Goal: Task Accomplishment & Management: Manage account settings

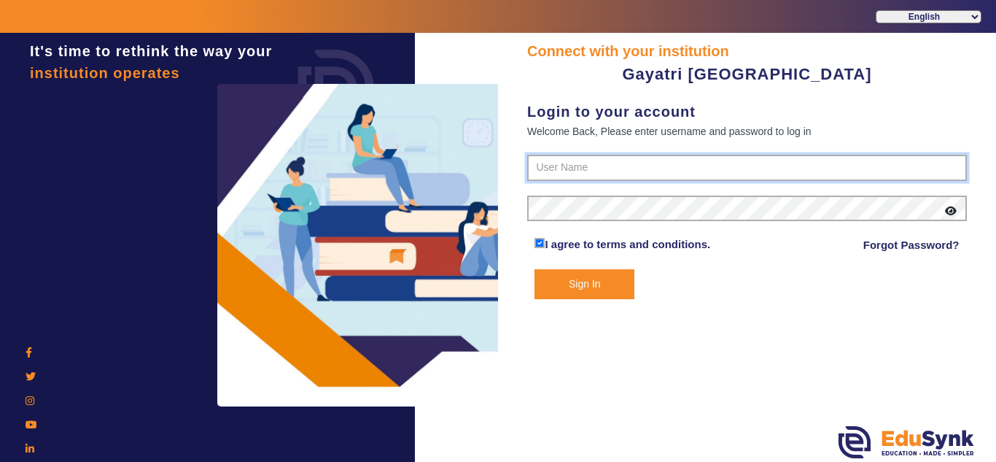
click at [594, 164] on input "text" at bounding box center [747, 168] width 440 height 26
paste input "9587065551"
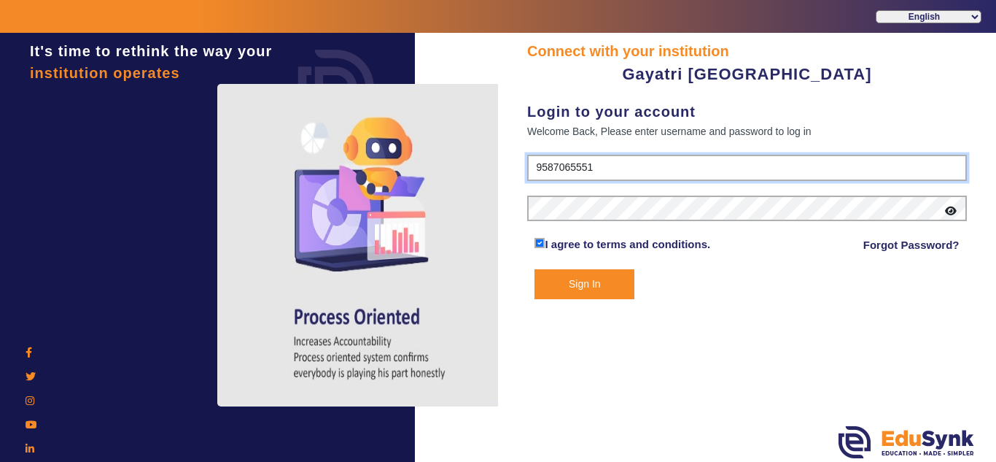
type input "9587065551"
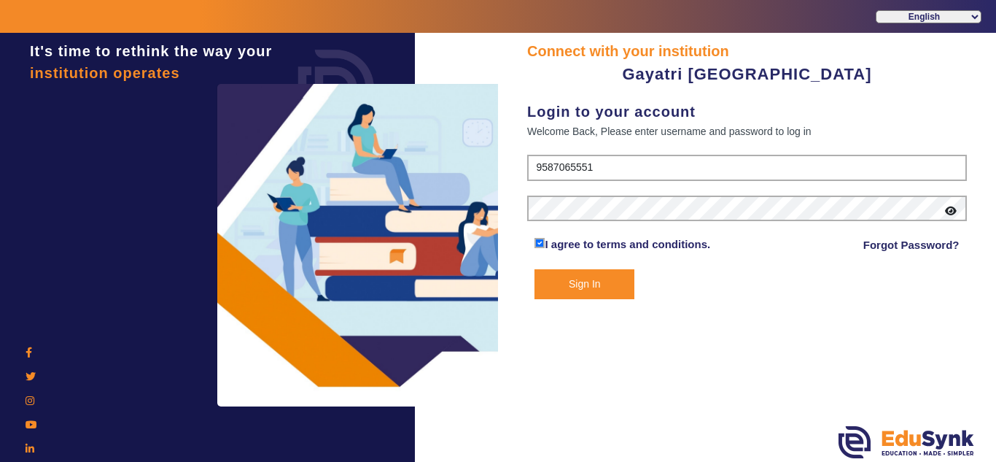
click at [575, 287] on button "Sign In" at bounding box center [585, 284] width 100 height 30
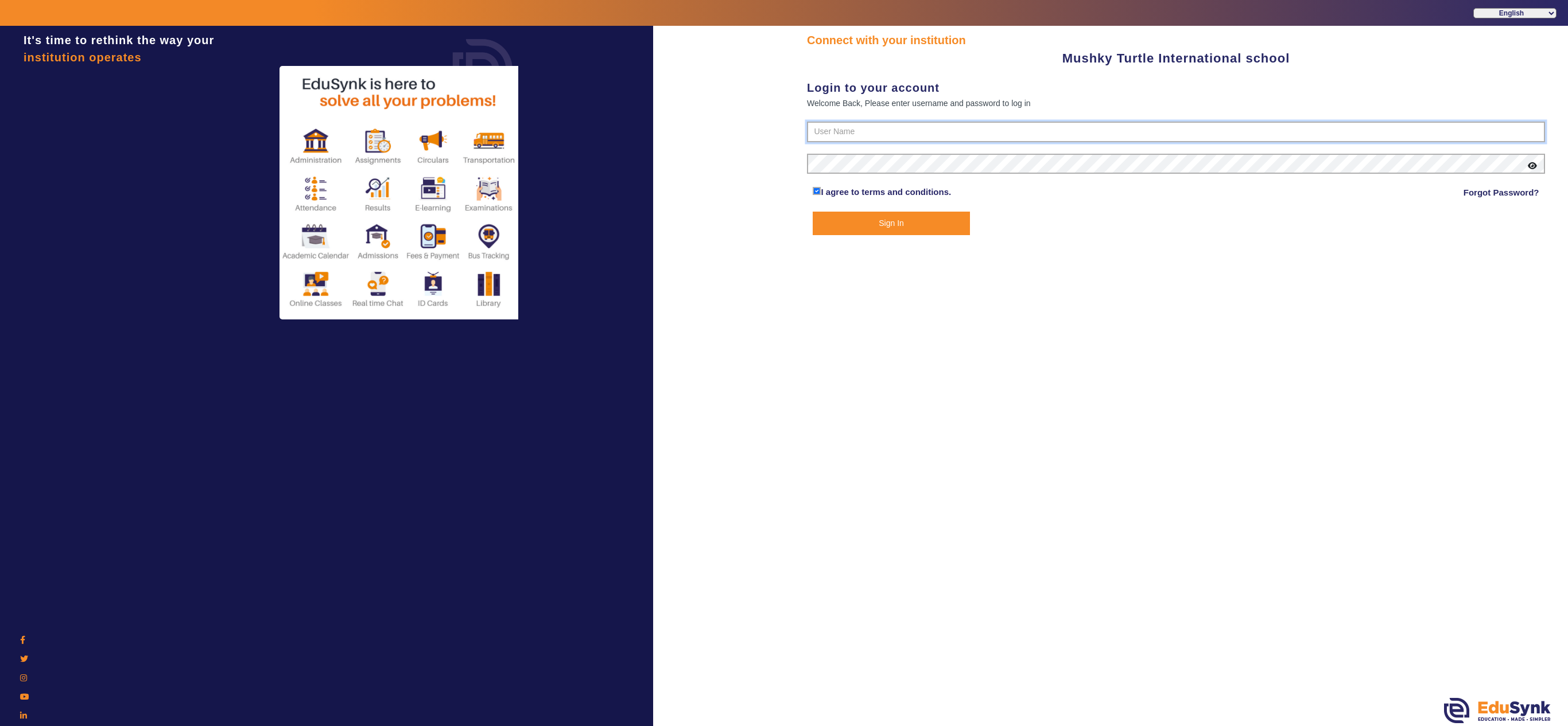
type input "9950605811"
click at [943, 223] on button "Sign In" at bounding box center [891, 223] width 157 height 24
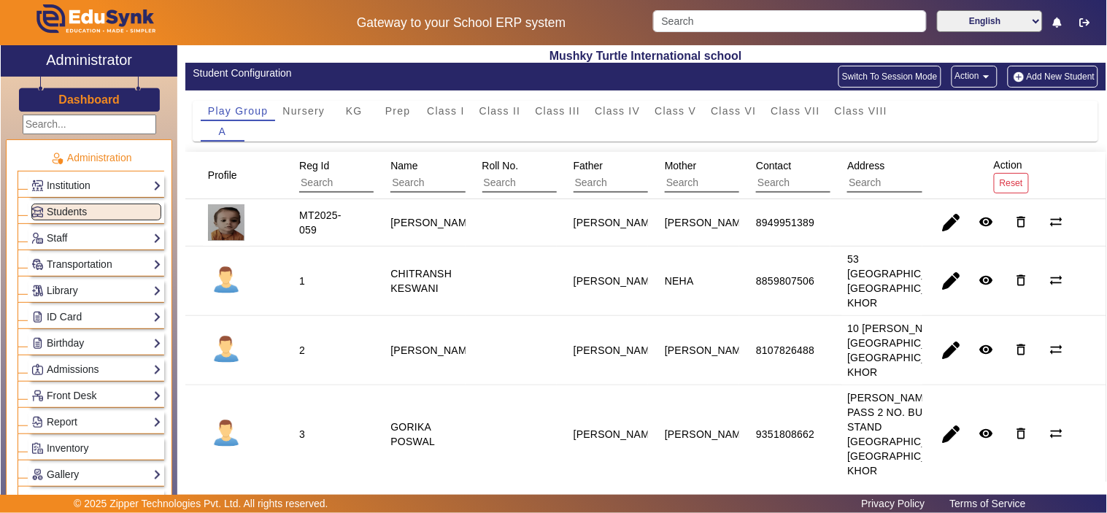
click at [96, 63] on h2 "Administrator" at bounding box center [89, 60] width 86 height 18
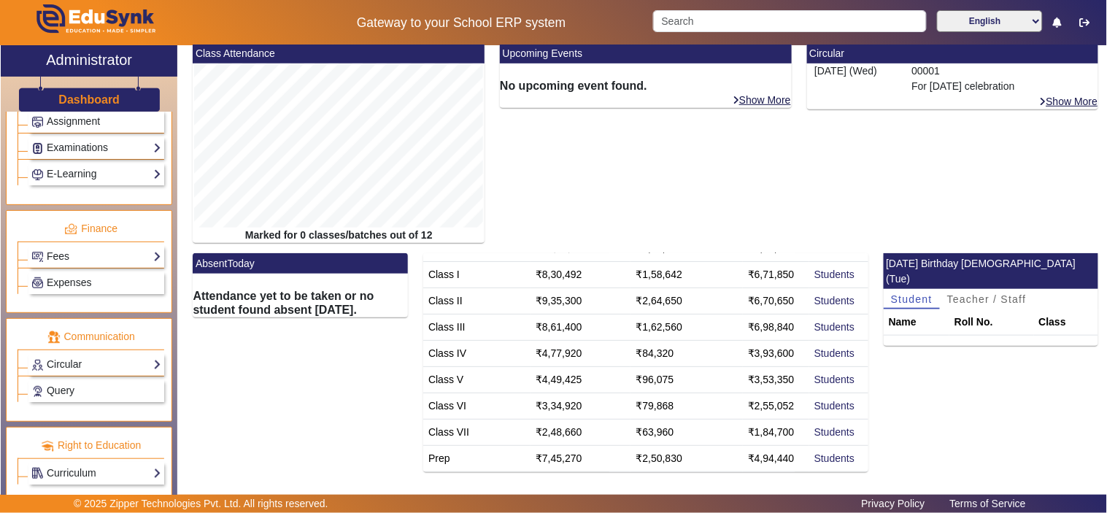
scroll to position [683, 0]
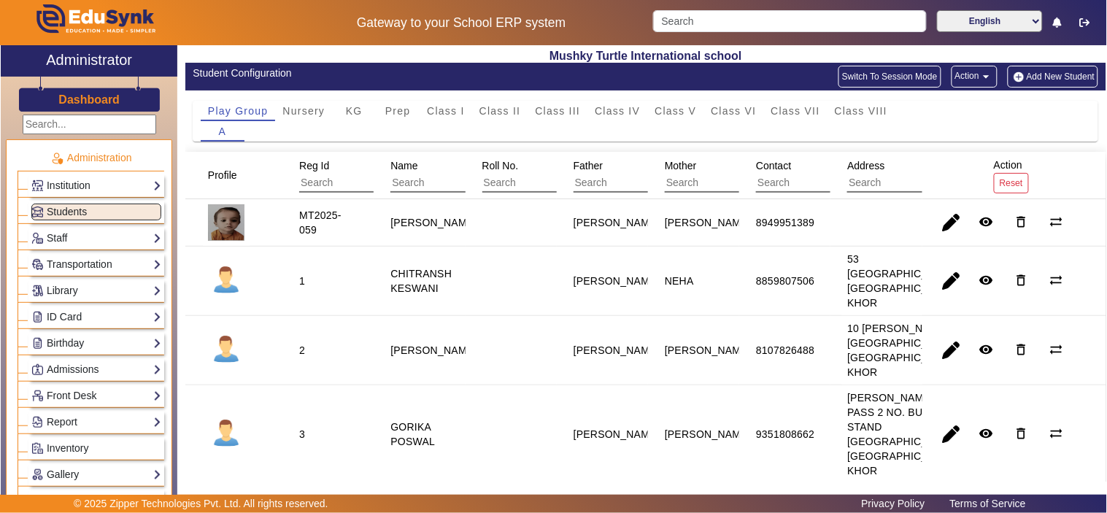
click at [96, 96] on h3 "Dashboard" at bounding box center [88, 100] width 61 height 14
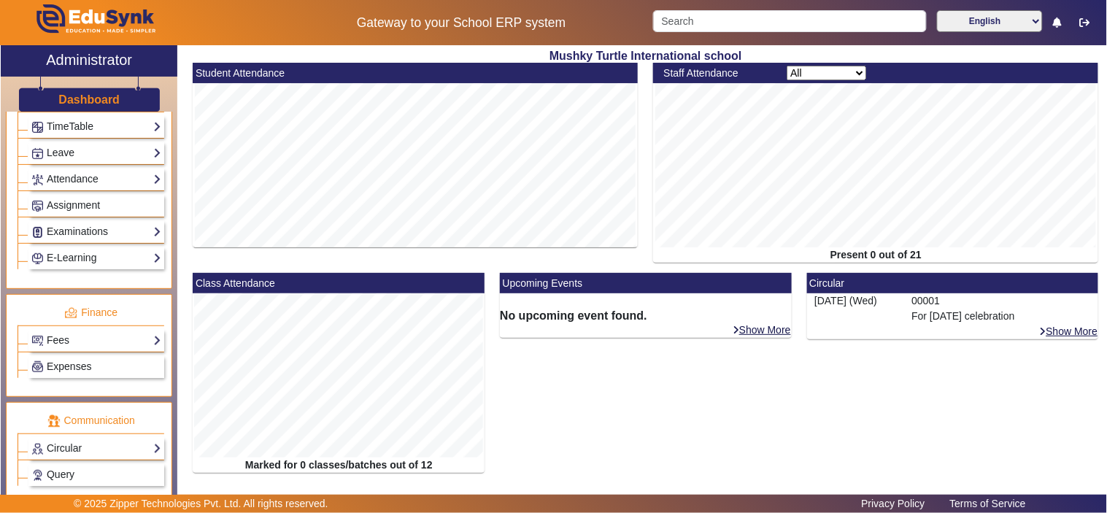
scroll to position [549, 0]
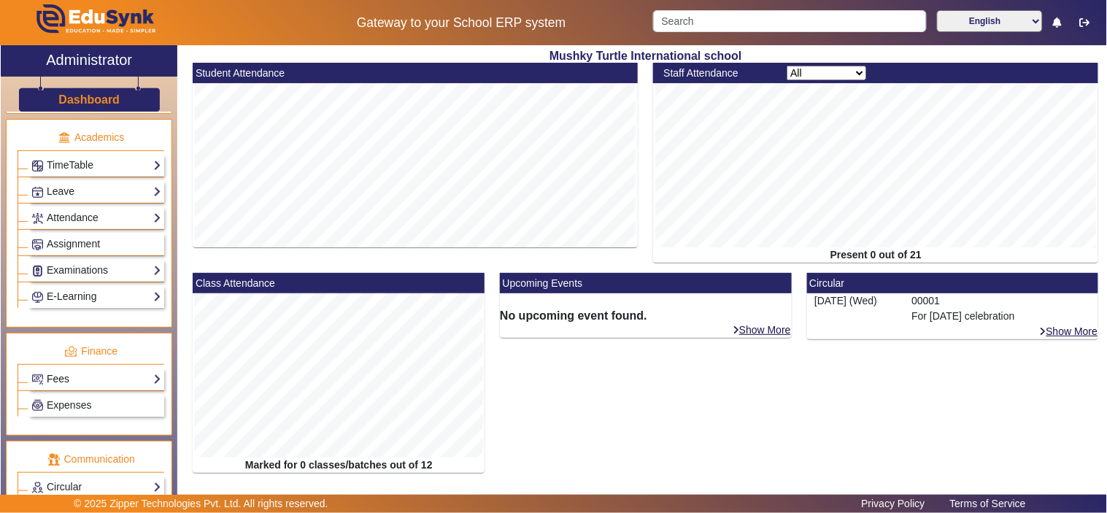
click at [54, 378] on link "Fees" at bounding box center [96, 379] width 130 height 17
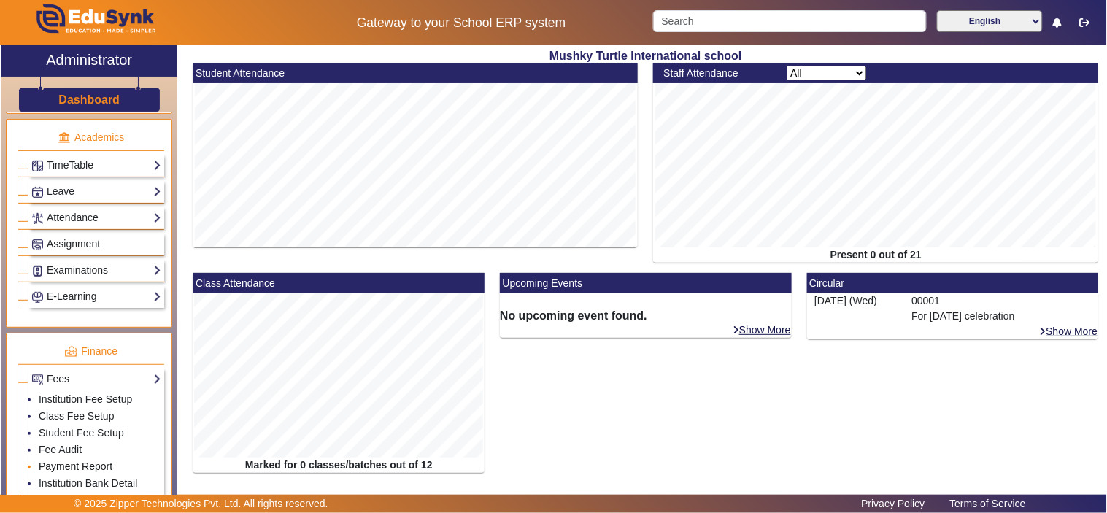
scroll to position [792, 0]
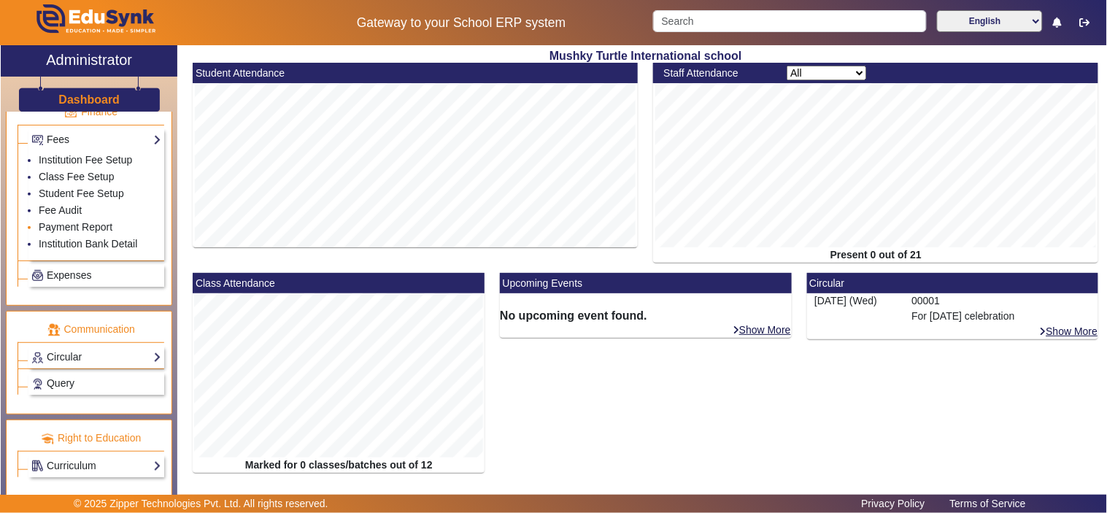
click at [95, 220] on li "Payment Report" at bounding box center [100, 228] width 123 height 17
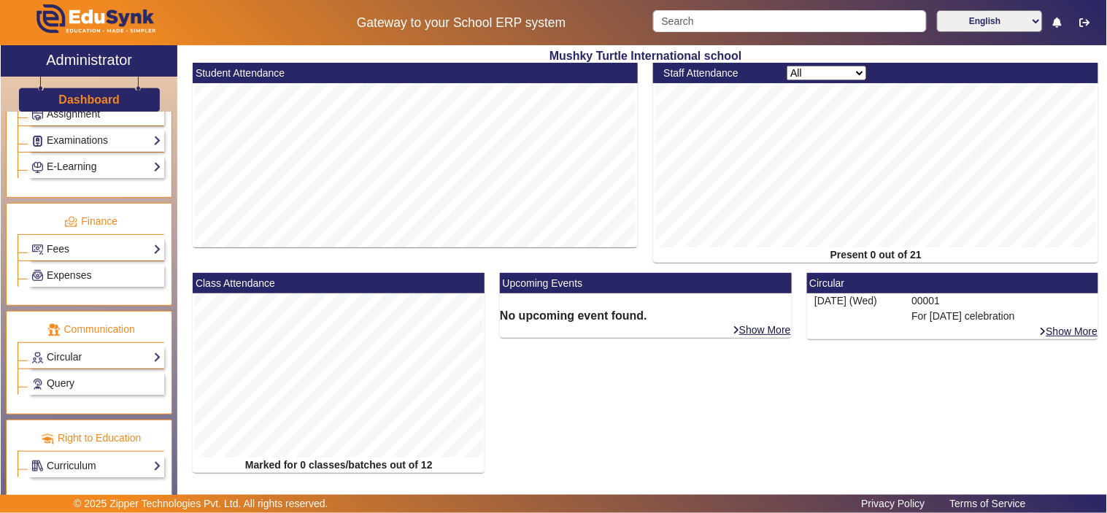
scroll to position [683, 0]
click at [88, 251] on link "Fees" at bounding box center [96, 249] width 130 height 17
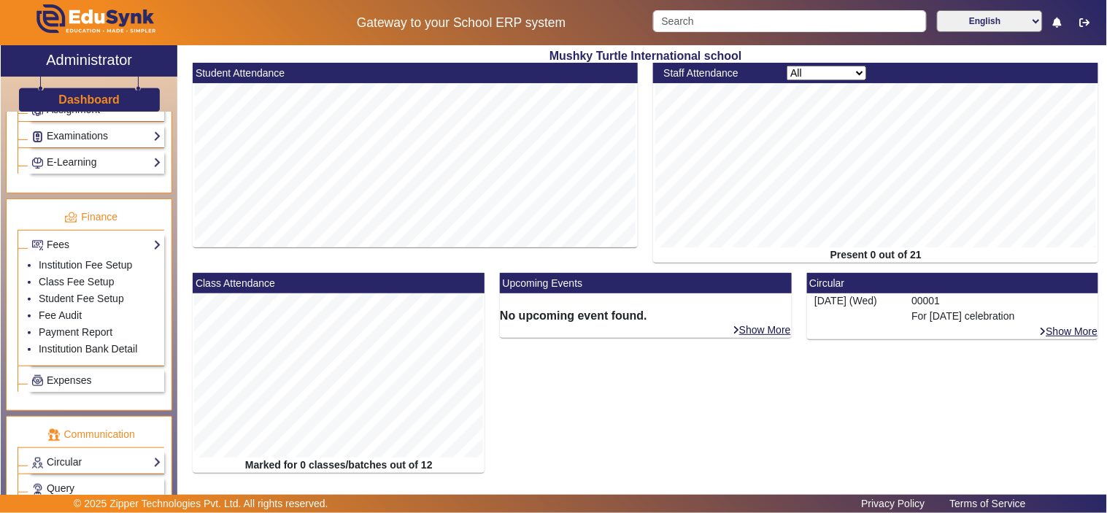
scroll to position [792, 0]
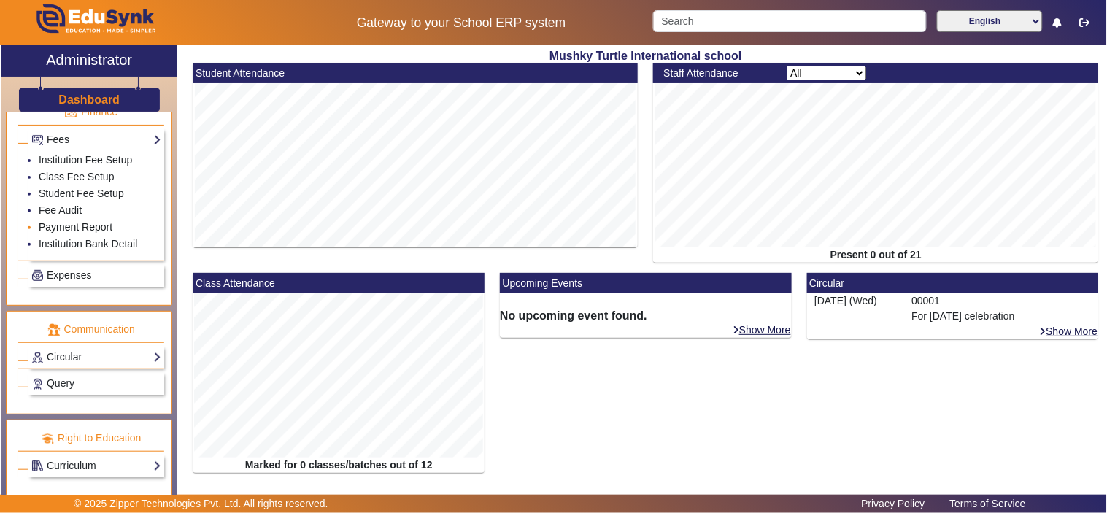
click at [61, 223] on link "Payment Report" at bounding box center [76, 227] width 74 height 12
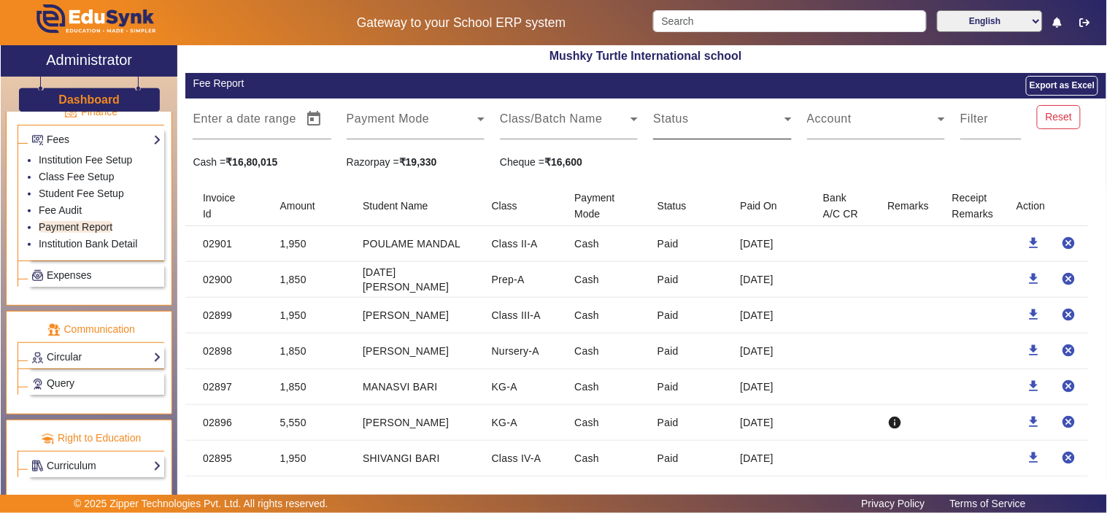
click at [742, 128] on span at bounding box center [718, 125] width 131 height 18
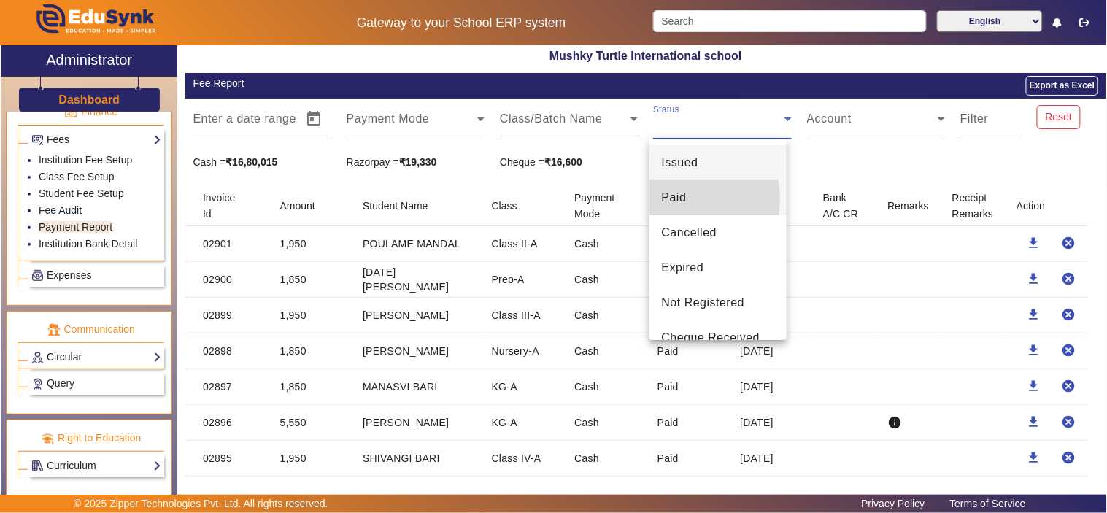
click at [686, 199] on span "Paid" at bounding box center [673, 198] width 25 height 18
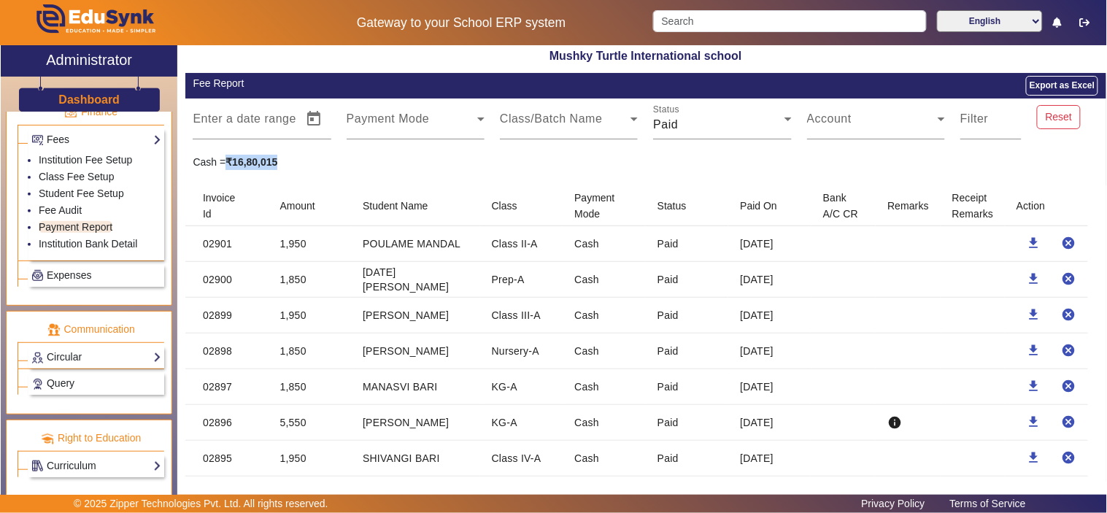
drag, startPoint x: 228, startPoint y: 162, endPoint x: 300, endPoint y: 162, distance: 72.2
click at [300, 162] on div "Cash = ₹16,80,015" at bounding box center [261, 162] width 153 height 15
click at [300, 199] on div "Amount" at bounding box center [296, 206] width 35 height 16
click at [217, 195] on div "Invoice Id" at bounding box center [223, 206] width 41 height 32
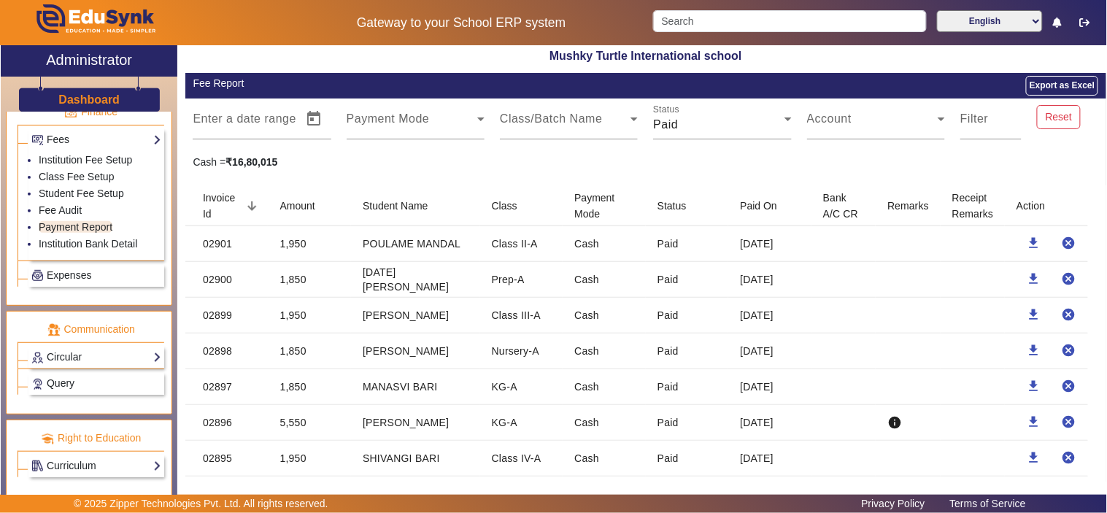
click at [251, 204] on icon at bounding box center [253, 206] width 18 height 18
click at [251, 204] on icon at bounding box center [253, 208] width 18 height 18
click at [251, 204] on icon at bounding box center [252, 205] width 9 height 9
click at [251, 204] on icon at bounding box center [253, 206] width 18 height 18
click at [140, 190] on li "Student Fee Setup" at bounding box center [100, 194] width 123 height 17
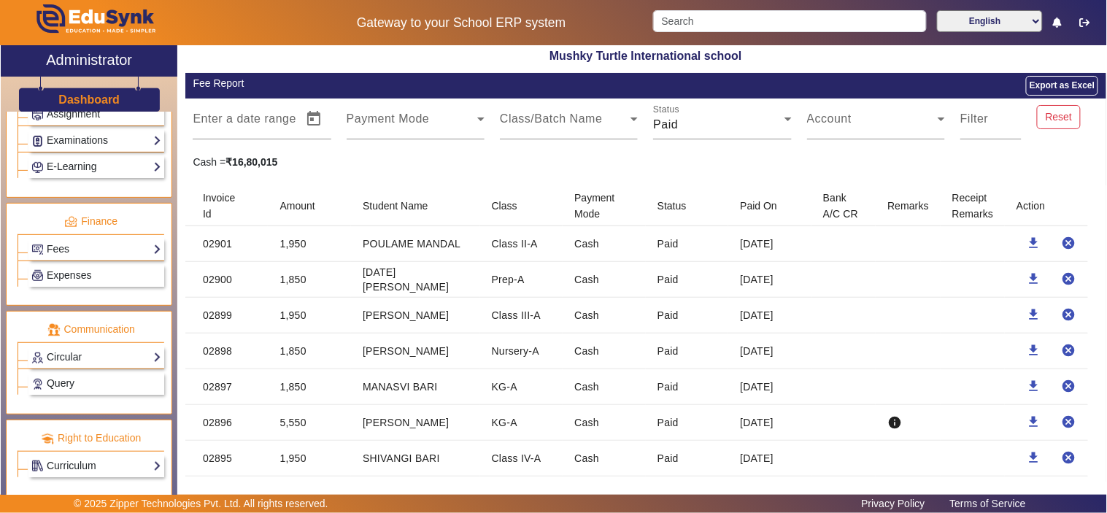
scroll to position [683, 0]
click at [547, 158] on div "Cash = ₹16,80,015" at bounding box center [645, 162] width 921 height 15
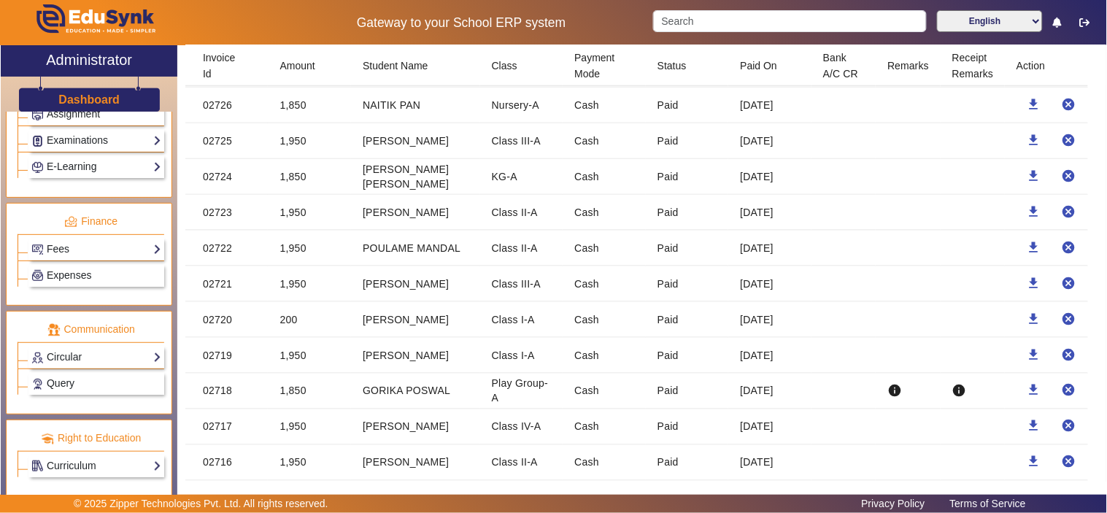
scroll to position [10037, 0]
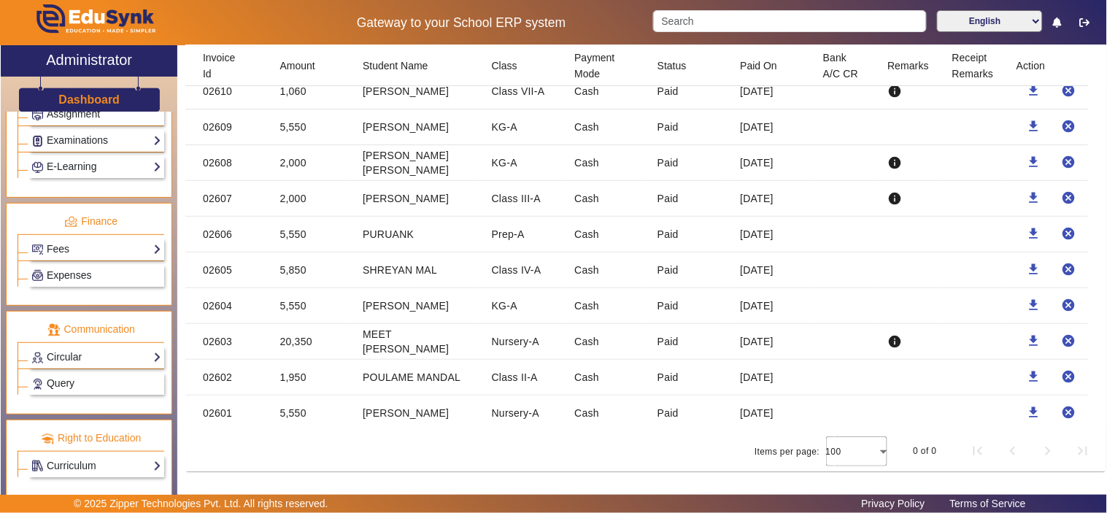
click at [287, 411] on mat-cell "5,550" at bounding box center [309, 412] width 83 height 35
drag, startPoint x: 311, startPoint y: 369, endPoint x: 306, endPoint y: 319, distance: 50.6
click at [273, 371] on mat-cell "1,950" at bounding box center [309, 378] width 83 height 36
drag, startPoint x: 325, startPoint y: 341, endPoint x: 252, endPoint y: 340, distance: 73.7
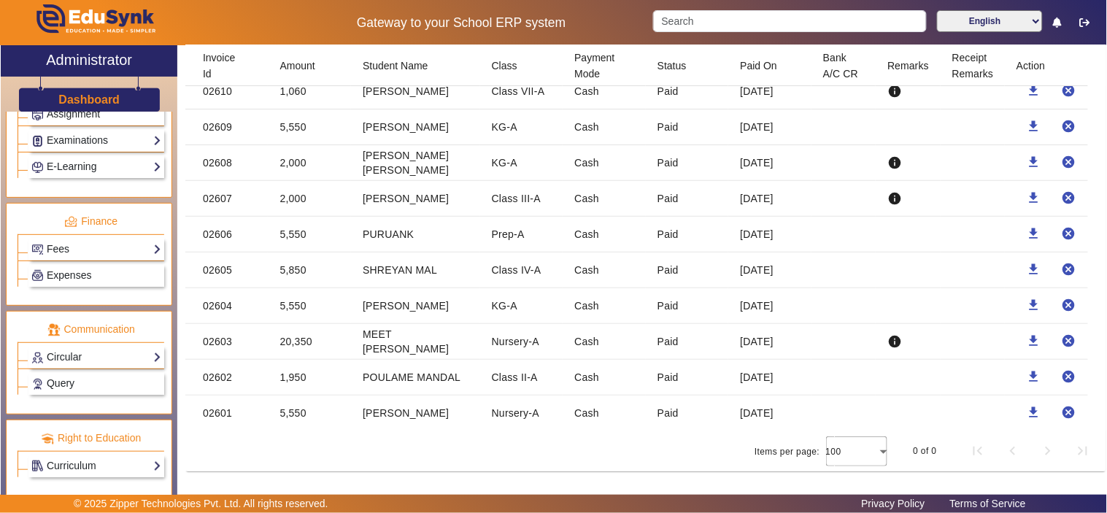
click at [252, 340] on mat-row "02603 20,350 MEET JAGWANI Nursery-A Cash Paid 1 Apr 2025 info download cancel" at bounding box center [645, 342] width 921 height 36
click at [296, 300] on mat-cell "5,550" at bounding box center [309, 306] width 83 height 36
click at [293, 266] on mat-cell "5,850" at bounding box center [309, 270] width 83 height 36
click at [292, 279] on mat-cell "5,850" at bounding box center [309, 270] width 83 height 36
click at [296, 228] on mat-cell "5,550" at bounding box center [309, 235] width 83 height 36
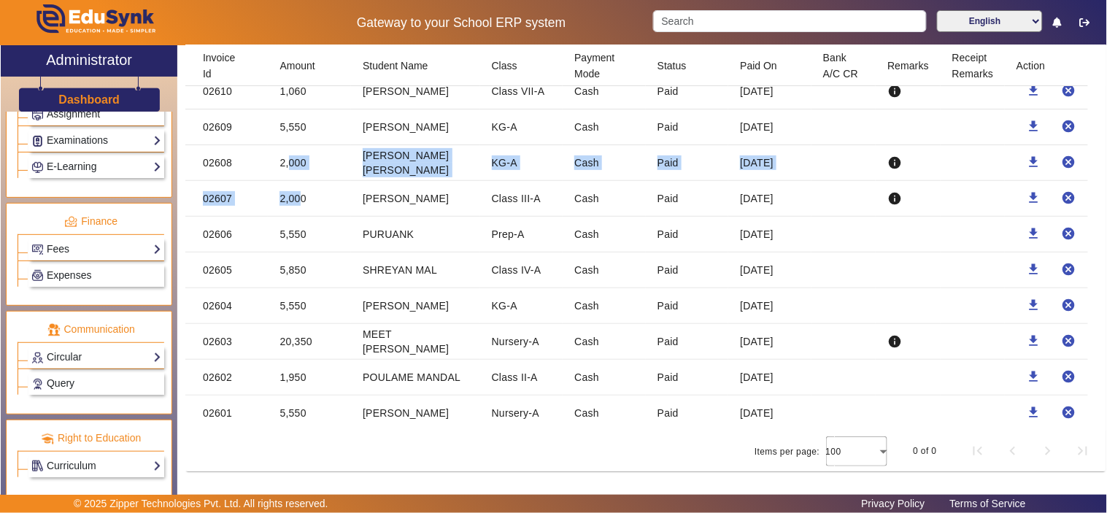
drag, startPoint x: 286, startPoint y: 156, endPoint x: 296, endPoint y: 198, distance: 43.5
drag, startPoint x: 286, startPoint y: 125, endPoint x: 308, endPoint y: 126, distance: 21.9
click at [308, 126] on mat-cell "5,550" at bounding box center [309, 127] width 83 height 36
drag, startPoint x: 283, startPoint y: 93, endPoint x: 304, endPoint y: 90, distance: 21.3
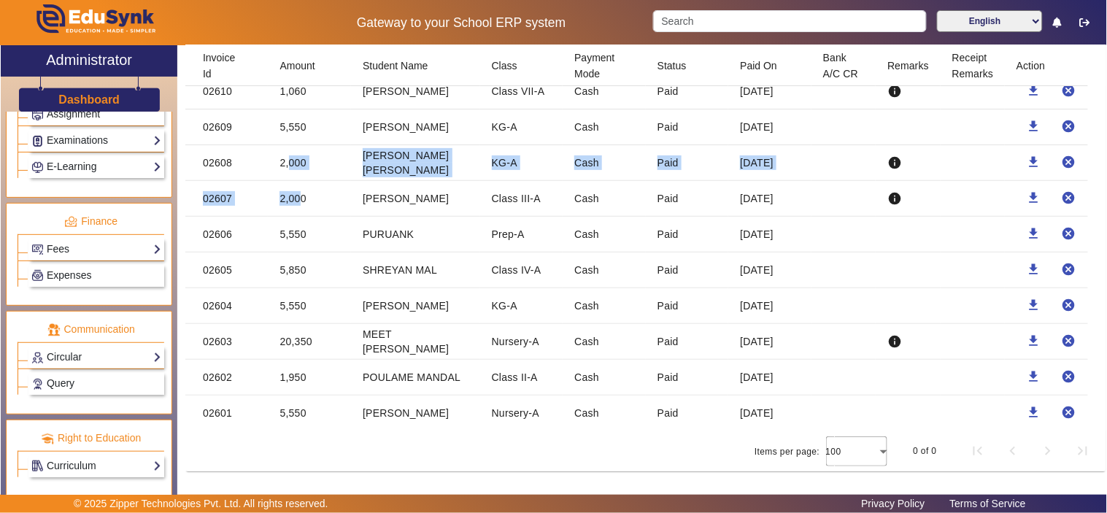
click at [304, 90] on mat-cell "1,060" at bounding box center [309, 92] width 83 height 36
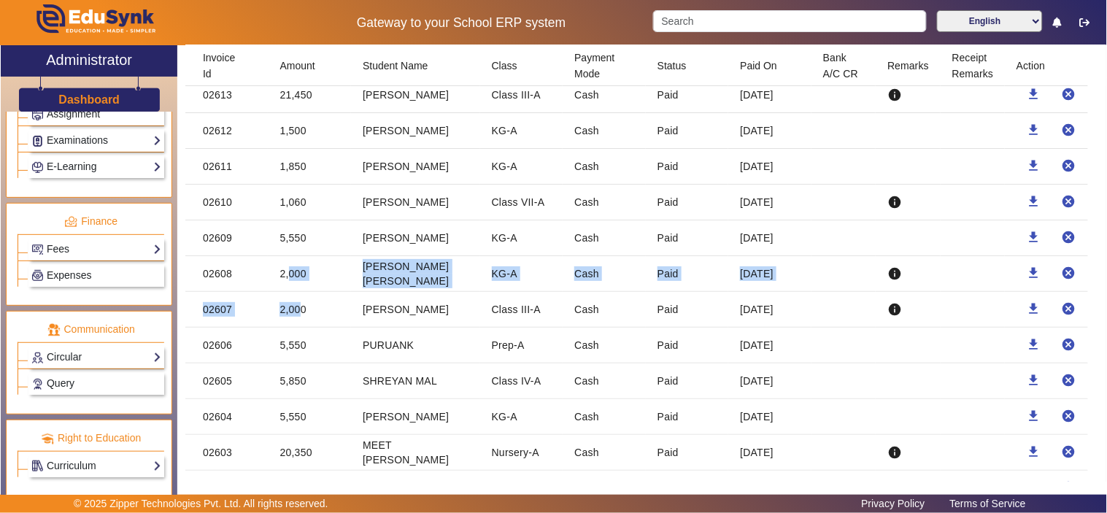
scroll to position [9767, 0]
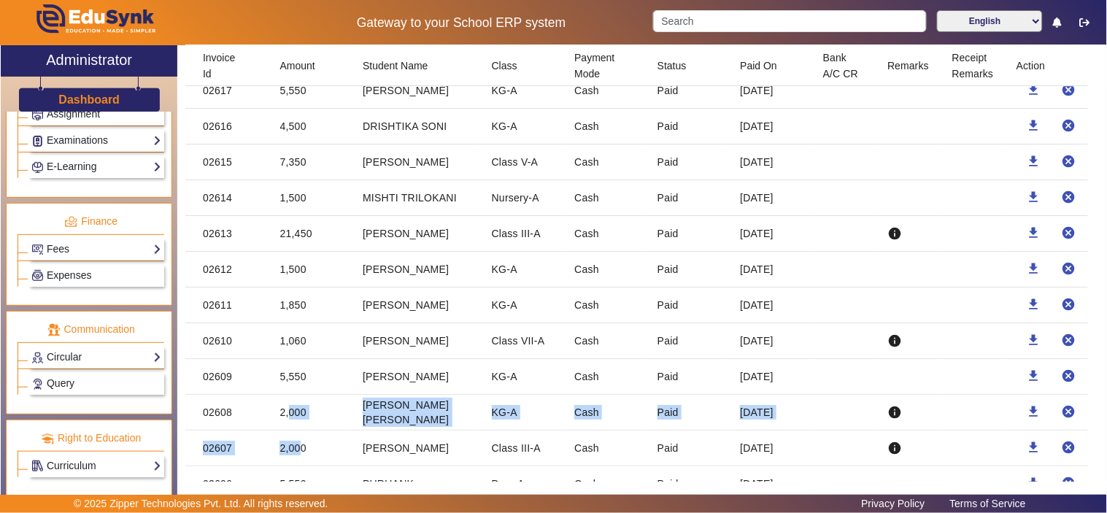
drag, startPoint x: 275, startPoint y: 325, endPoint x: 311, endPoint y: 325, distance: 36.5
click at [311, 323] on mat-cell "1,850" at bounding box center [309, 305] width 83 height 36
drag, startPoint x: 280, startPoint y: 283, endPoint x: 311, endPoint y: 285, distance: 31.4
click at [314, 287] on mat-cell "1,500" at bounding box center [309, 270] width 83 height 36
drag, startPoint x: 307, startPoint y: 251, endPoint x: 344, endPoint y: 250, distance: 36.5
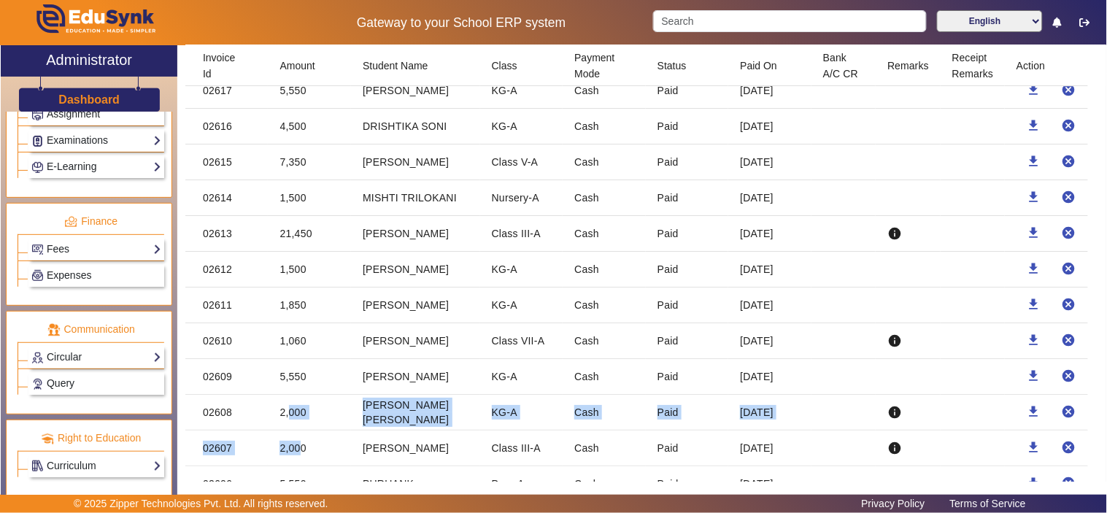
click at [344, 250] on mat-cell "21,450" at bounding box center [309, 234] width 83 height 36
drag, startPoint x: 281, startPoint y: 214, endPoint x: 332, endPoint y: 212, distance: 51.1
click at [332, 212] on mat-cell "1,500" at bounding box center [309, 198] width 83 height 36
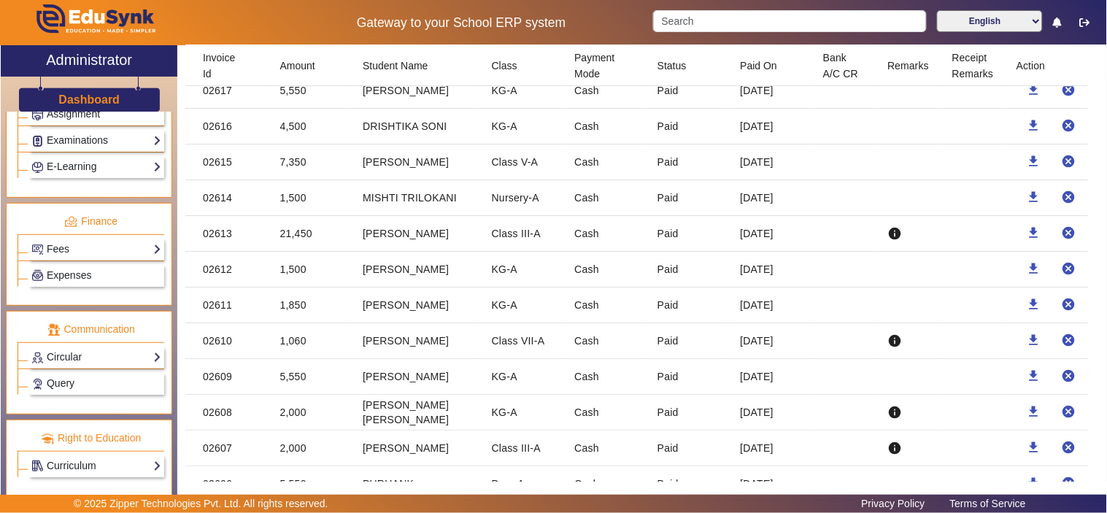
click at [294, 180] on mat-cell "7,350" at bounding box center [309, 162] width 83 height 36
click at [288, 141] on mat-cell "4,500" at bounding box center [309, 127] width 83 height 36
click at [290, 105] on mat-cell "5,550" at bounding box center [309, 91] width 83 height 36
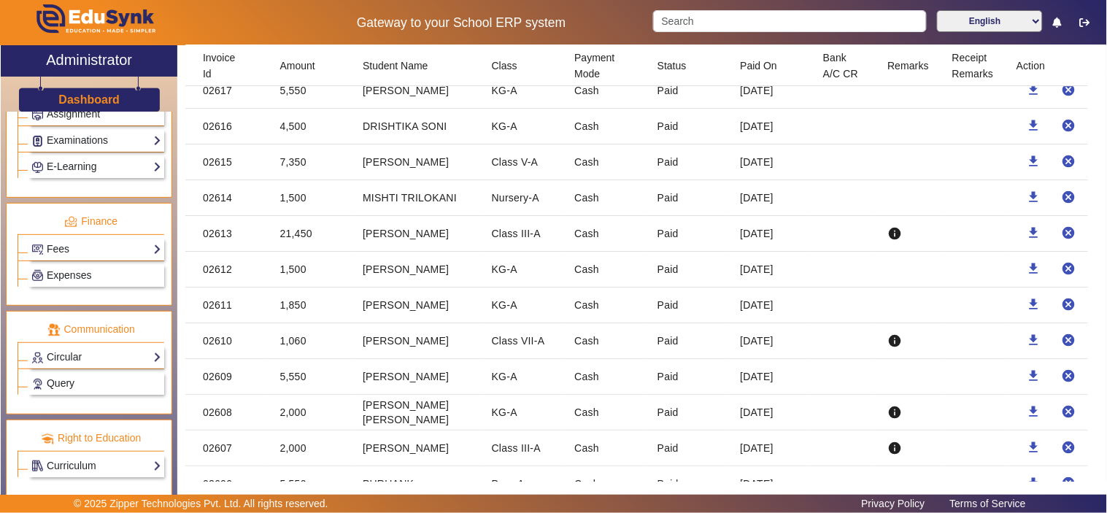
click at [290, 105] on mat-cell "5,550" at bounding box center [309, 91] width 83 height 36
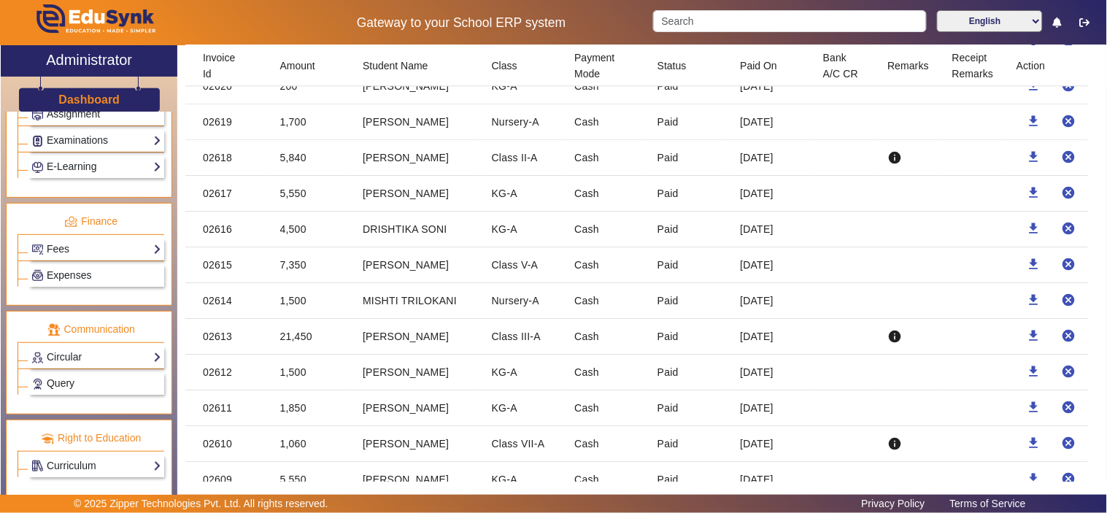
scroll to position [9632, 0]
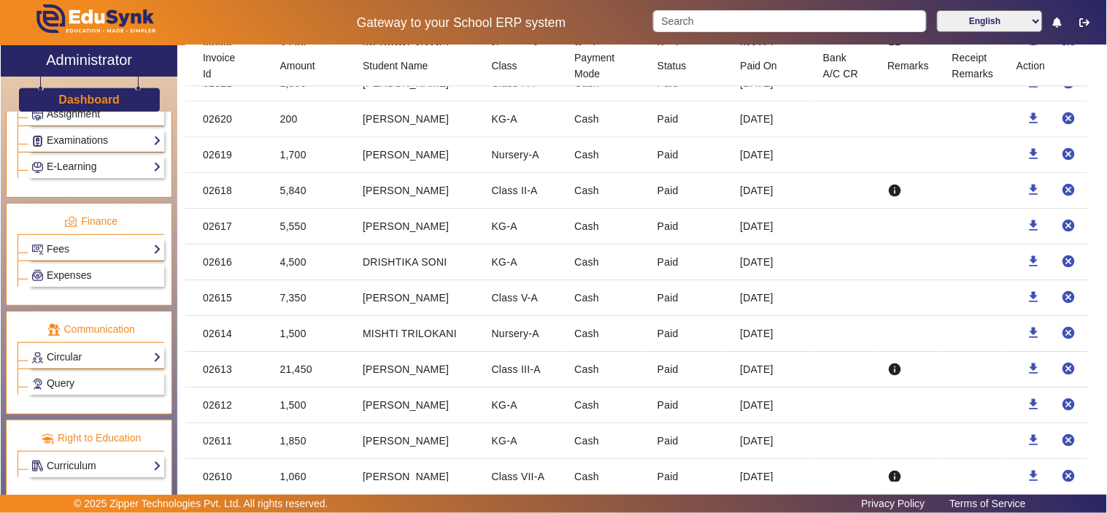
click at [293, 209] on mat-cell "5,840" at bounding box center [309, 191] width 83 height 36
click at [296, 172] on mat-cell "1,700" at bounding box center [309, 155] width 83 height 36
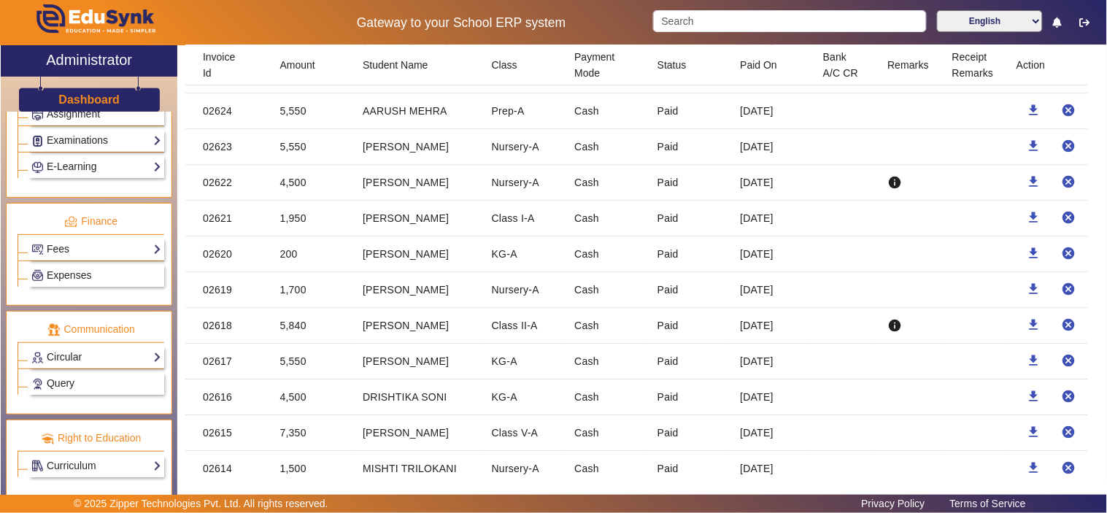
click at [296, 200] on mat-cell "4,500" at bounding box center [309, 183] width 83 height 36
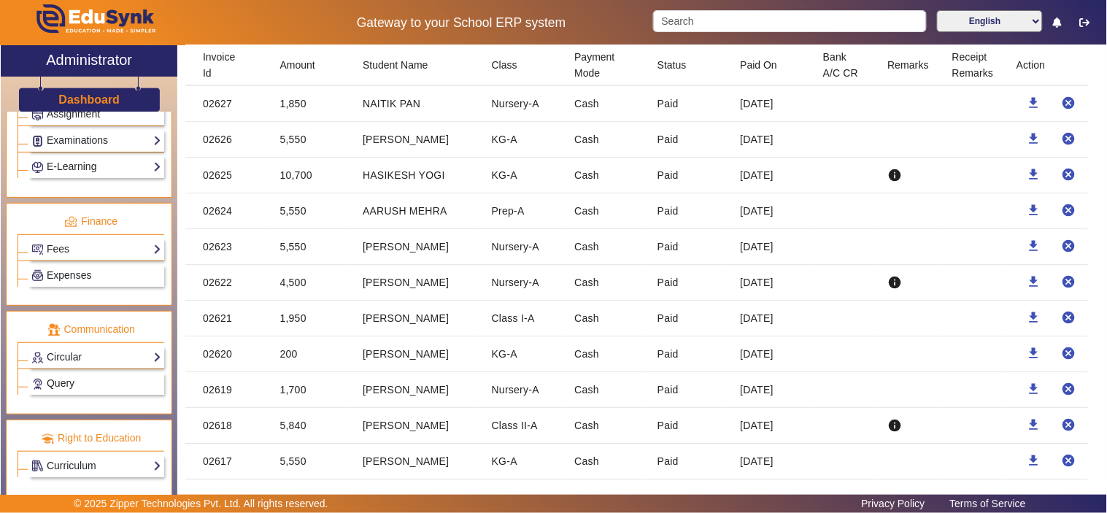
scroll to position [9362, 0]
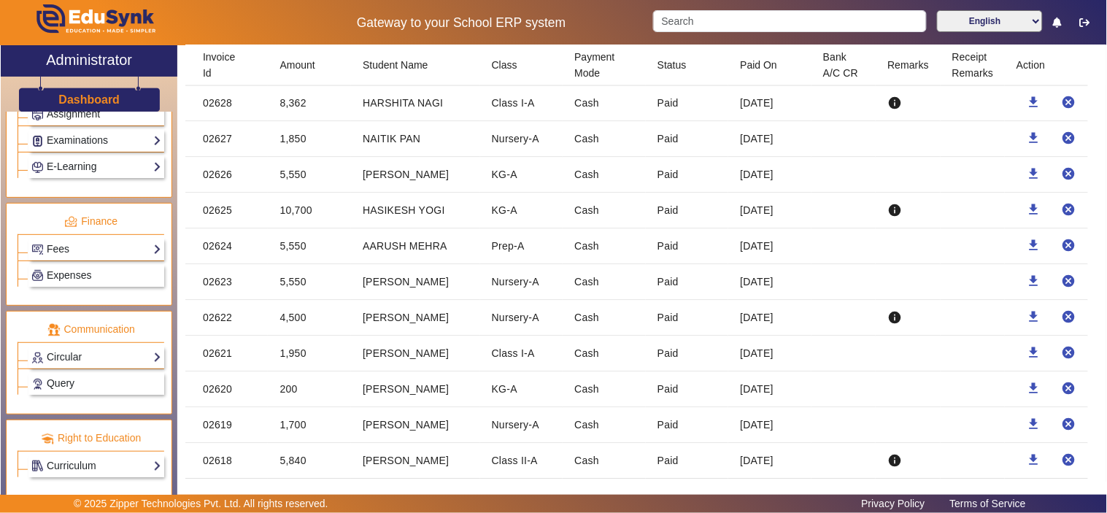
click at [288, 192] on mat-cell "5,550" at bounding box center [309, 175] width 83 height 36
click at [293, 120] on mat-cell "8,362" at bounding box center [309, 103] width 83 height 36
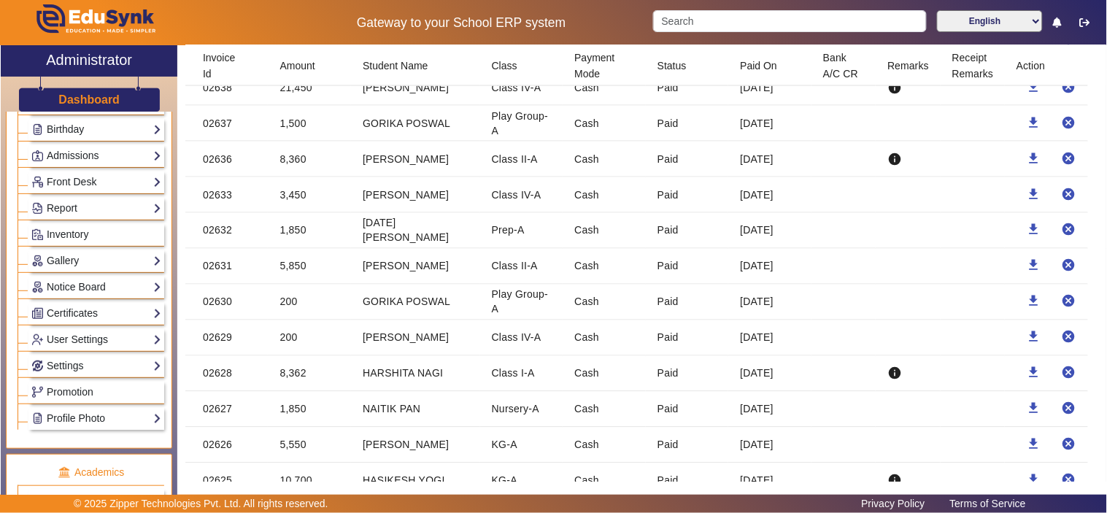
scroll to position [0, 0]
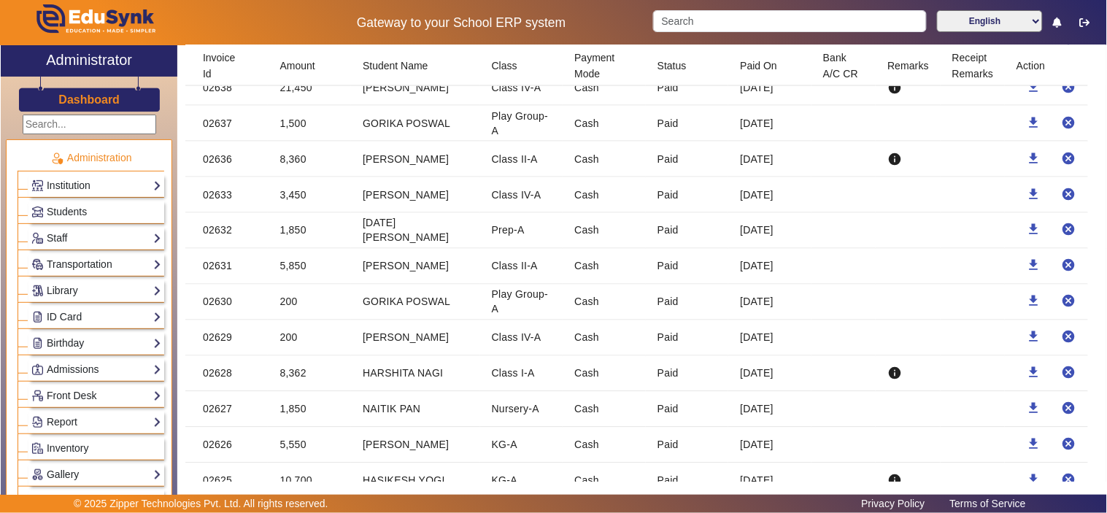
click at [281, 348] on mat-cell "200" at bounding box center [309, 338] width 83 height 36
click at [290, 320] on mat-cell "200" at bounding box center [309, 302] width 83 height 36
click at [296, 284] on mat-cell "5,850" at bounding box center [309, 267] width 83 height 36
click at [301, 248] on mat-cell "1,850" at bounding box center [309, 231] width 83 height 36
click at [295, 210] on mat-cell "3,450" at bounding box center [309, 195] width 83 height 36
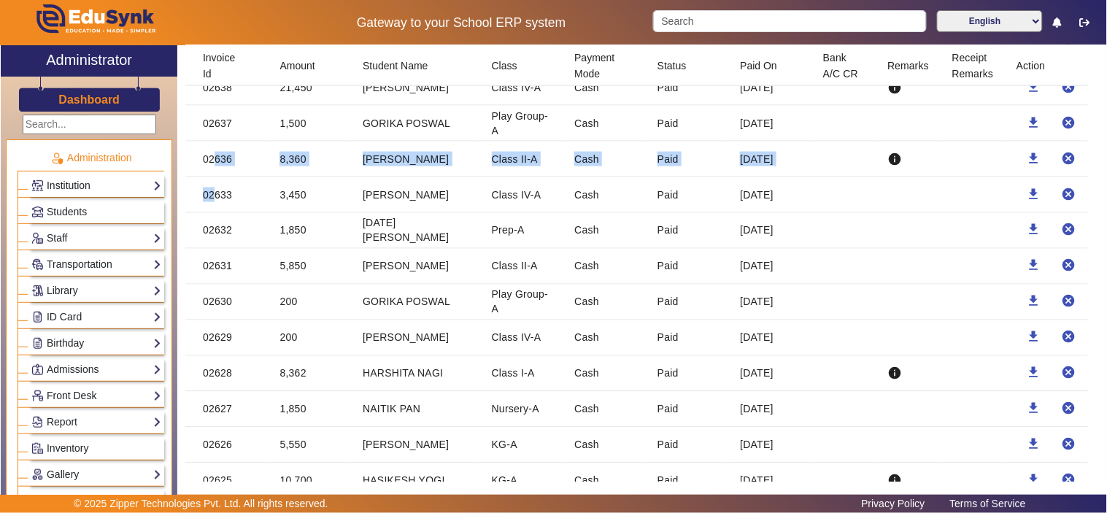
drag, startPoint x: 209, startPoint y: 172, endPoint x: 212, endPoint y: 214, distance: 42.4
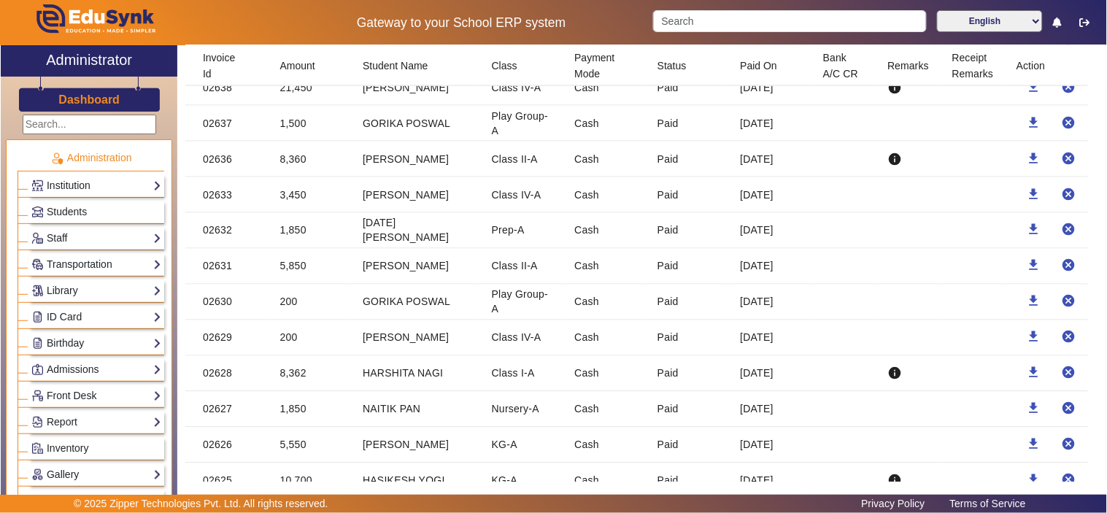
drag, startPoint x: 233, startPoint y: 216, endPoint x: 224, endPoint y: 210, distance: 11.1
click at [230, 213] on mat-cell "02633" at bounding box center [226, 195] width 83 height 36
click at [222, 175] on mat-cell "02636" at bounding box center [226, 160] width 83 height 36
click at [282, 173] on mat-cell "8,360" at bounding box center [309, 160] width 83 height 36
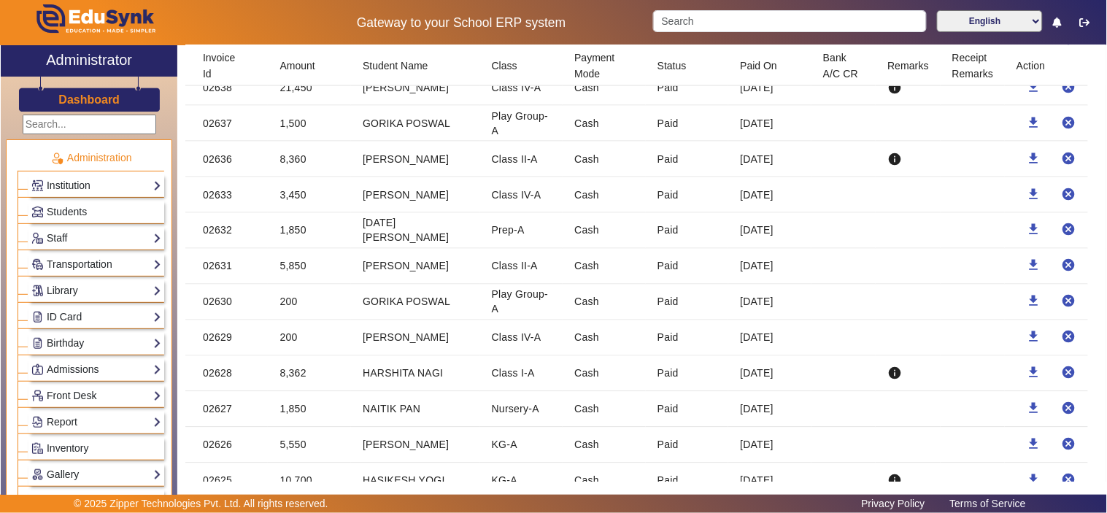
scroll to position [8957, 0]
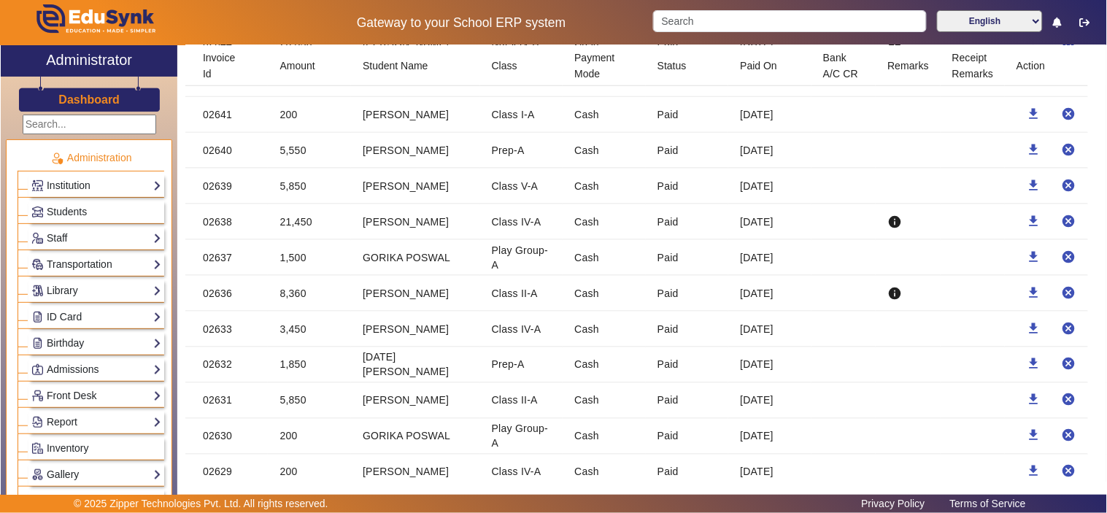
click at [214, 307] on mat-cell "02636" at bounding box center [226, 294] width 83 height 36
click at [297, 307] on mat-cell "8,360" at bounding box center [309, 294] width 83 height 36
drag, startPoint x: 289, startPoint y: 280, endPoint x: 301, endPoint y: 239, distance: 43.4
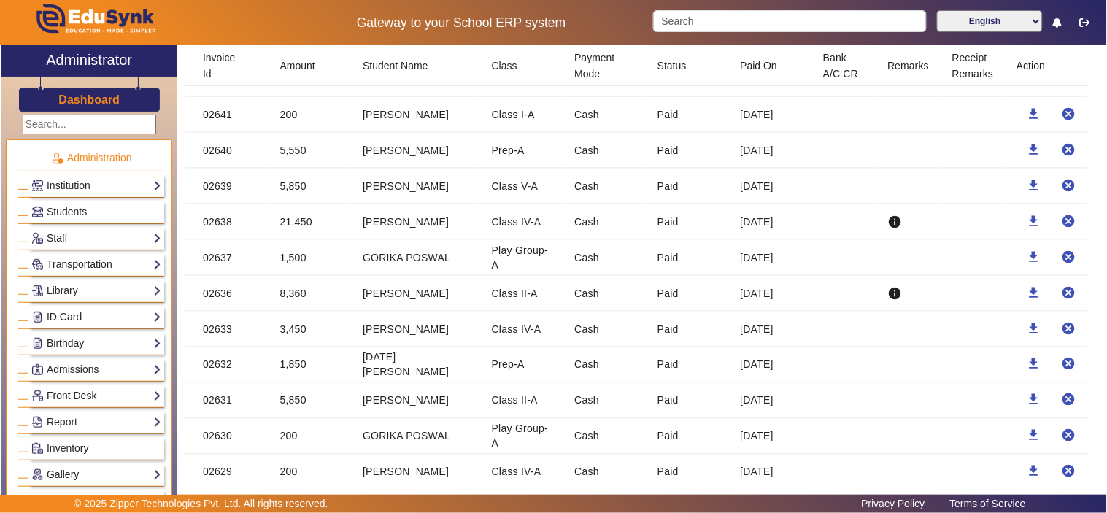
click at [287, 276] on mat-cell "1,500" at bounding box center [309, 258] width 83 height 36
click at [301, 232] on mat-cell "21,450" at bounding box center [309, 222] width 83 height 36
click at [295, 236] on mat-cell "21,450" at bounding box center [309, 222] width 83 height 36
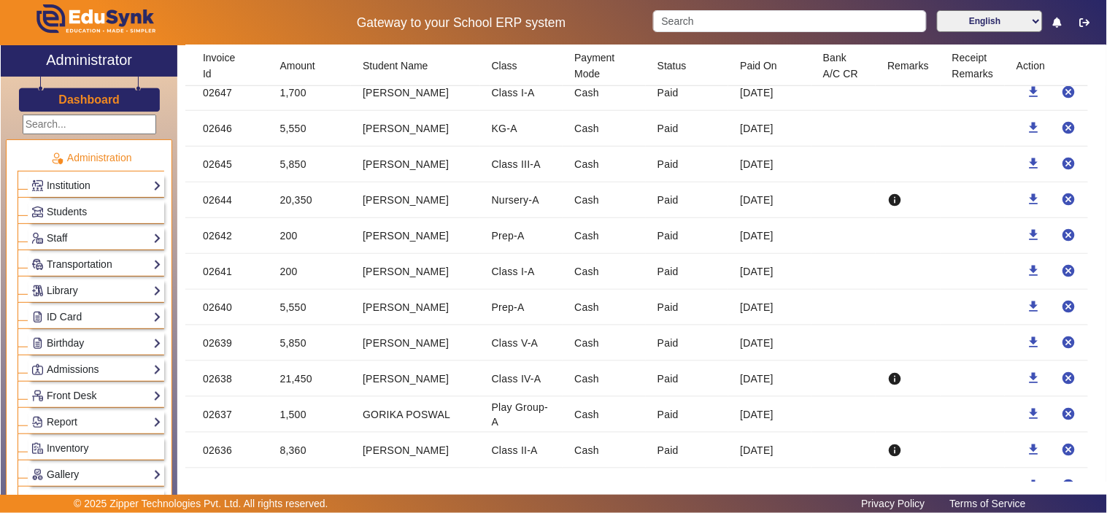
scroll to position [8821, 0]
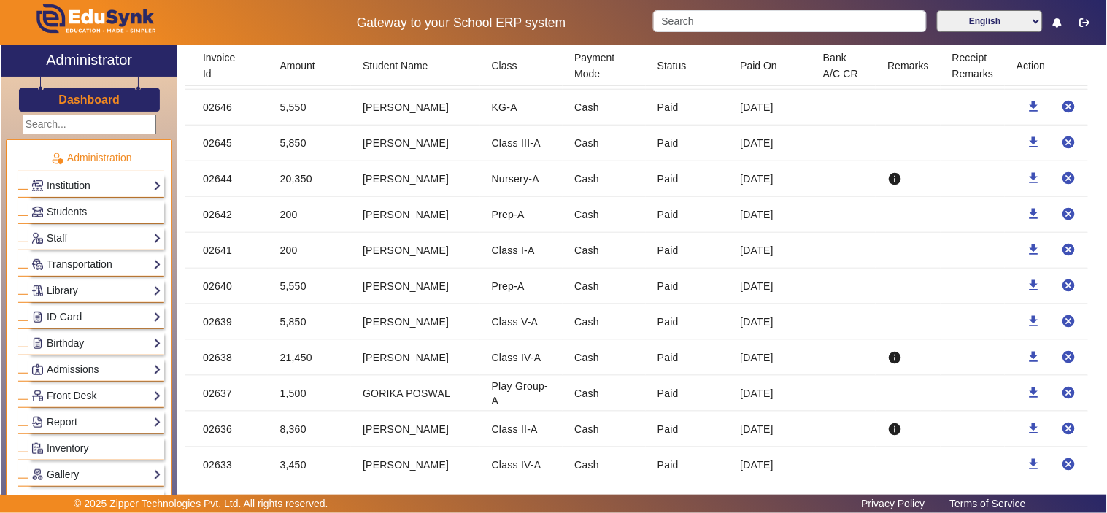
click at [286, 227] on mat-cell "200" at bounding box center [309, 215] width 83 height 36
click at [303, 190] on mat-cell "20,350" at bounding box center [309, 179] width 83 height 36
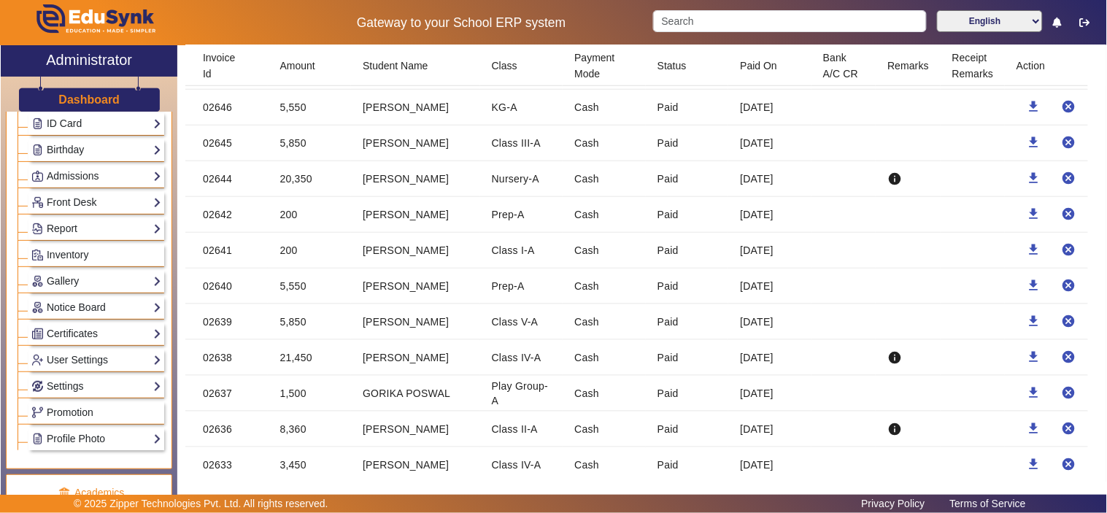
scroll to position [0, 0]
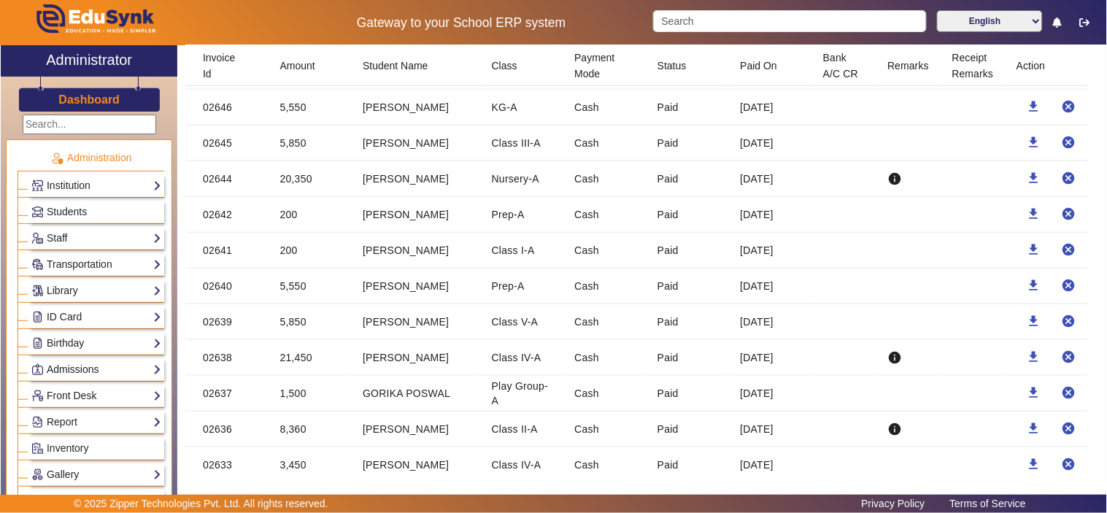
click at [82, 363] on link "Admissions" at bounding box center [96, 369] width 130 height 17
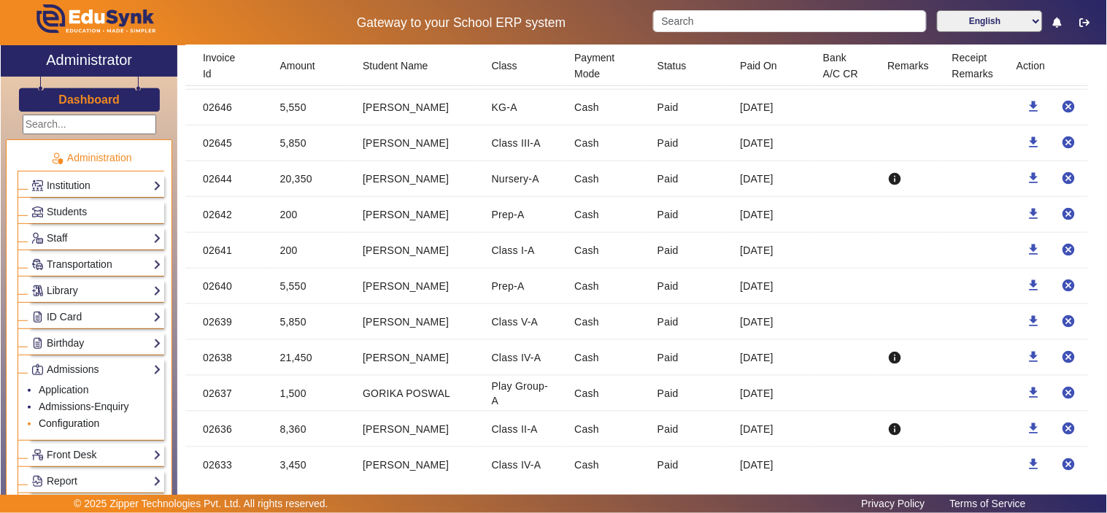
click at [66, 425] on link "Configuration" at bounding box center [69, 423] width 61 height 12
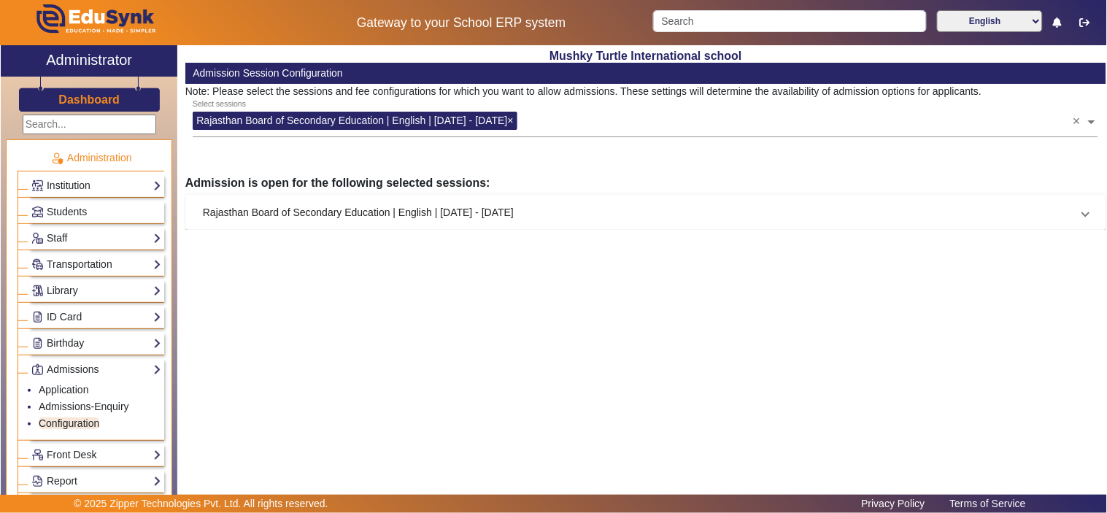
click at [325, 222] on mat-expansion-panel-header "Rajasthan Board of Secondary Education | English | Apr 2025 - Mar 2026" at bounding box center [645, 212] width 921 height 35
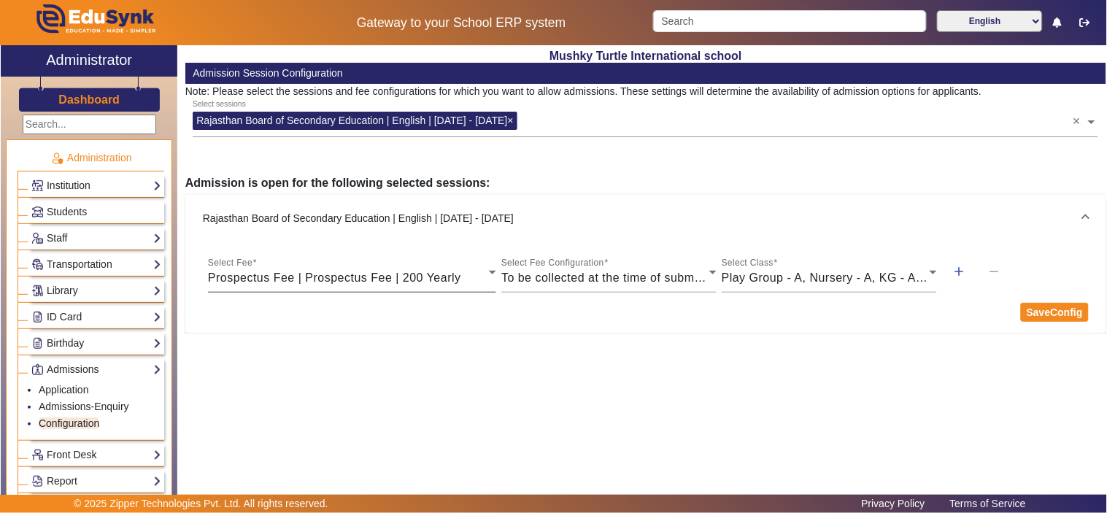
click at [468, 274] on div "Prospectus Fee | Prospectus Fee | 200 Yearly" at bounding box center [348, 278] width 281 height 18
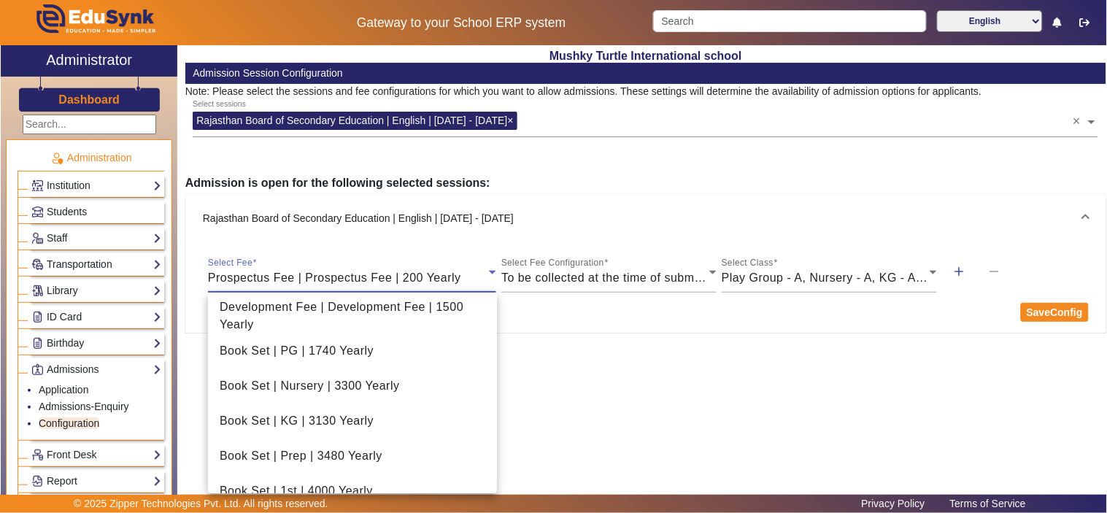
scroll to position [330, 0]
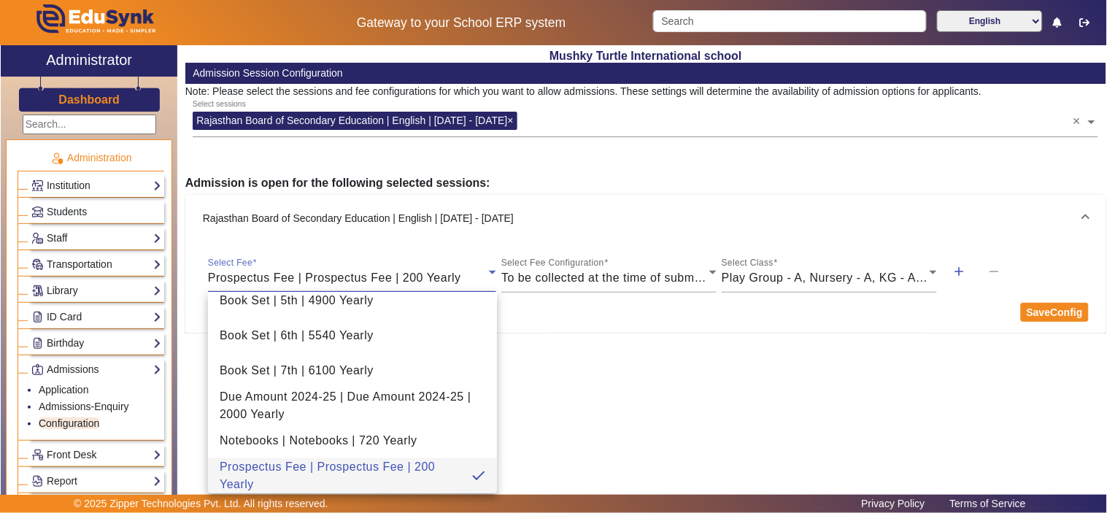
click at [586, 280] on div at bounding box center [553, 256] width 1107 height 513
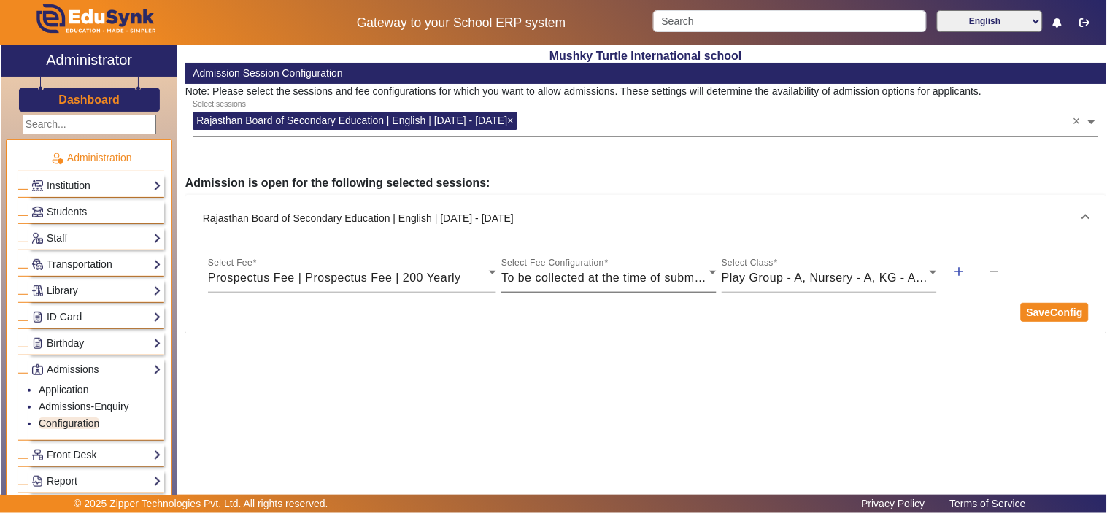
click at [669, 283] on span "To be collected at the time of submission of application" at bounding box center [652, 277] width 303 height 12
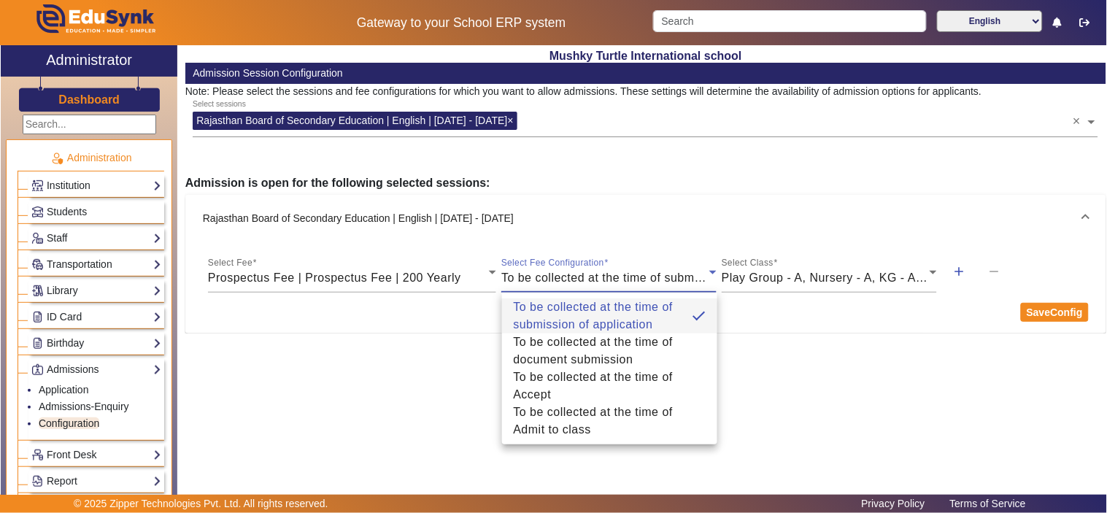
click at [812, 279] on div at bounding box center [553, 256] width 1107 height 513
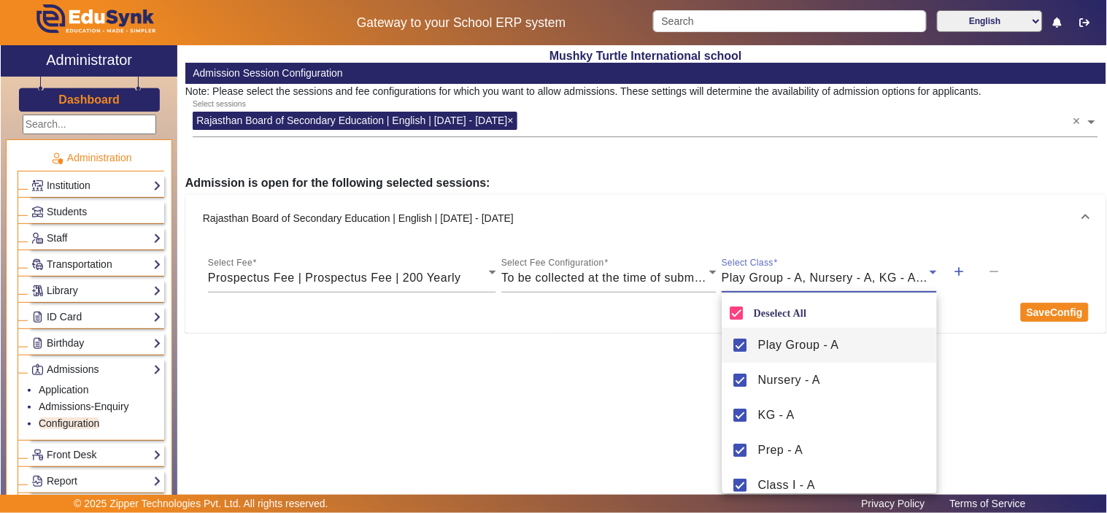
click at [354, 404] on div at bounding box center [553, 256] width 1107 height 513
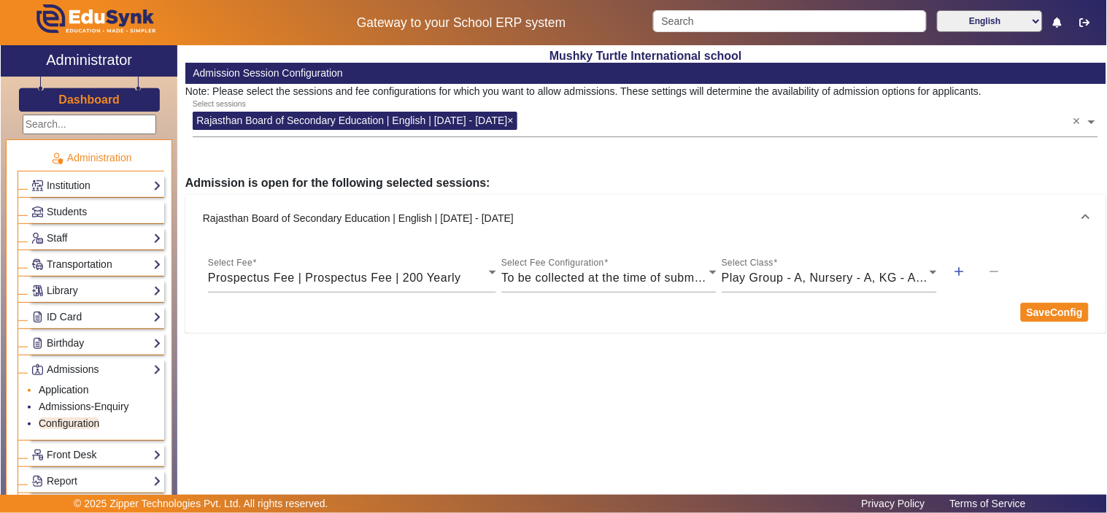
click at [71, 392] on link "Application" at bounding box center [64, 390] width 50 height 12
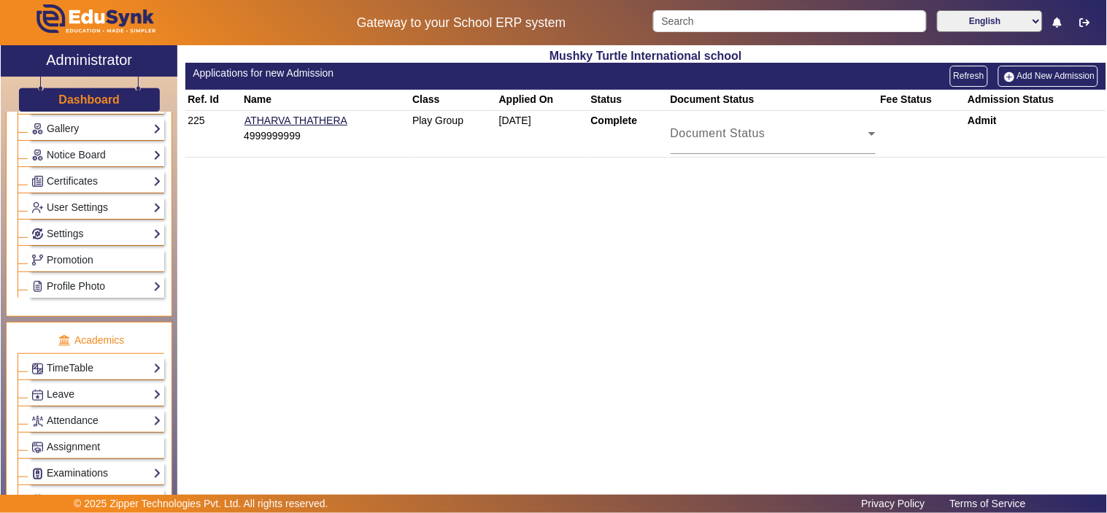
scroll to position [675, 0]
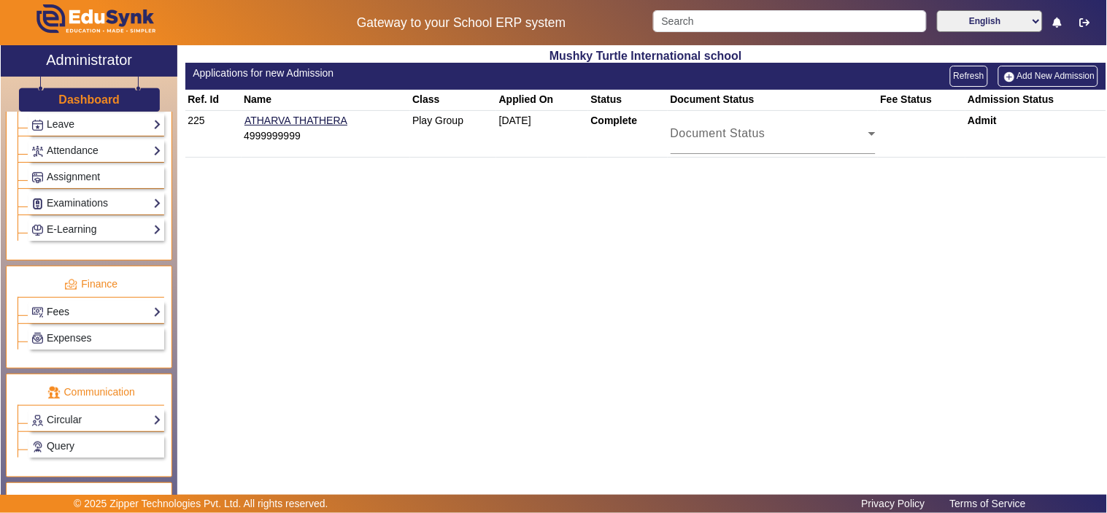
click at [61, 318] on link "Fees" at bounding box center [96, 311] width 130 height 17
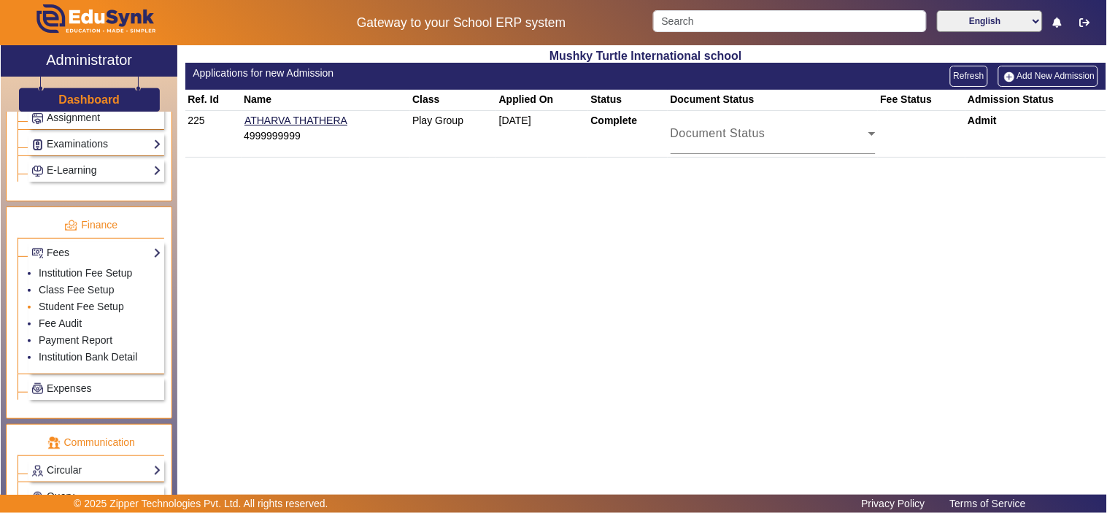
scroll to position [616, 0]
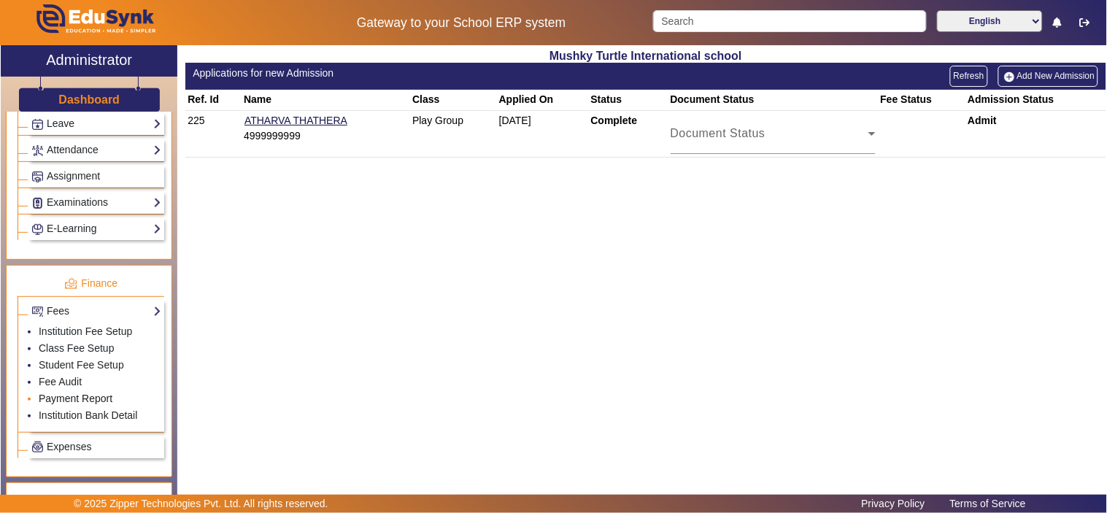
click at [55, 399] on link "Payment Report" at bounding box center [76, 398] width 74 height 12
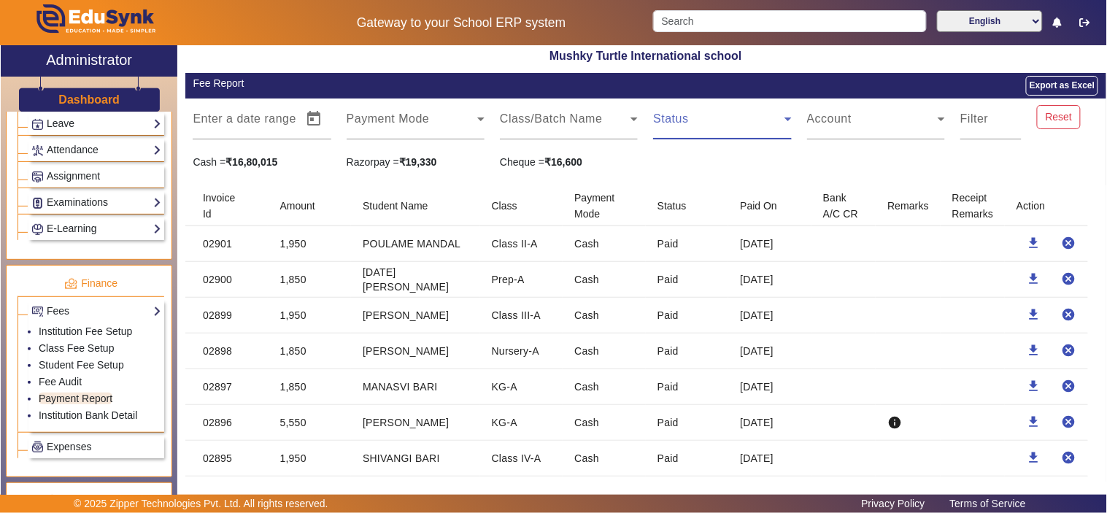
click at [764, 120] on span at bounding box center [718, 125] width 131 height 18
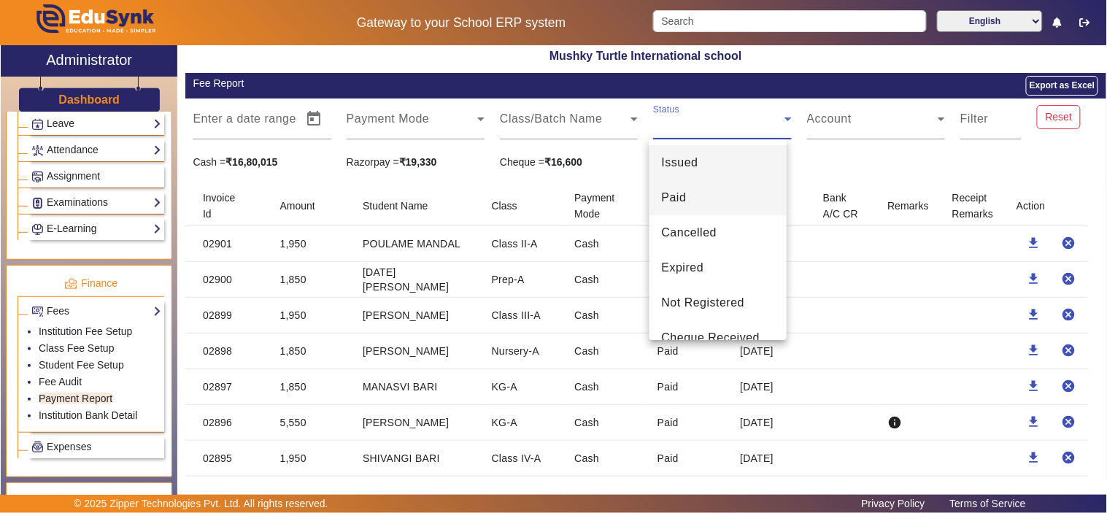
click at [700, 194] on mat-option "Paid" at bounding box center [717, 197] width 137 height 35
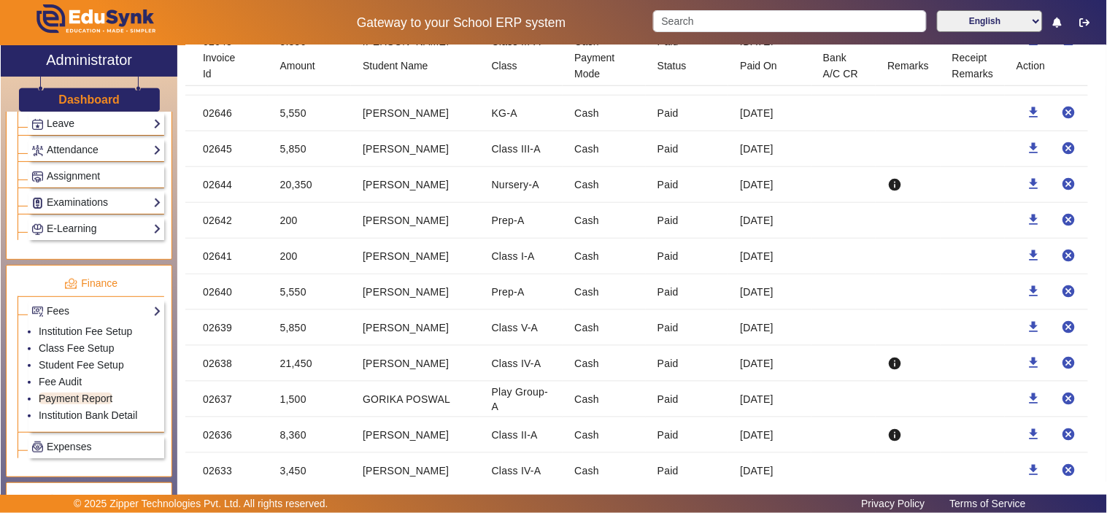
scroll to position [8779, 0]
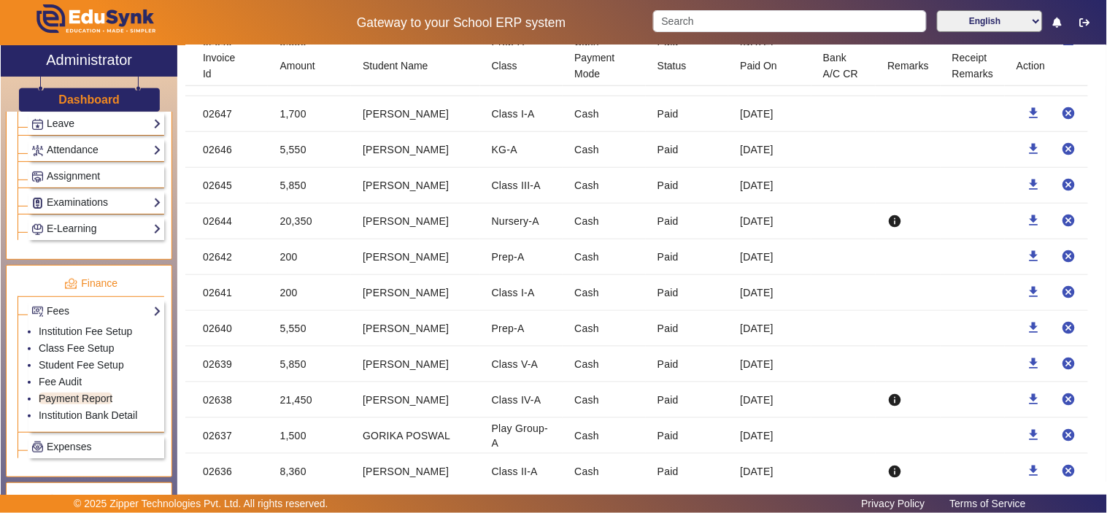
click at [309, 234] on mat-cell "20,350" at bounding box center [309, 222] width 83 height 36
click at [292, 237] on mat-cell "20,350" at bounding box center [309, 222] width 83 height 36
click at [308, 195] on mat-cell "5,850" at bounding box center [309, 186] width 83 height 36
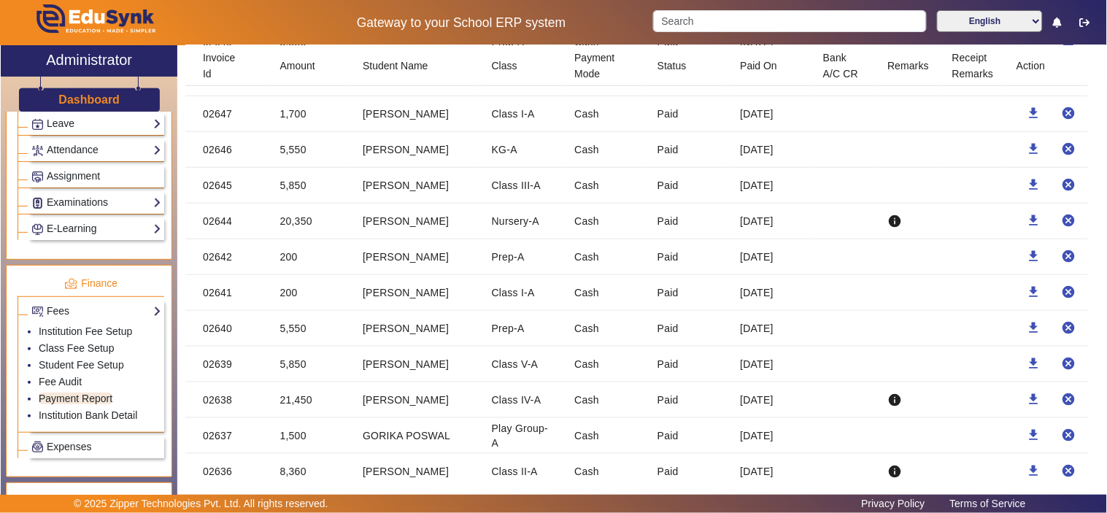
click at [308, 195] on mat-cell "5,850" at bounding box center [309, 186] width 83 height 36
click at [290, 198] on mat-cell "5,850" at bounding box center [309, 186] width 83 height 36
click at [290, 163] on mat-cell "5,550" at bounding box center [309, 150] width 83 height 36
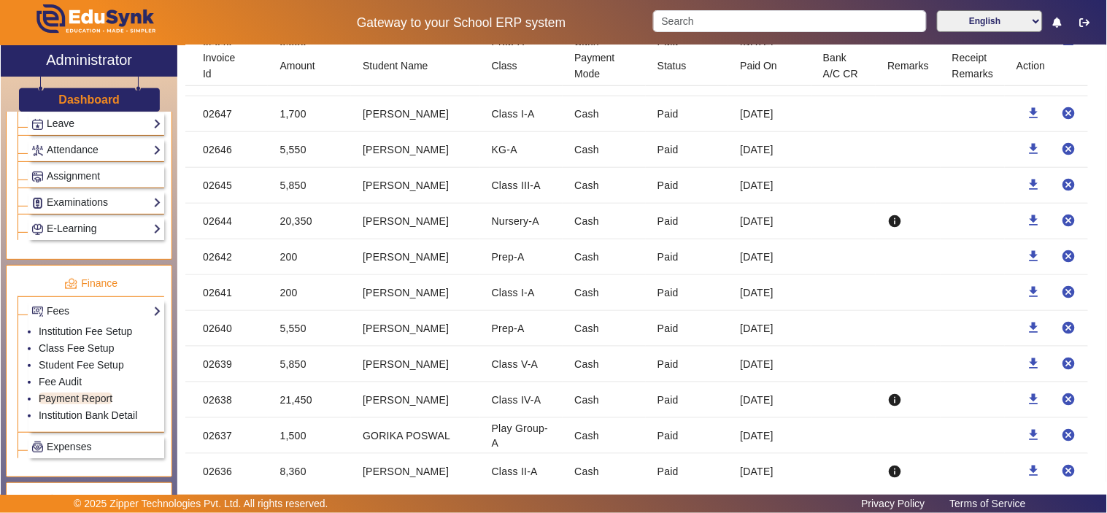
click at [297, 126] on mat-cell "1,700" at bounding box center [309, 114] width 83 height 36
click at [300, 92] on mat-cell "5,850" at bounding box center [309, 79] width 83 height 36
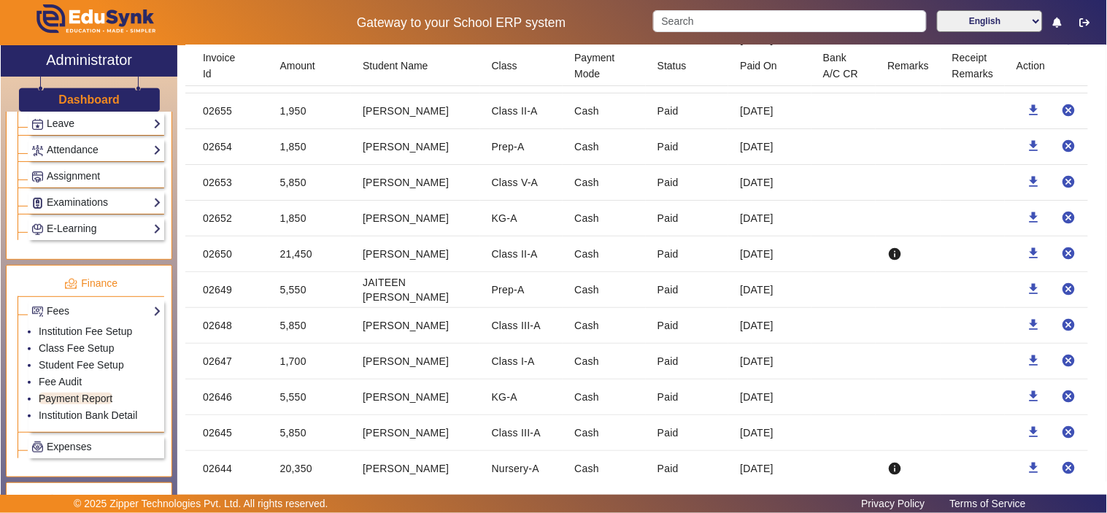
scroll to position [8509, 0]
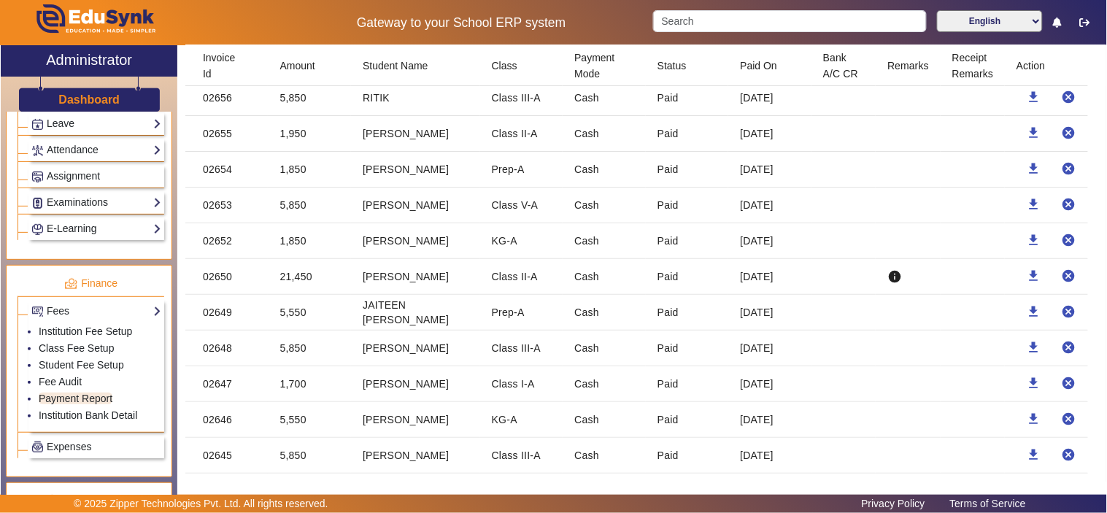
click at [287, 325] on mat-cell "5,550" at bounding box center [309, 313] width 83 height 36
click at [287, 290] on mat-cell "21,450" at bounding box center [309, 277] width 83 height 36
click at [287, 259] on mat-cell "1,850" at bounding box center [309, 241] width 83 height 36
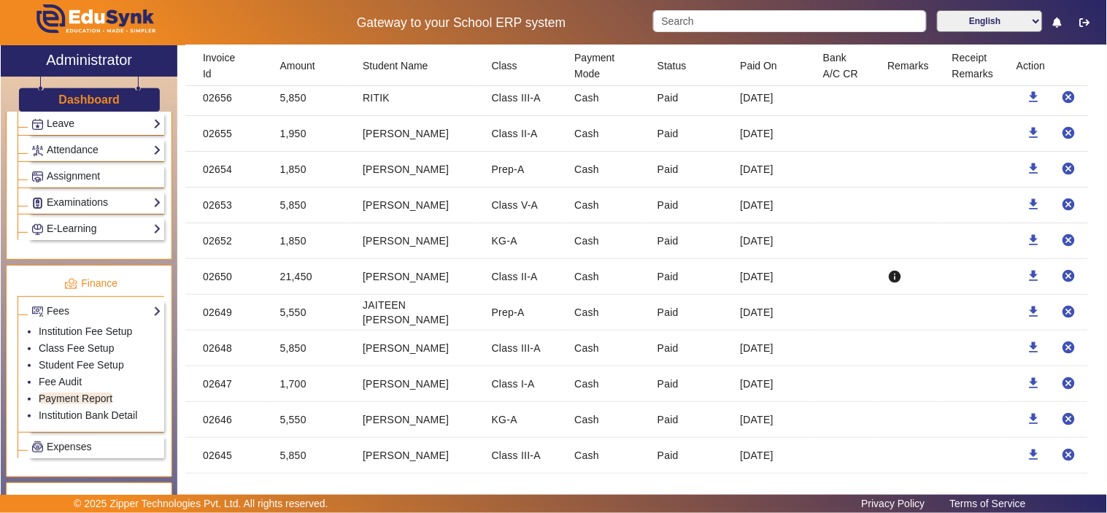
click at [290, 255] on mat-cell "1,850" at bounding box center [309, 241] width 83 height 36
drag, startPoint x: 290, startPoint y: 255, endPoint x: 290, endPoint y: 244, distance: 10.9
click at [290, 254] on mat-cell "1,850" at bounding box center [309, 241] width 83 height 36
click at [290, 220] on mat-cell "5,850" at bounding box center [309, 205] width 83 height 36
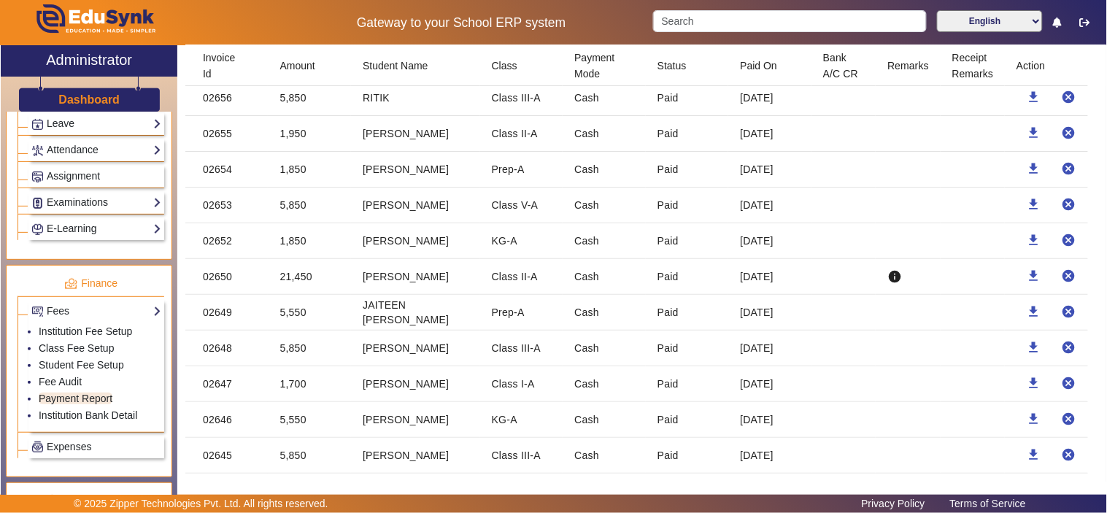
click at [298, 182] on mat-cell "1,850" at bounding box center [309, 170] width 83 height 36
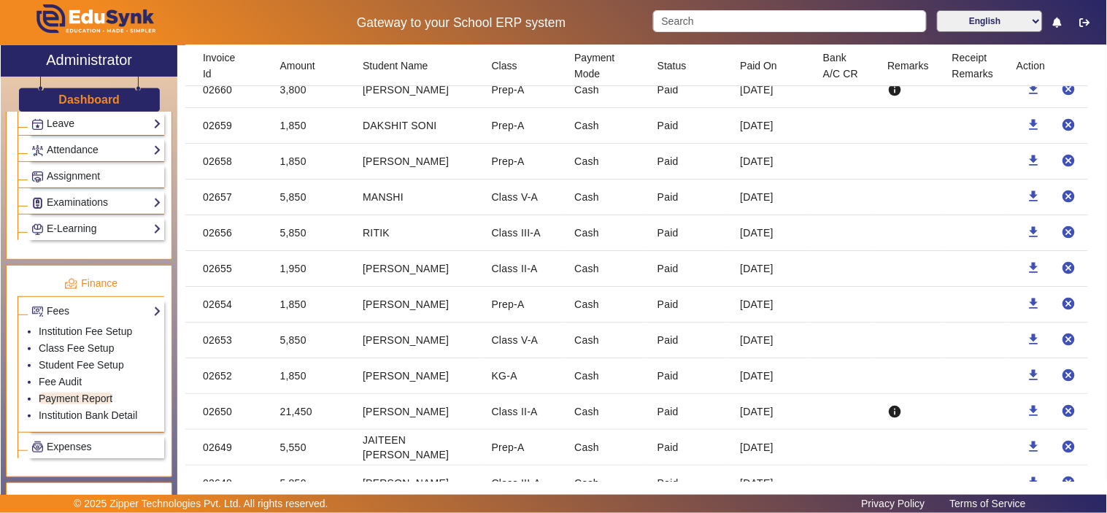
click at [287, 243] on mat-cell "5,850" at bounding box center [309, 233] width 83 height 36
click at [292, 212] on mat-cell "5,850" at bounding box center [309, 197] width 83 height 36
click at [288, 170] on mat-cell "1,850" at bounding box center [309, 162] width 83 height 36
click at [294, 142] on mat-cell "1,850" at bounding box center [309, 126] width 83 height 36
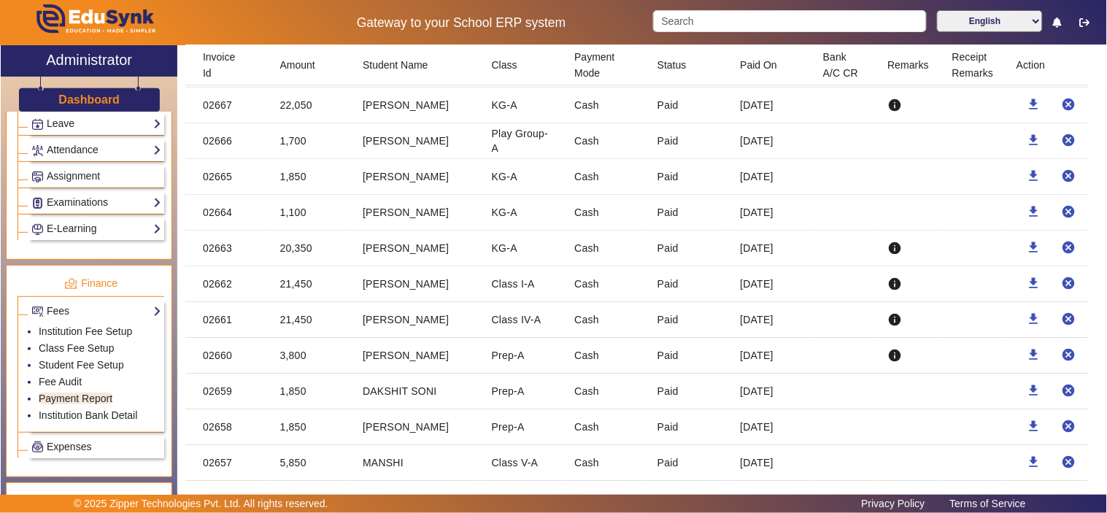
scroll to position [8104, 0]
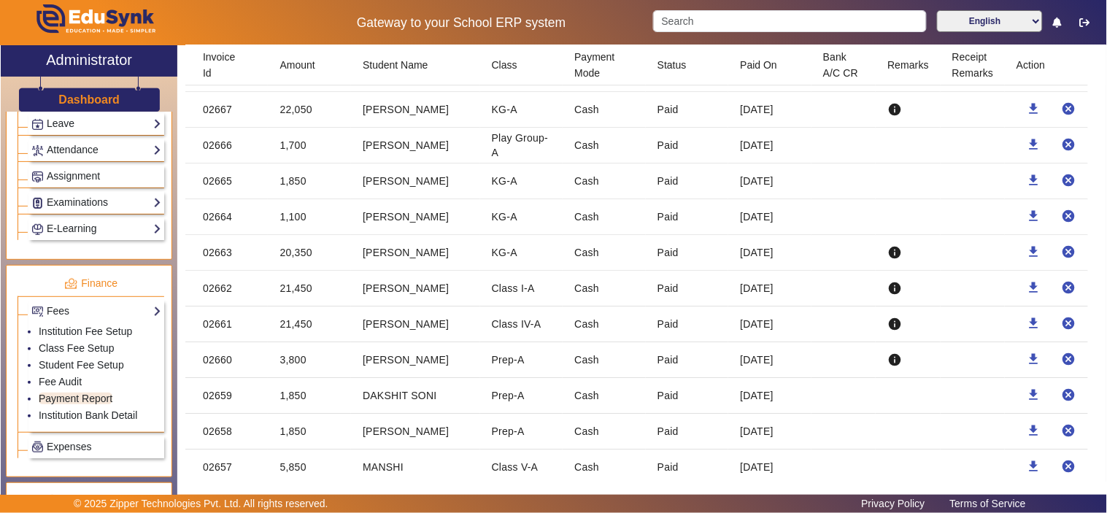
click at [294, 372] on mat-cell "3,800" at bounding box center [309, 360] width 83 height 36
drag, startPoint x: 294, startPoint y: 372, endPoint x: 305, endPoint y: 372, distance: 10.9
click at [296, 372] on mat-cell "3,800" at bounding box center [309, 360] width 83 height 36
drag, startPoint x: 298, startPoint y: 340, endPoint x: 293, endPoint y: 330, distance: 11.1
click at [297, 340] on mat-cell "21,450" at bounding box center [309, 324] width 83 height 36
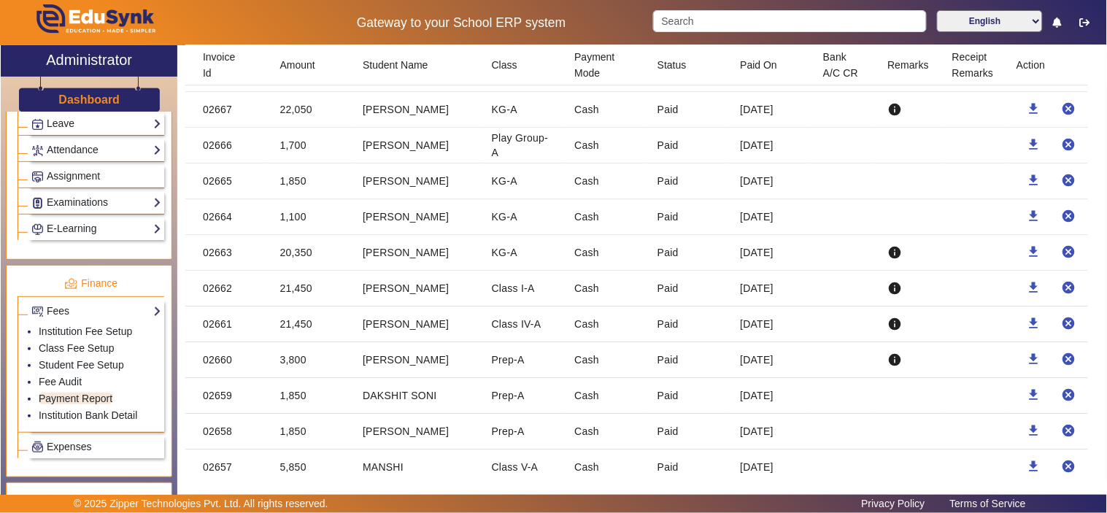
click at [289, 306] on mat-cell "21,450" at bounding box center [309, 289] width 83 height 36
click at [295, 305] on mat-cell "21,450" at bounding box center [309, 289] width 83 height 36
click at [297, 260] on mat-cell "20,350" at bounding box center [309, 253] width 83 height 36
drag, startPoint x: 274, startPoint y: 228, endPoint x: 319, endPoint y: 229, distance: 45.2
click at [319, 229] on mat-cell "1,100" at bounding box center [309, 217] width 83 height 36
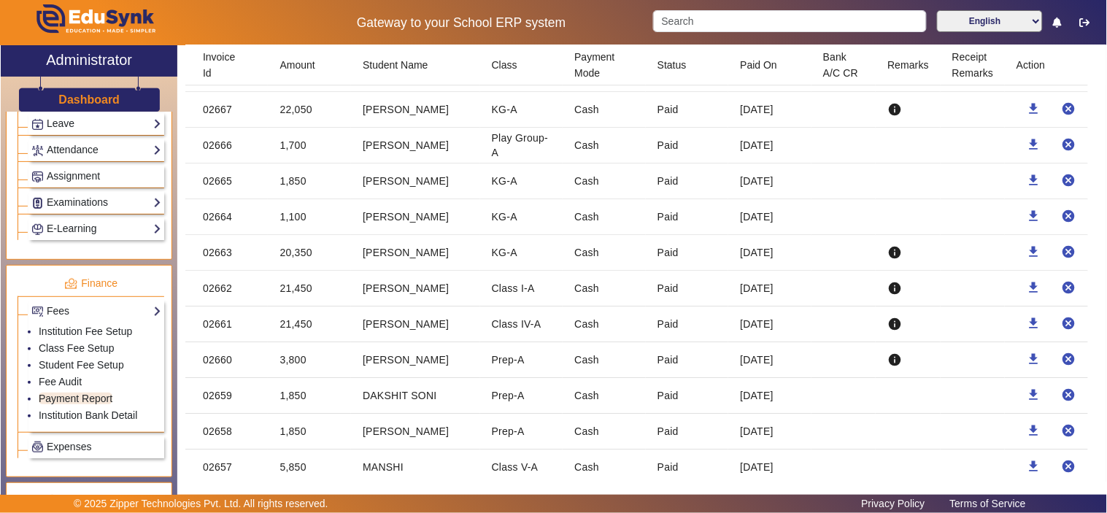
scroll to position [7969, 0]
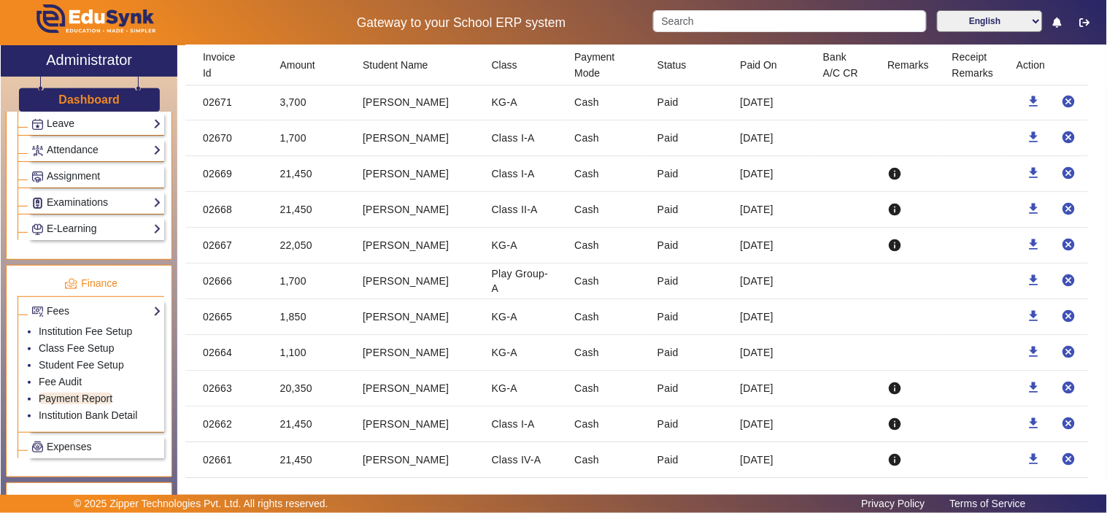
click at [295, 263] on mat-cell "22,050" at bounding box center [309, 246] width 83 height 36
click at [282, 261] on mat-cell "22,050" at bounding box center [309, 246] width 83 height 36
drag, startPoint x: 286, startPoint y: 229, endPoint x: 295, endPoint y: 193, distance: 36.8
click at [286, 228] on mat-cell "21,450" at bounding box center [309, 210] width 83 height 36
click at [295, 190] on mat-cell "21,450" at bounding box center [309, 174] width 83 height 36
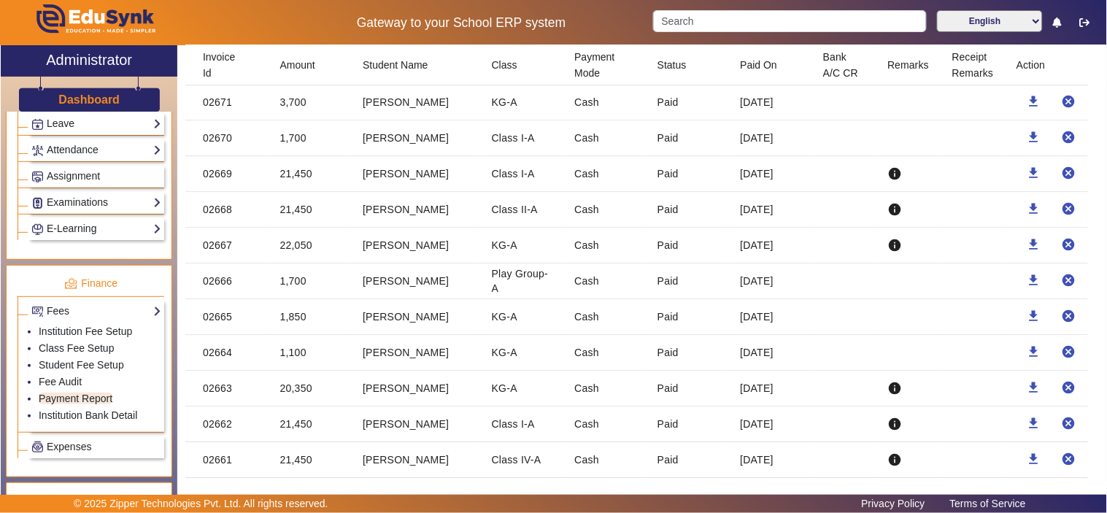
click at [295, 152] on mat-cell "1,700" at bounding box center [309, 138] width 83 height 36
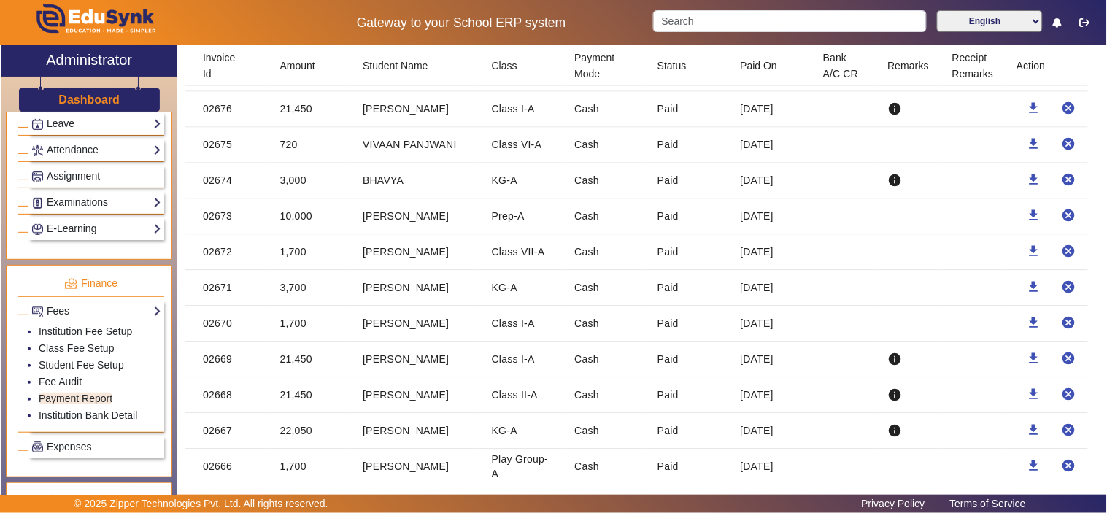
scroll to position [7699, 0]
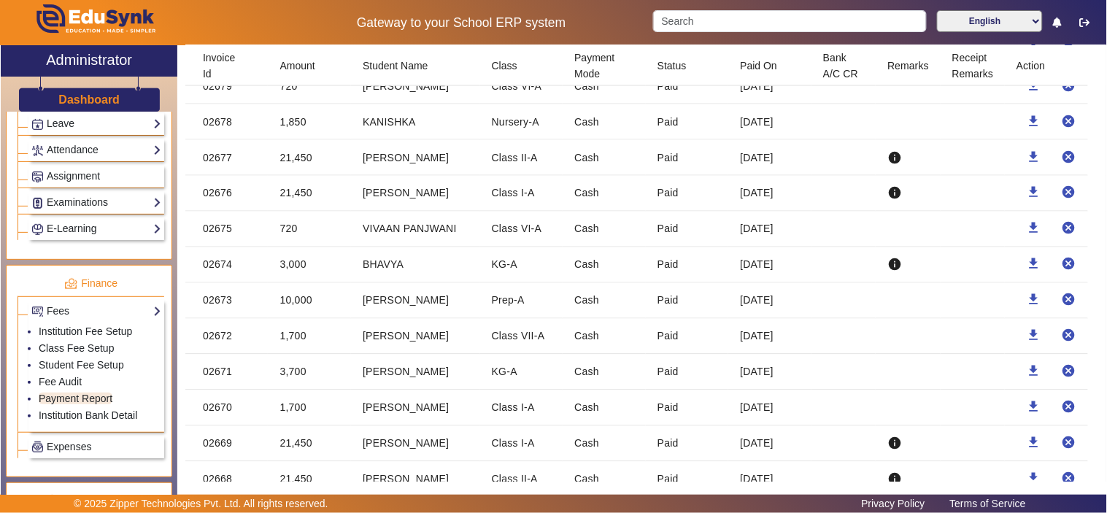
click at [298, 351] on mat-cell "1,700" at bounding box center [309, 337] width 83 height 36
click at [290, 314] on mat-cell "10,000" at bounding box center [309, 301] width 83 height 36
click at [294, 271] on mat-cell "3,000" at bounding box center [309, 265] width 83 height 36
click at [290, 236] on mat-cell "720" at bounding box center [309, 230] width 83 height 36
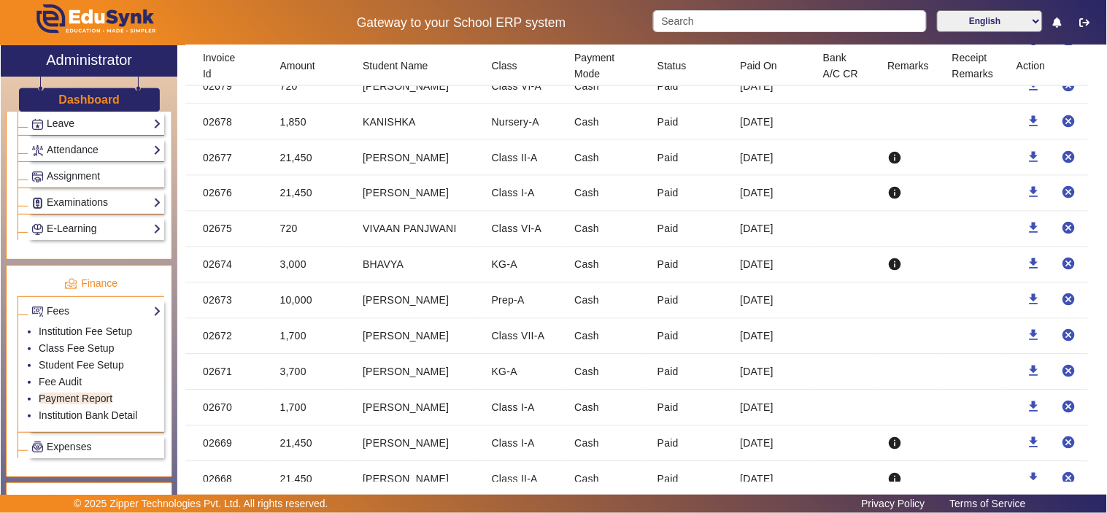
click at [298, 134] on mat-cell "1,850" at bounding box center [309, 122] width 83 height 36
click at [287, 135] on mat-cell "1,850" at bounding box center [309, 122] width 83 height 36
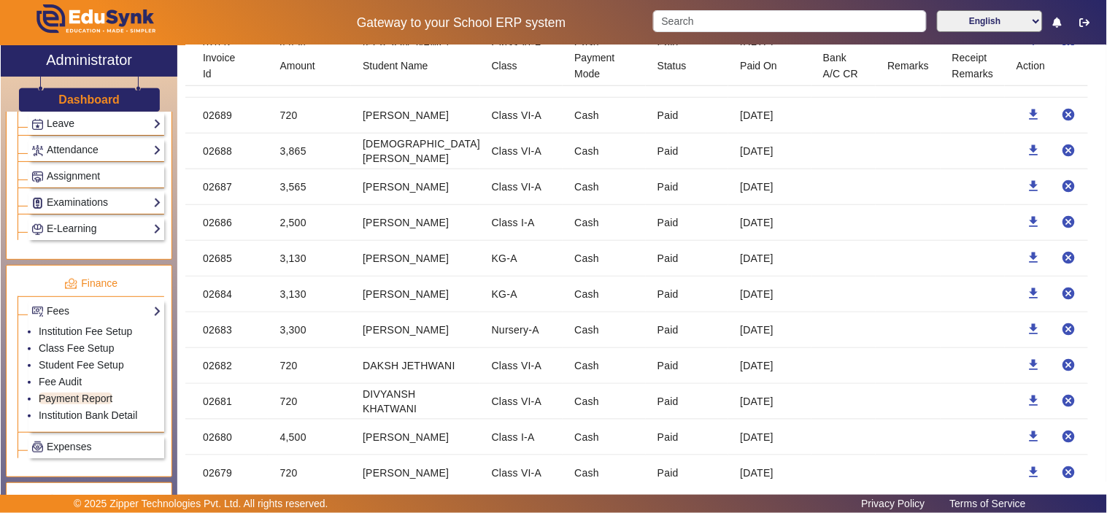
scroll to position [7294, 0]
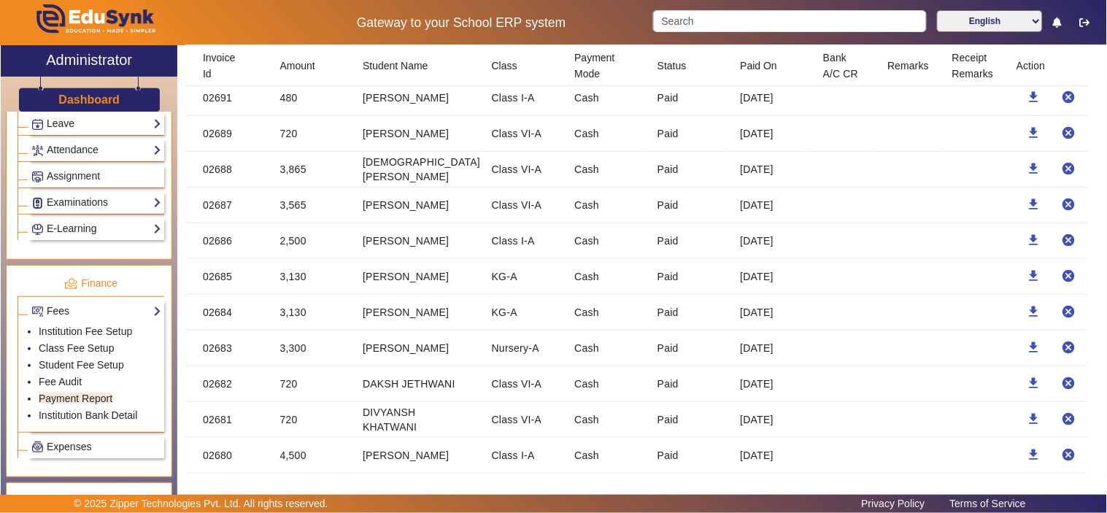
click at [295, 468] on mat-cell "4,500" at bounding box center [309, 456] width 83 height 36
click at [287, 217] on mat-cell "3,565" at bounding box center [309, 205] width 83 height 36
click at [289, 101] on mat-cell "480" at bounding box center [309, 98] width 83 height 36
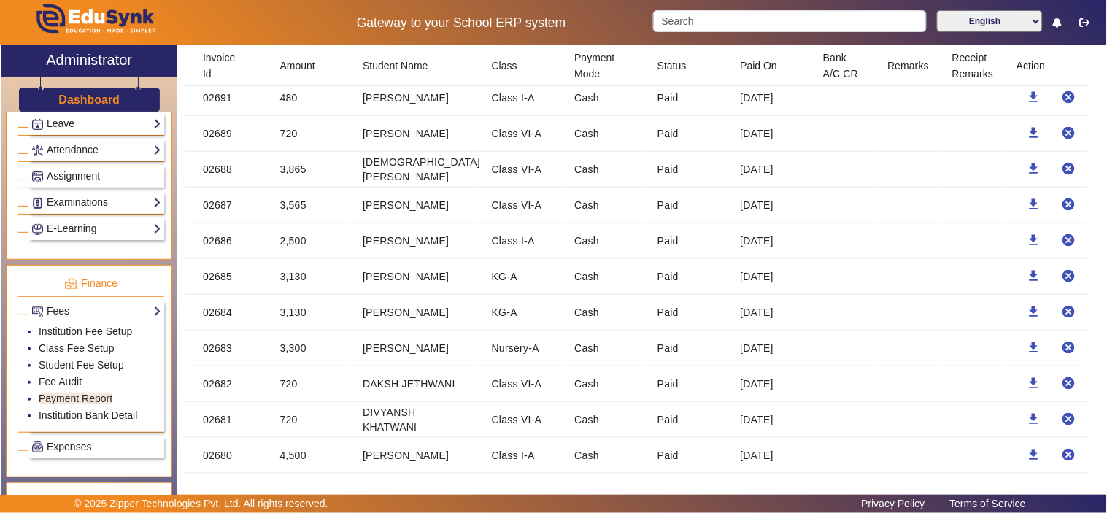
click at [290, 106] on mat-cell "480" at bounding box center [309, 98] width 83 height 36
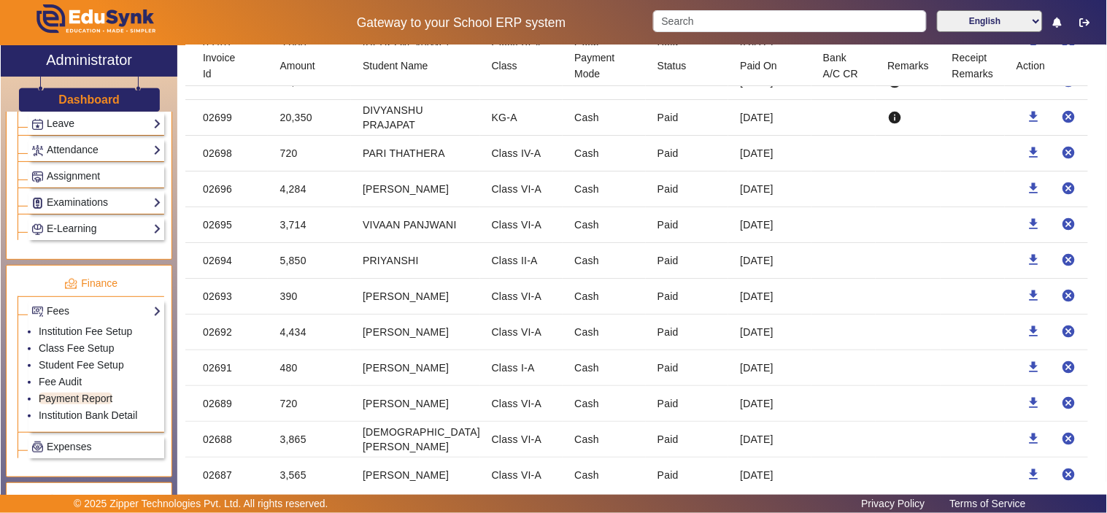
click at [298, 341] on mat-cell "4,434" at bounding box center [309, 332] width 83 height 36
click at [297, 341] on mat-cell "4,434" at bounding box center [309, 332] width 83 height 36
click at [285, 303] on mat-cell "390" at bounding box center [309, 297] width 83 height 36
click at [290, 271] on mat-cell "5,850" at bounding box center [309, 261] width 83 height 36
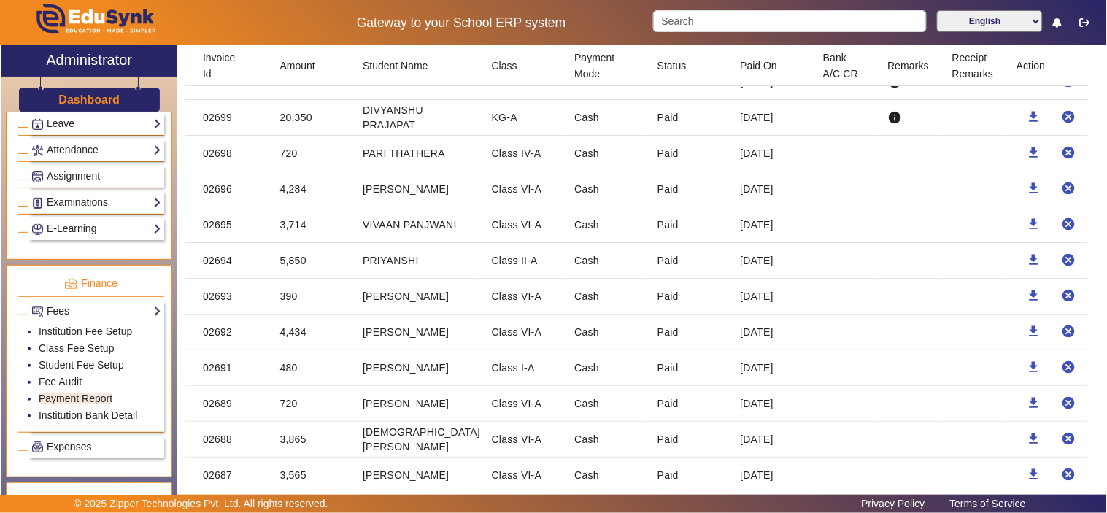
click at [290, 271] on mat-cell "5,850" at bounding box center [309, 261] width 83 height 36
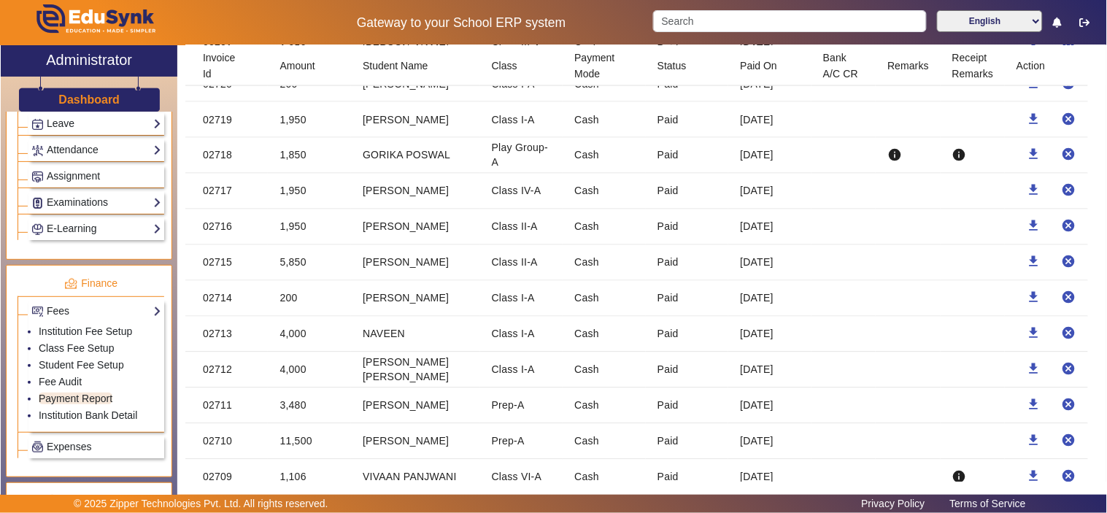
scroll to position [6213, 0]
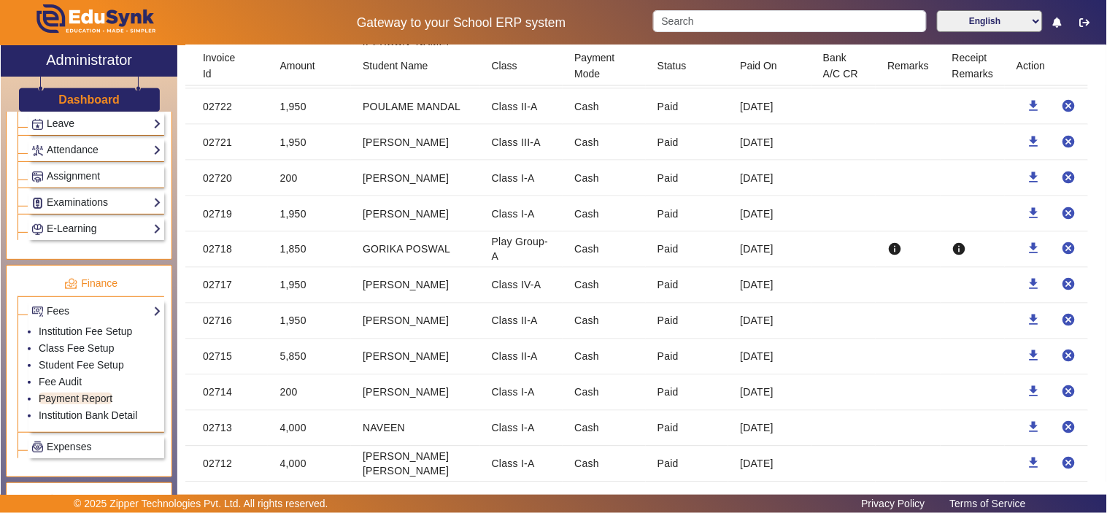
click at [418, 259] on mat-cell "GORIKA POSWAL" at bounding box center [415, 250] width 129 height 36
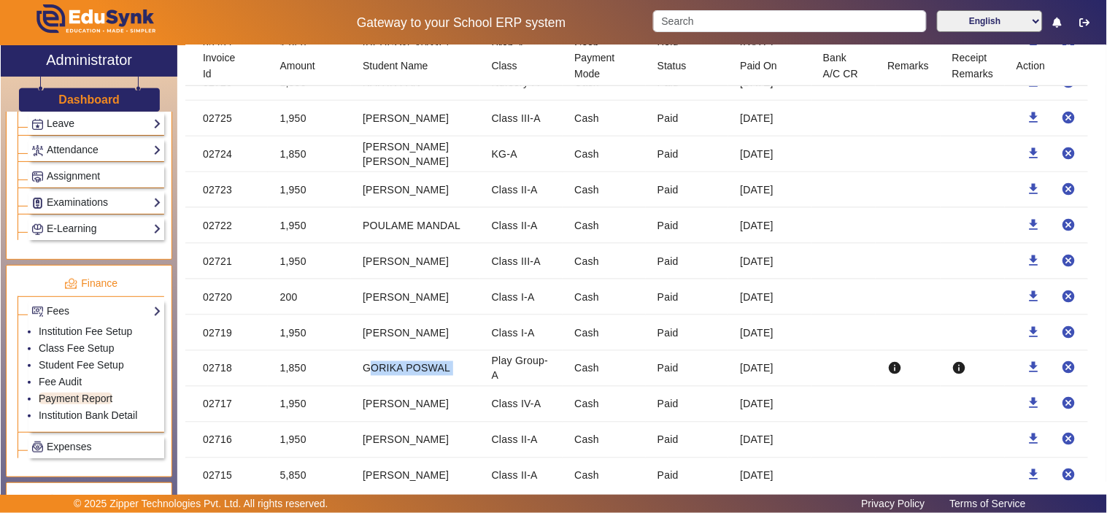
scroll to position [6078, 0]
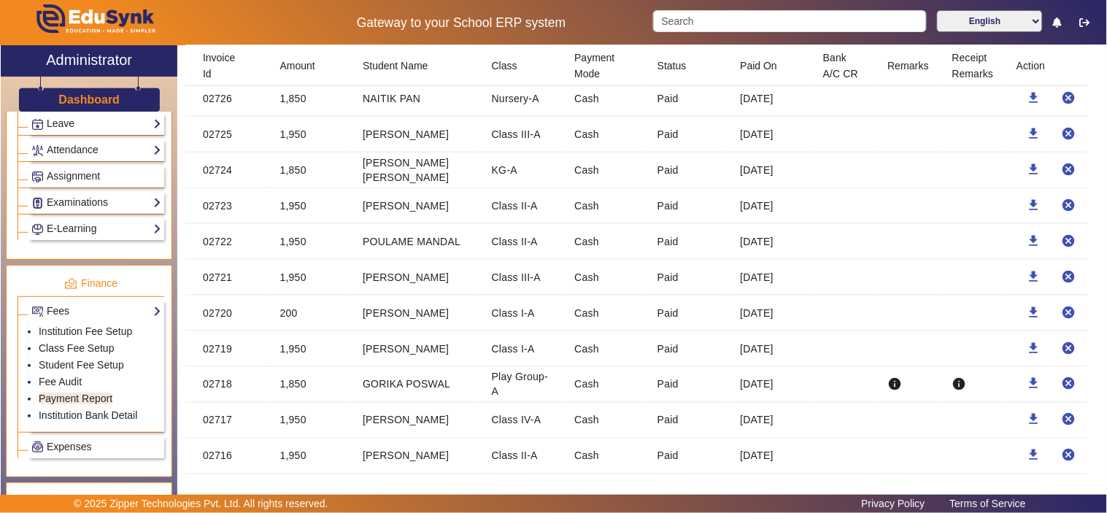
click at [293, 142] on mat-cell "1,950" at bounding box center [309, 135] width 83 height 36
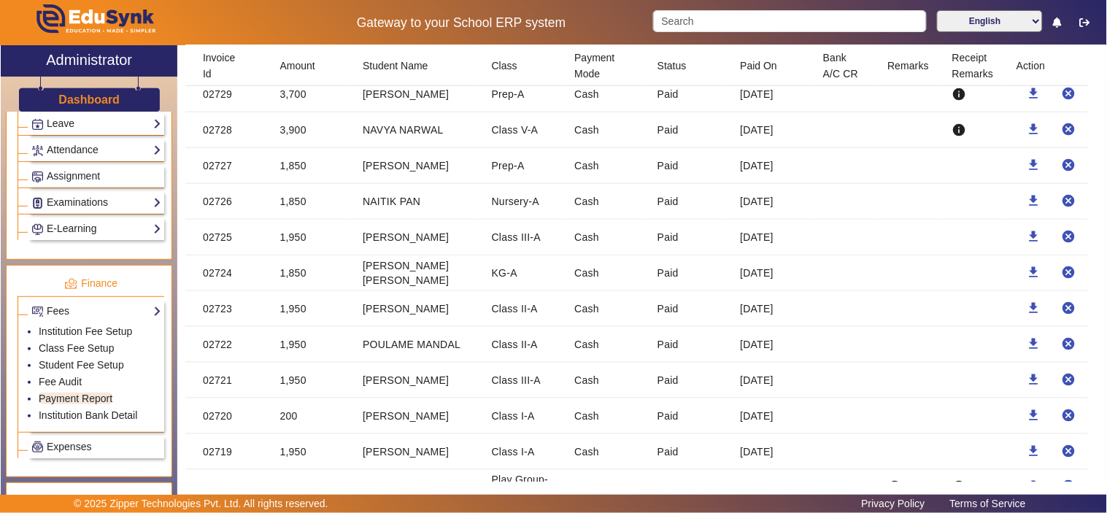
scroll to position [5942, 0]
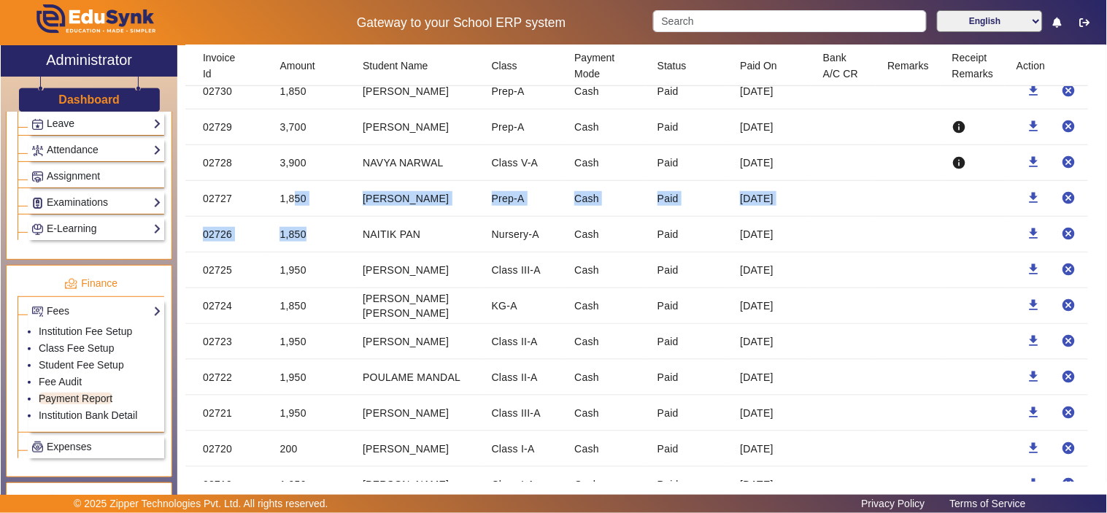
drag, startPoint x: 287, startPoint y: 205, endPoint x: 301, endPoint y: 243, distance: 40.4
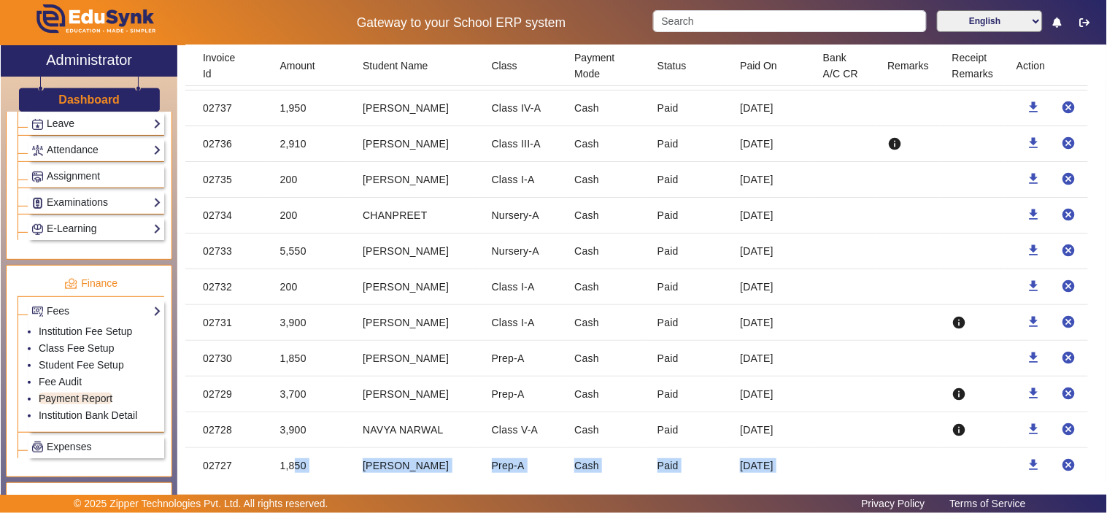
scroll to position [5673, 0]
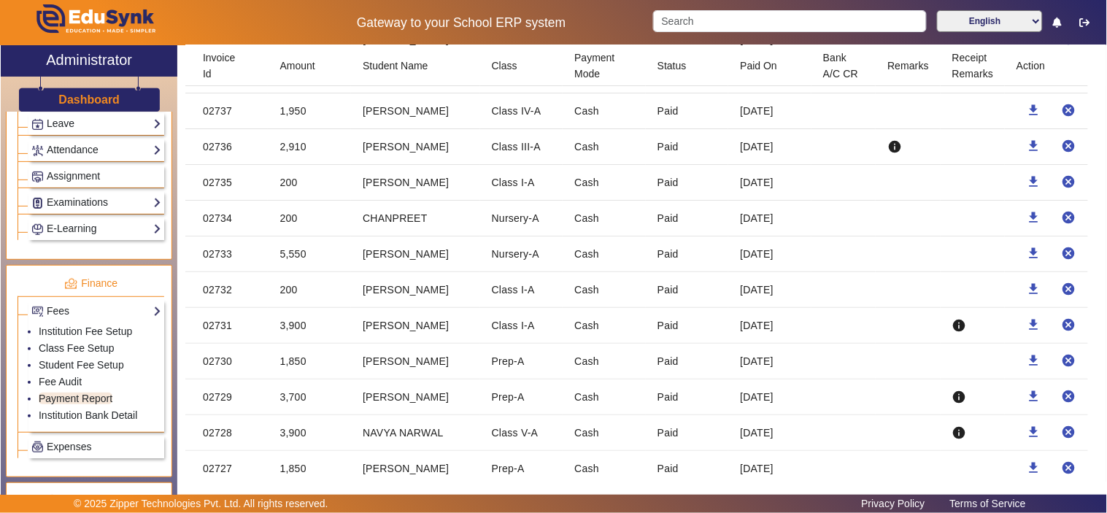
click at [290, 334] on mat-cell "3,900" at bounding box center [309, 326] width 83 height 36
click at [289, 261] on mat-cell "5,550" at bounding box center [309, 254] width 83 height 36
click at [284, 227] on mat-cell "200" at bounding box center [309, 219] width 83 height 36
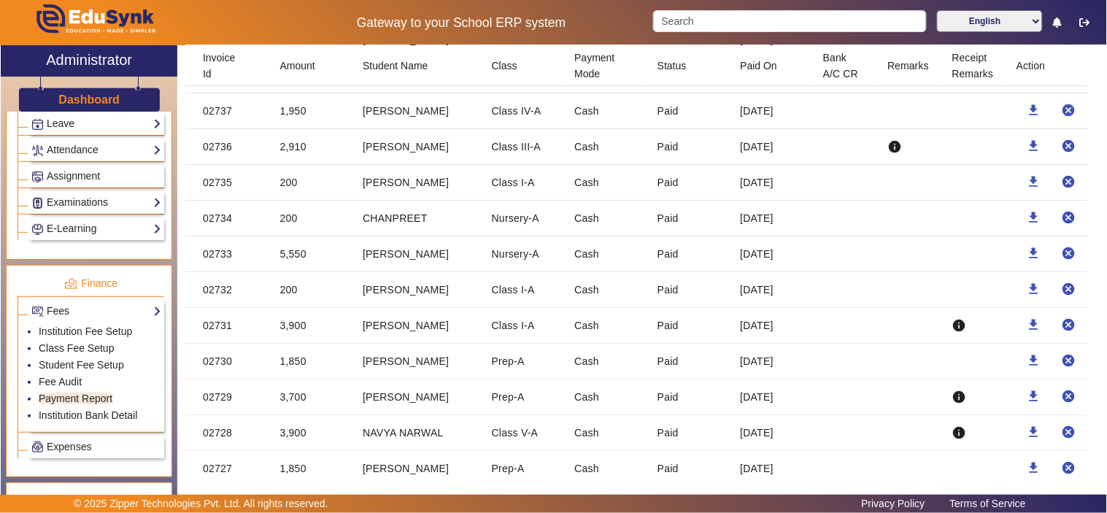
click at [282, 198] on mat-cell "200" at bounding box center [309, 183] width 83 height 36
click at [290, 152] on mat-cell "2,910" at bounding box center [309, 147] width 83 height 36
drag, startPoint x: 280, startPoint y: 123, endPoint x: 307, endPoint y: 123, distance: 27.0
click at [307, 123] on mat-cell "1,950" at bounding box center [309, 111] width 83 height 36
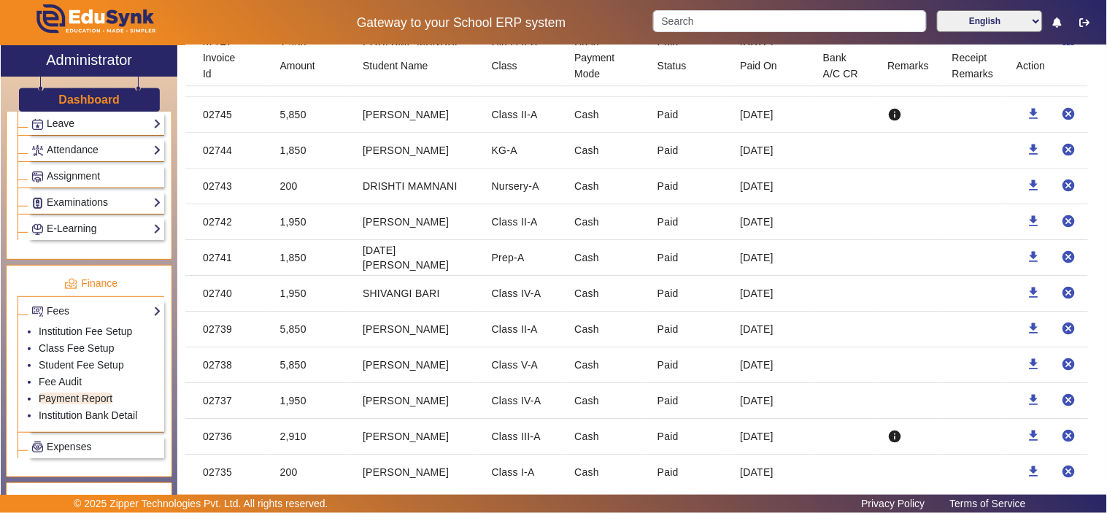
scroll to position [5403, 0]
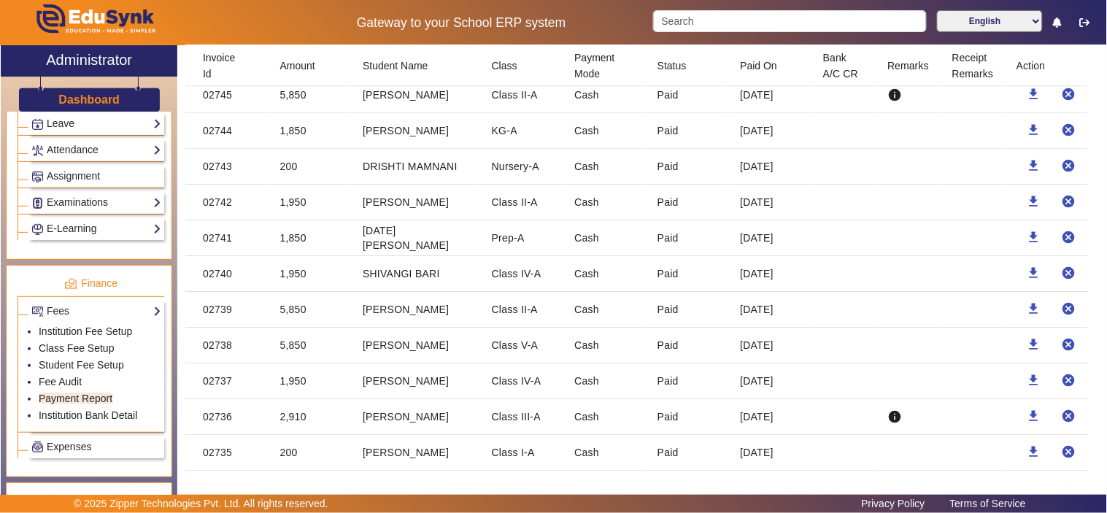
drag, startPoint x: 284, startPoint y: 212, endPoint x: 311, endPoint y: 212, distance: 26.3
click at [311, 212] on mat-cell "1,950" at bounding box center [309, 203] width 83 height 36
click at [294, 136] on mat-cell "1,850" at bounding box center [309, 131] width 83 height 36
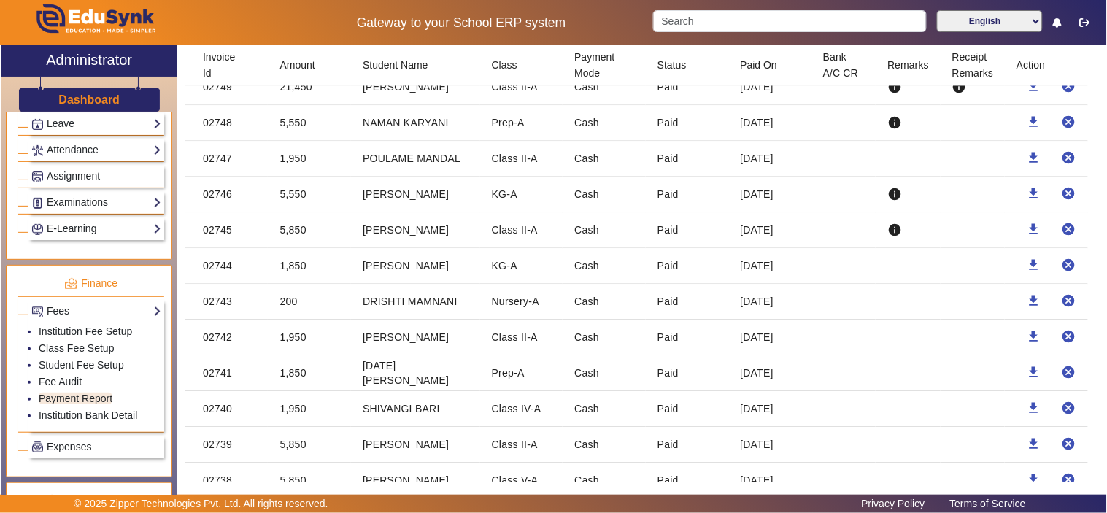
scroll to position [5132, 0]
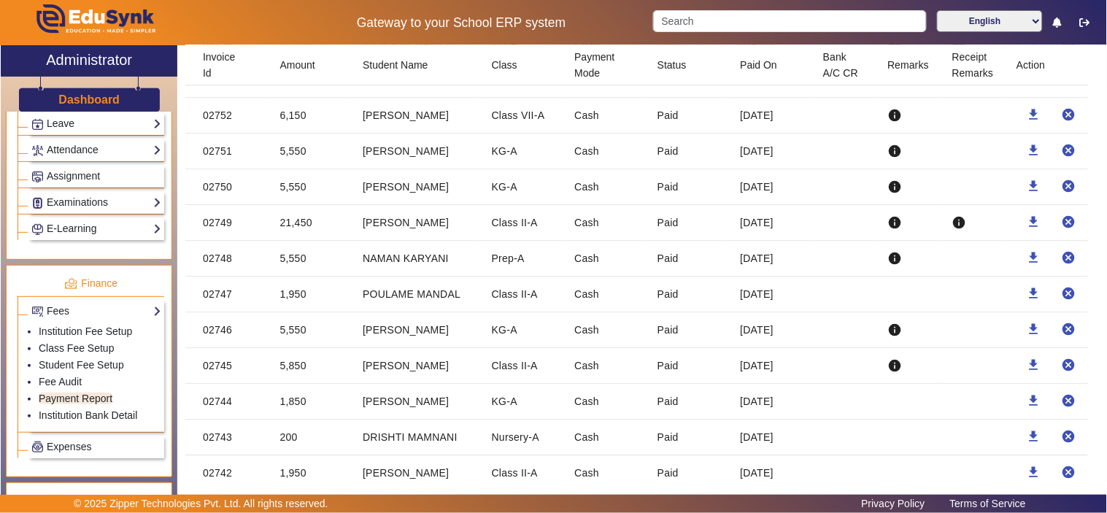
drag, startPoint x: 280, startPoint y: 234, endPoint x: 327, endPoint y: 230, distance: 46.8
click at [327, 230] on mat-cell "21,450" at bounding box center [309, 223] width 83 height 36
click at [298, 193] on mat-cell "5,550" at bounding box center [309, 187] width 83 height 36
drag, startPoint x: 294, startPoint y: 166, endPoint x: 296, endPoint y: 158, distance: 8.3
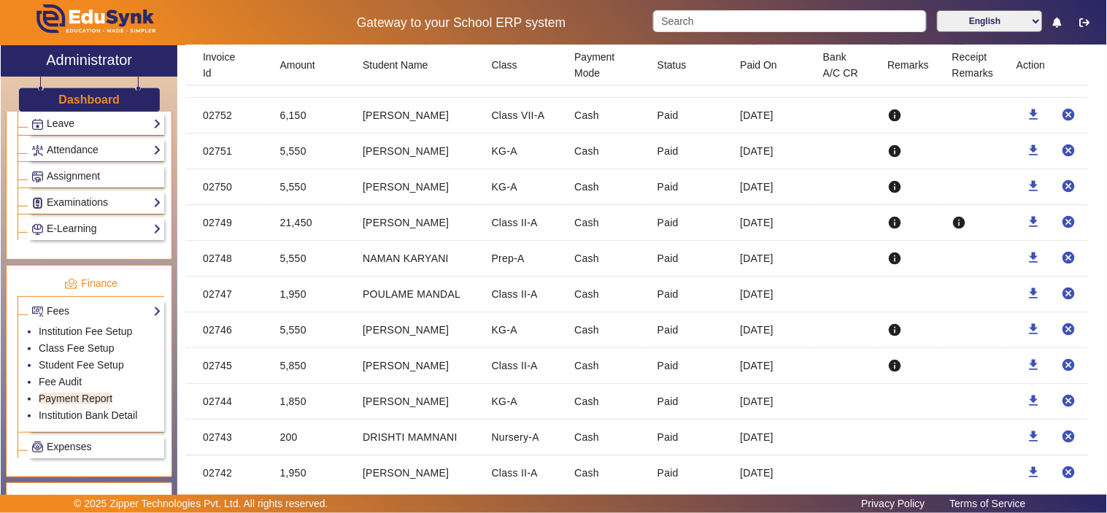
click at [294, 165] on mat-cell "5,550" at bounding box center [309, 151] width 83 height 36
click at [296, 158] on mat-cell "5,550" at bounding box center [309, 151] width 83 height 36
click at [301, 117] on mat-cell "6,150" at bounding box center [309, 116] width 83 height 36
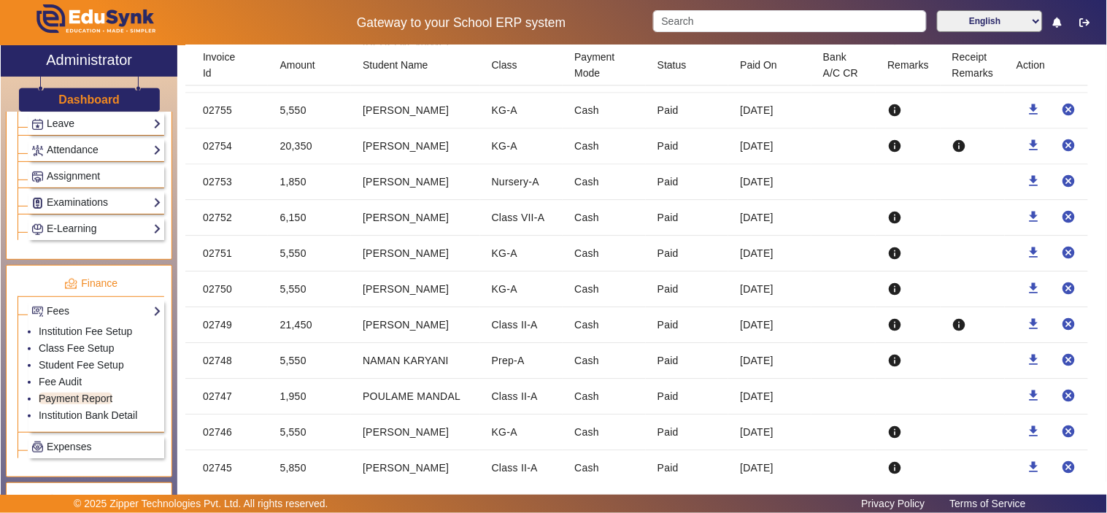
scroll to position [4998, 0]
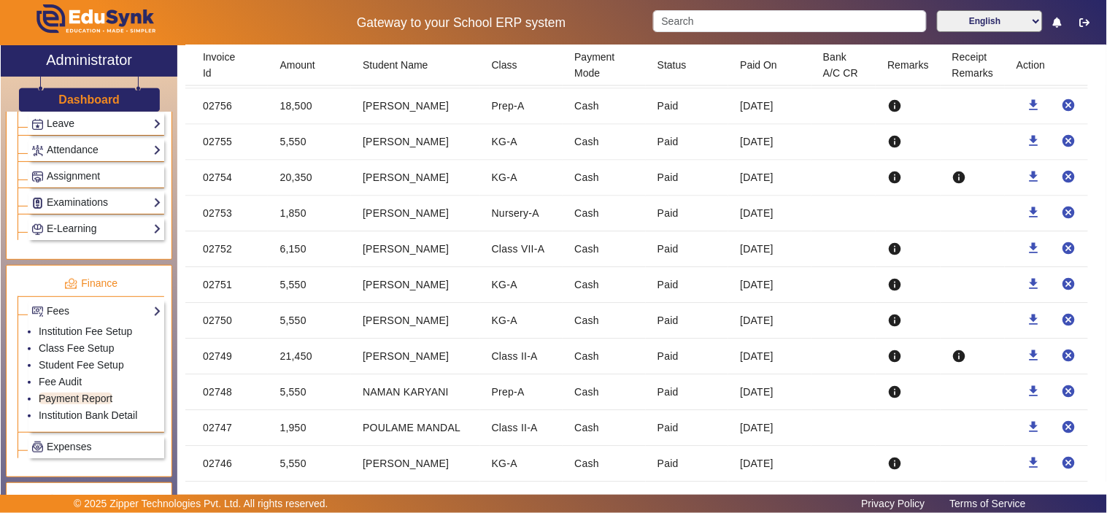
click at [289, 220] on mat-cell "1,850" at bounding box center [309, 214] width 83 height 36
click at [274, 186] on mat-row "02754 20,350 JAAGRITI SHARMA KG-A Cash Paid 15 May 2025 info info download canc…" at bounding box center [645, 178] width 921 height 36
drag, startPoint x: 359, startPoint y: 187, endPoint x: 515, endPoint y: 192, distance: 156.2
click at [518, 192] on mat-row "02754 20,350 JAAGRITI SHARMA KG-A Cash Paid 15 May 2025 info info download canc…" at bounding box center [645, 178] width 921 height 36
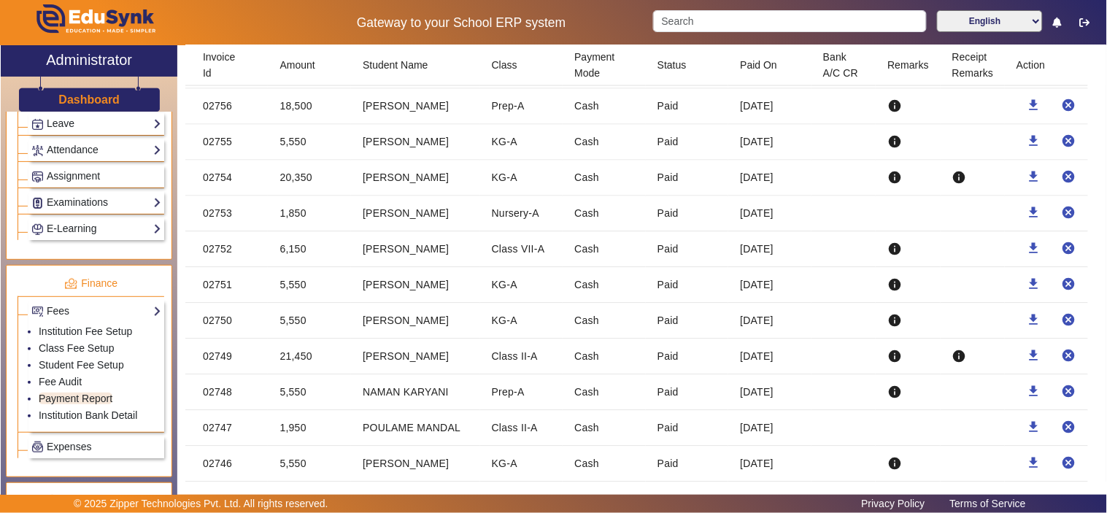
click at [288, 188] on mat-cell "20,350" at bounding box center [309, 178] width 83 height 36
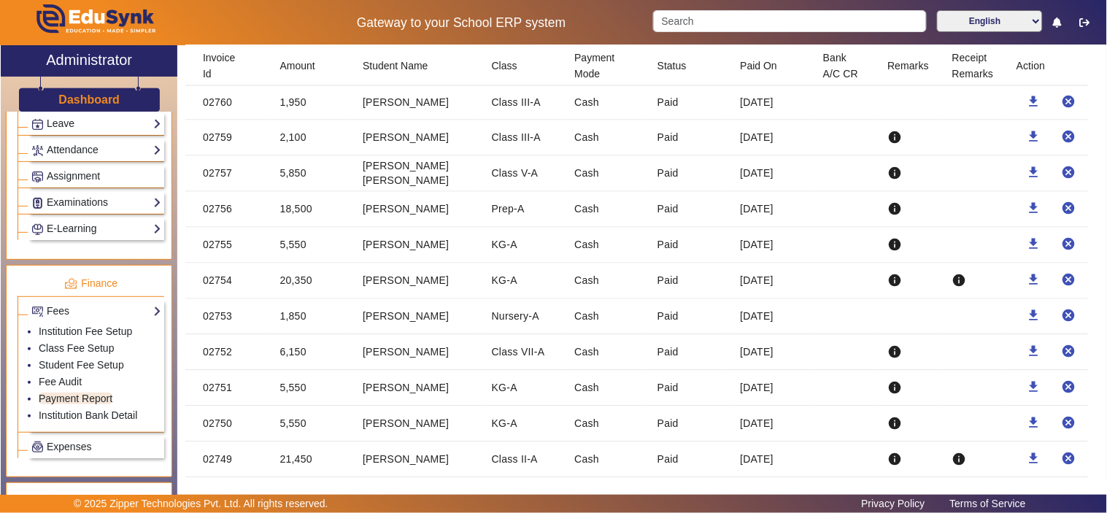
scroll to position [4862, 0]
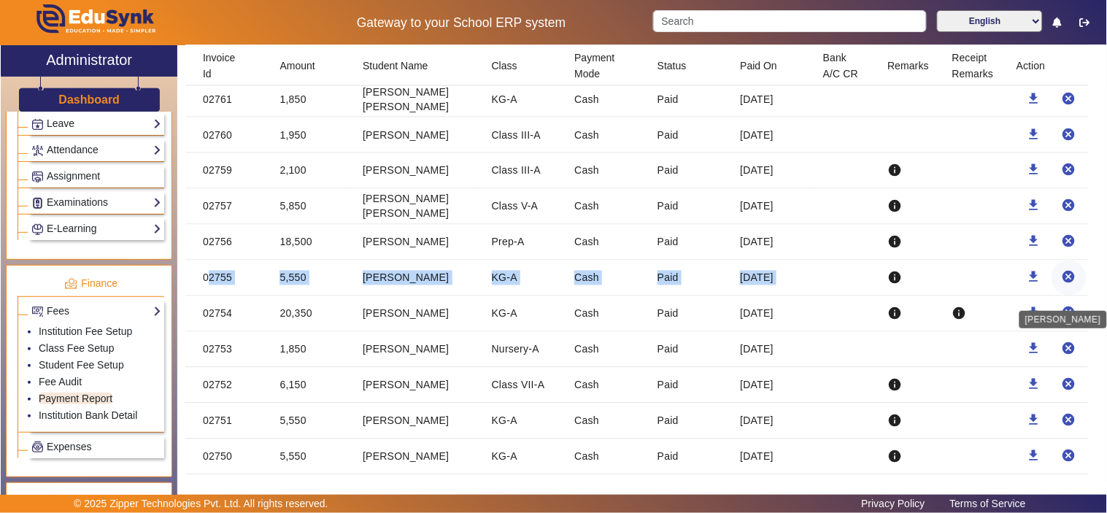
drag, startPoint x: 201, startPoint y: 287, endPoint x: 1058, endPoint y: 285, distance: 857.1
click at [1058, 285] on mat-row "02755 5,550 PRIVIKA KHANDELWAL KG-A Cash Paid 17 May 2025 info download cancel" at bounding box center [645, 278] width 921 height 36
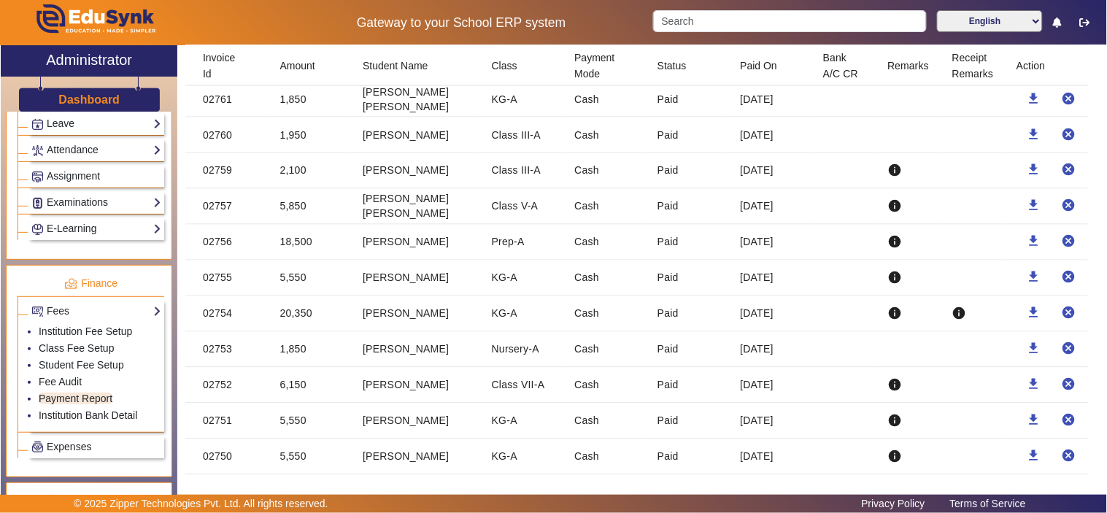
click at [275, 251] on mat-cell "18,500" at bounding box center [309, 243] width 83 height 36
drag, startPoint x: 275, startPoint y: 251, endPoint x: 290, endPoint y: 251, distance: 14.6
click at [282, 251] on mat-cell "18,500" at bounding box center [309, 243] width 83 height 36
click at [292, 251] on mat-cell "18,500" at bounding box center [309, 243] width 83 height 36
click at [292, 208] on mat-cell "5,850" at bounding box center [309, 207] width 83 height 36
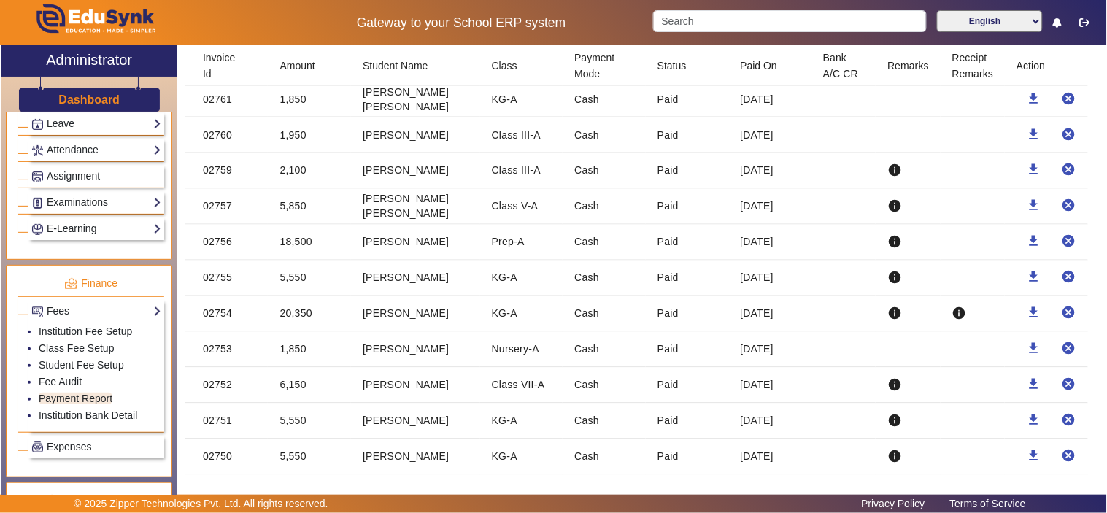
click at [292, 208] on mat-cell "5,850" at bounding box center [309, 207] width 83 height 36
click at [287, 179] on mat-cell "2,100" at bounding box center [309, 171] width 83 height 36
click at [293, 146] on mat-cell "1,950" at bounding box center [309, 135] width 83 height 36
click at [292, 112] on mat-cell "1,850" at bounding box center [309, 100] width 83 height 36
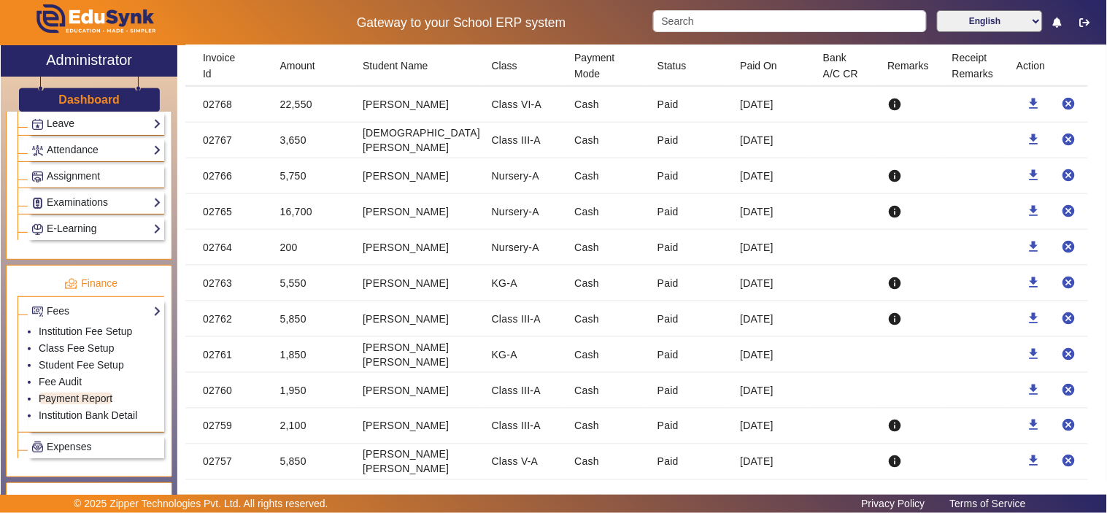
scroll to position [4592, 0]
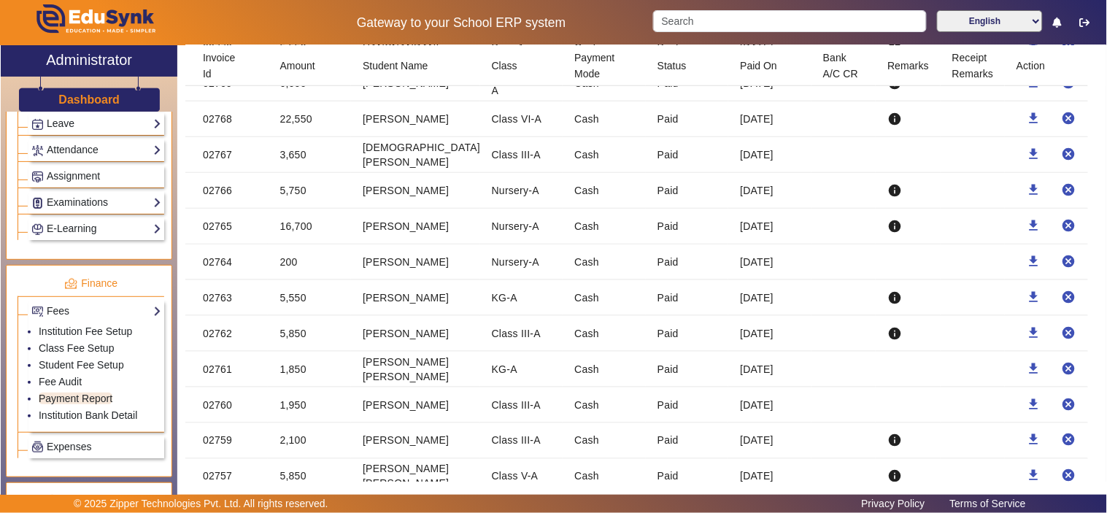
click at [292, 336] on mat-cell "5,850" at bounding box center [309, 334] width 83 height 36
click at [302, 193] on mat-cell "5,750" at bounding box center [309, 191] width 83 height 36
drag, startPoint x: 302, startPoint y: 193, endPoint x: 274, endPoint y: 195, distance: 28.5
click at [274, 195] on mat-cell "5,750" at bounding box center [309, 191] width 83 height 36
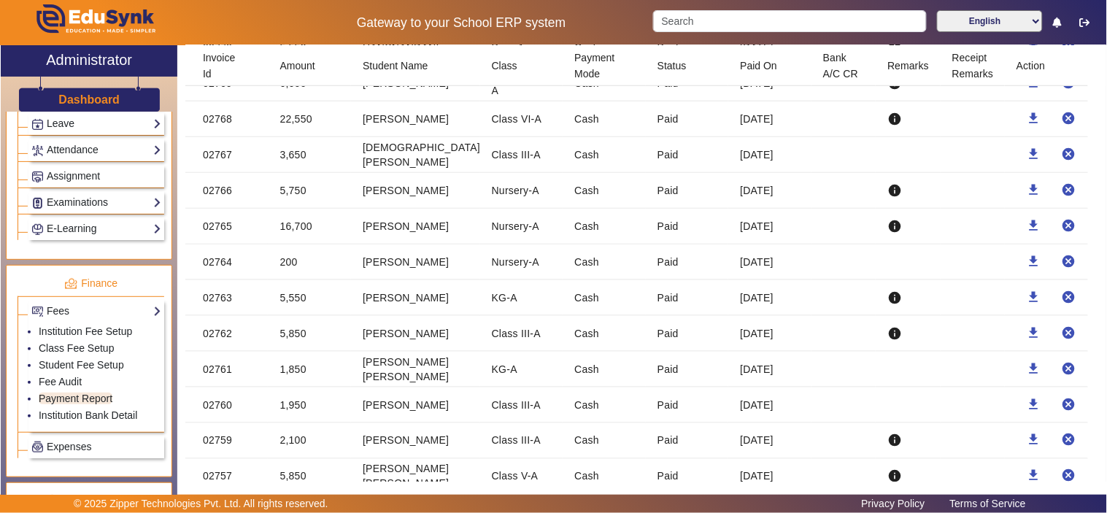
click at [292, 158] on mat-cell "3,650" at bounding box center [309, 155] width 83 height 36
click at [281, 160] on mat-cell "3,650" at bounding box center [309, 155] width 83 height 36
click at [286, 131] on mat-cell "22,550" at bounding box center [309, 119] width 83 height 36
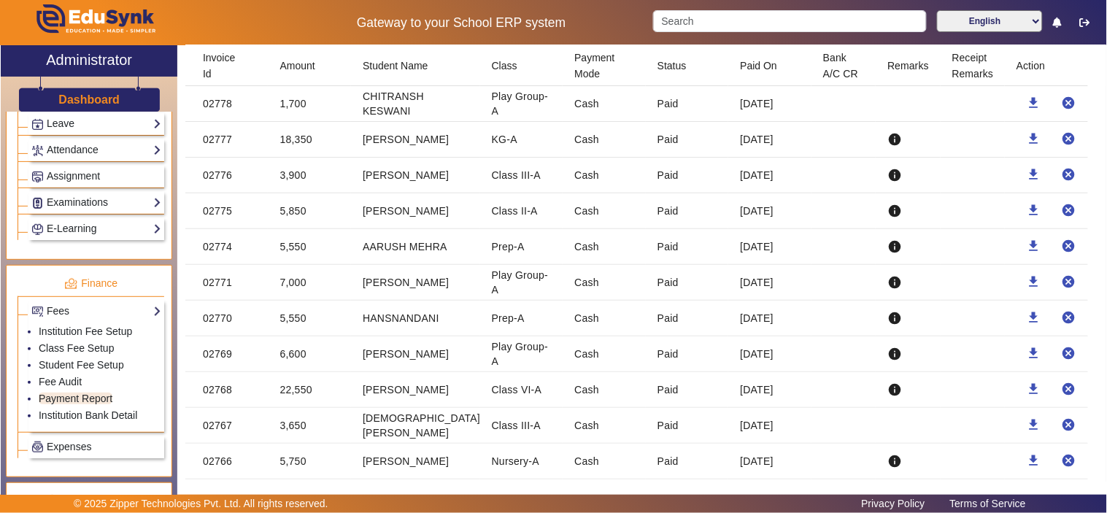
scroll to position [4188, 0]
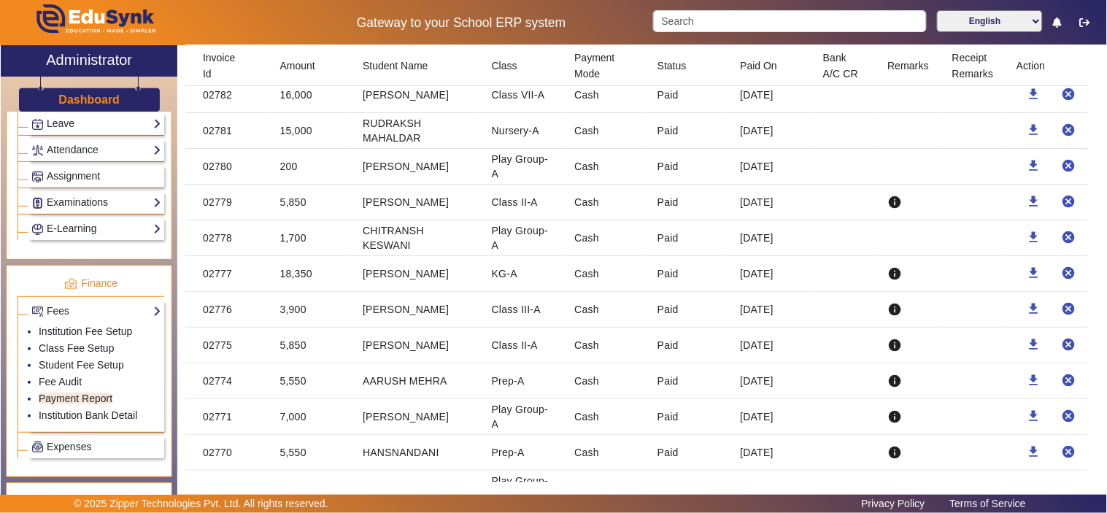
click at [300, 421] on mat-cell "7,000" at bounding box center [309, 417] width 83 height 36
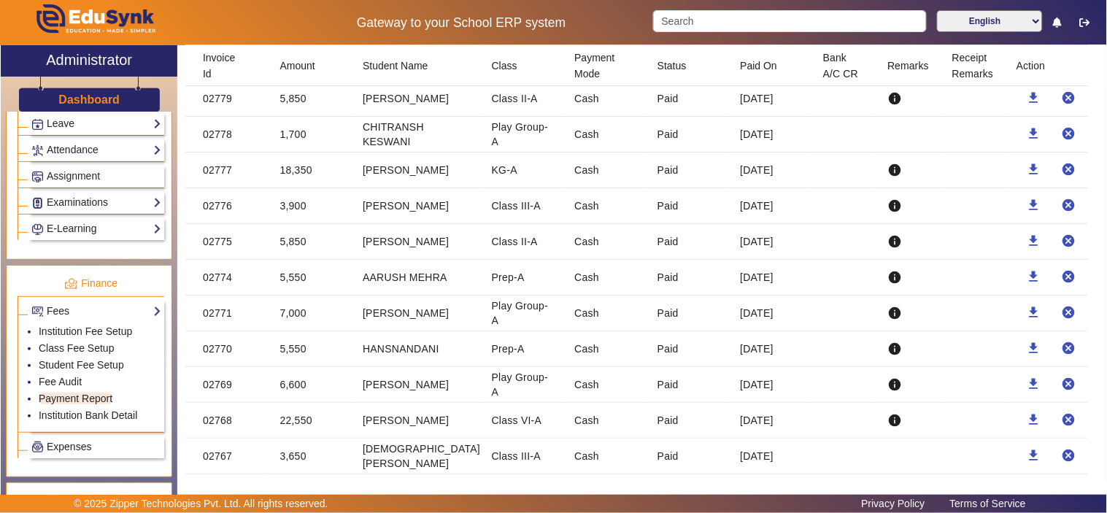
scroll to position [4322, 0]
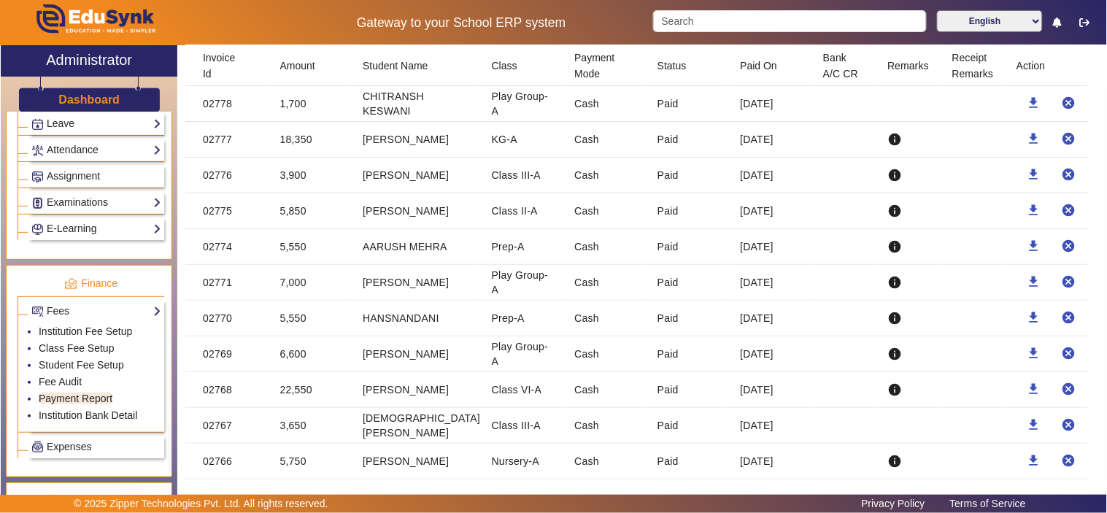
click at [286, 282] on mat-cell "7,000" at bounding box center [309, 283] width 83 height 36
click at [295, 250] on mat-cell "5,550" at bounding box center [309, 247] width 83 height 36
click at [284, 180] on mat-cell "3,900" at bounding box center [309, 176] width 83 height 36
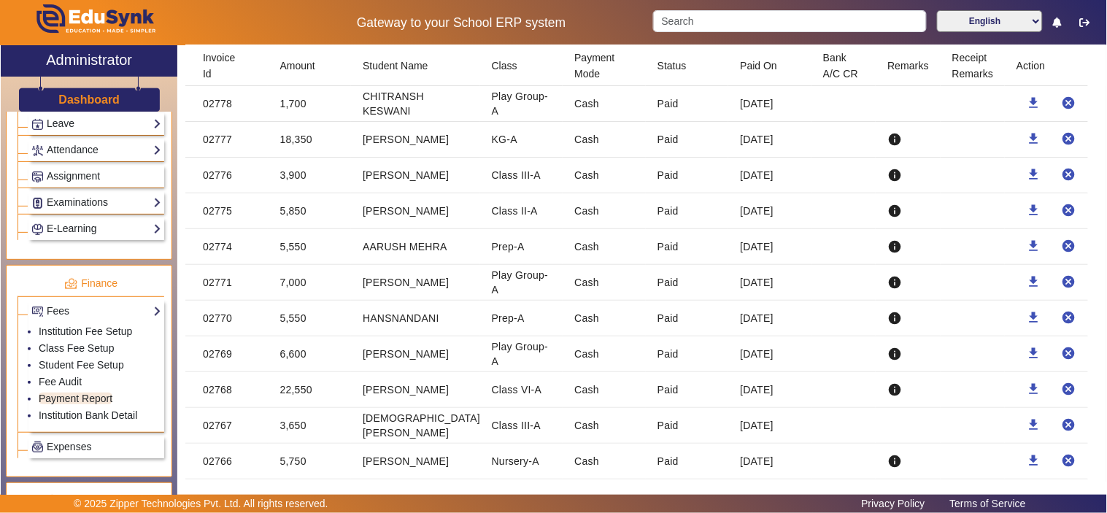
click at [284, 180] on mat-cell "3,900" at bounding box center [309, 176] width 83 height 36
click at [285, 109] on mat-cell "1,700" at bounding box center [309, 104] width 83 height 36
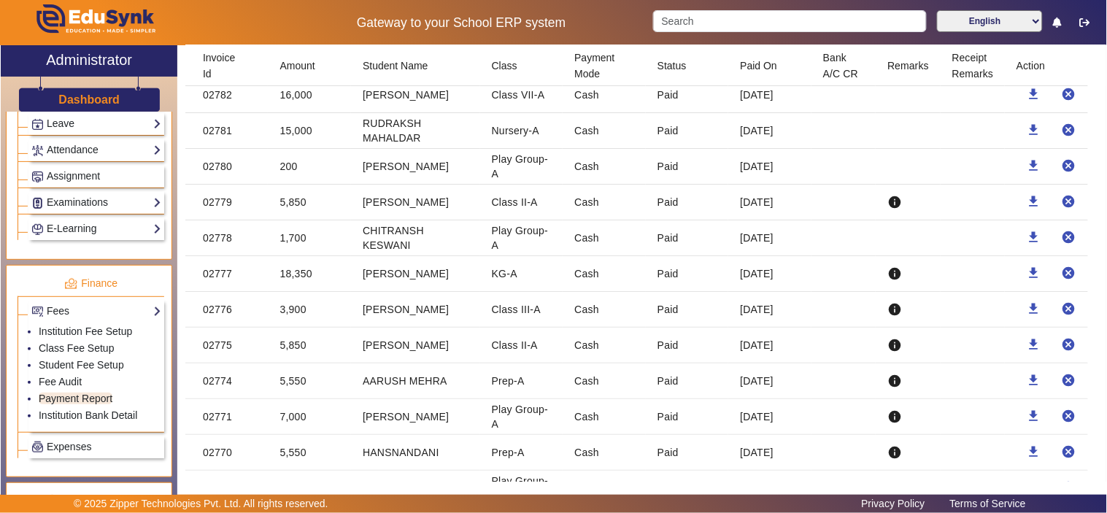
scroll to position [4052, 0]
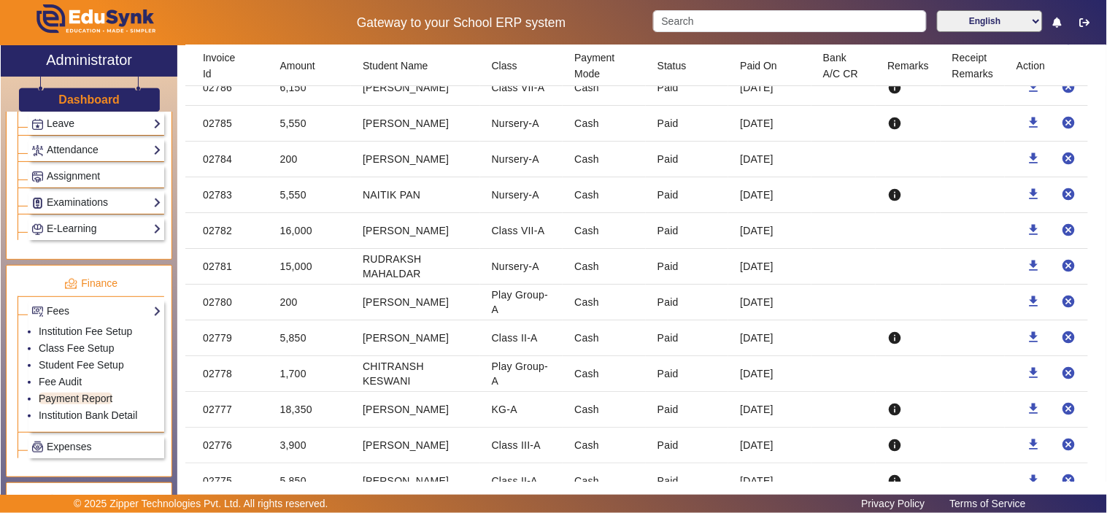
click at [290, 277] on mat-cell "15,000" at bounding box center [309, 267] width 83 height 36
click at [293, 237] on mat-cell "16,000" at bounding box center [309, 231] width 83 height 36
click at [292, 198] on mat-cell "5,550" at bounding box center [309, 195] width 83 height 36
click at [293, 198] on mat-cell "5,550" at bounding box center [309, 195] width 83 height 36
click at [283, 164] on mat-cell "200" at bounding box center [309, 160] width 83 height 36
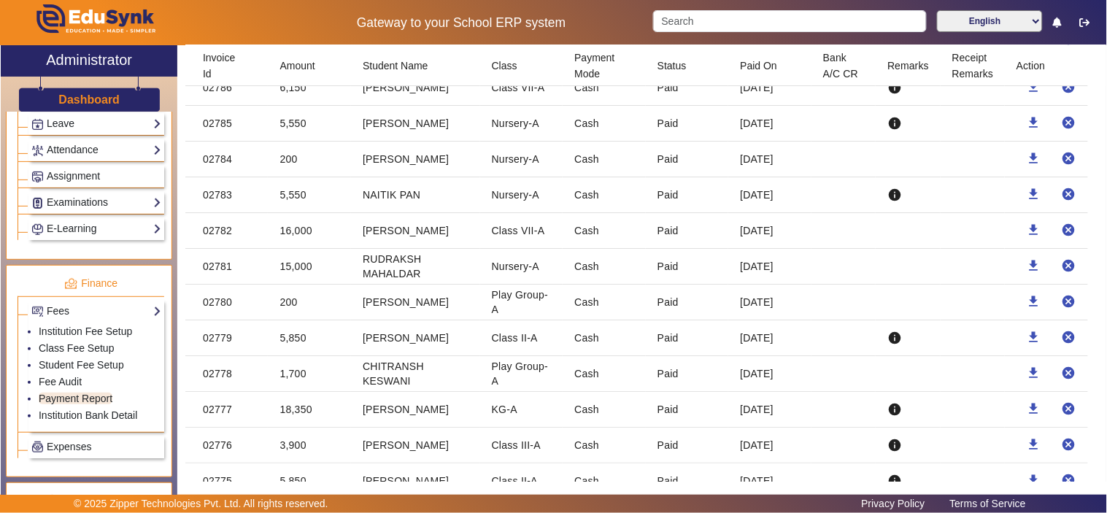
click at [283, 164] on mat-cell "200" at bounding box center [309, 160] width 83 height 36
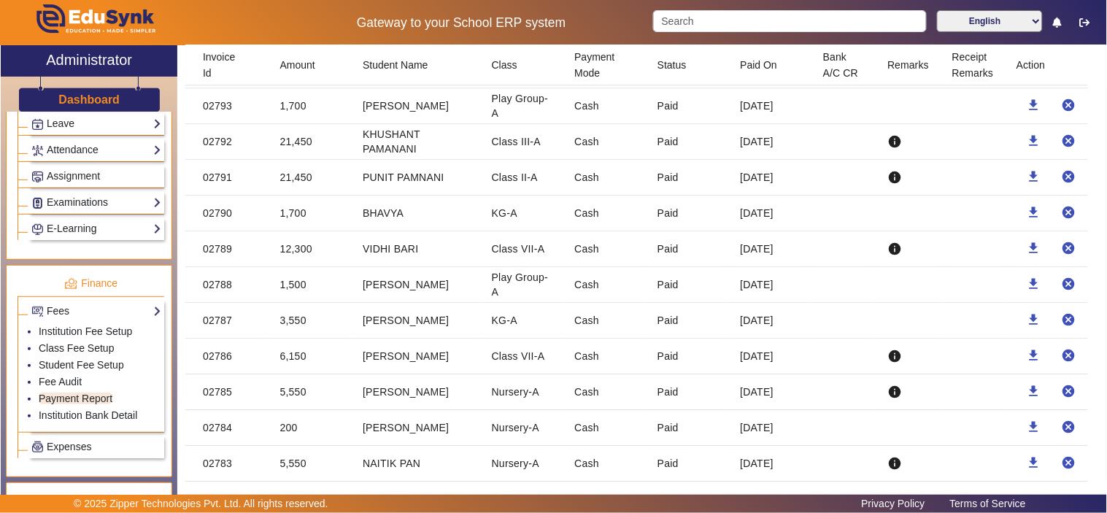
scroll to position [3782, 0]
click at [295, 397] on mat-cell "5,550" at bounding box center [309, 394] width 83 height 36
click at [293, 363] on mat-cell "6,150" at bounding box center [309, 358] width 83 height 36
click at [292, 292] on mat-cell "1,500" at bounding box center [309, 286] width 83 height 36
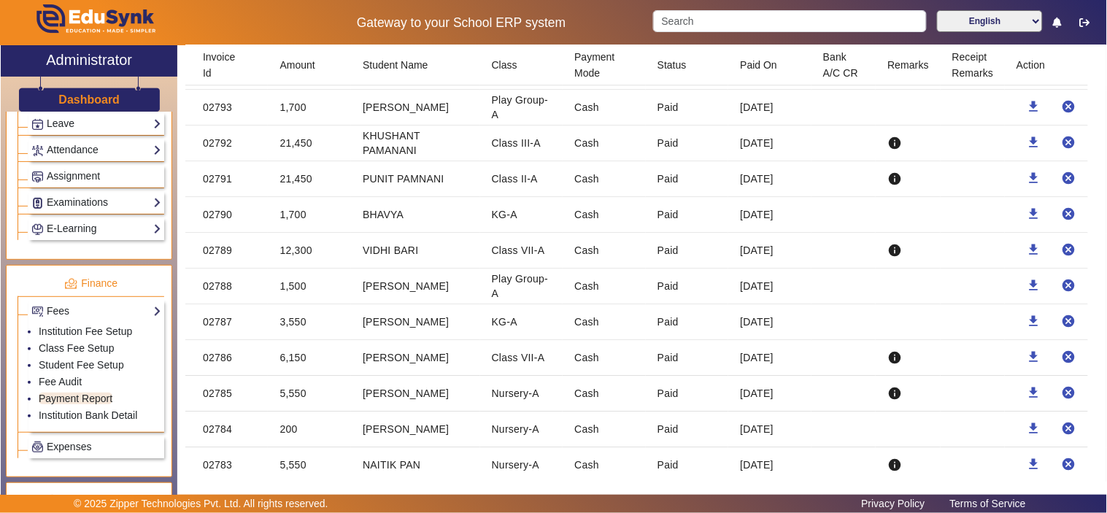
click at [292, 292] on mat-cell "1,500" at bounding box center [309, 286] width 83 height 36
click at [294, 252] on mat-cell "12,300" at bounding box center [309, 251] width 83 height 36
click at [292, 220] on mat-cell "1,700" at bounding box center [309, 215] width 83 height 36
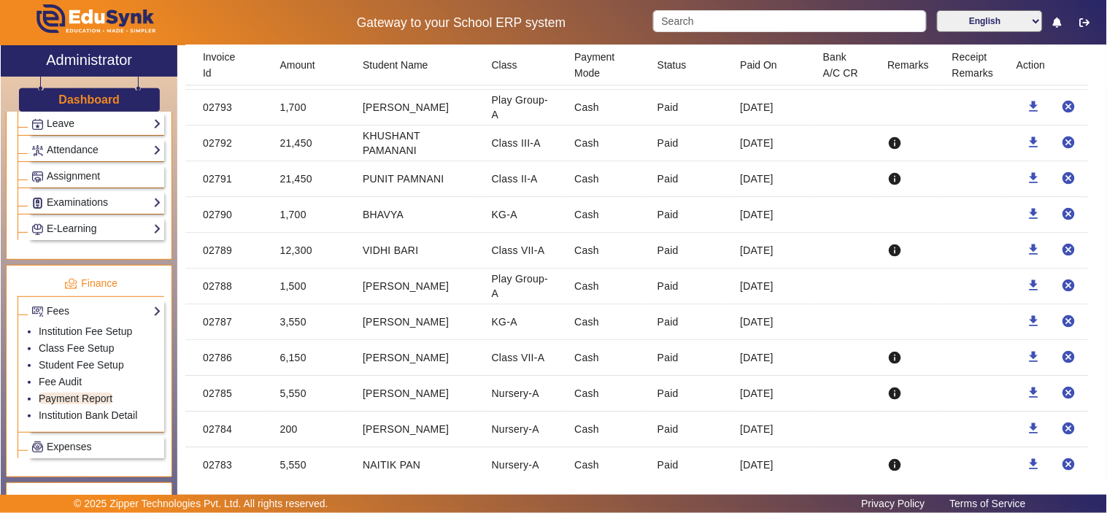
click at [298, 187] on mat-cell "21,450" at bounding box center [309, 179] width 83 height 36
click at [302, 155] on mat-cell "21,450" at bounding box center [309, 143] width 83 height 36
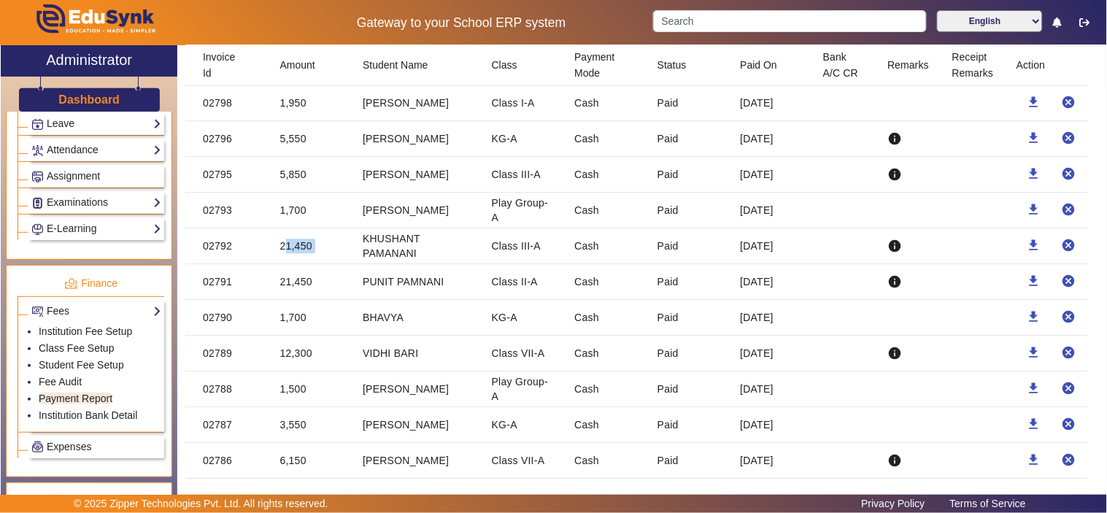
scroll to position [3511, 0]
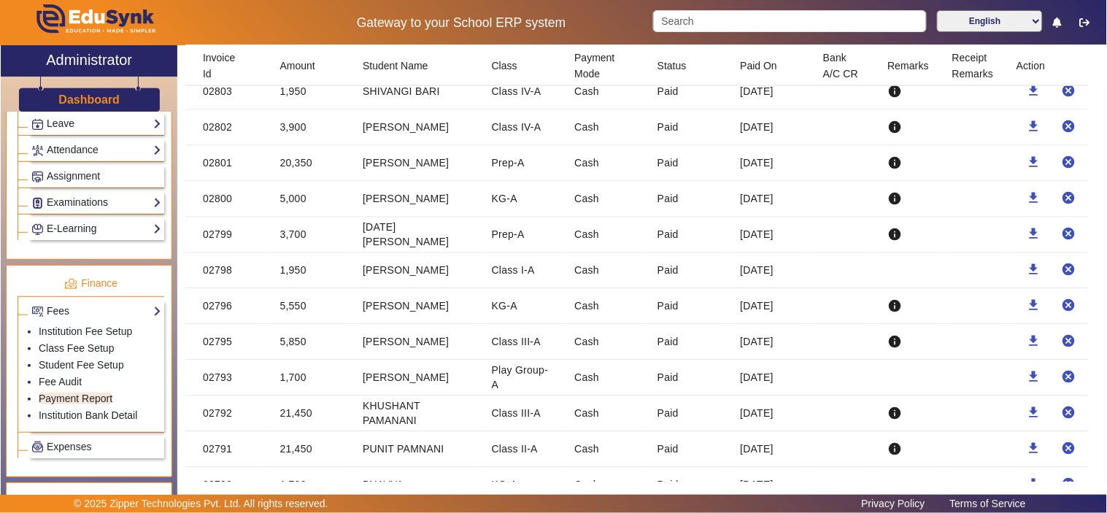
click at [289, 302] on mat-cell "5,550" at bounding box center [309, 307] width 83 height 36
click at [290, 311] on mat-cell "5,550" at bounding box center [309, 307] width 83 height 36
click at [293, 277] on mat-cell "1,950" at bounding box center [309, 271] width 83 height 36
click at [286, 206] on mat-cell "5,000" at bounding box center [309, 200] width 83 height 36
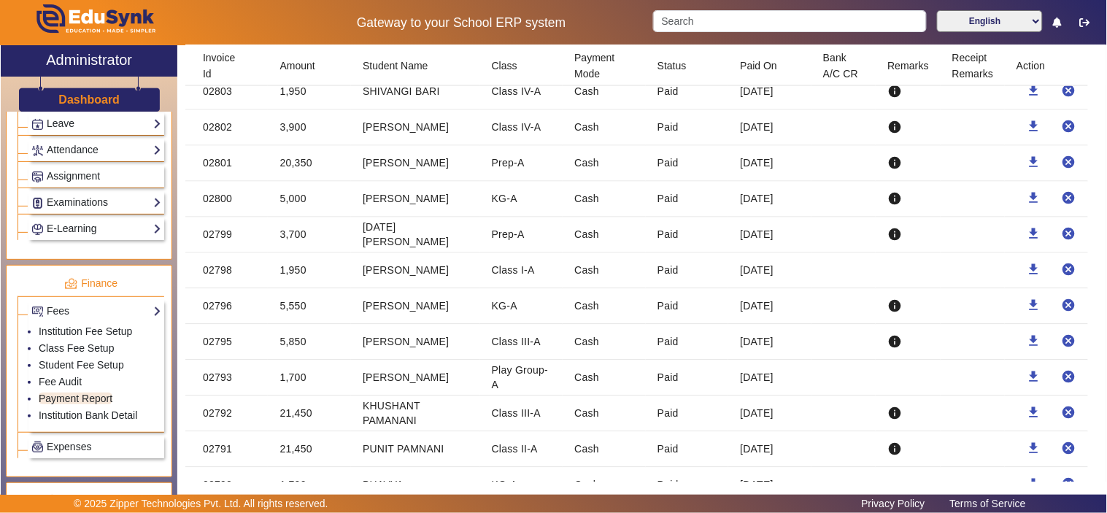
click at [286, 206] on mat-cell "5,000" at bounding box center [309, 200] width 83 height 36
click at [303, 171] on mat-cell "20,350" at bounding box center [309, 164] width 83 height 36
click at [297, 134] on mat-cell "3,900" at bounding box center [309, 128] width 83 height 36
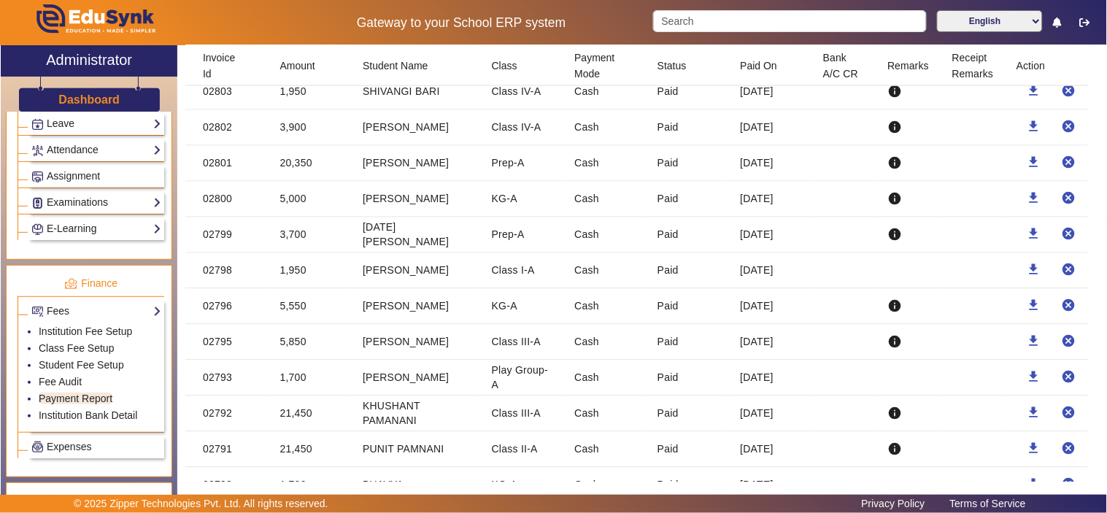
click at [295, 101] on mat-cell "1,950" at bounding box center [309, 92] width 83 height 36
click at [298, 96] on mat-cell "1,950" at bounding box center [309, 92] width 83 height 36
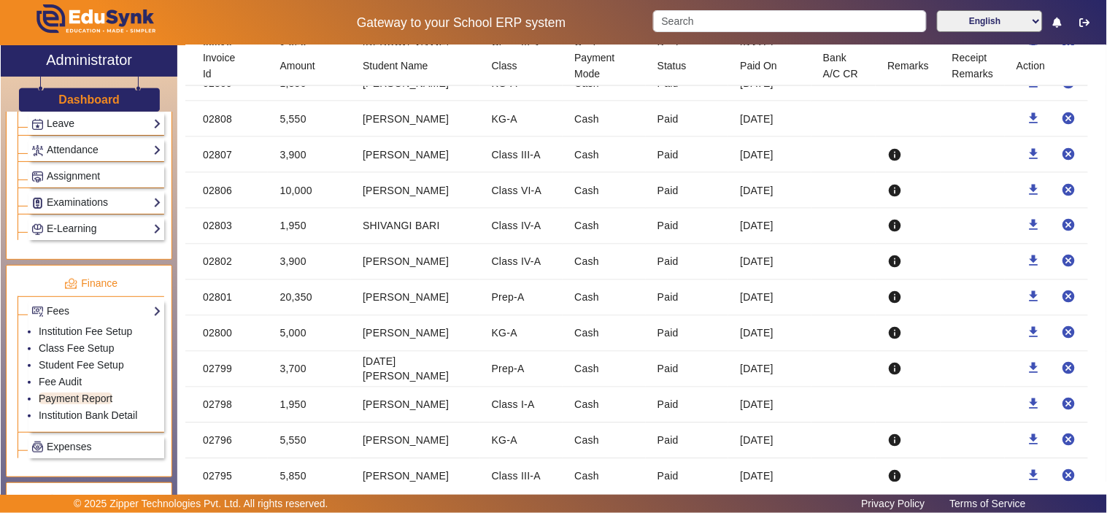
click at [295, 193] on mat-cell "10,000" at bounding box center [309, 191] width 83 height 36
click at [290, 158] on mat-cell "3,900" at bounding box center [309, 155] width 83 height 36
click at [290, 126] on mat-cell "5,550" at bounding box center [309, 119] width 83 height 36
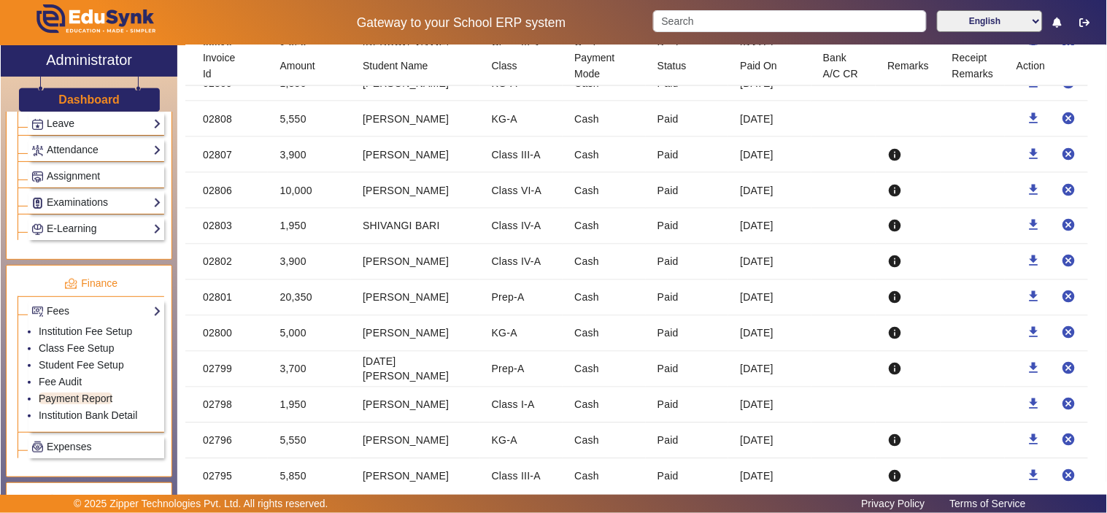
click at [290, 126] on mat-cell "5,550" at bounding box center [309, 119] width 83 height 36
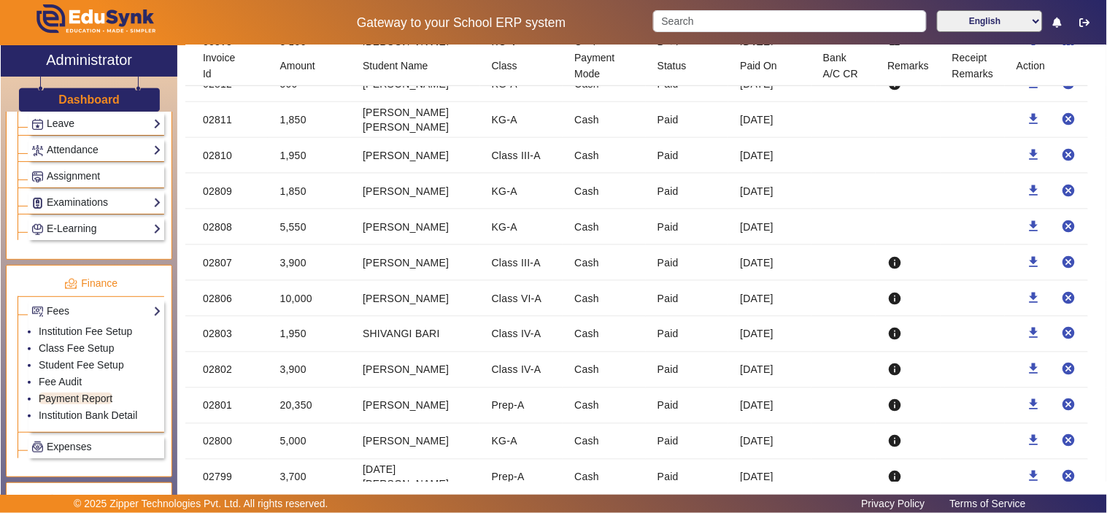
scroll to position [3106, 0]
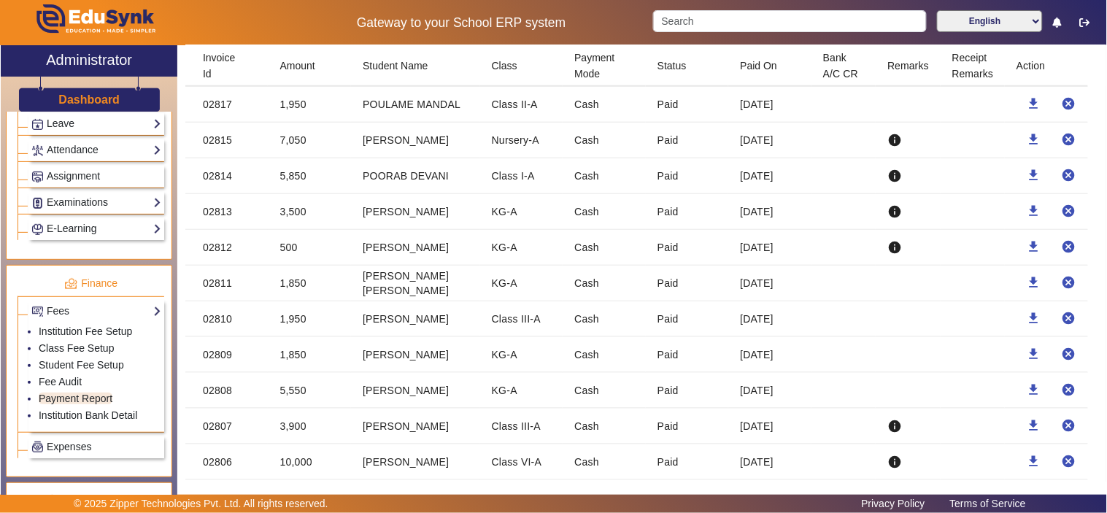
click at [295, 288] on mat-cell "1,850" at bounding box center [309, 284] width 83 height 36
click at [295, 287] on mat-cell "1,850" at bounding box center [309, 284] width 83 height 36
click at [290, 252] on mat-cell "500" at bounding box center [309, 248] width 83 height 36
click at [294, 217] on mat-cell "3,500" at bounding box center [309, 212] width 83 height 36
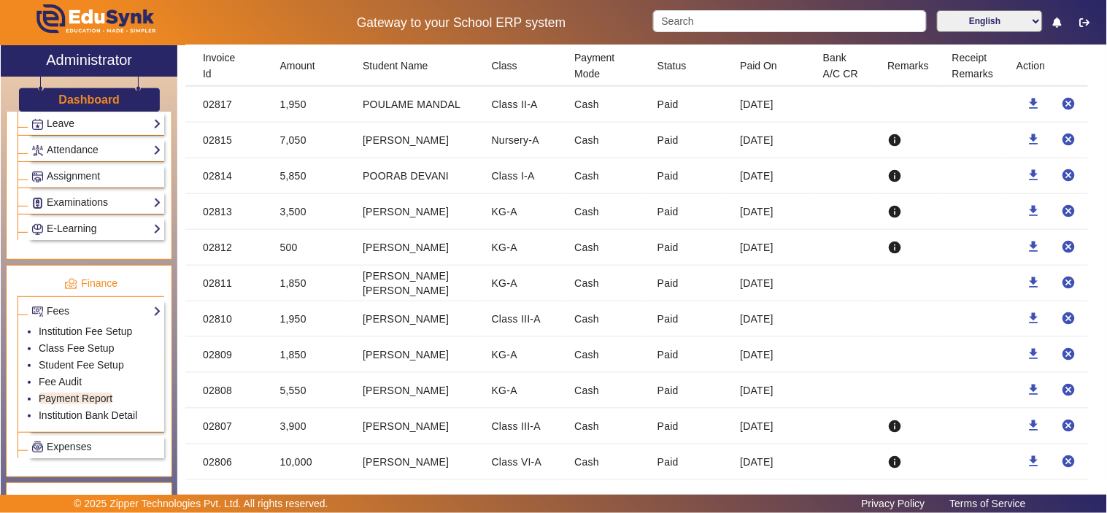
click at [294, 217] on mat-cell "3,500" at bounding box center [309, 212] width 83 height 36
click at [293, 179] on mat-cell "5,850" at bounding box center [309, 176] width 83 height 36
click at [294, 144] on mat-cell "7,050" at bounding box center [309, 141] width 83 height 36
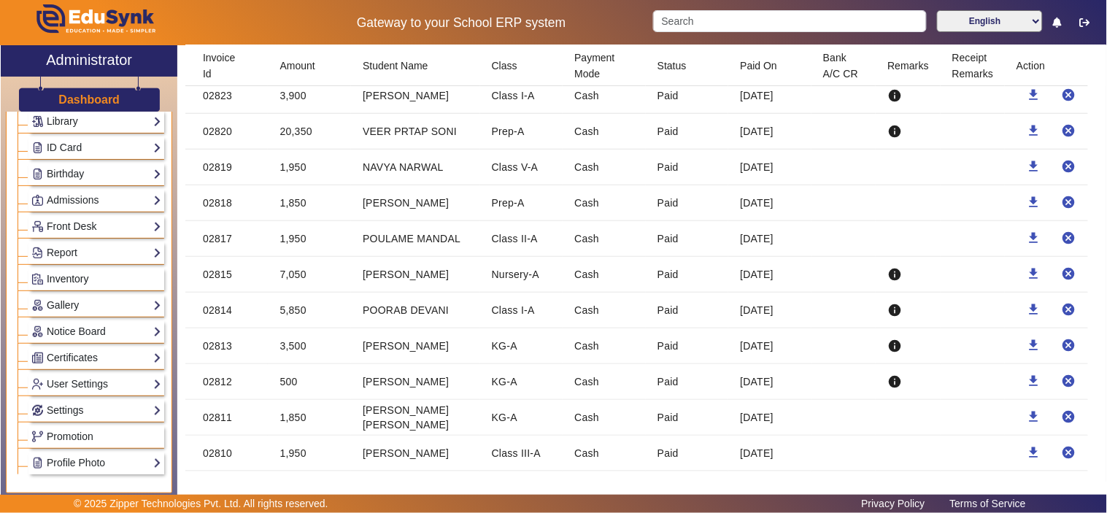
scroll to position [77, 0]
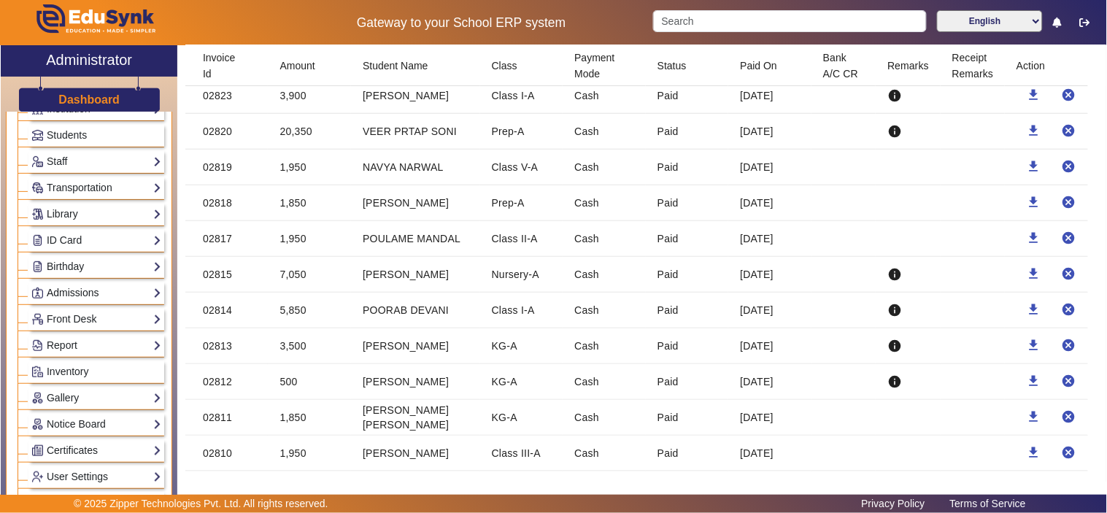
click at [71, 295] on link "Admissions" at bounding box center [96, 292] width 130 height 17
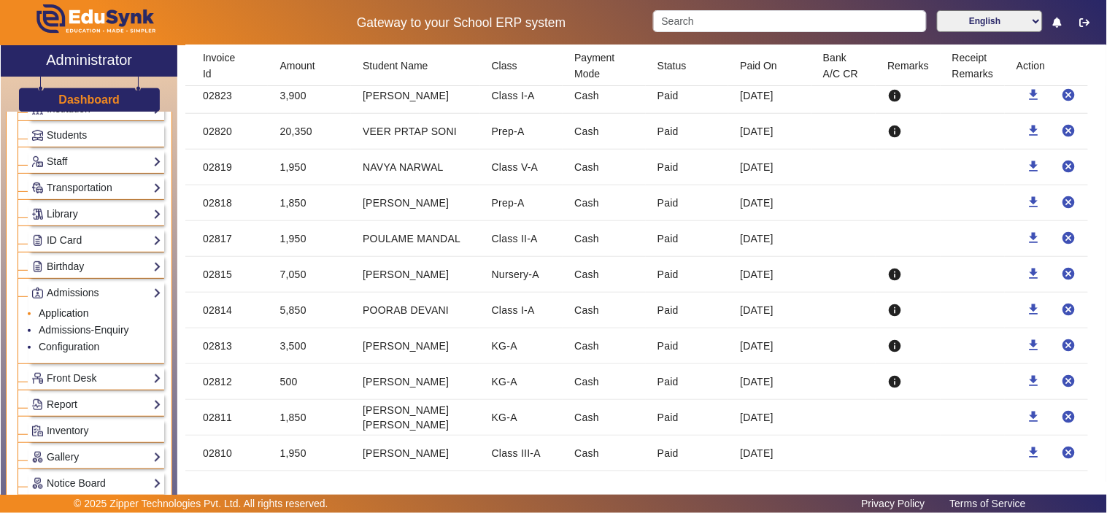
click at [74, 315] on link "Application" at bounding box center [64, 313] width 50 height 12
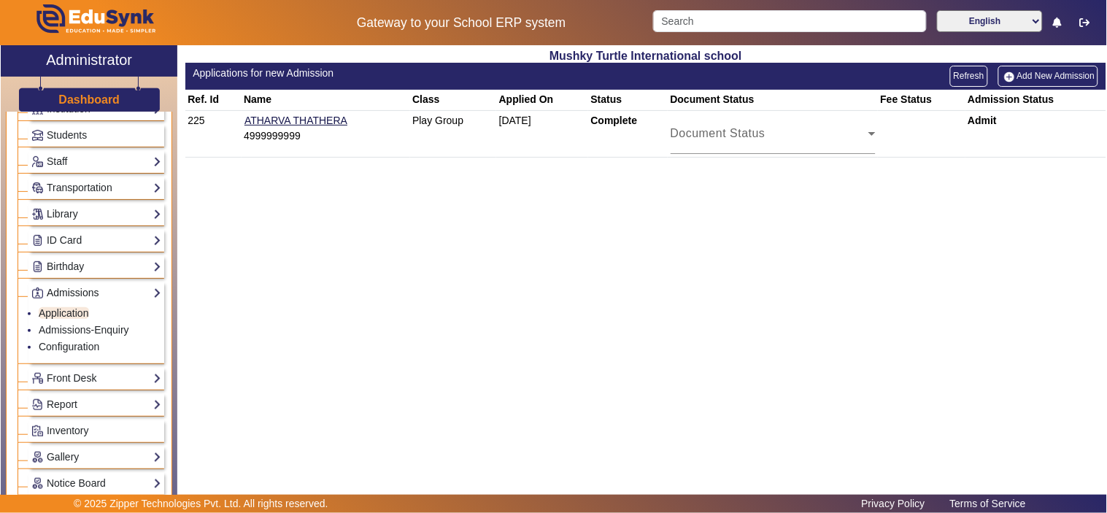
click at [119, 289] on link "Admissions" at bounding box center [96, 292] width 130 height 17
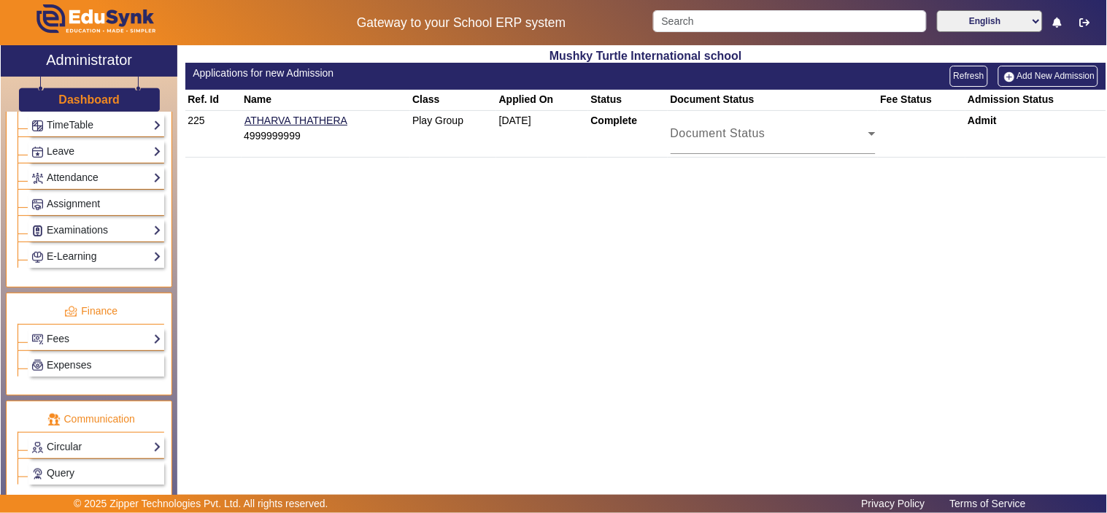
scroll to position [616, 0]
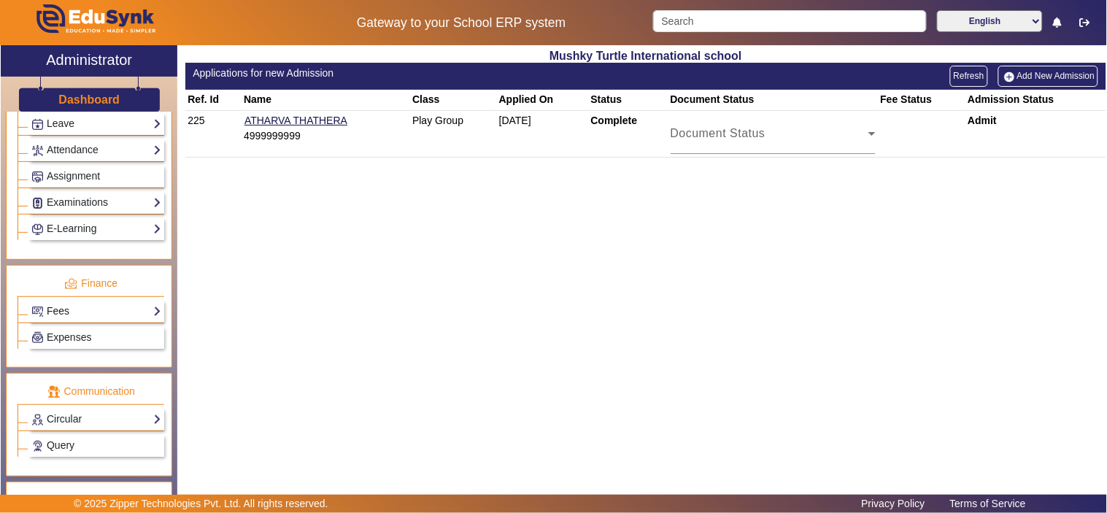
click at [63, 309] on link "Fees" at bounding box center [96, 311] width 130 height 17
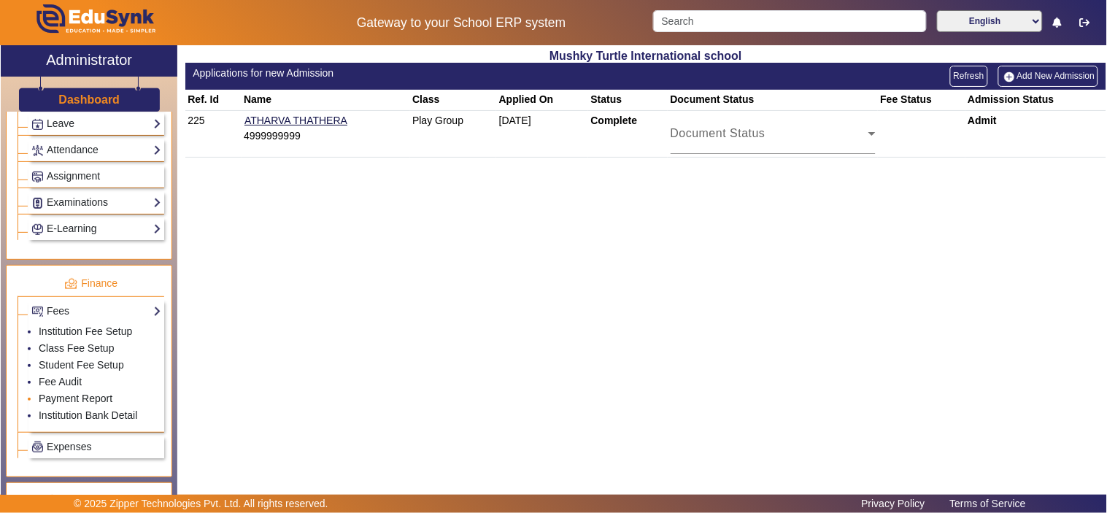
click at [69, 398] on link "Payment Report" at bounding box center [76, 398] width 74 height 12
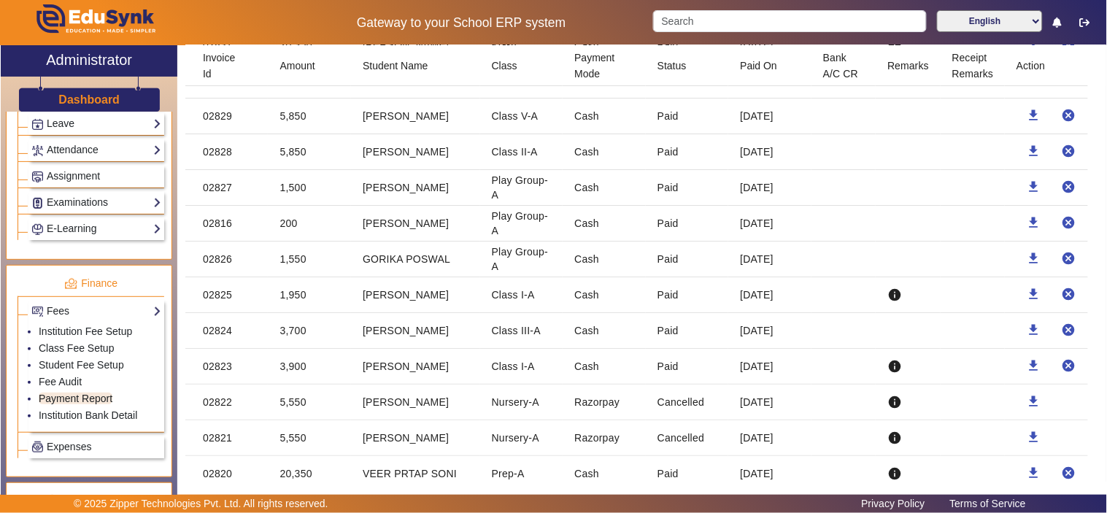
scroll to position [2836, 0]
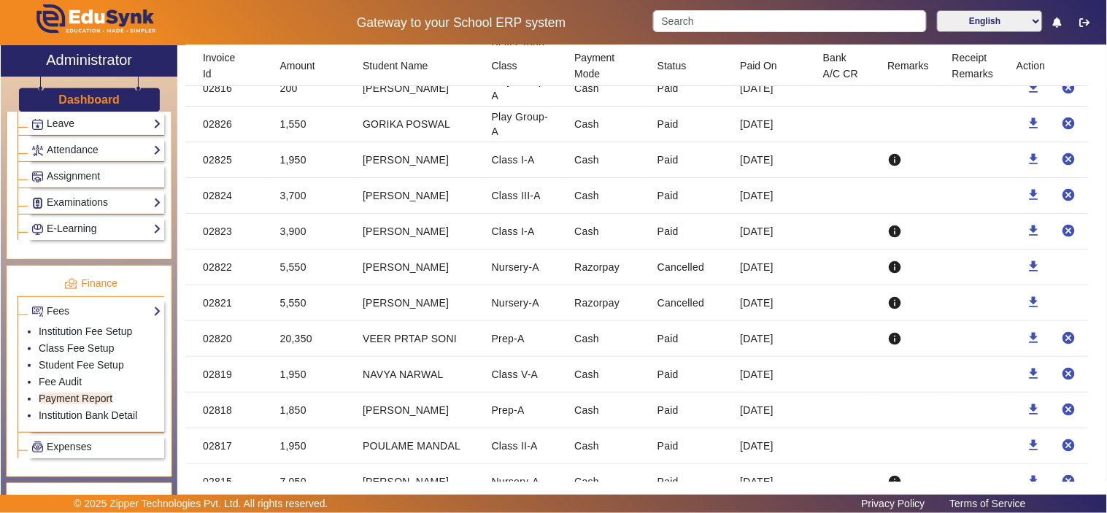
click at [292, 449] on mat-cell "1,950" at bounding box center [309, 446] width 83 height 36
click at [295, 448] on mat-cell "1,950" at bounding box center [309, 446] width 83 height 36
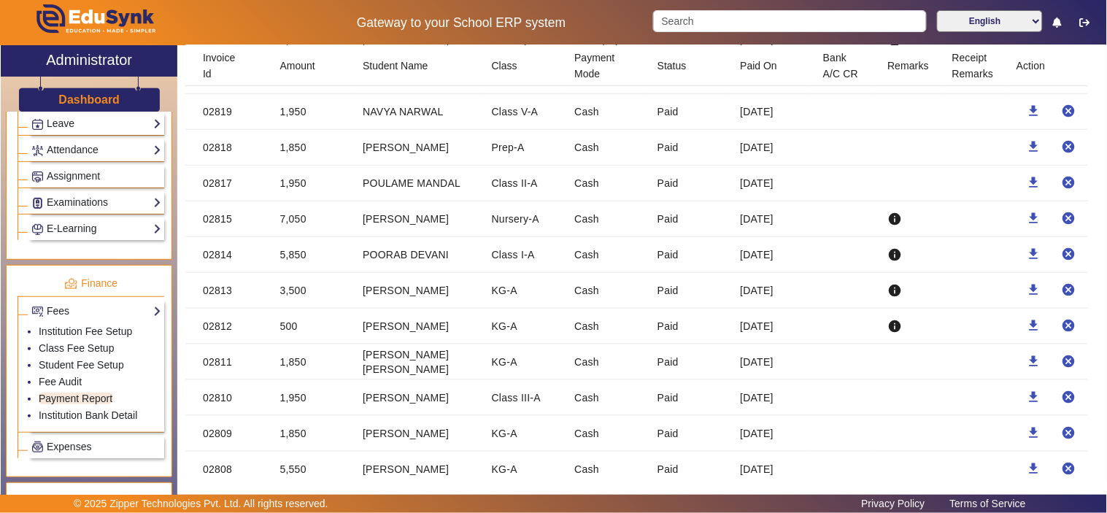
scroll to position [3106, 0]
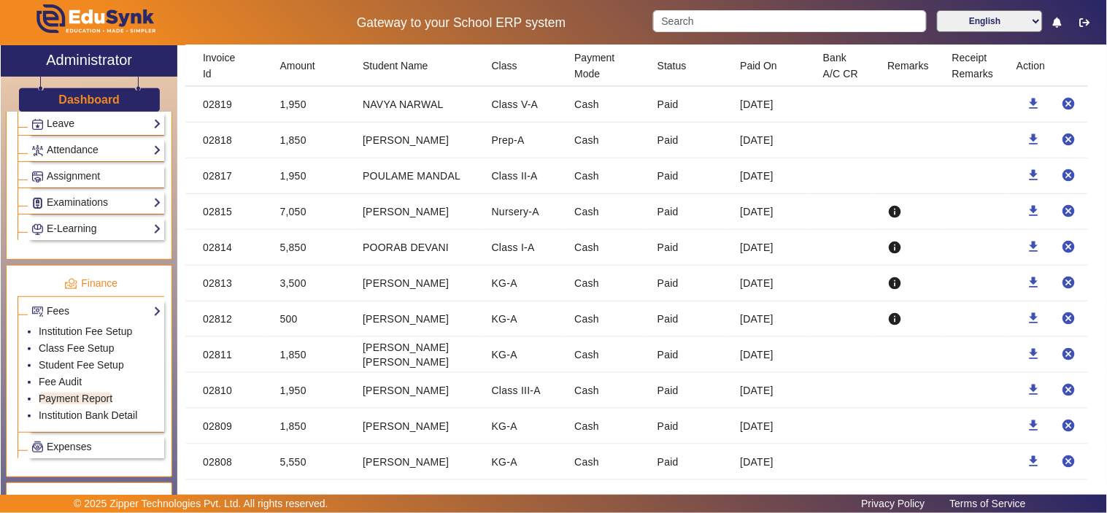
click at [290, 214] on mat-cell "7,050" at bounding box center [309, 212] width 83 height 36
click at [303, 182] on mat-cell "1,950" at bounding box center [309, 176] width 83 height 36
drag, startPoint x: 296, startPoint y: 146, endPoint x: 298, endPoint y: 118, distance: 27.8
click at [296, 144] on mat-cell "1,850" at bounding box center [309, 141] width 83 height 36
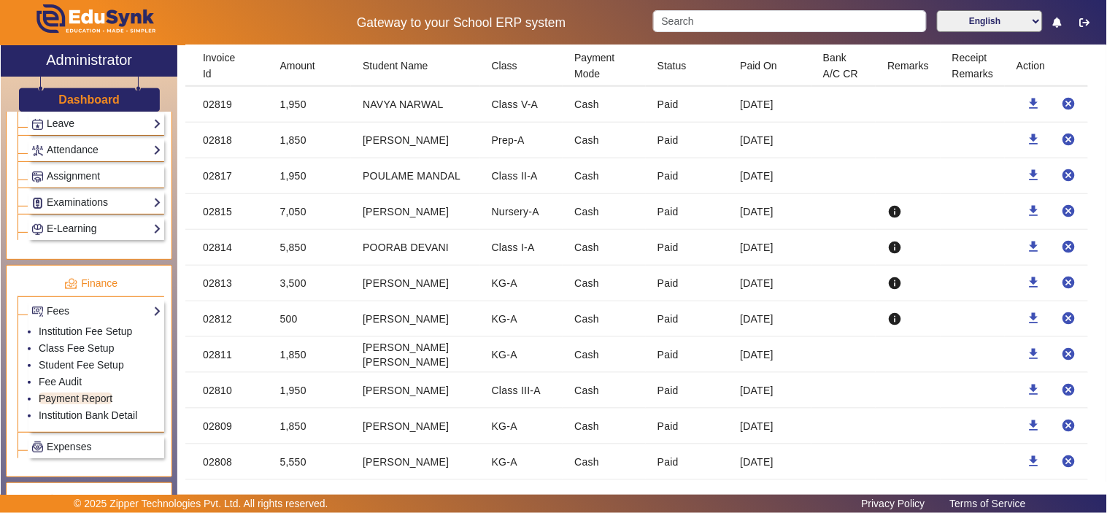
click at [298, 108] on mat-cell "1,950" at bounding box center [309, 105] width 83 height 36
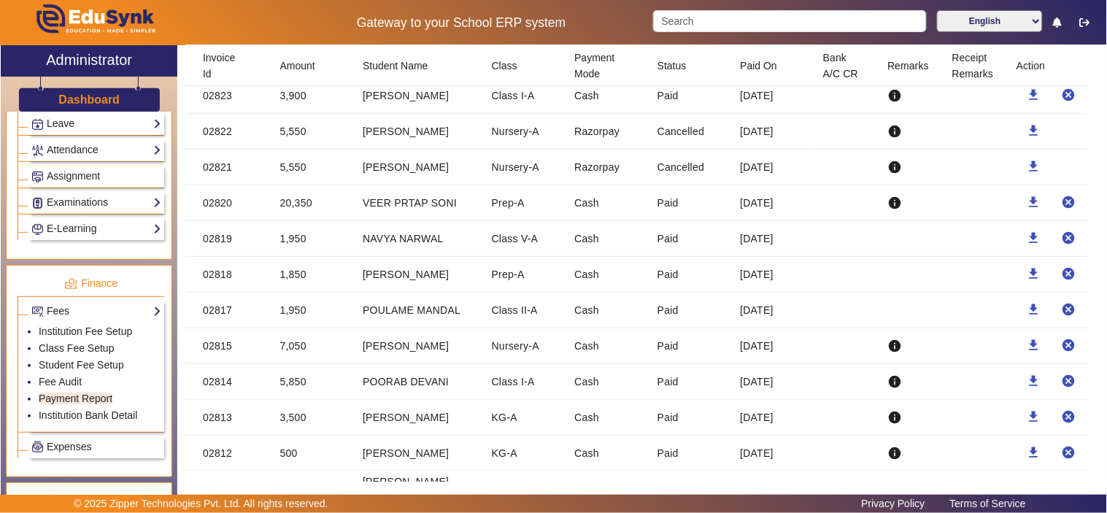
scroll to position [2836, 0]
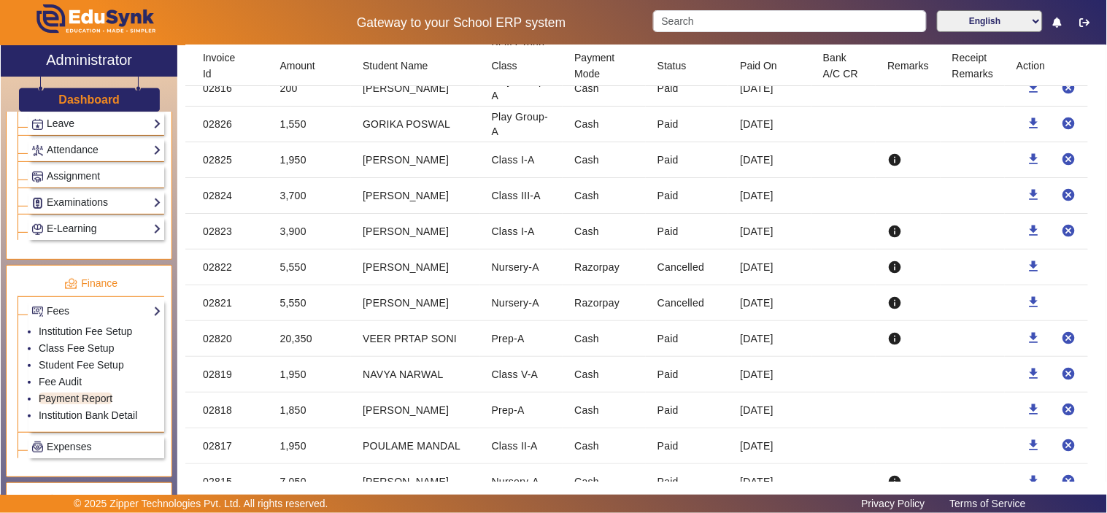
click at [298, 340] on mat-cell "20,350" at bounding box center [309, 339] width 83 height 36
click at [299, 305] on mat-cell "5,550" at bounding box center [309, 303] width 83 height 36
drag, startPoint x: 276, startPoint y: 344, endPoint x: 325, endPoint y: 343, distance: 48.9
click at [325, 343] on mat-cell "20,350" at bounding box center [309, 339] width 83 height 36
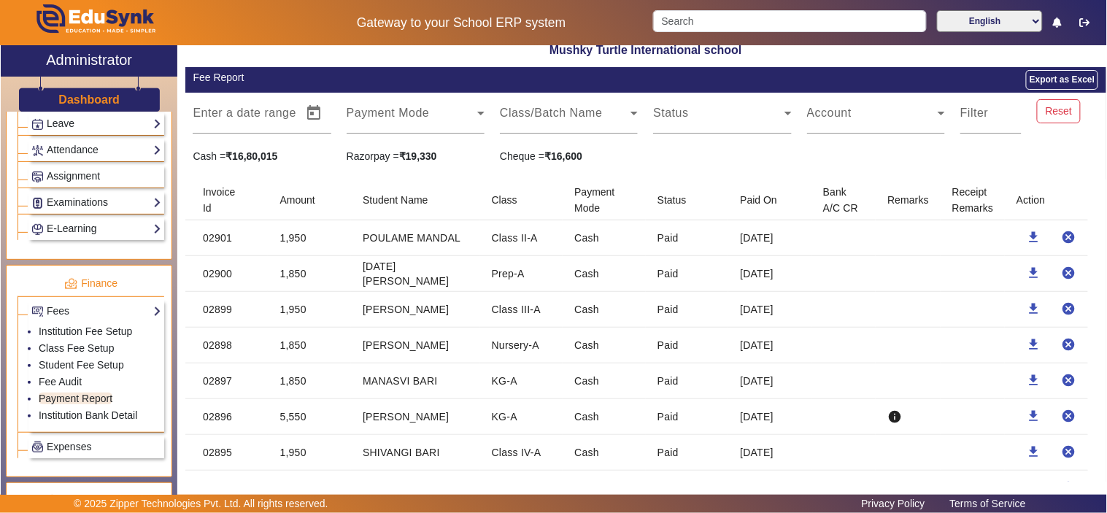
scroll to position [0, 0]
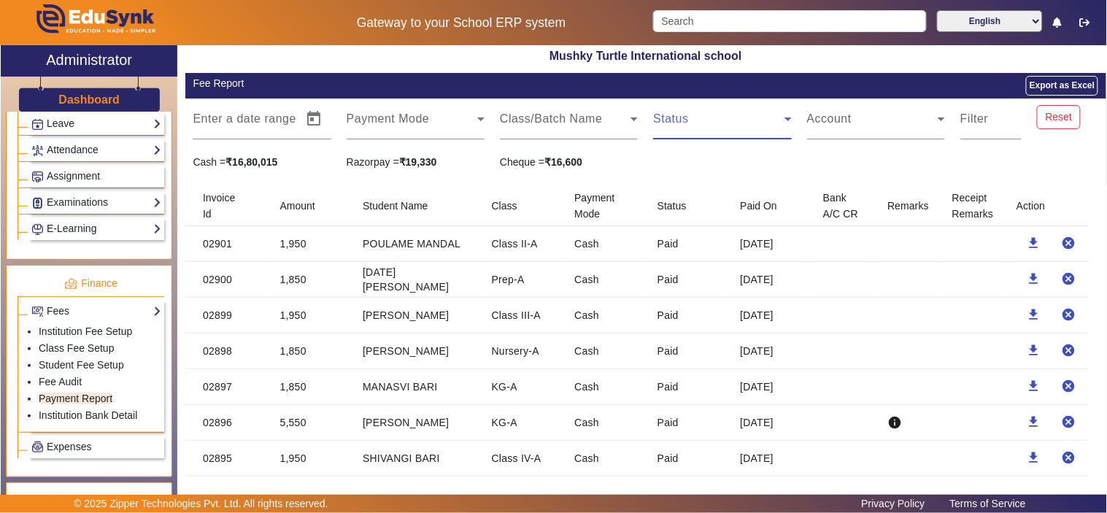
click at [693, 130] on span at bounding box center [718, 125] width 131 height 18
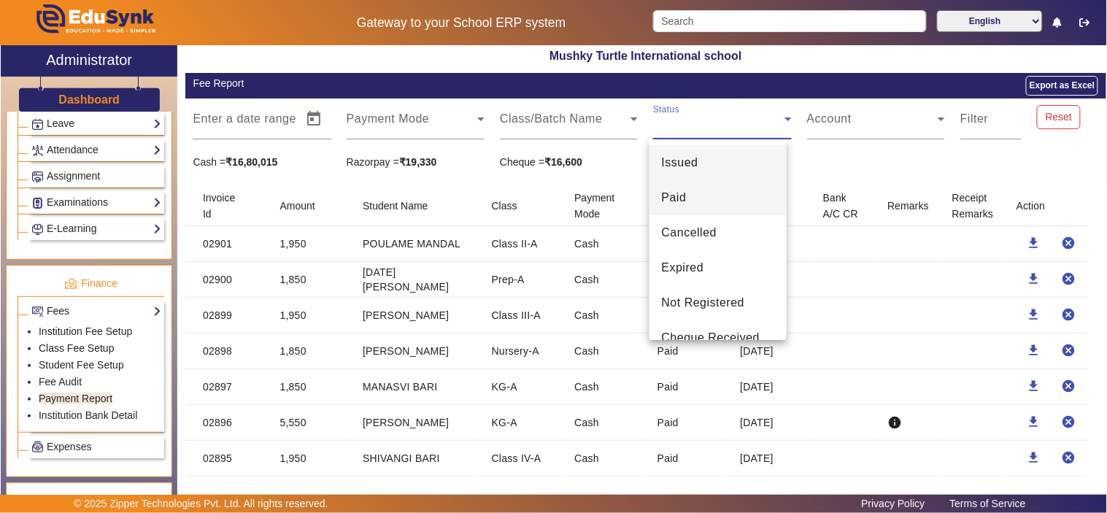
click at [686, 200] on mat-option "Paid" at bounding box center [717, 197] width 137 height 35
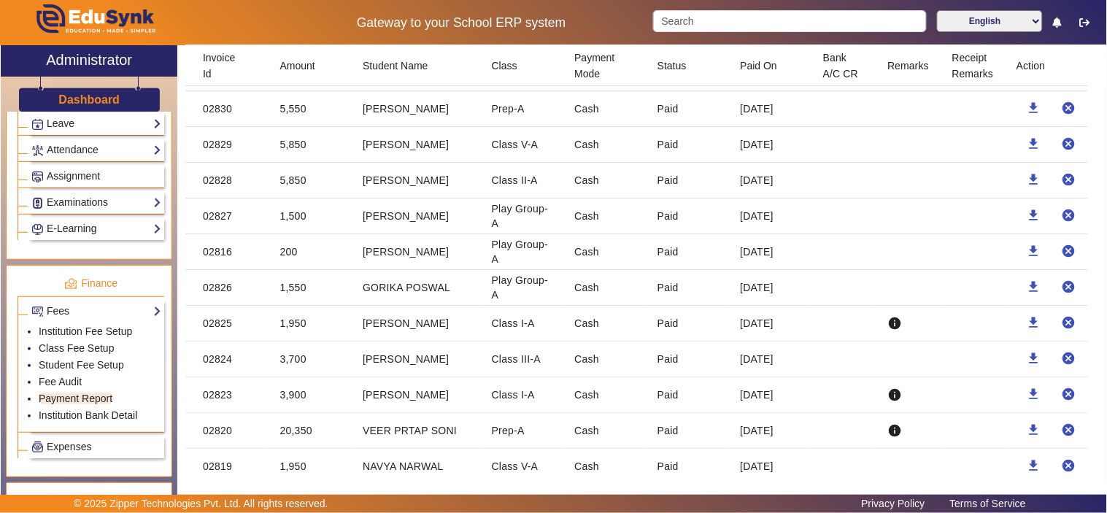
scroll to position [2836, 0]
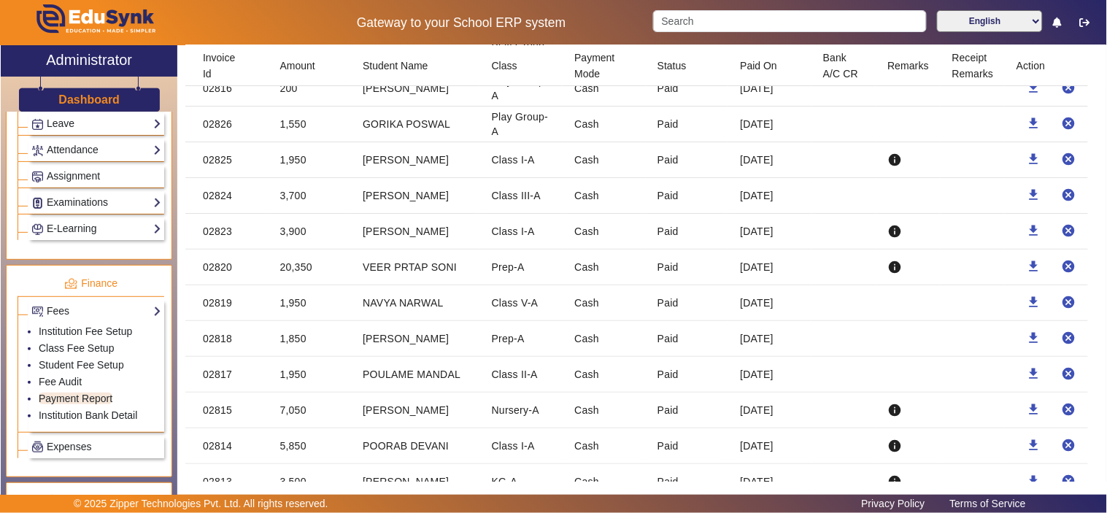
click at [289, 230] on mat-cell "3,900" at bounding box center [309, 232] width 83 height 36
click at [292, 200] on mat-cell "3,700" at bounding box center [309, 196] width 83 height 36
drag, startPoint x: 276, startPoint y: 126, endPoint x: 314, endPoint y: 124, distance: 38.0
click at [314, 124] on mat-cell "1,550" at bounding box center [309, 124] width 83 height 36
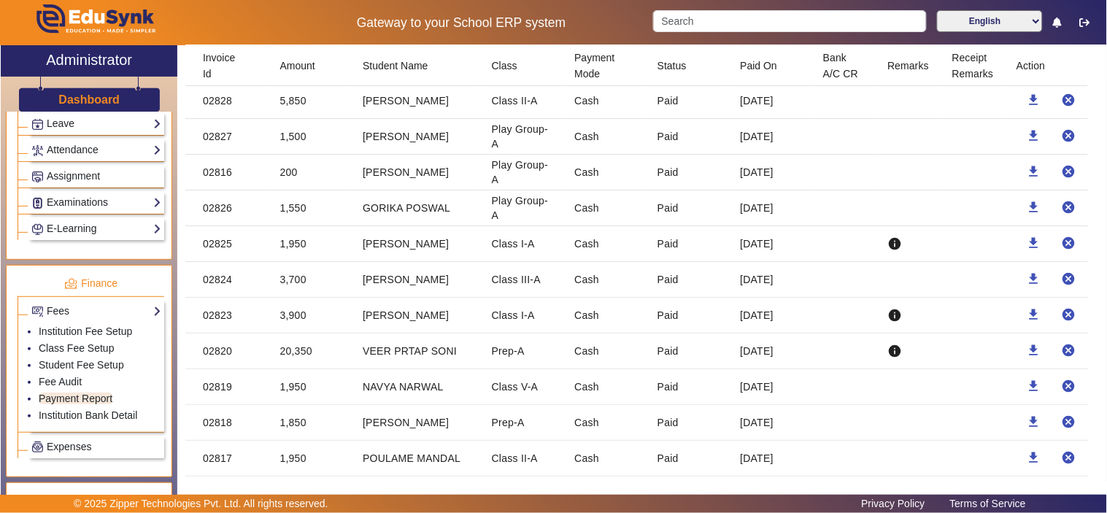
scroll to position [2701, 0]
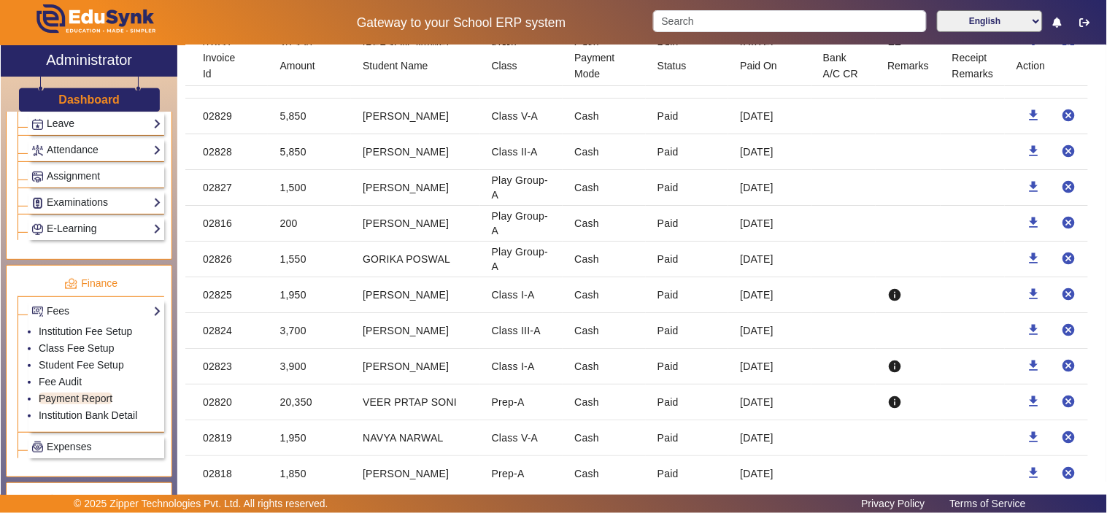
click at [286, 226] on mat-cell "200" at bounding box center [309, 224] width 83 height 36
click at [285, 226] on mat-cell "200" at bounding box center [309, 224] width 83 height 36
click at [290, 192] on mat-cell "1,500" at bounding box center [309, 188] width 83 height 36
click at [215, 227] on mat-cell "02816" at bounding box center [226, 224] width 83 height 36
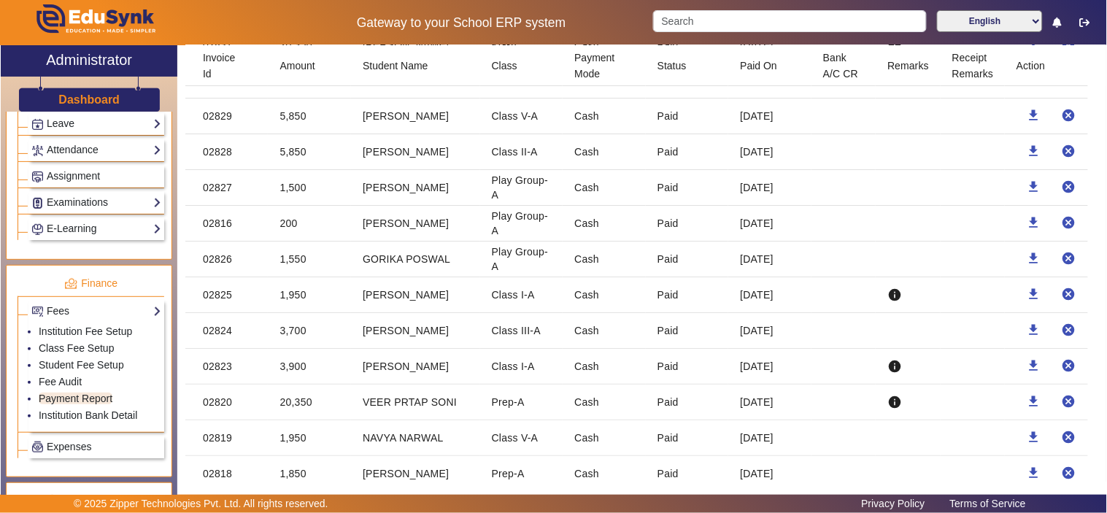
click at [215, 227] on mat-cell "02816" at bounding box center [226, 224] width 83 height 36
click at [290, 227] on mat-cell "200" at bounding box center [309, 224] width 83 height 36
click at [282, 182] on mat-cell "1,500" at bounding box center [309, 188] width 83 height 36
click at [295, 191] on mat-cell "1,500" at bounding box center [309, 188] width 83 height 36
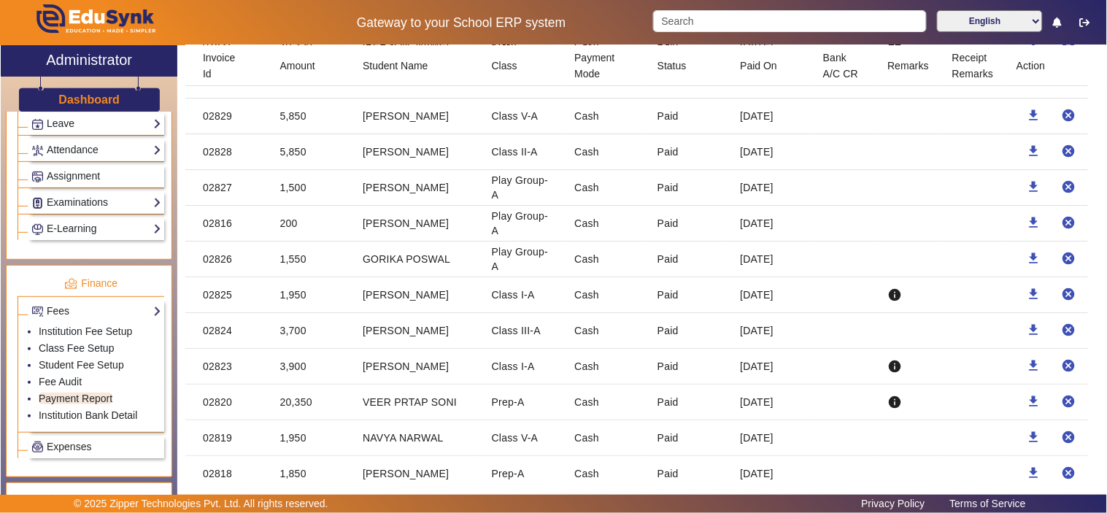
click at [295, 191] on mat-cell "1,500" at bounding box center [309, 188] width 83 height 36
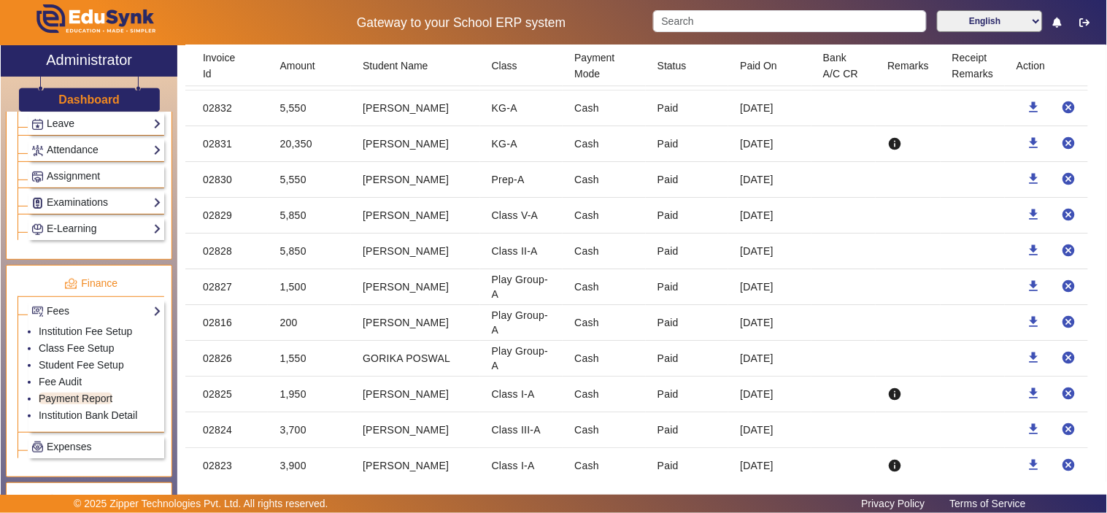
scroll to position [2566, 0]
click at [288, 217] on mat-cell "5,550" at bounding box center [309, 216] width 83 height 36
click at [301, 187] on mat-cell "20,350" at bounding box center [309, 180] width 83 height 36
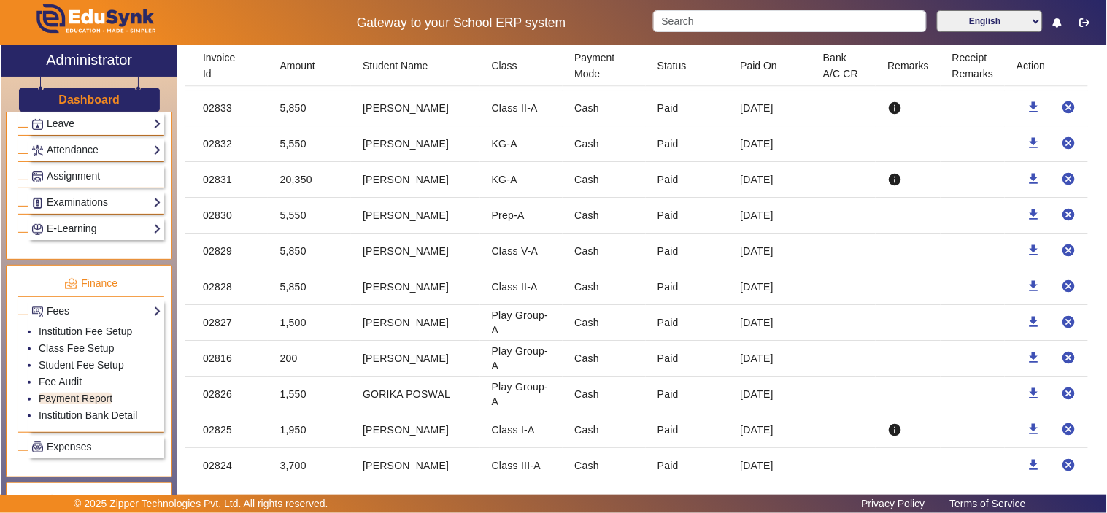
click at [295, 149] on mat-cell "5,550" at bounding box center [309, 144] width 83 height 36
click at [295, 108] on mat-cell "5,850" at bounding box center [309, 108] width 83 height 36
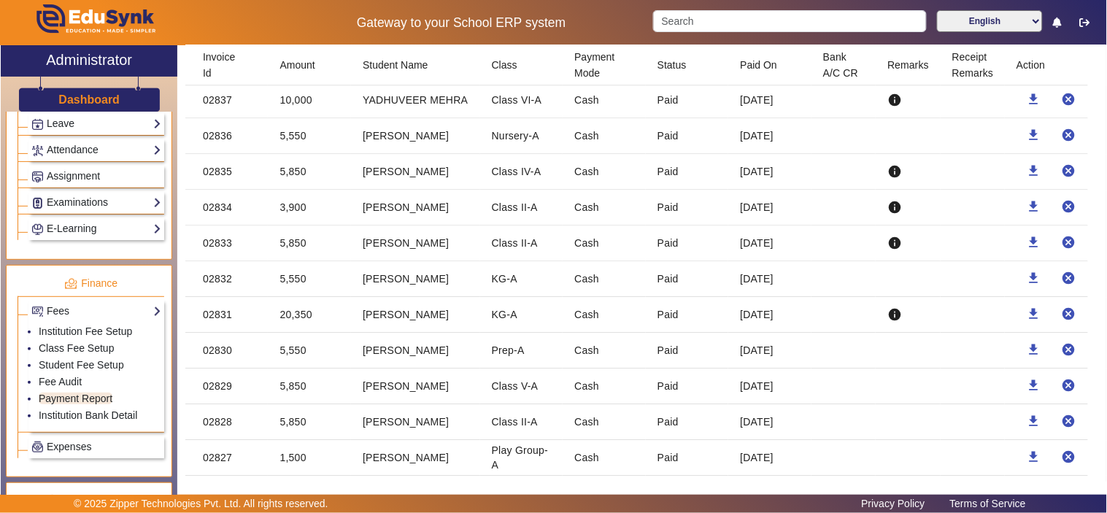
click at [292, 206] on mat-cell "3,900" at bounding box center [309, 208] width 83 height 36
drag, startPoint x: 294, startPoint y: 174, endPoint x: 294, endPoint y: 166, distance: 8.0
click at [294, 173] on mat-cell "5,850" at bounding box center [309, 172] width 83 height 36
click at [294, 142] on mat-cell "5,550" at bounding box center [309, 136] width 83 height 36
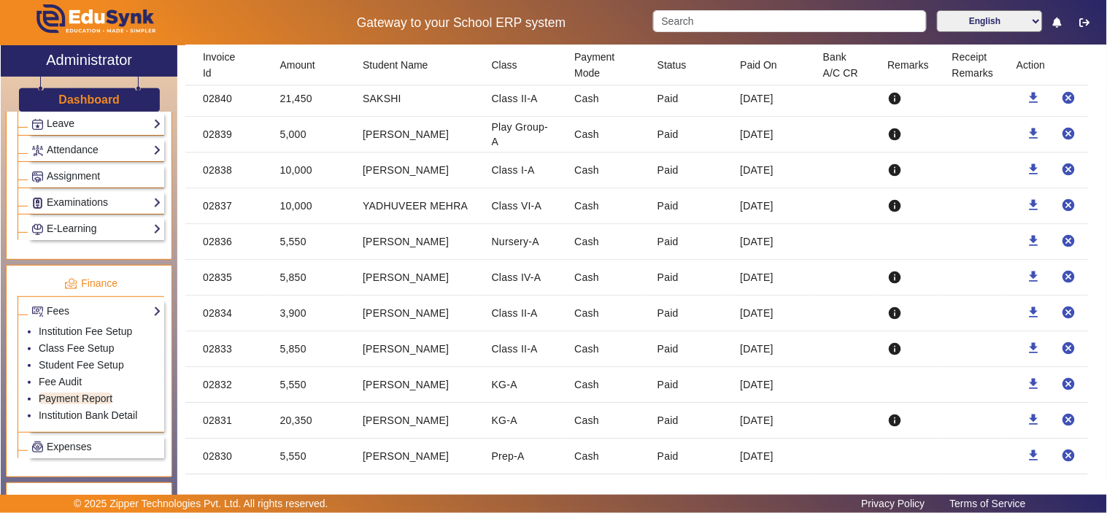
scroll to position [2295, 0]
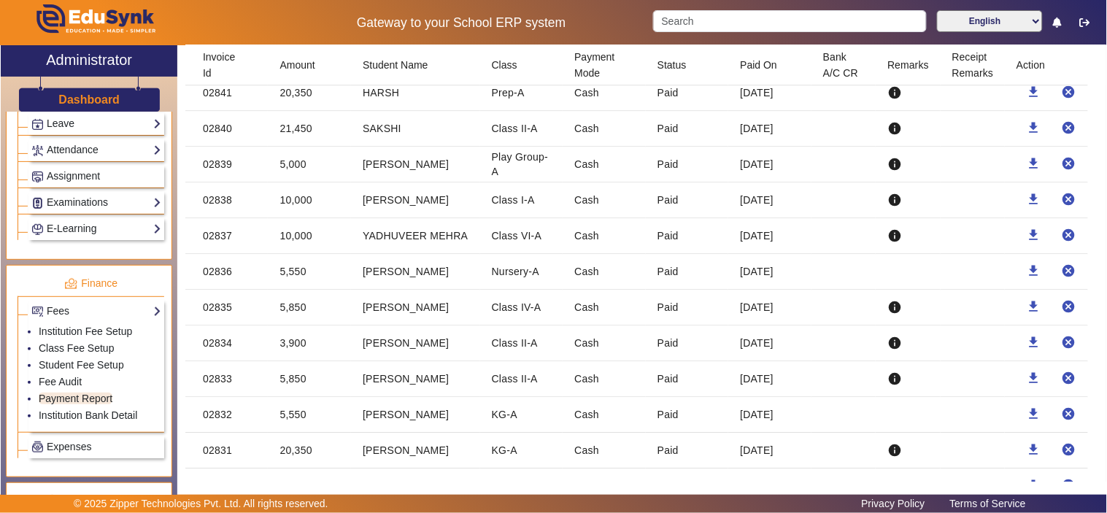
click at [301, 93] on mat-cell "20,350" at bounding box center [309, 93] width 83 height 36
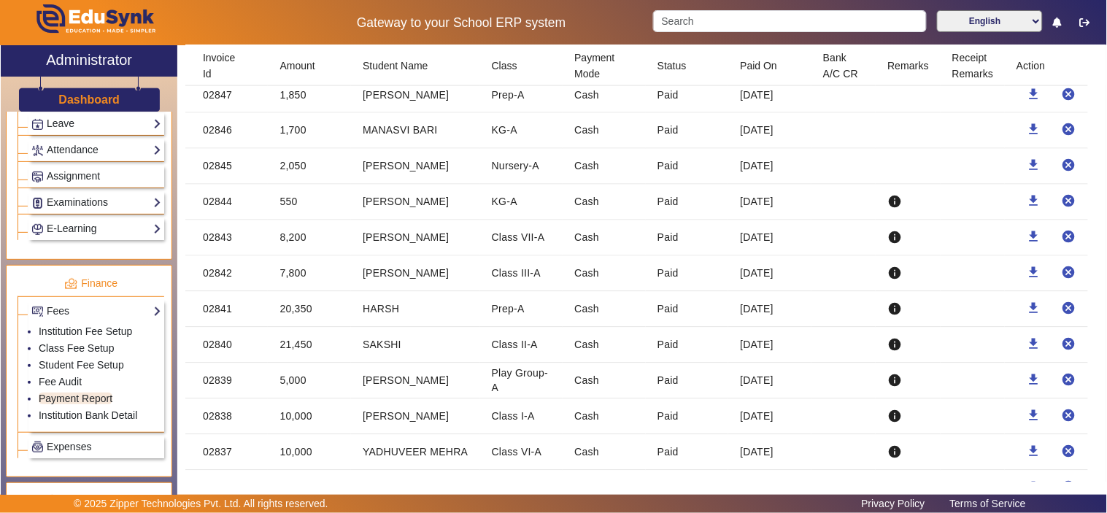
scroll to position [2026, 0]
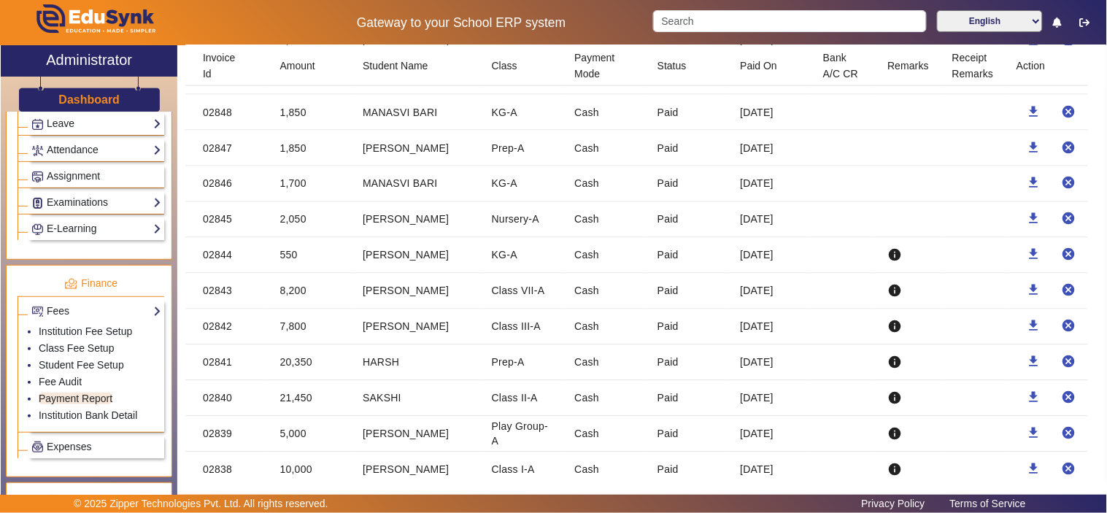
click at [294, 292] on mat-cell "8,200" at bounding box center [309, 292] width 83 height 36
click at [290, 257] on mat-cell "550" at bounding box center [309, 256] width 83 height 36
click at [298, 219] on mat-cell "2,050" at bounding box center [309, 220] width 83 height 36
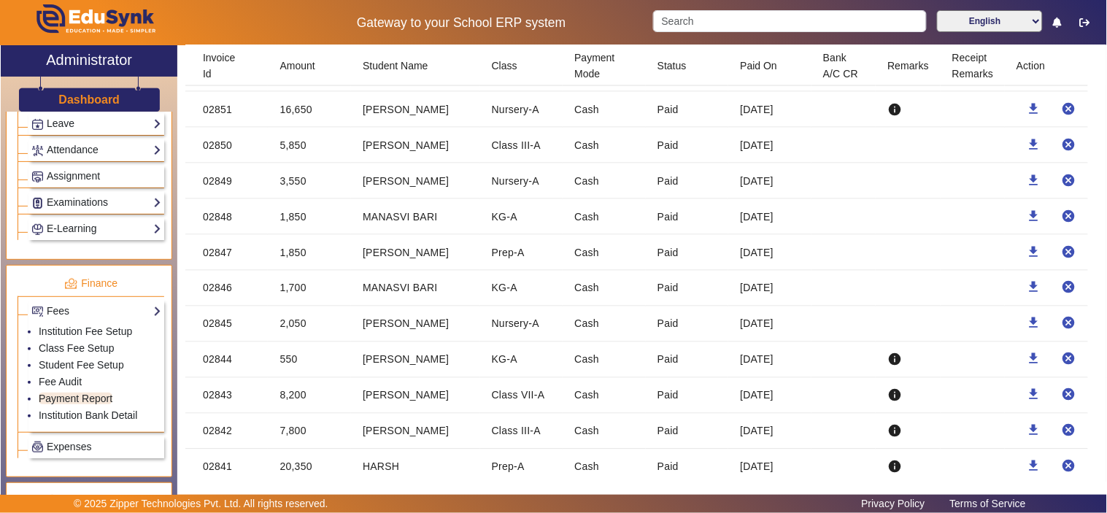
scroll to position [1891, 0]
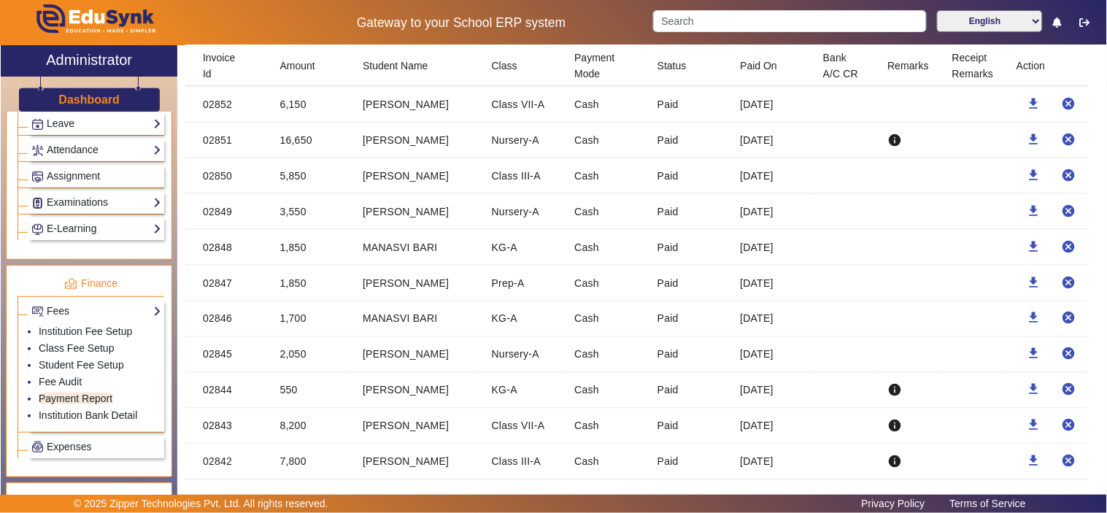
click at [296, 216] on mat-cell "3,550" at bounding box center [309, 212] width 83 height 36
click at [292, 175] on mat-cell "5,850" at bounding box center [309, 176] width 83 height 36
drag, startPoint x: 312, startPoint y: 141, endPoint x: 263, endPoint y: 142, distance: 49.6
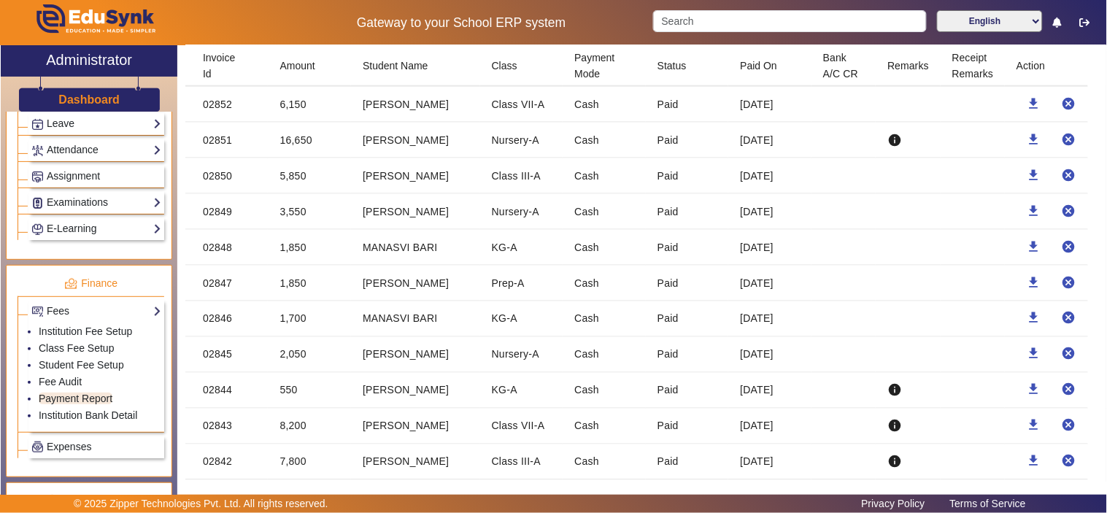
click at [263, 142] on mat-row "02851 16,650 LAVISH CHHANGANI Nursery-A Cash Paid 16 Jul 2025 info download can…" at bounding box center [645, 141] width 921 height 36
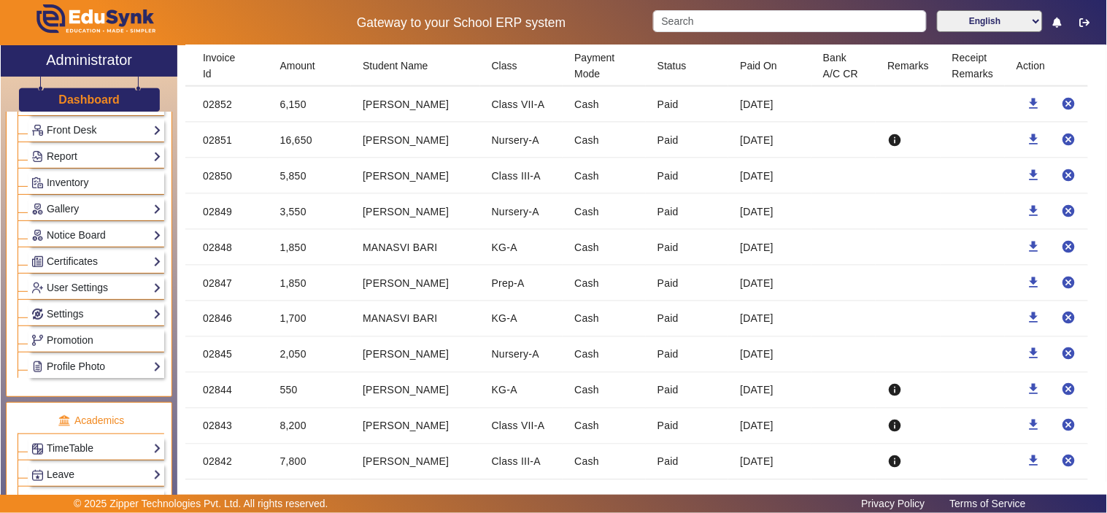
scroll to position [0, 0]
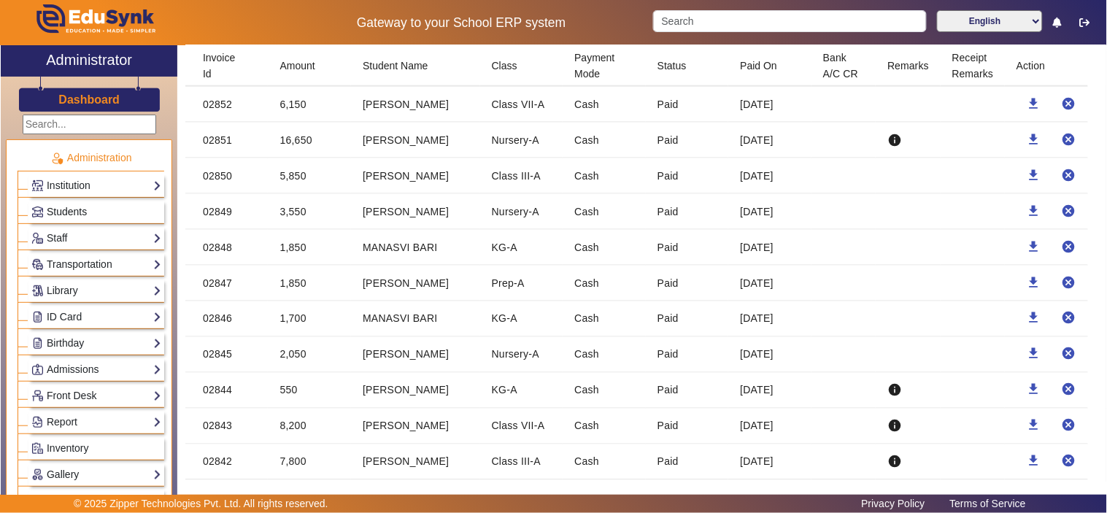
click at [70, 206] on span "Students" at bounding box center [67, 212] width 40 height 12
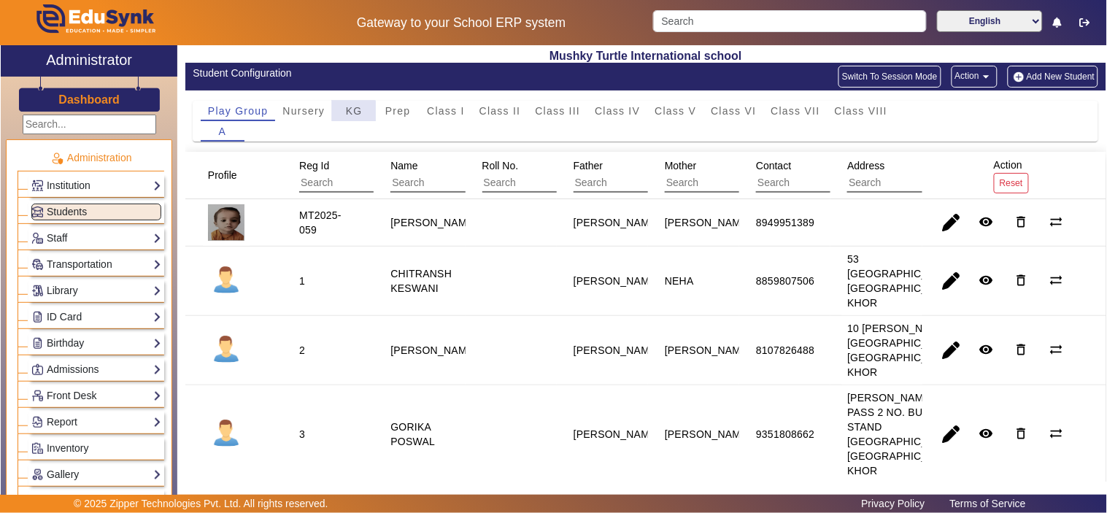
click at [352, 115] on span "KG" at bounding box center [354, 111] width 17 height 10
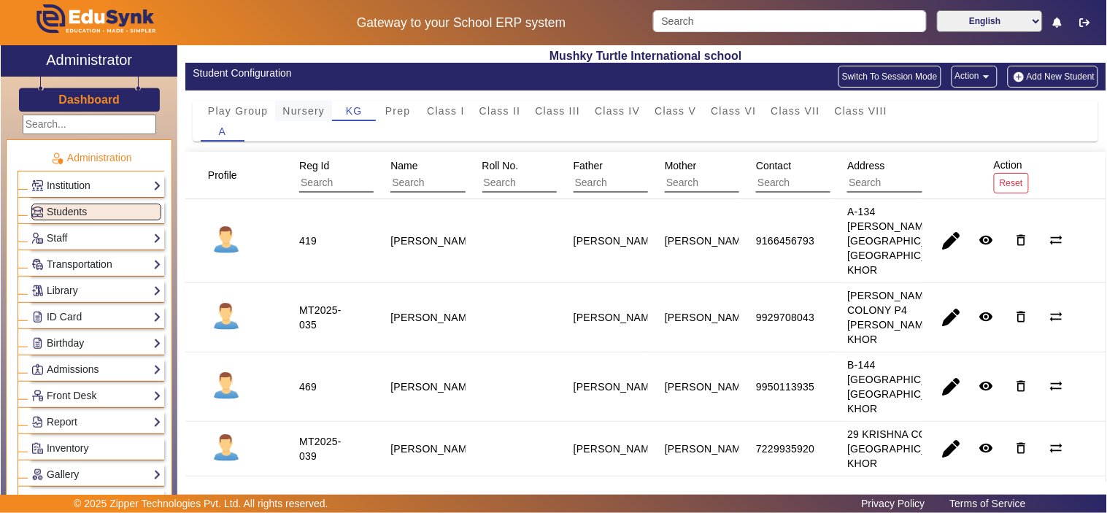
click at [296, 107] on span "Nursery" at bounding box center [303, 111] width 42 height 10
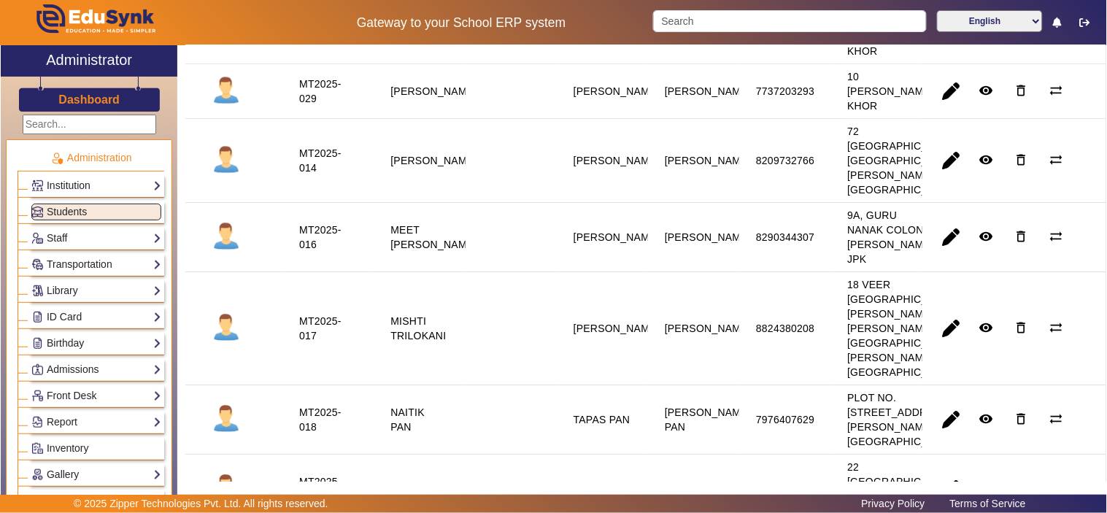
scroll to position [1215, 0]
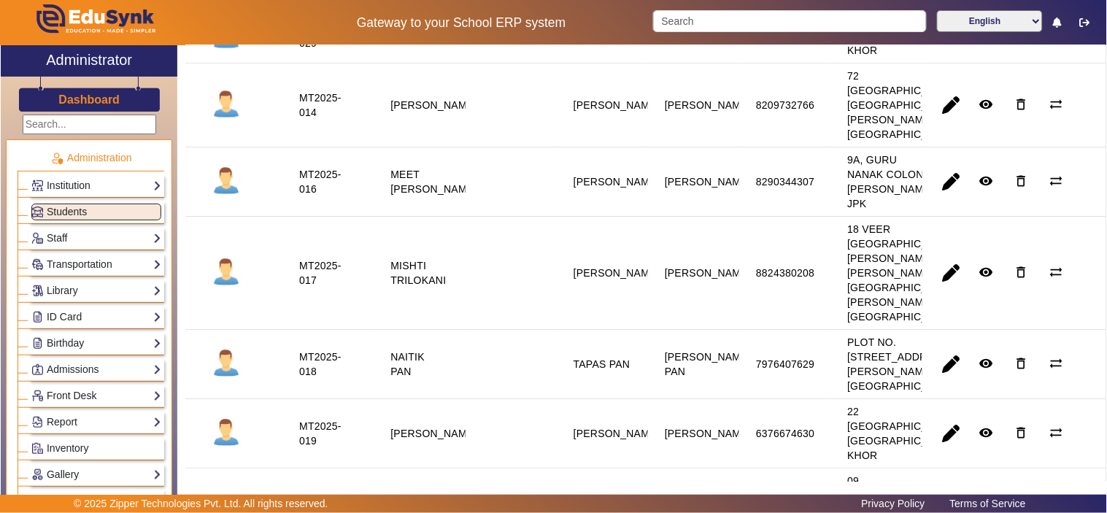
click at [411, 42] on staff-with-status "[PERSON_NAME]" at bounding box center [433, 36] width 86 height 12
click at [410, 42] on staff-with-status "[PERSON_NAME]" at bounding box center [433, 36] width 86 height 12
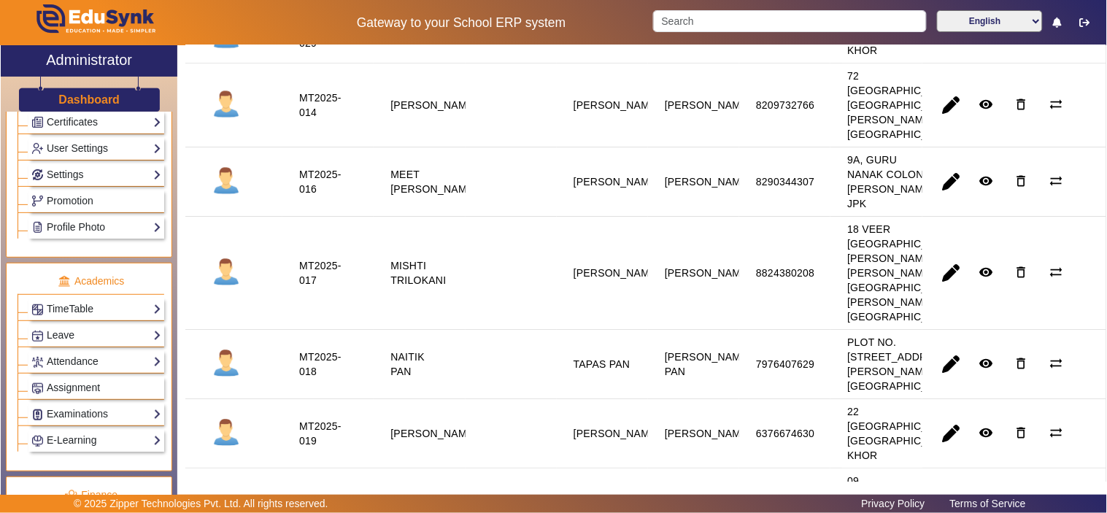
click at [411, 111] on staff-with-status "[PERSON_NAME]" at bounding box center [433, 105] width 86 height 12
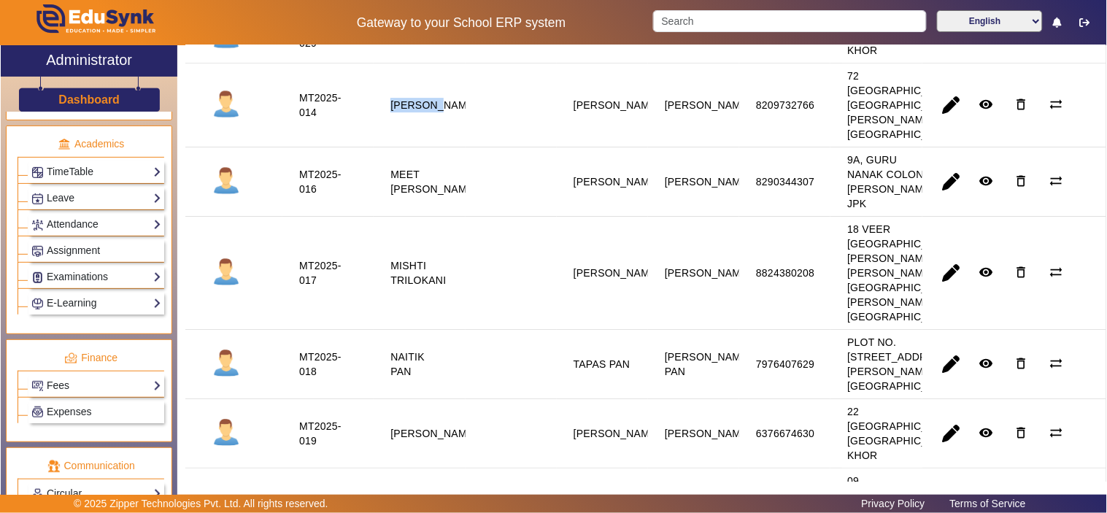
scroll to position [683, 0]
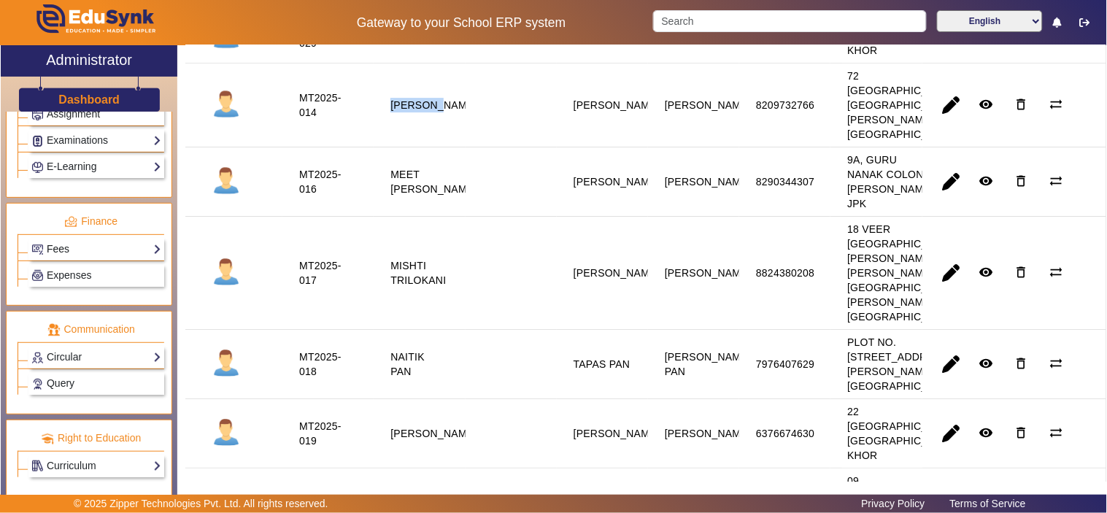
click at [86, 245] on link "Fees" at bounding box center [96, 249] width 130 height 17
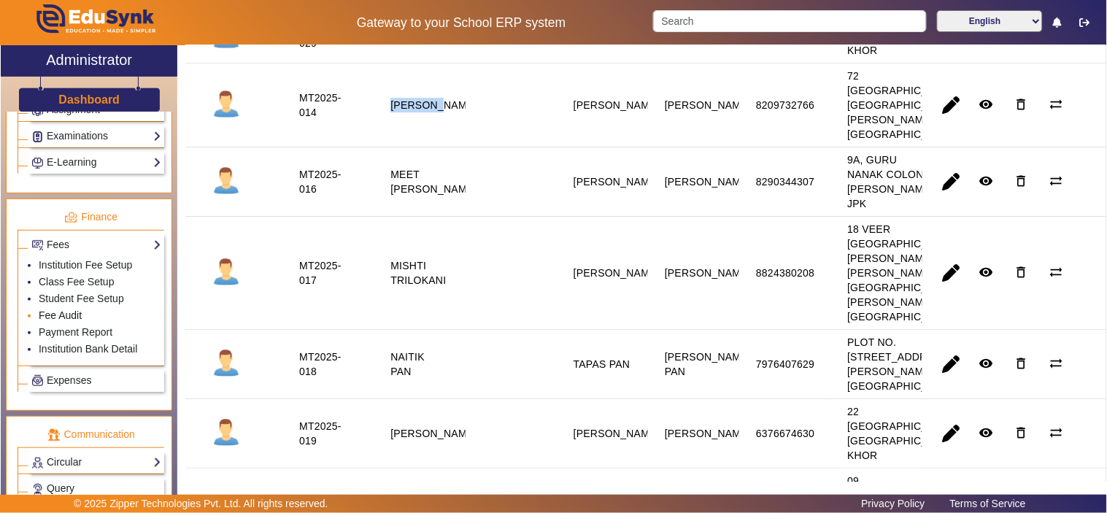
click at [68, 315] on link "Fee Audit" at bounding box center [60, 315] width 43 height 12
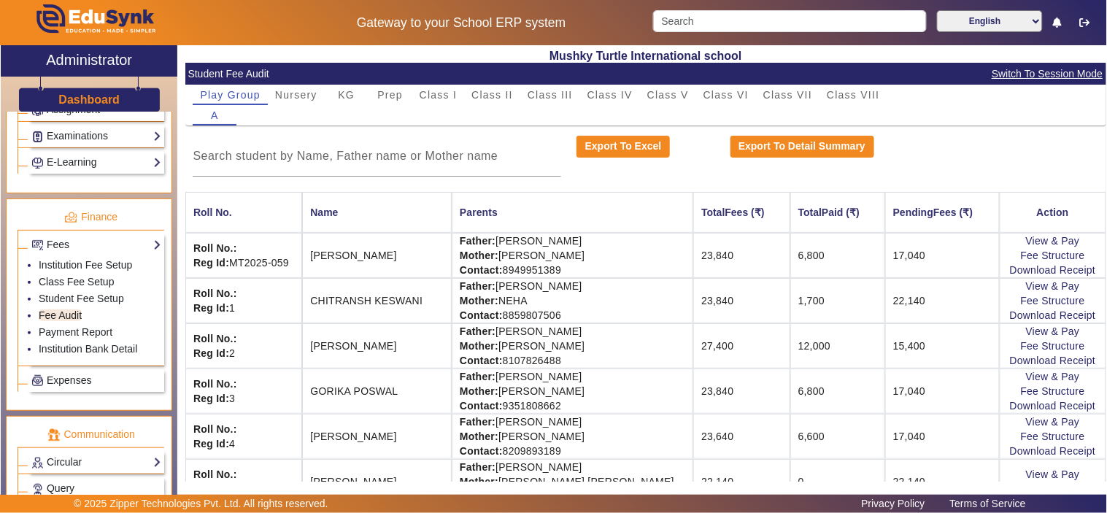
click at [1034, 68] on span "Switch To Session Mode" at bounding box center [1047, 74] width 112 height 17
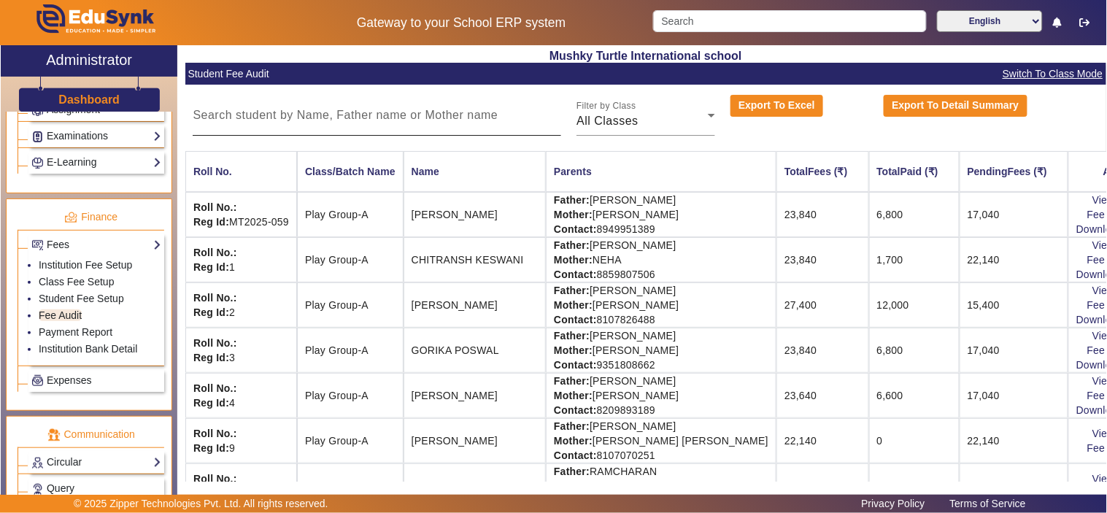
click at [341, 117] on input at bounding box center [377, 115] width 368 height 18
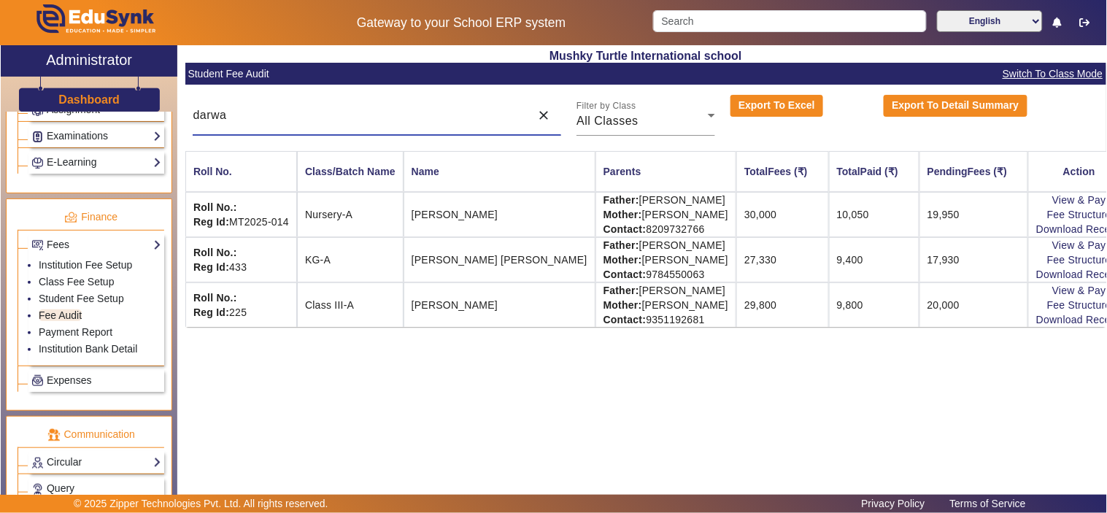
type input "darwa"
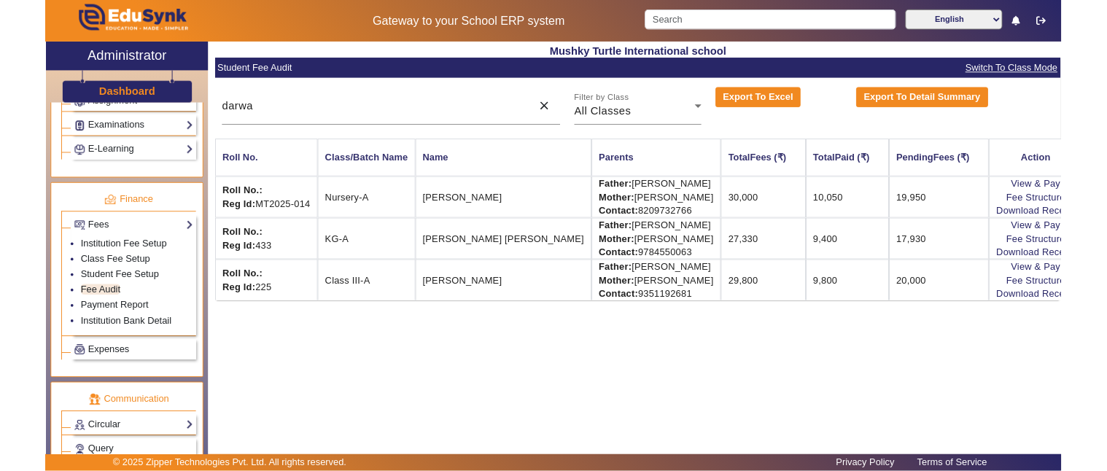
scroll to position [683, 0]
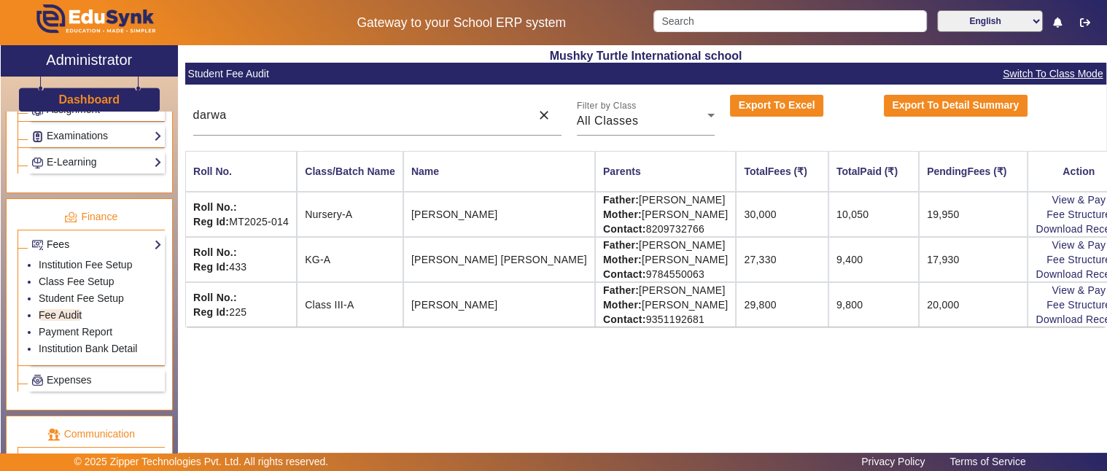
click at [56, 236] on link "Fees" at bounding box center [96, 244] width 131 height 17
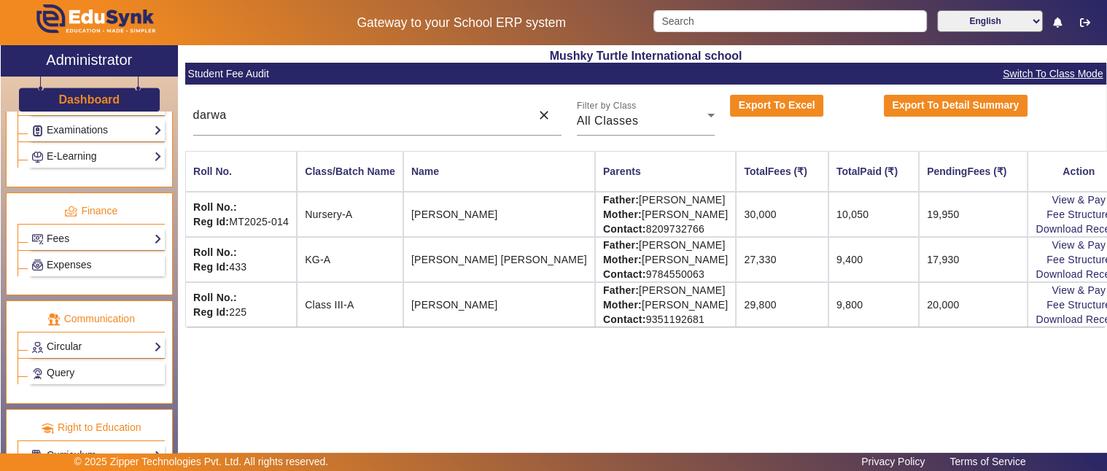
scroll to position [689, 0]
click at [62, 446] on link "Curriculum" at bounding box center [96, 454] width 131 height 17
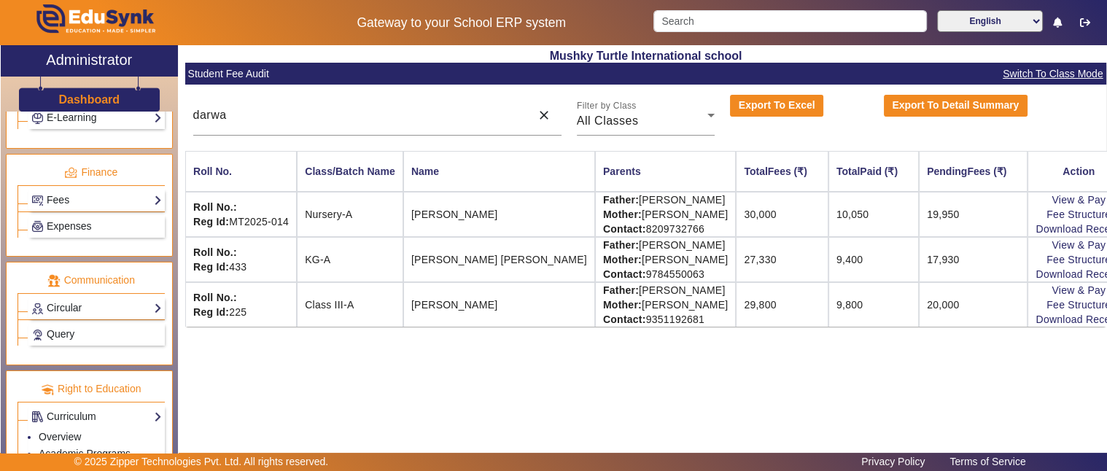
scroll to position [748, 0]
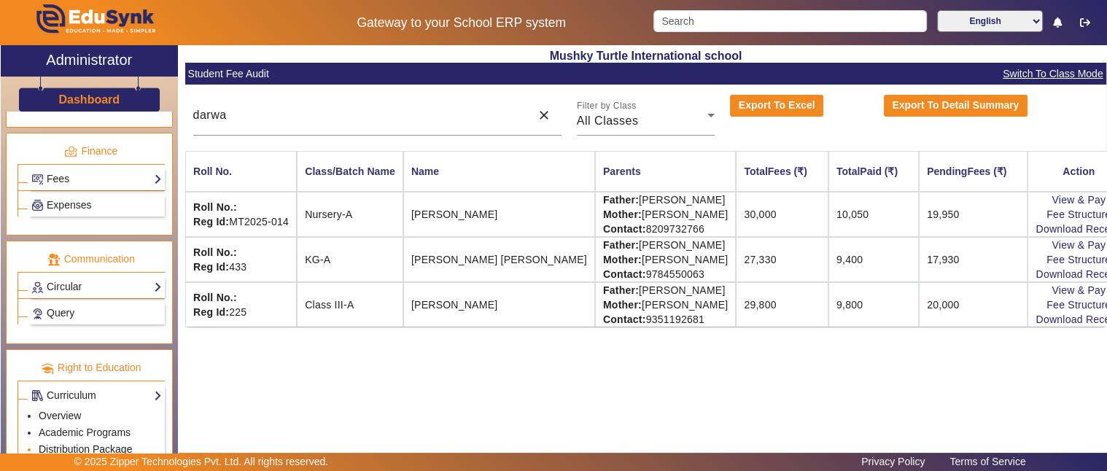
click at [74, 443] on link "Distribution Package" at bounding box center [85, 449] width 93 height 12
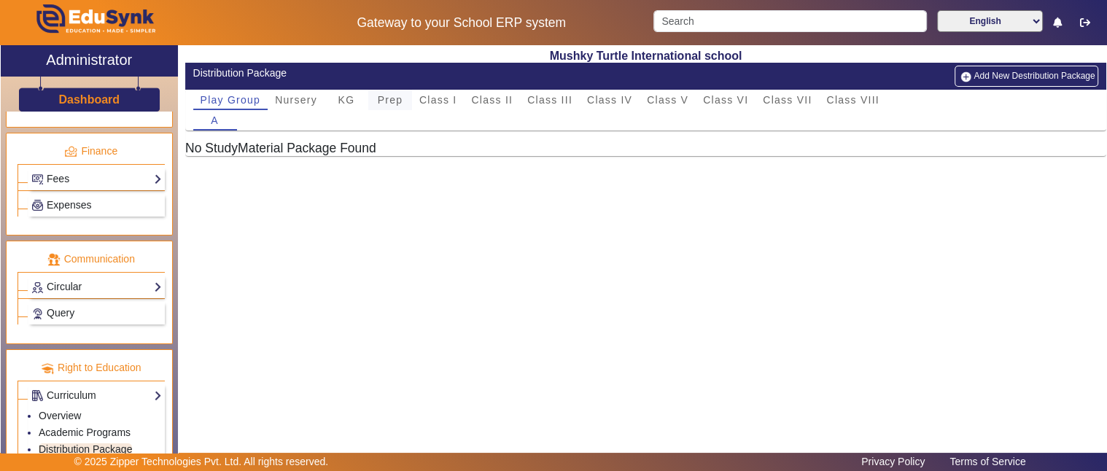
click at [387, 96] on span "Prep" at bounding box center [391, 100] width 26 height 10
click at [993, 77] on button "Add New Destribution Package" at bounding box center [1027, 76] width 144 height 20
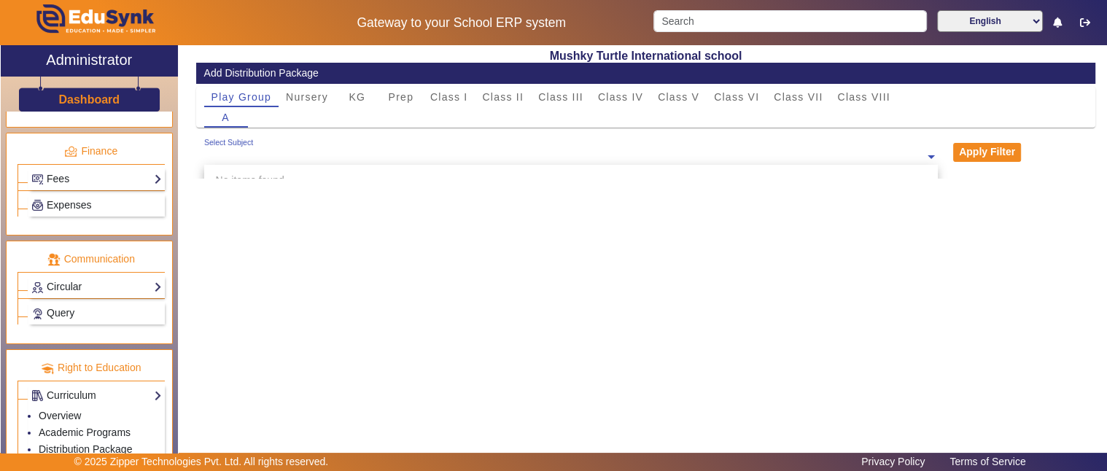
click at [771, 158] on input "text" at bounding box center [564, 157] width 721 height 14
click at [261, 176] on div "No items found" at bounding box center [571, 180] width 734 height 31
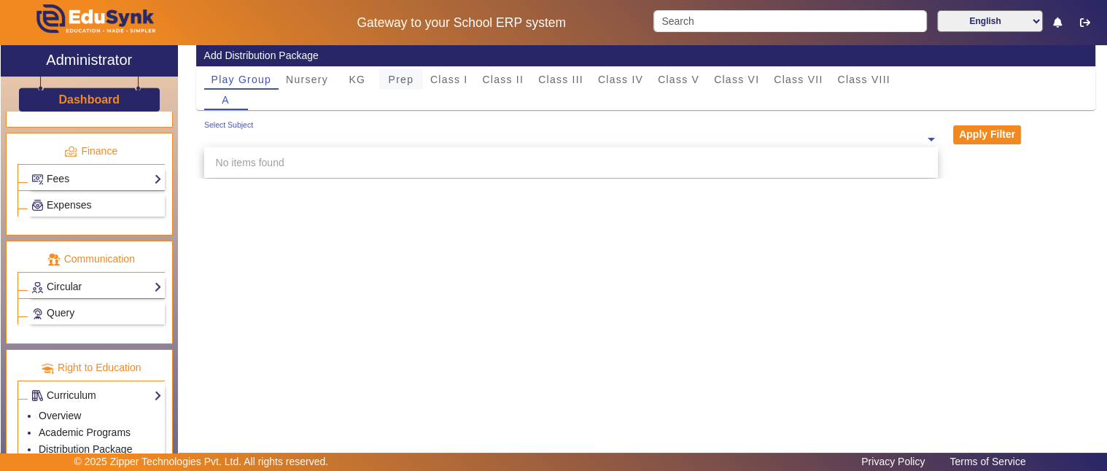
click at [398, 82] on span "Prep" at bounding box center [402, 79] width 26 height 10
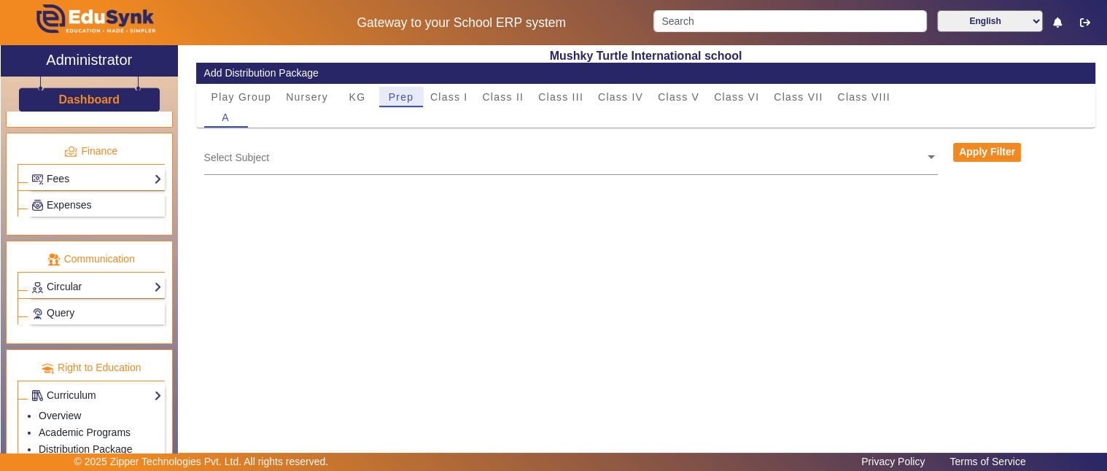
scroll to position [0, 0]
click at [450, 95] on span "Class I" at bounding box center [449, 97] width 38 height 10
click at [311, 166] on ng-select "Select Subject" at bounding box center [571, 158] width 734 height 40
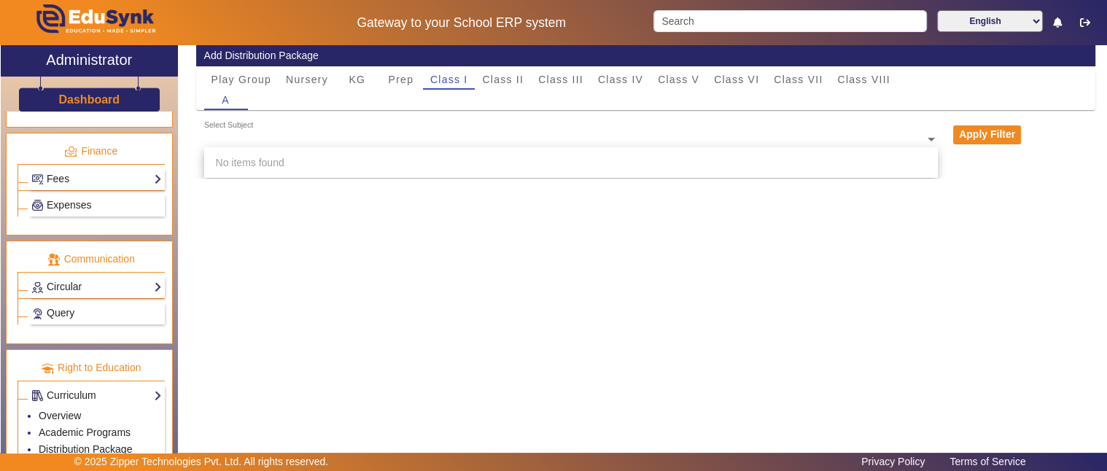
click at [1054, 214] on div "Mushky Turtle International school Add Distribution Package Play Group Nursery …" at bounding box center [642, 252] width 929 height 415
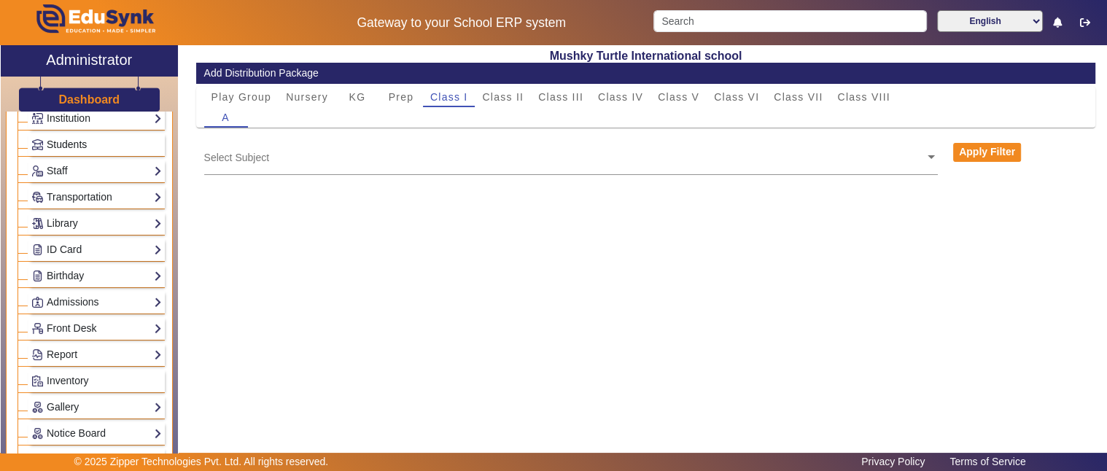
scroll to position [0, 0]
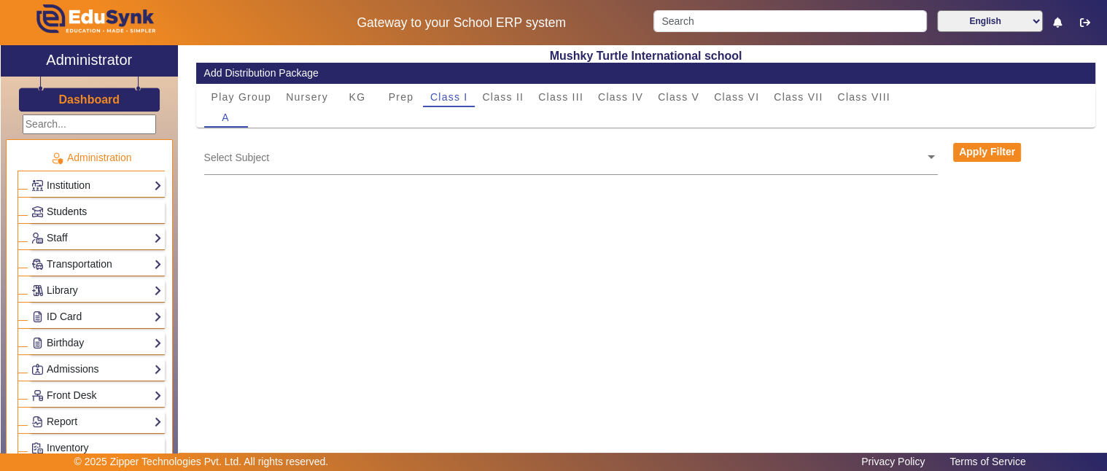
click at [70, 208] on span "Students" at bounding box center [67, 212] width 40 height 12
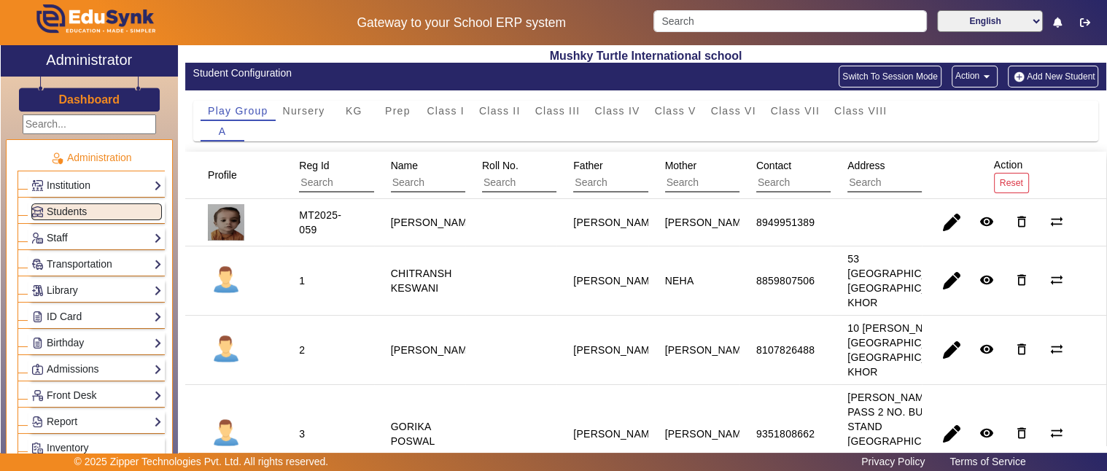
click at [61, 230] on link "Staff" at bounding box center [96, 238] width 131 height 17
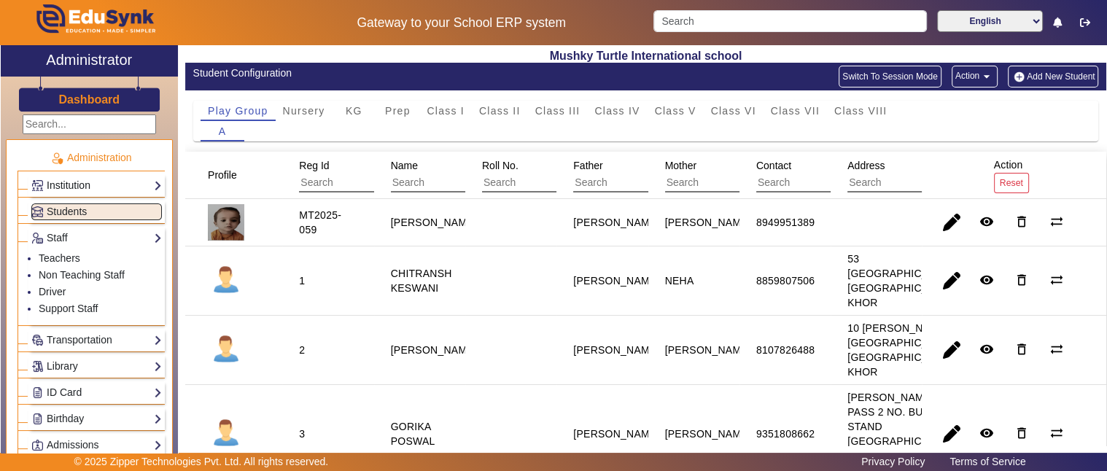
click at [96, 181] on link "Institution" at bounding box center [96, 185] width 131 height 17
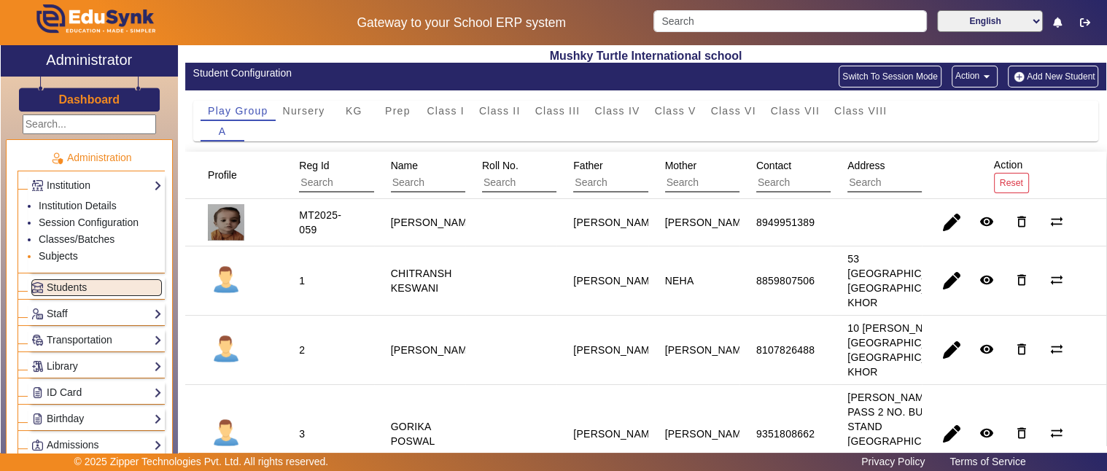
click at [53, 252] on link "Subjects" at bounding box center [58, 256] width 39 height 12
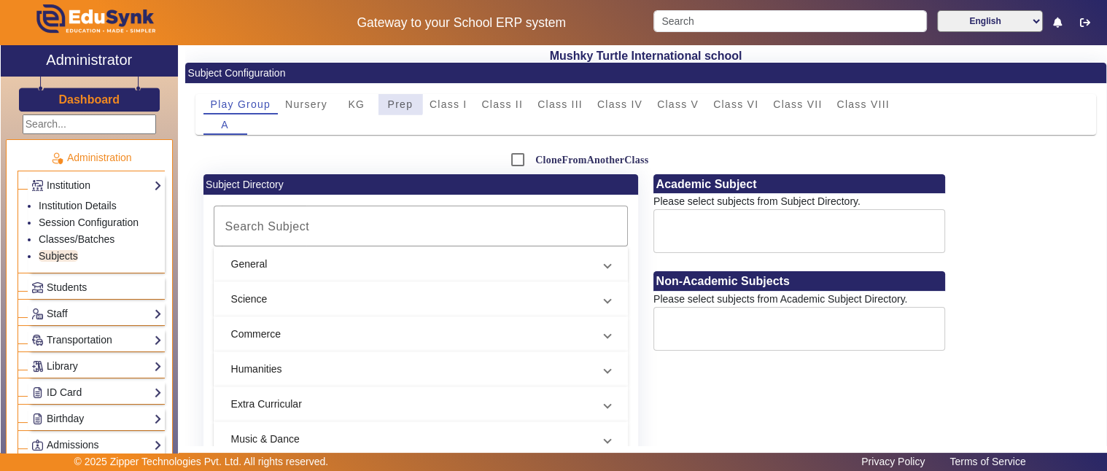
click at [391, 99] on span "Prep" at bounding box center [401, 104] width 26 height 10
click at [445, 99] on span "Class I" at bounding box center [449, 104] width 38 height 10
click at [526, 107] on div "Class II" at bounding box center [502, 104] width 56 height 20
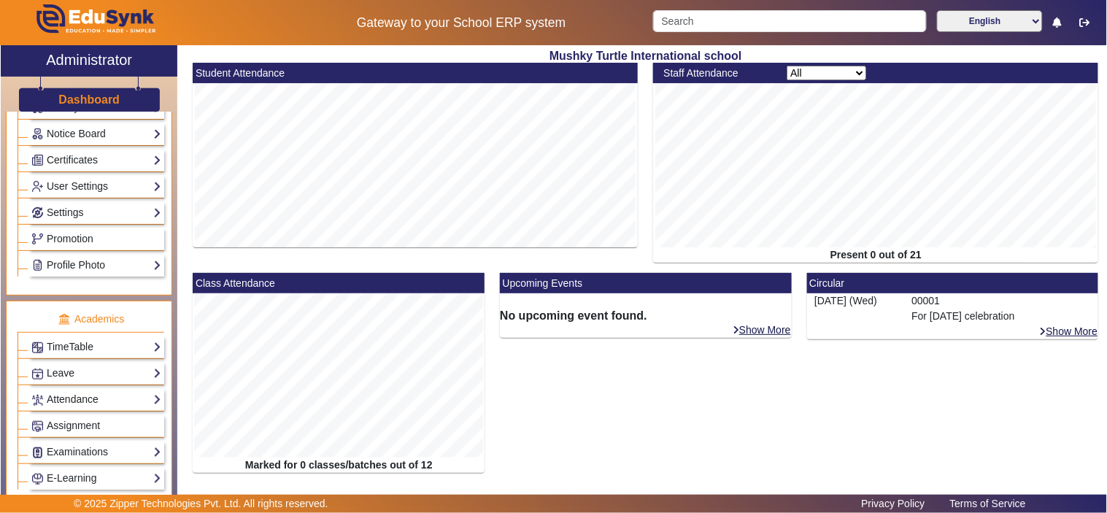
scroll to position [540, 0]
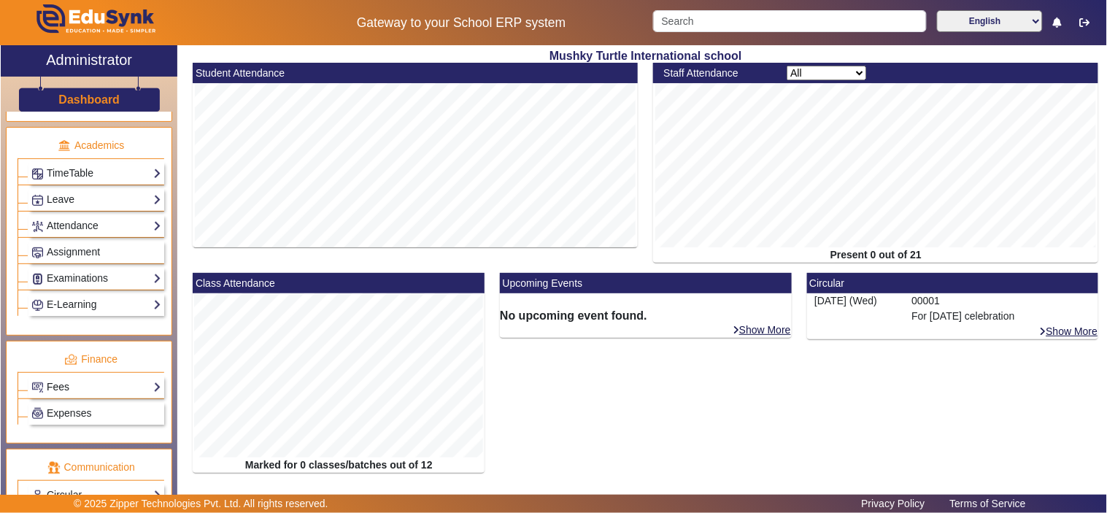
click at [69, 390] on link "Fees" at bounding box center [96, 387] width 130 height 17
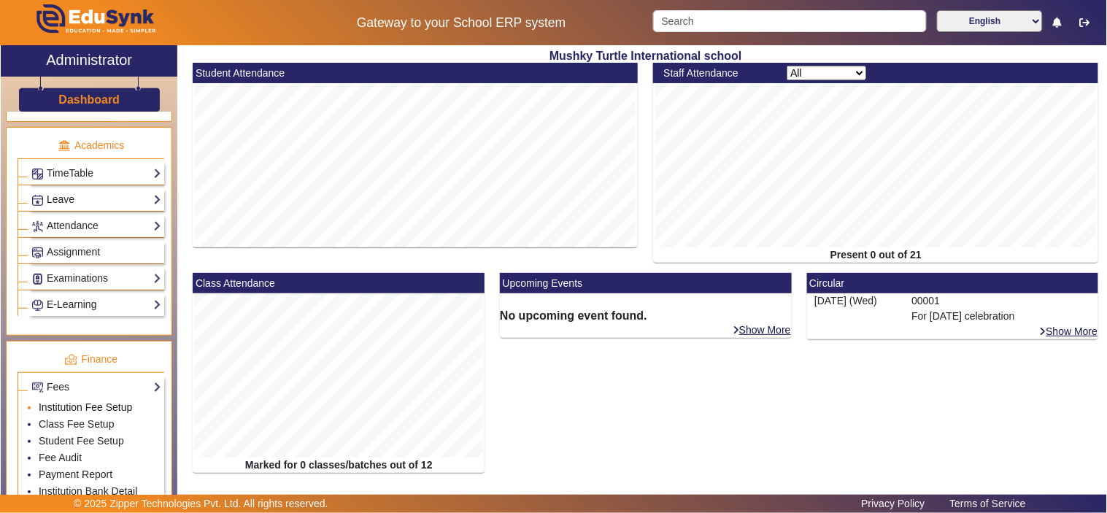
click at [80, 411] on link "Institution Fee Setup" at bounding box center [85, 407] width 93 height 12
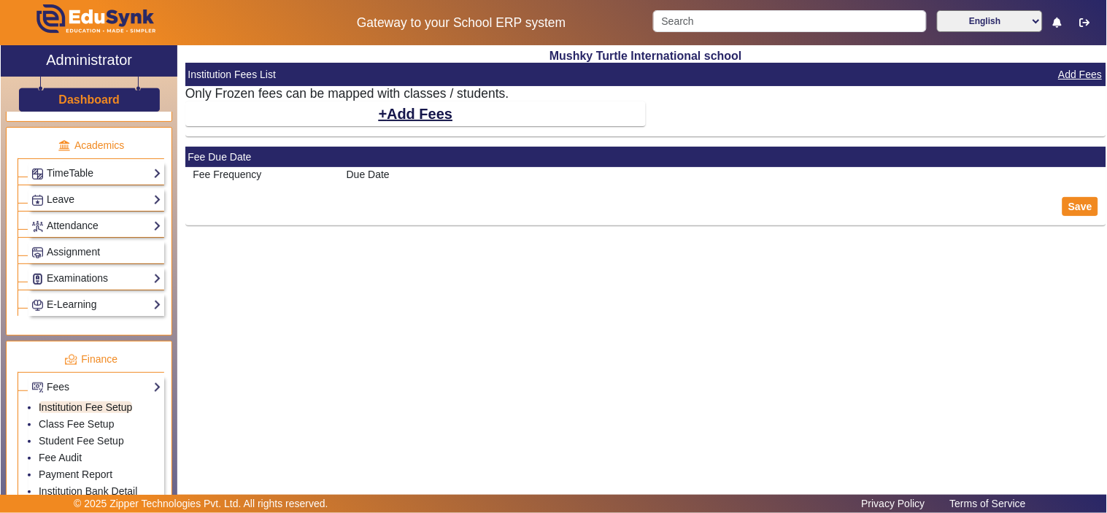
select select "10"
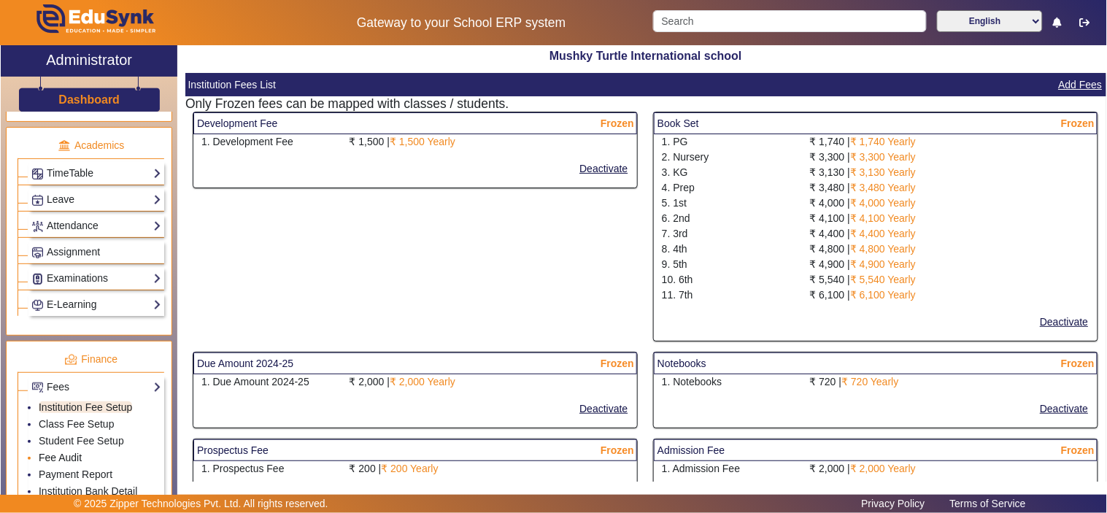
click at [56, 455] on link "Fee Audit" at bounding box center [60, 458] width 43 height 12
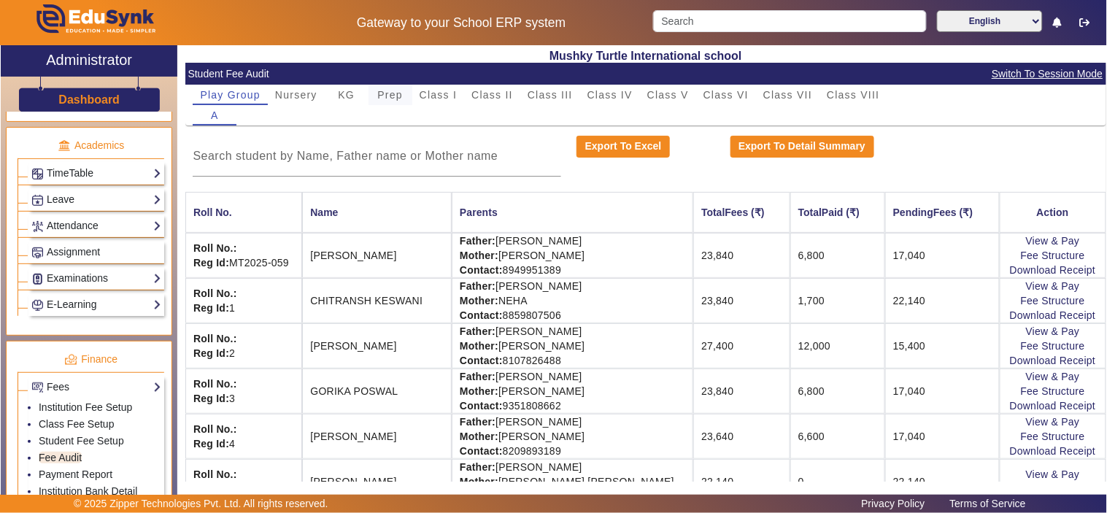
click at [392, 93] on span "Prep" at bounding box center [390, 95] width 26 height 10
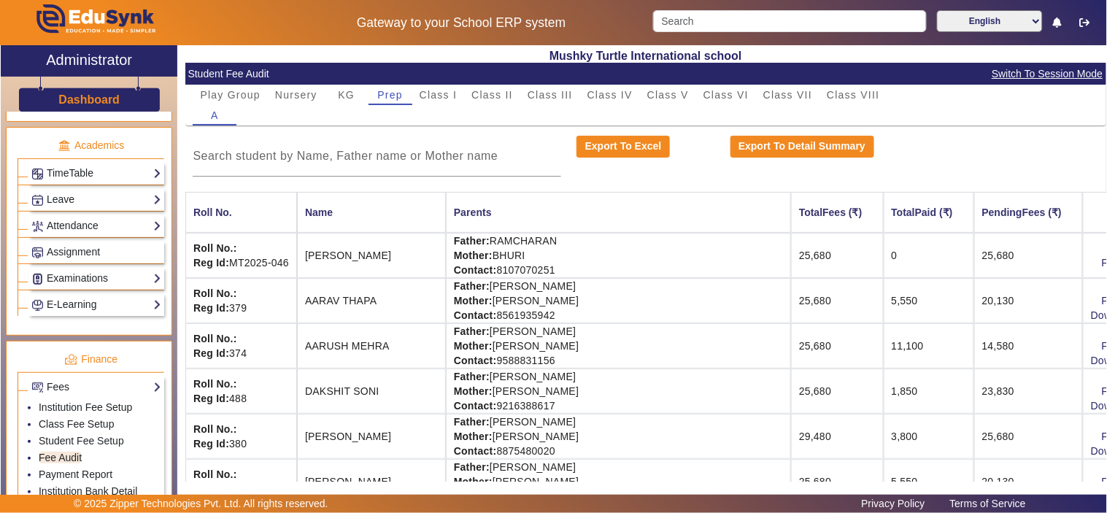
click at [432, 93] on span "Class I" at bounding box center [438, 95] width 38 height 10
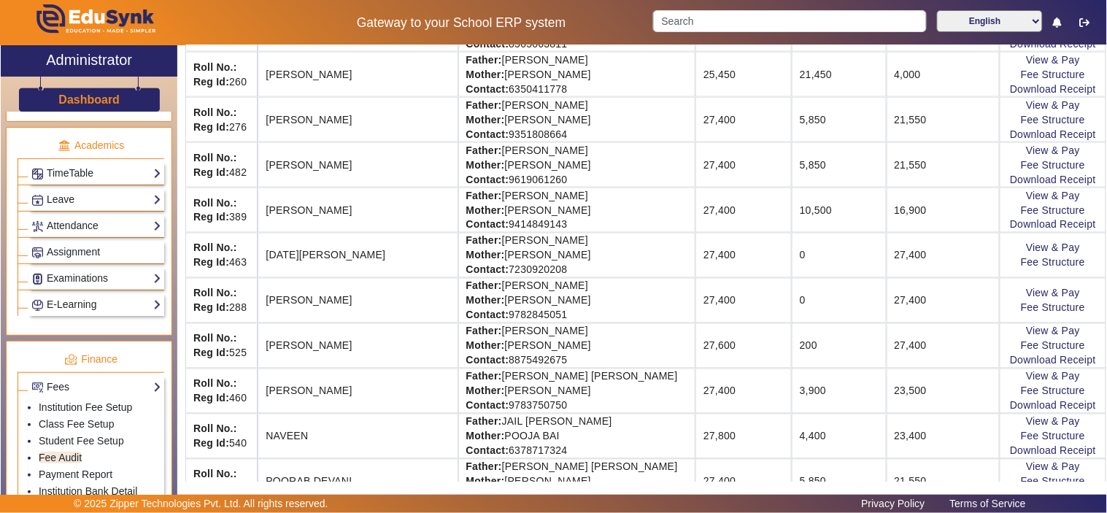
scroll to position [405, 0]
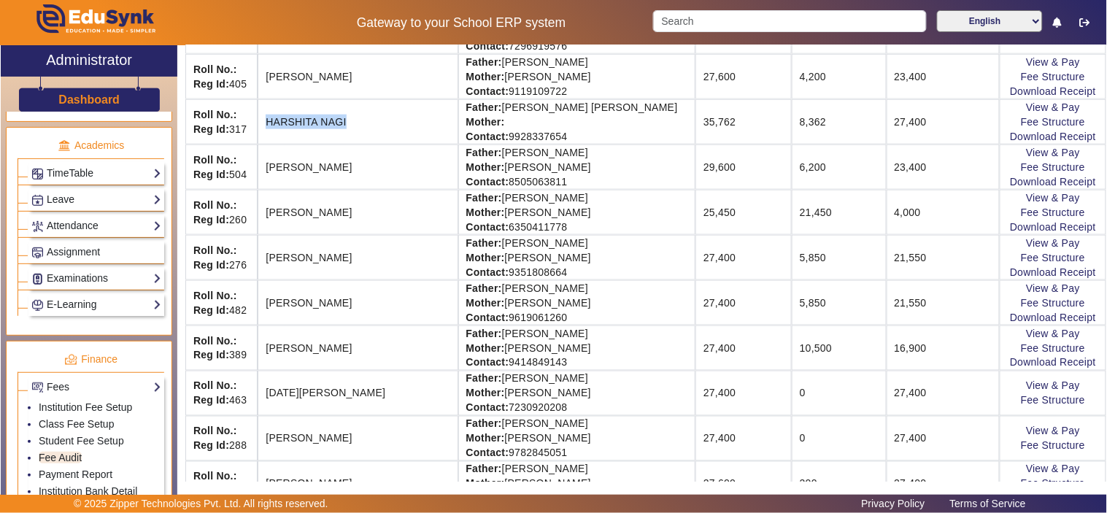
drag, startPoint x: 263, startPoint y: 119, endPoint x: 360, endPoint y: 120, distance: 96.3
click at [360, 120] on td "HARSHITA NAGI" at bounding box center [357, 121] width 200 height 45
drag, startPoint x: 263, startPoint y: 168, endPoint x: 404, endPoint y: 170, distance: 141.5
click at [404, 170] on td "HARSHITA RAMCHANDANI" at bounding box center [357, 166] width 200 height 45
click at [346, 165] on td "HARSHITA RAMCHANDANI" at bounding box center [357, 166] width 200 height 45
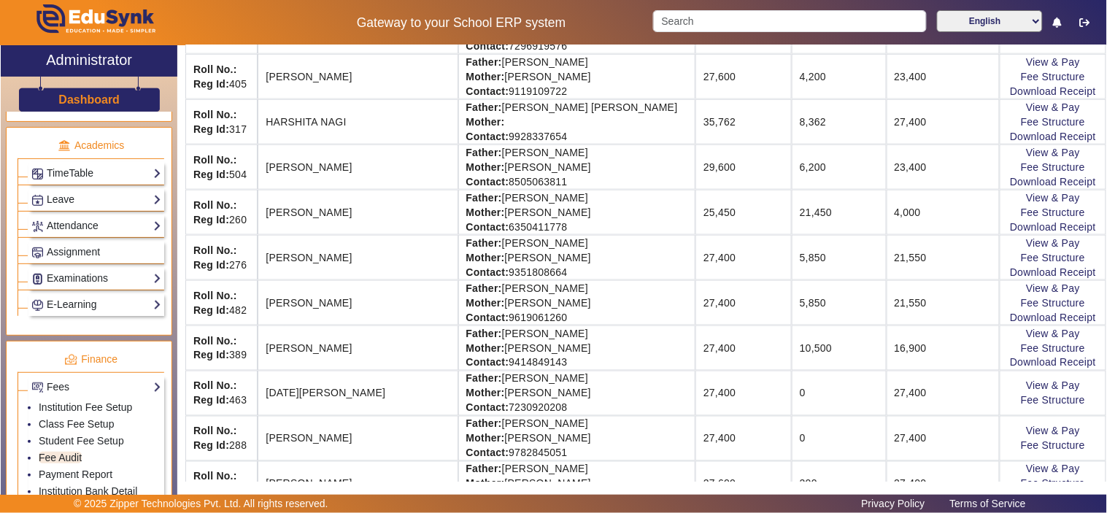
click at [346, 165] on td "HARSHITA RAMCHANDANI" at bounding box center [357, 166] width 200 height 45
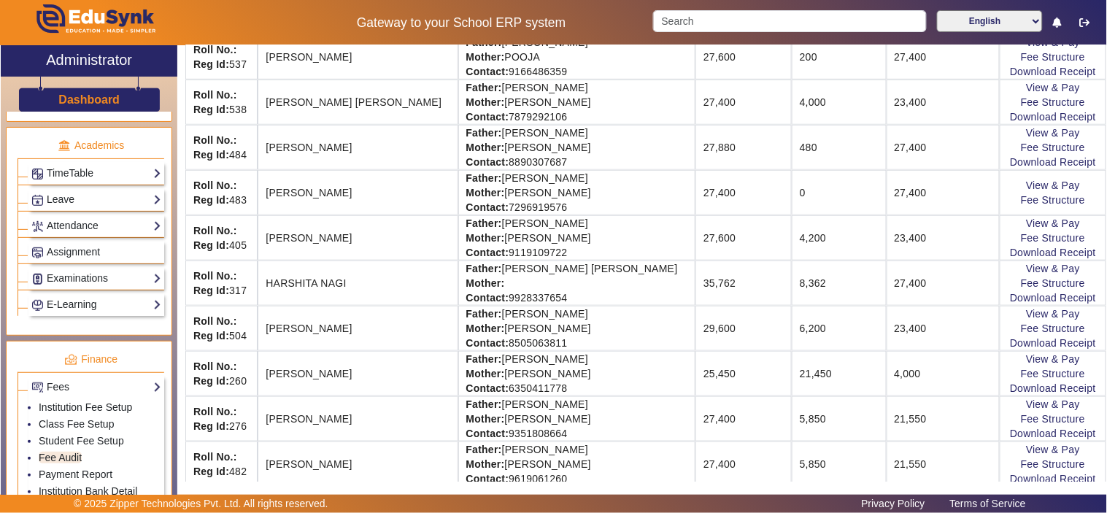
scroll to position [0, 0]
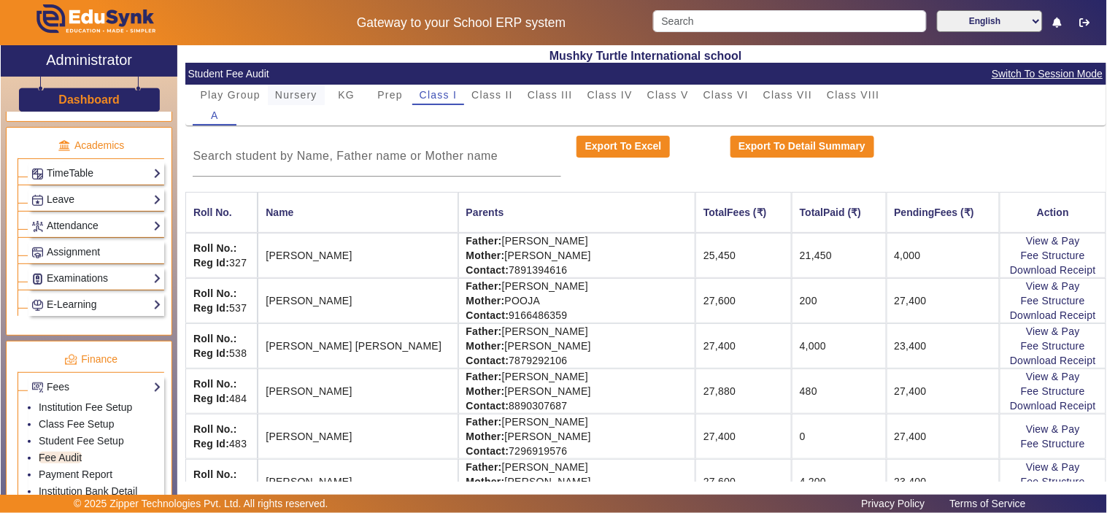
click at [296, 91] on span "Nursery" at bounding box center [296, 95] width 42 height 10
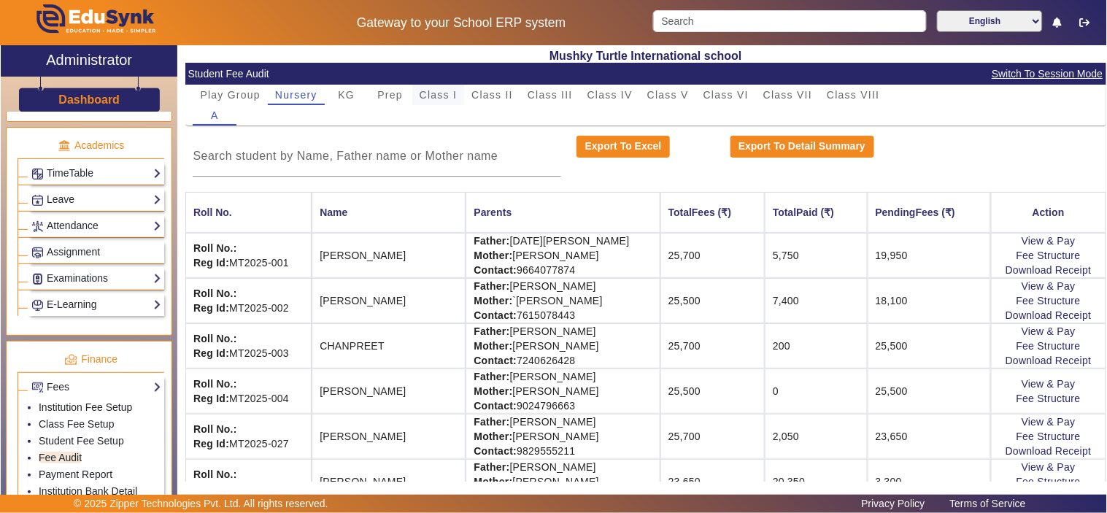
click at [443, 92] on span "Class I" at bounding box center [438, 95] width 38 height 10
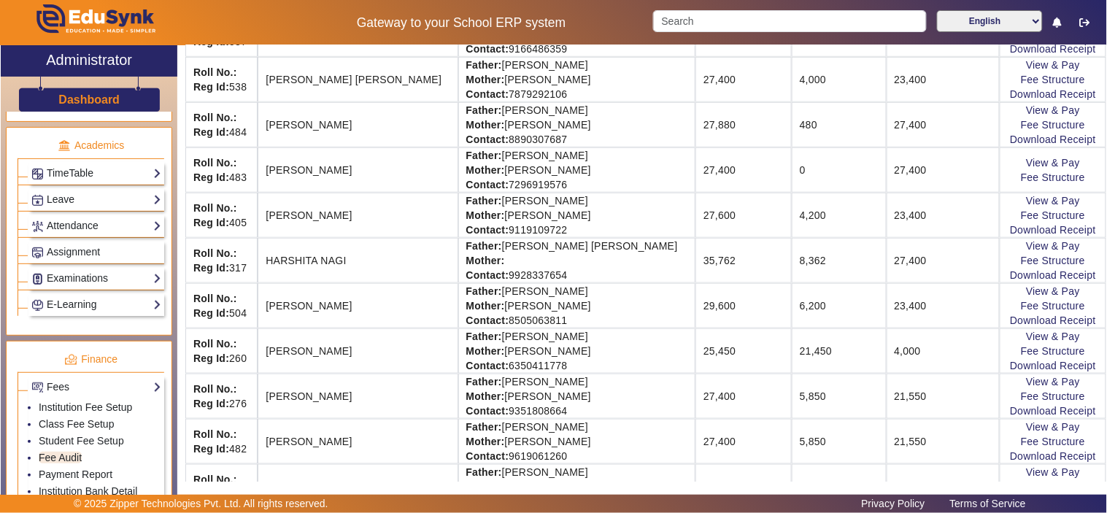
scroll to position [270, 0]
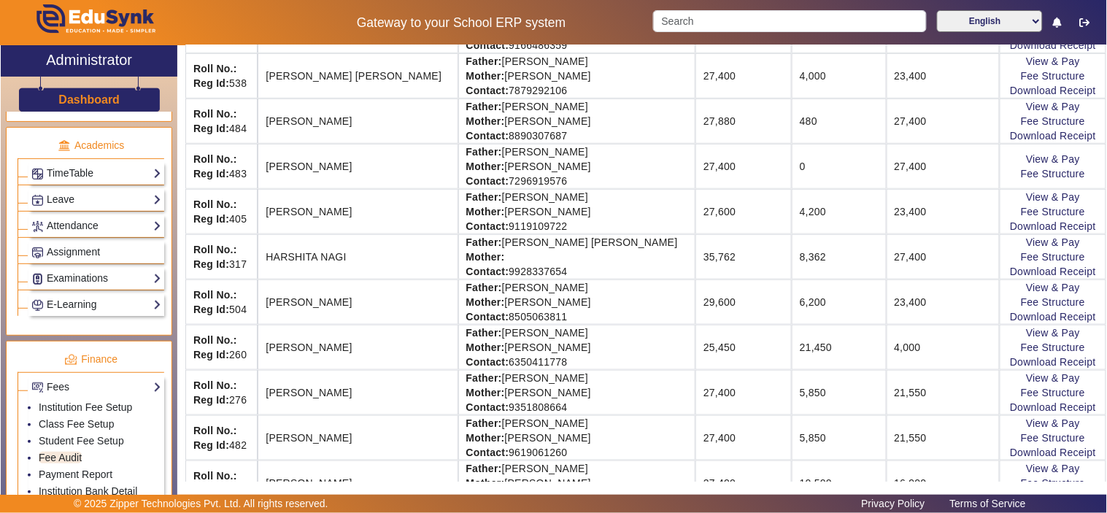
drag, startPoint x: 266, startPoint y: 343, endPoint x: 409, endPoint y: 347, distance: 143.0
click at [409, 347] on td "HIMANSHI AGARWAL" at bounding box center [357, 347] width 200 height 45
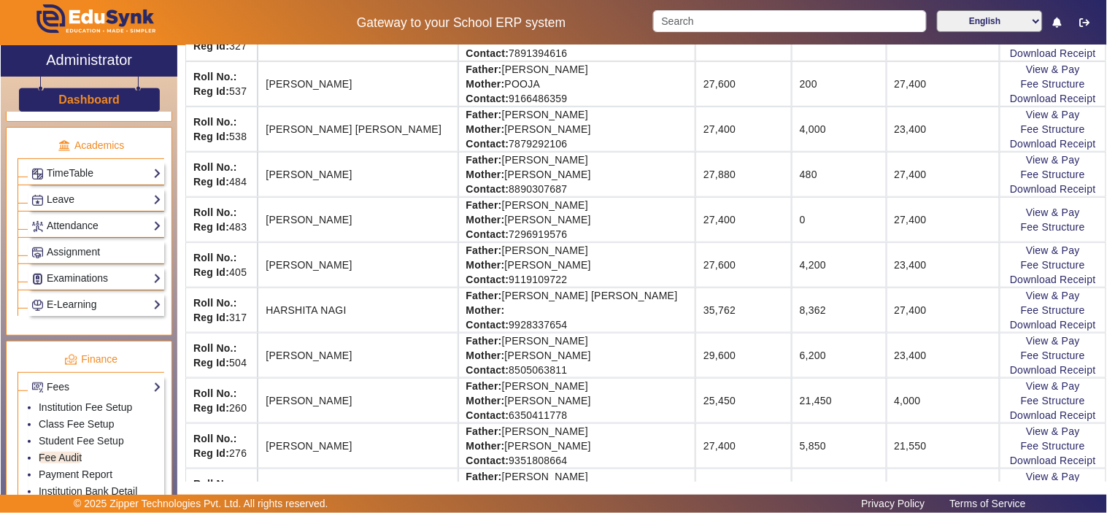
scroll to position [0, 0]
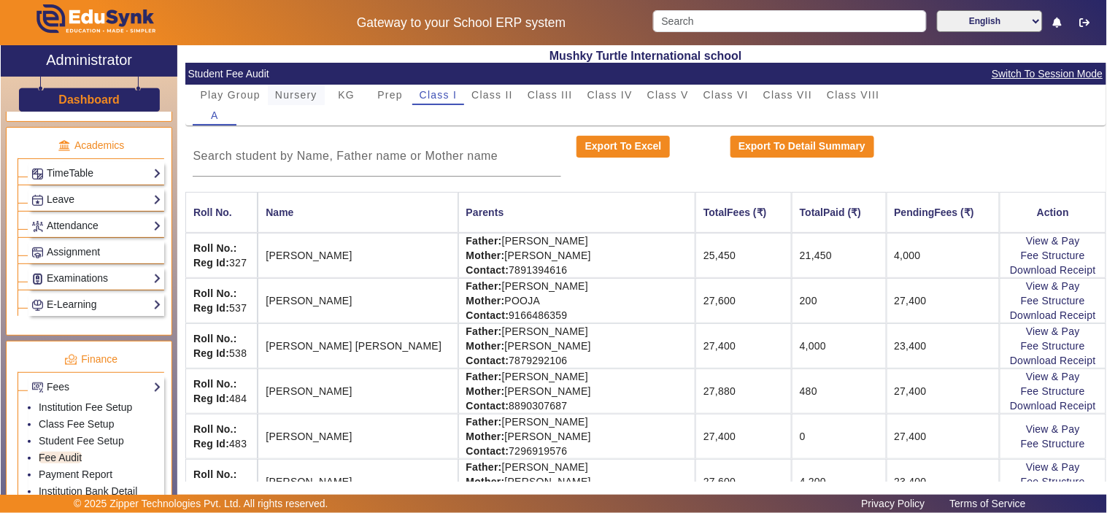
click at [300, 93] on span "Nursery" at bounding box center [296, 95] width 42 height 10
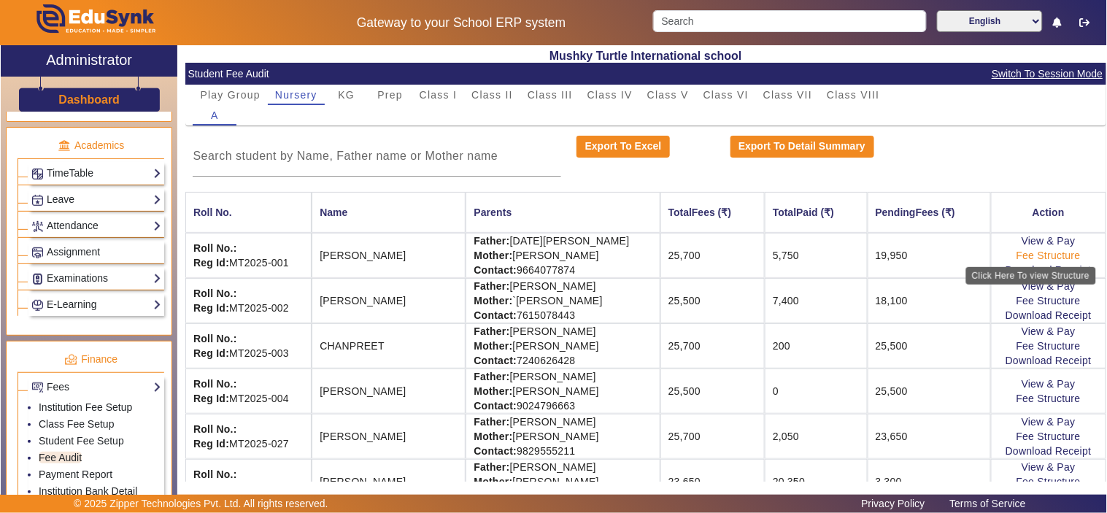
click at [1047, 253] on link "Fee Structure" at bounding box center [1048, 255] width 64 height 12
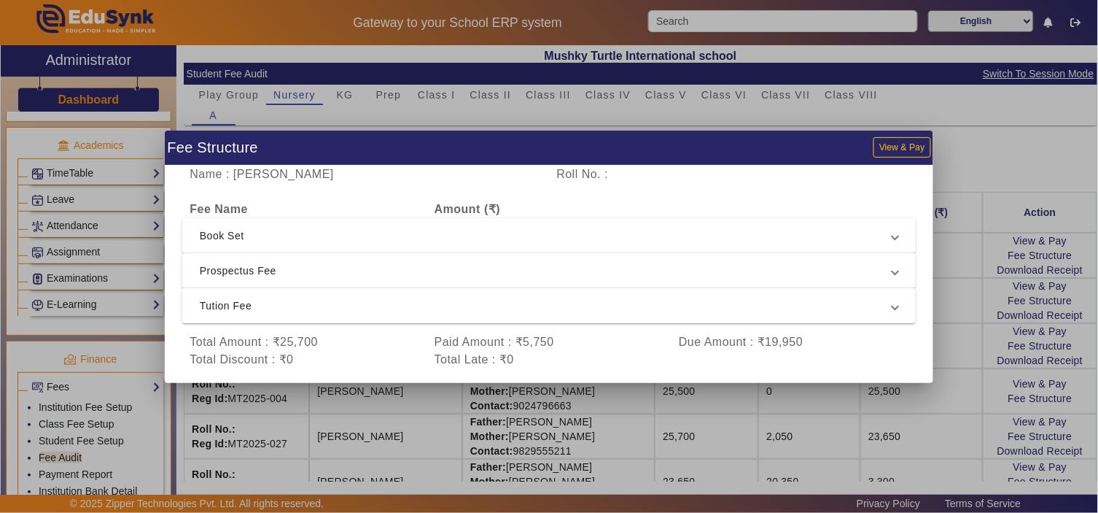
click at [326, 311] on span "Tution Fee" at bounding box center [546, 306] width 693 height 18
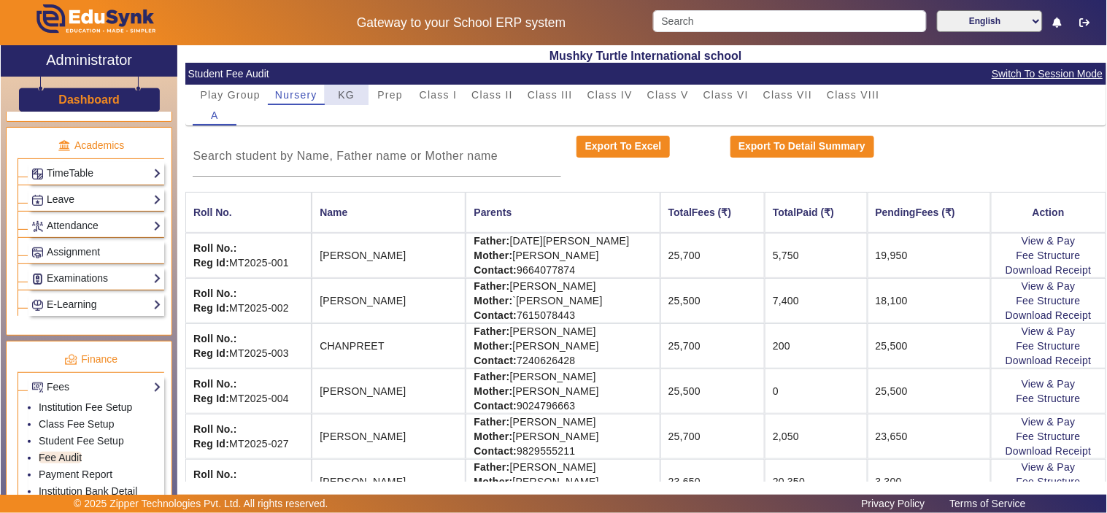
click at [354, 91] on div "KG" at bounding box center [347, 95] width 44 height 20
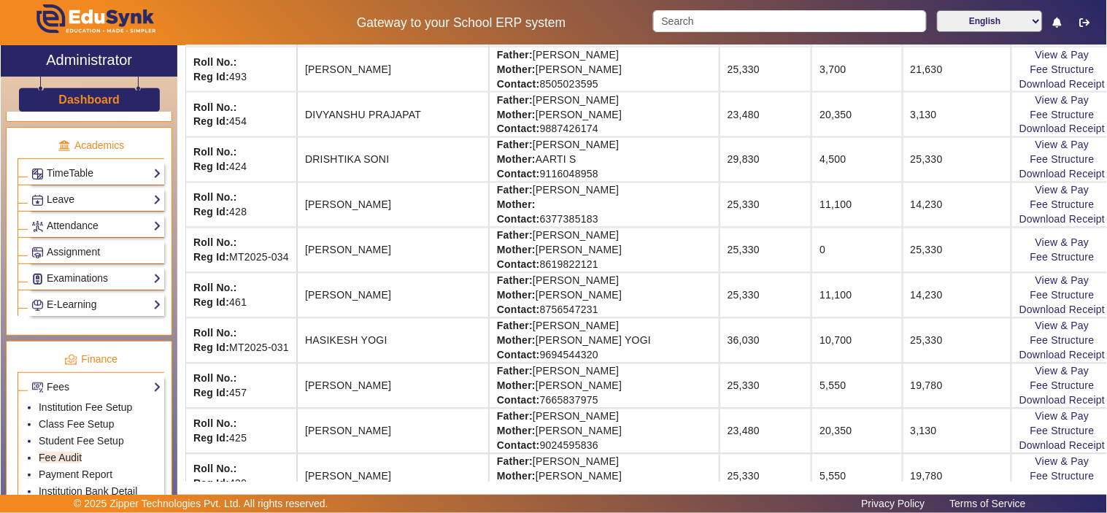
scroll to position [675, 0]
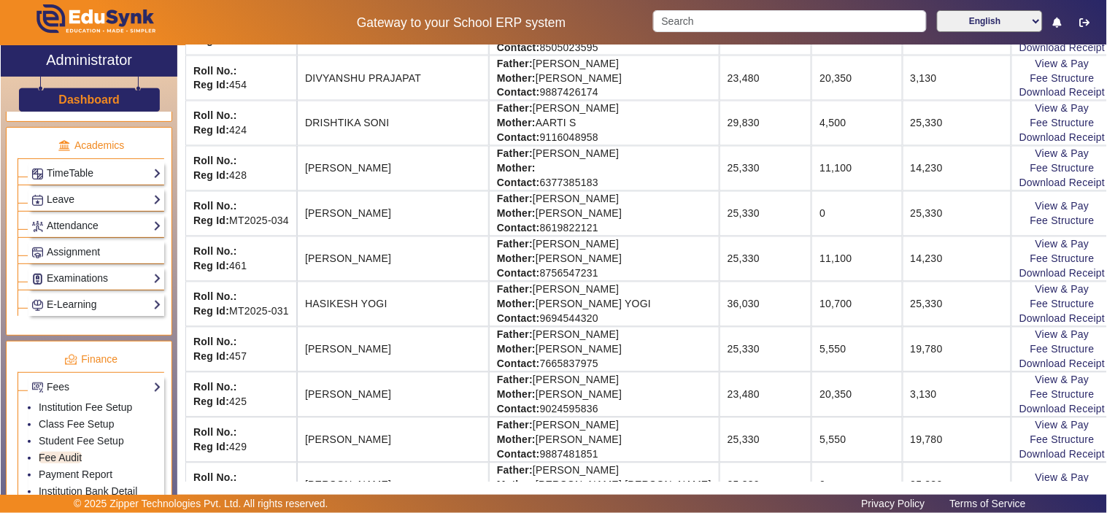
drag, startPoint x: 319, startPoint y: 354, endPoint x: 405, endPoint y: 354, distance: 85.3
click at [405, 354] on td "HIMANSHI SINGH" at bounding box center [393, 349] width 192 height 45
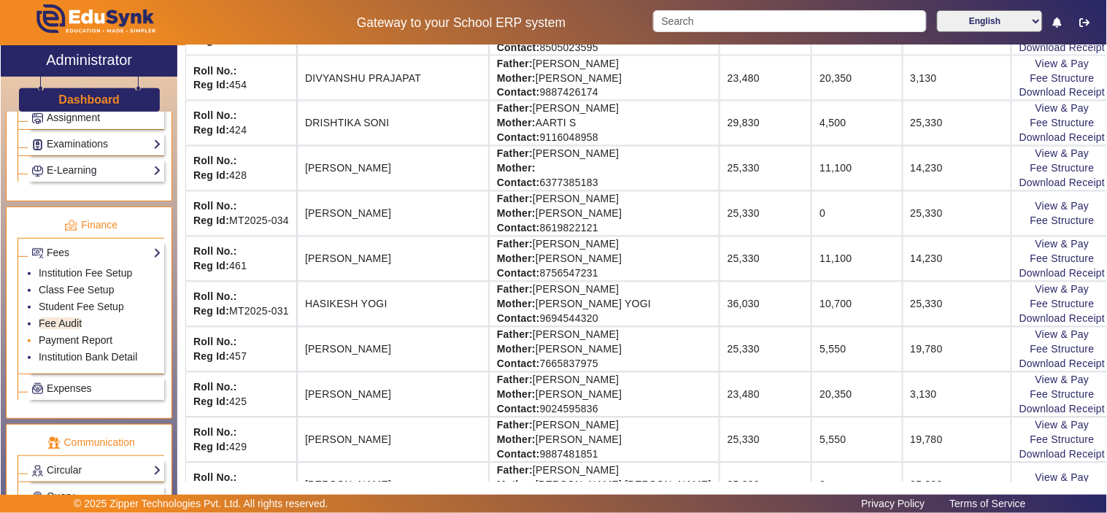
click at [98, 344] on link "Payment Report" at bounding box center [76, 340] width 74 height 12
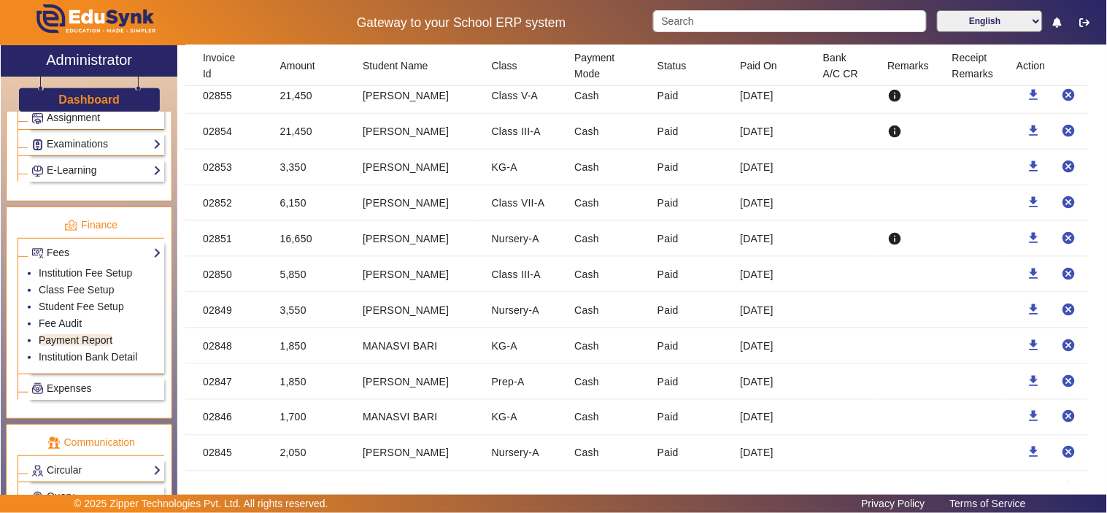
scroll to position [1756, 0]
click at [208, 241] on mat-cell "02852" at bounding box center [226, 240] width 83 height 36
click at [289, 236] on mat-cell "6,150" at bounding box center [309, 240] width 83 height 36
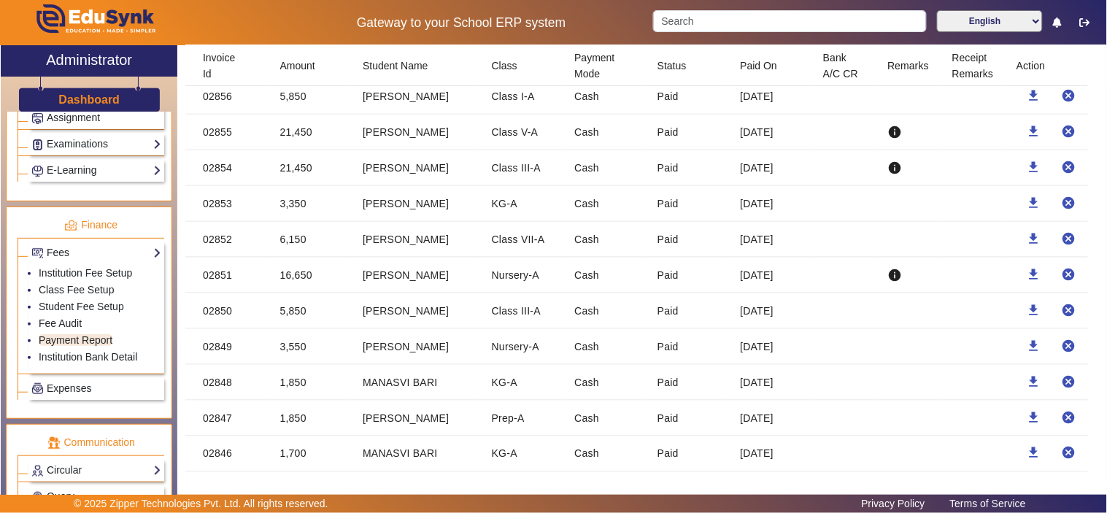
click at [309, 203] on mat-cell "3,350" at bounding box center [309, 204] width 83 height 36
click at [294, 204] on mat-cell "3,350" at bounding box center [309, 204] width 83 height 36
click at [299, 158] on mat-cell "21,450" at bounding box center [309, 168] width 83 height 36
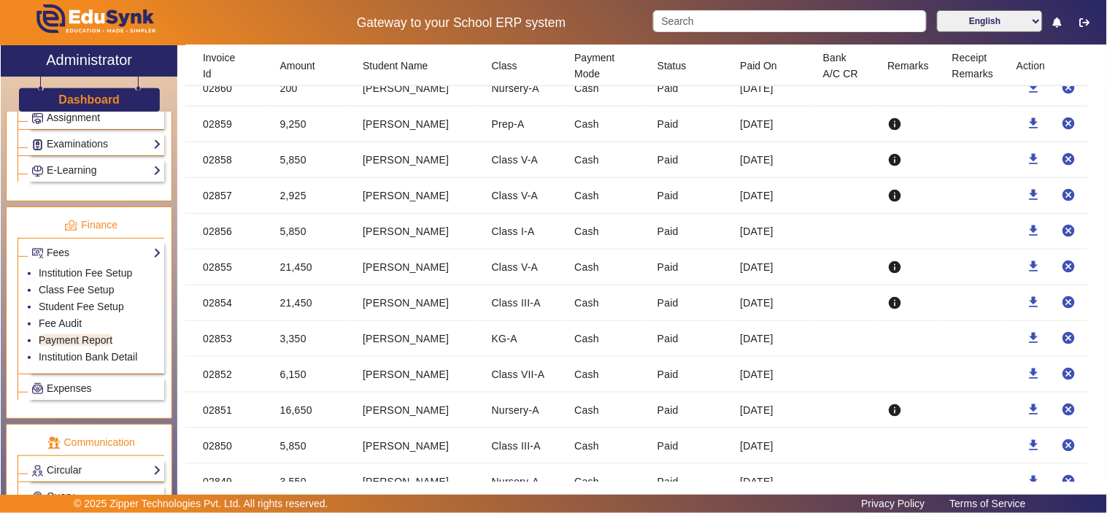
click at [301, 195] on mat-cell "2,925" at bounding box center [309, 196] width 83 height 36
click at [290, 163] on mat-cell "5,850" at bounding box center [309, 160] width 83 height 36
click at [292, 122] on mat-cell "9,250" at bounding box center [309, 124] width 83 height 36
drag, startPoint x: 292, startPoint y: 122, endPoint x: 522, endPoint y: 238, distance: 257.4
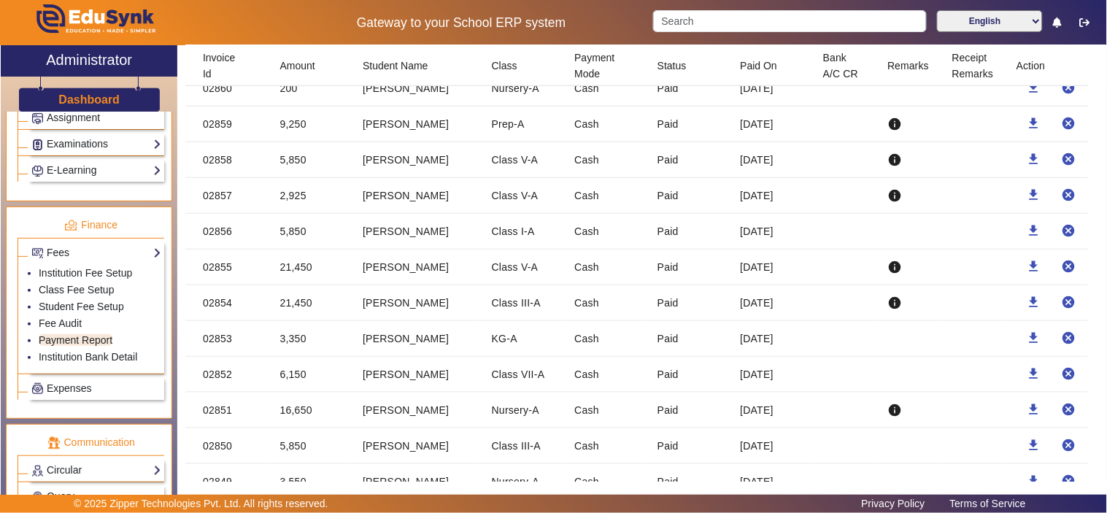
click at [292, 122] on mat-cell "9,250" at bounding box center [309, 124] width 83 height 36
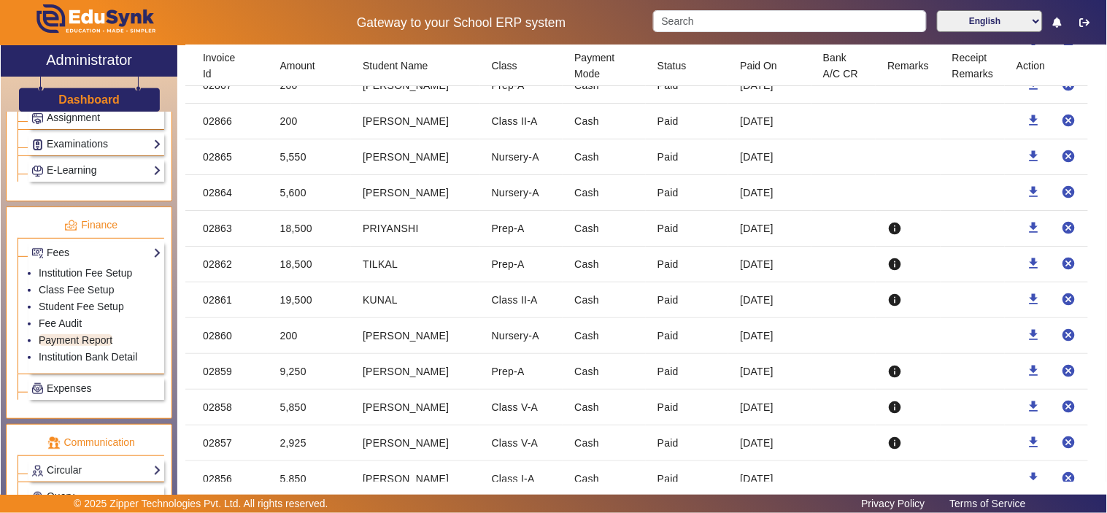
scroll to position [1351, 0]
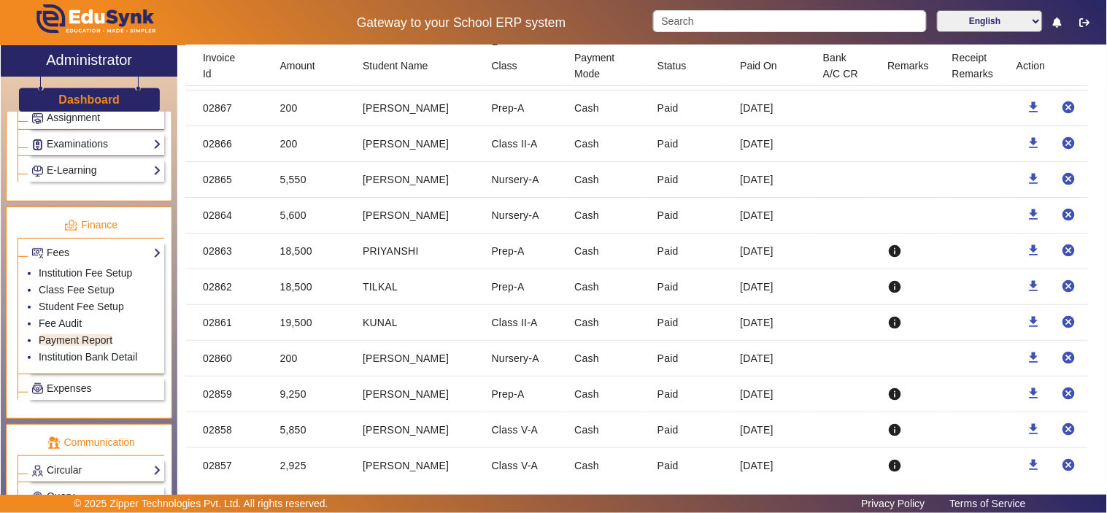
click at [299, 255] on mat-cell "18,500" at bounding box center [309, 251] width 83 height 36
click at [298, 179] on mat-cell "5,550" at bounding box center [309, 180] width 83 height 36
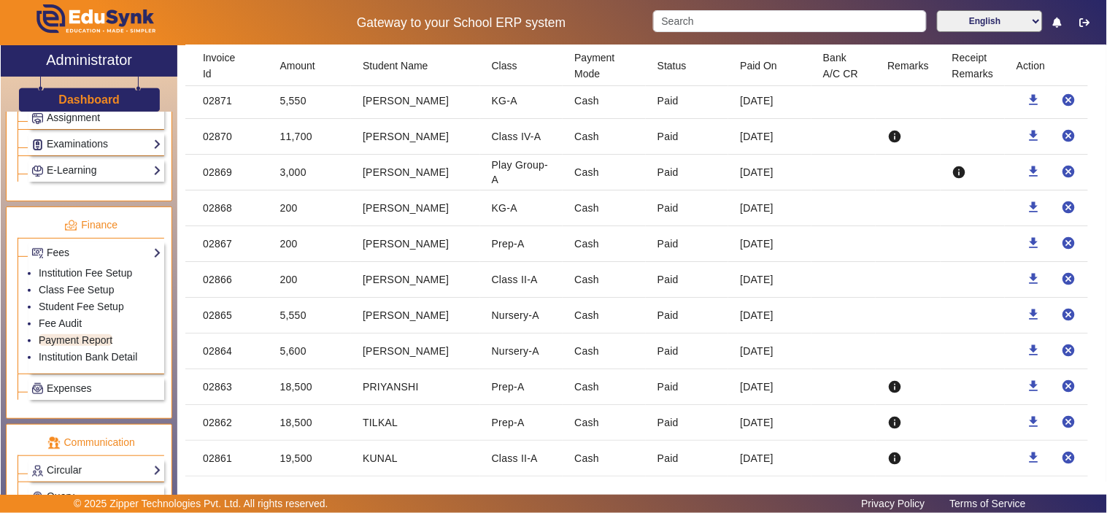
scroll to position [1080, 0]
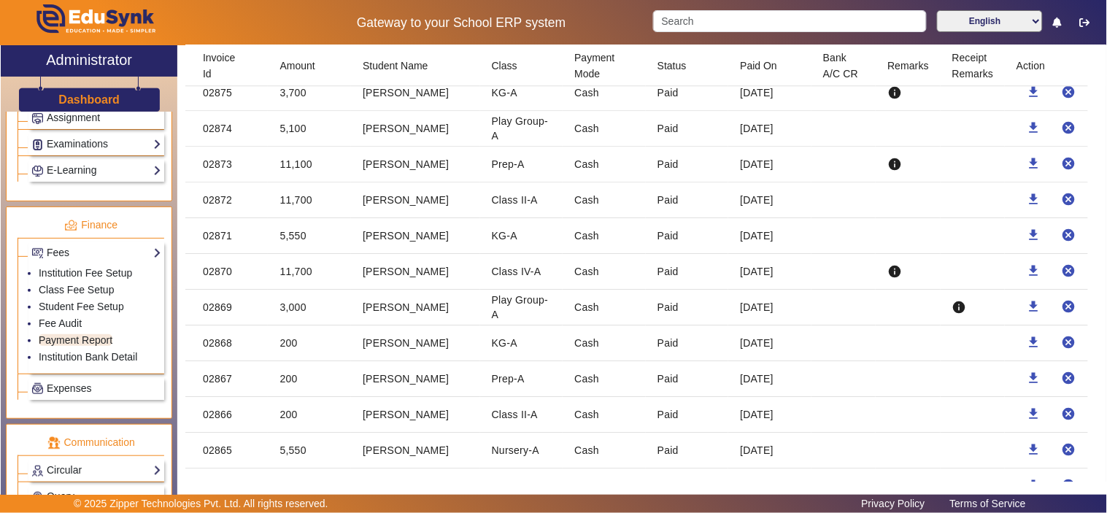
click at [293, 308] on mat-cell "3,000" at bounding box center [309, 308] width 83 height 36
click at [279, 271] on mat-cell "11,700" at bounding box center [309, 272] width 83 height 36
click at [287, 237] on mat-cell "5,550" at bounding box center [309, 236] width 83 height 36
click at [293, 203] on mat-cell "11,700" at bounding box center [309, 200] width 83 height 36
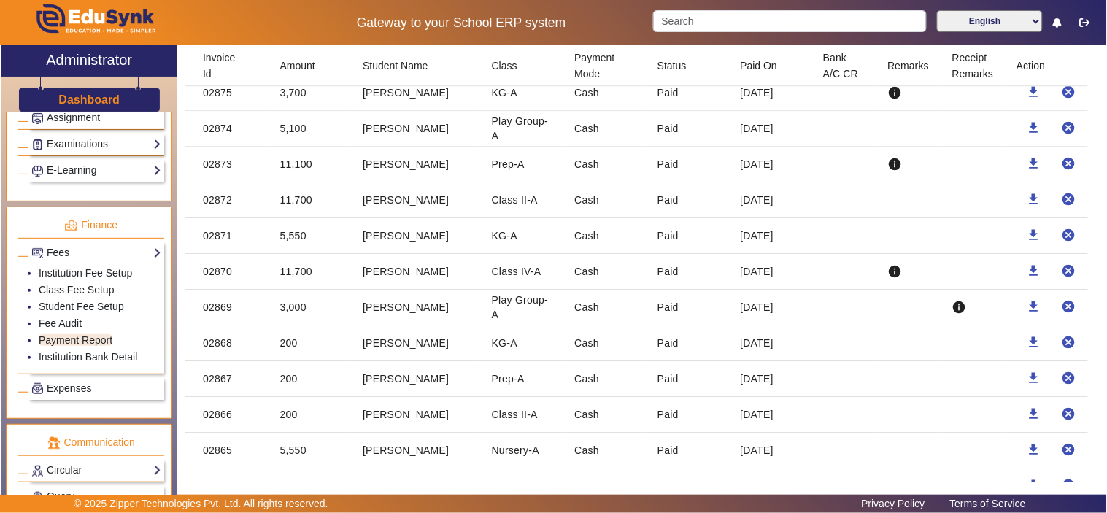
drag, startPoint x: 312, startPoint y: 164, endPoint x: 266, endPoint y: 163, distance: 46.7
click at [266, 163] on mat-row "02873 11,100 NIRAJ KUMAR Prep-A Cash Paid 24 Jul 2025 info download cancel" at bounding box center [645, 165] width 921 height 36
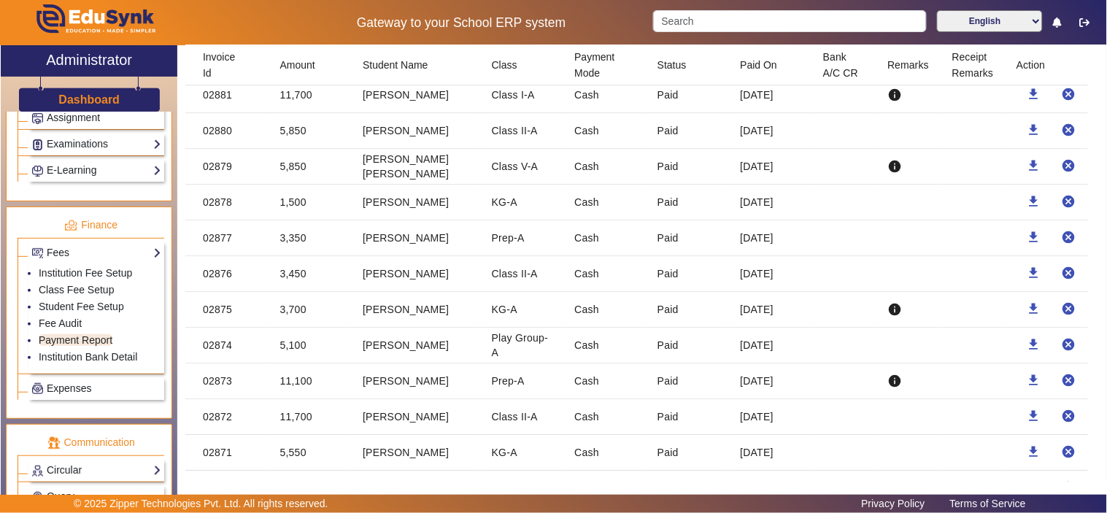
scroll to position [810, 0]
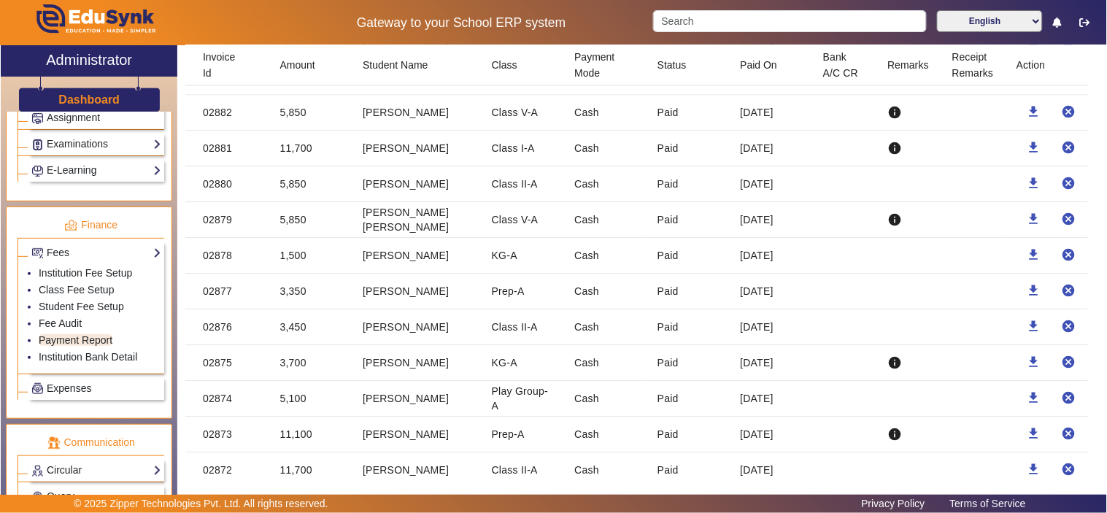
click at [296, 395] on mat-cell "5,100" at bounding box center [309, 399] width 83 height 36
click at [287, 357] on mat-cell "3,700" at bounding box center [309, 363] width 83 height 36
click at [297, 323] on mat-cell "3,450" at bounding box center [309, 327] width 83 height 36
click at [294, 290] on mat-cell "3,350" at bounding box center [309, 292] width 83 height 36
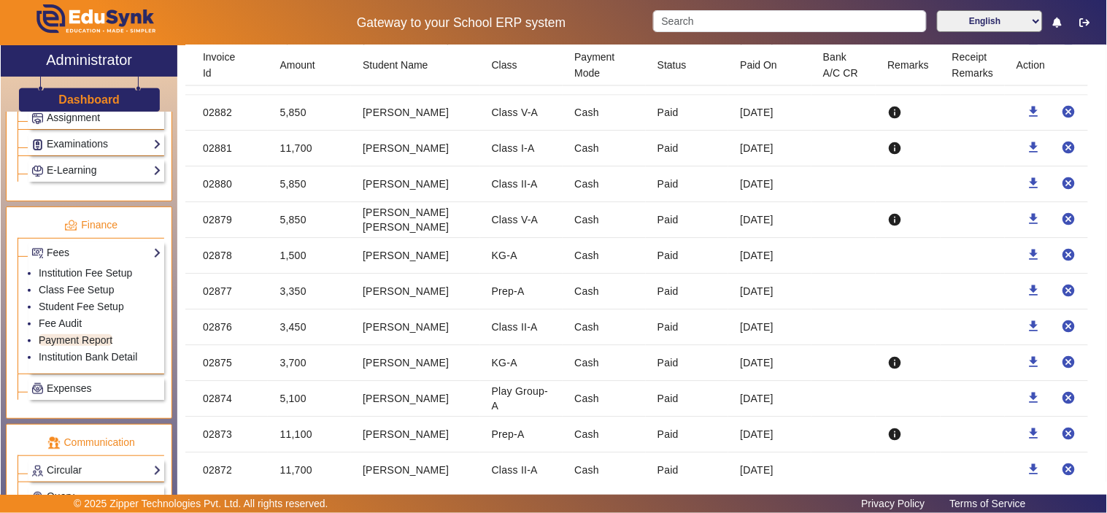
click at [294, 283] on mat-cell "3,350" at bounding box center [309, 292] width 83 height 36
click at [295, 251] on mat-cell "1,500" at bounding box center [309, 256] width 83 height 36
click at [296, 219] on mat-cell "5,850" at bounding box center [309, 220] width 83 height 36
drag, startPoint x: 293, startPoint y: 185, endPoint x: 293, endPoint y: 157, distance: 28.4
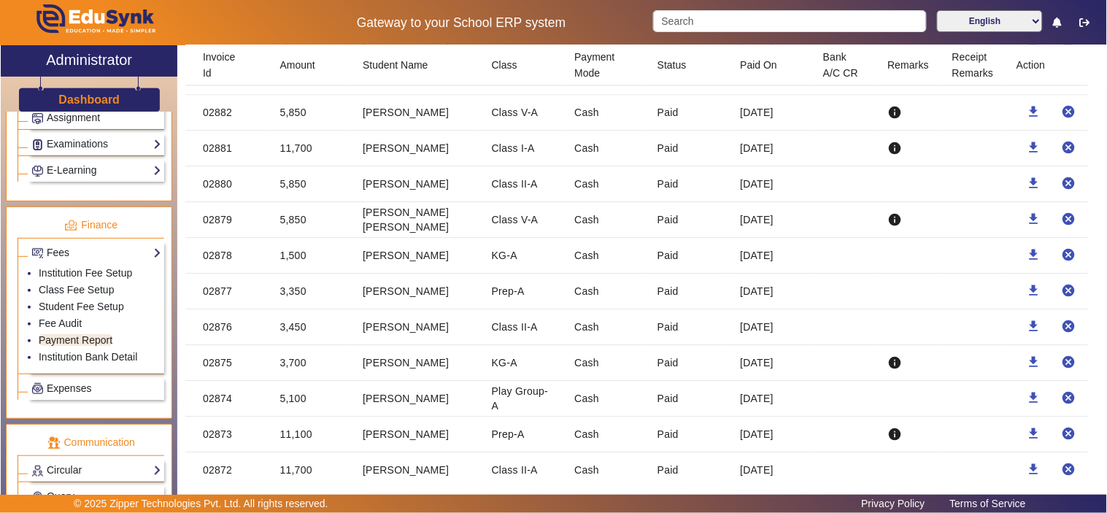
click at [293, 181] on mat-cell "5,850" at bounding box center [309, 184] width 83 height 36
click at [295, 146] on mat-cell "11,700" at bounding box center [309, 149] width 83 height 36
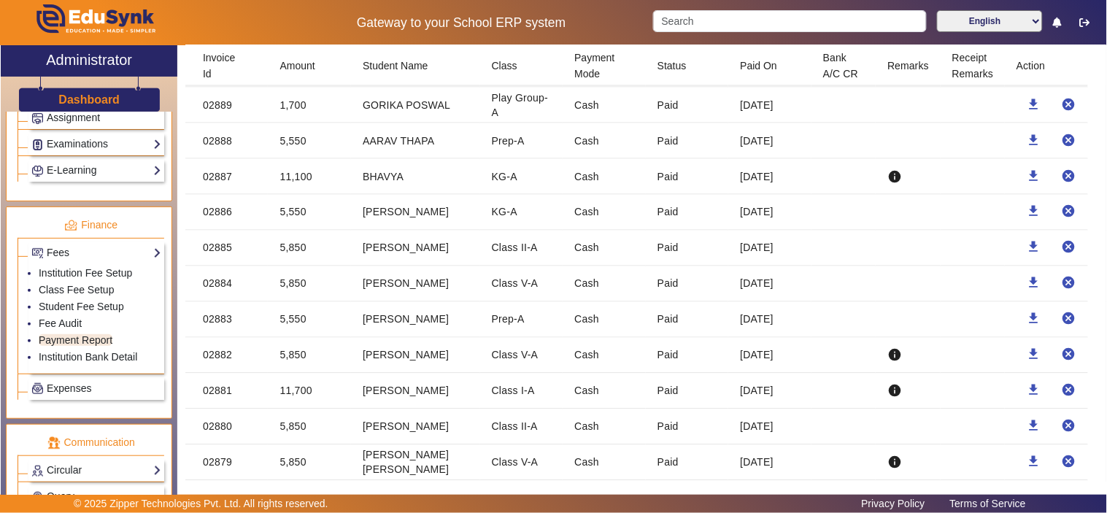
scroll to position [540, 0]
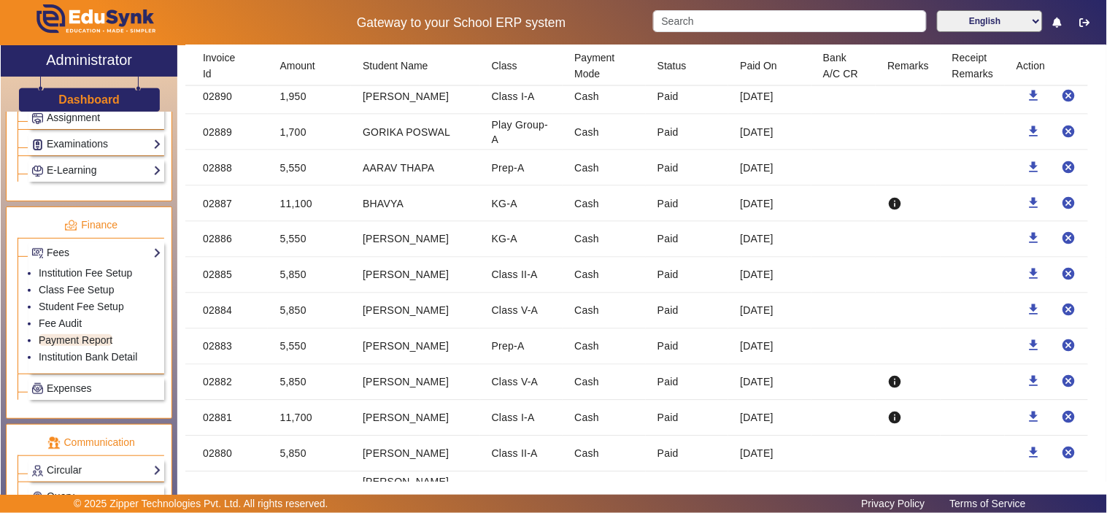
click at [290, 235] on mat-cell "5,550" at bounding box center [309, 240] width 83 height 36
click at [303, 200] on mat-cell "11,100" at bounding box center [309, 204] width 83 height 36
click at [299, 159] on mat-cell "5,550" at bounding box center [309, 168] width 83 height 36
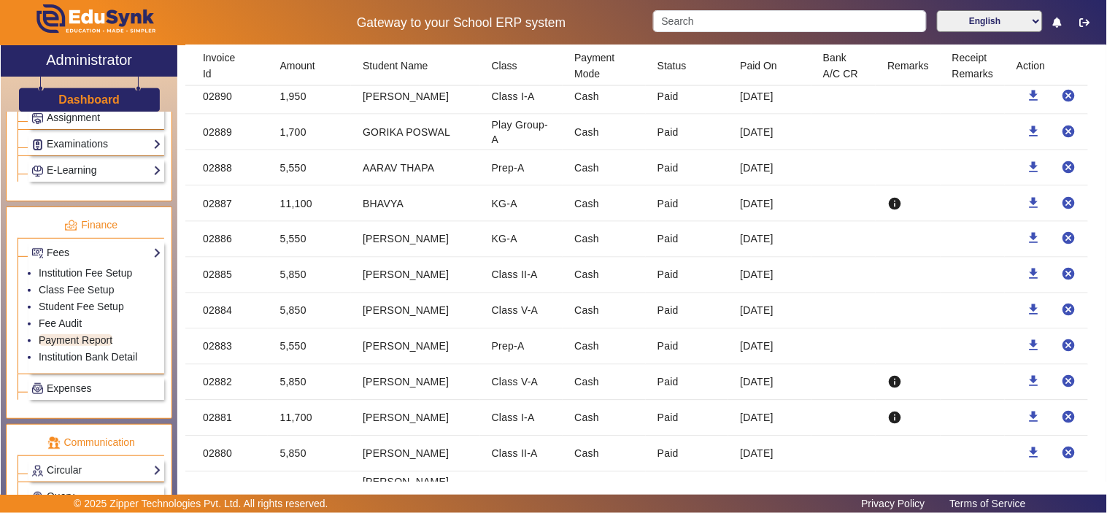
click at [299, 159] on mat-cell "5,550" at bounding box center [309, 168] width 83 height 36
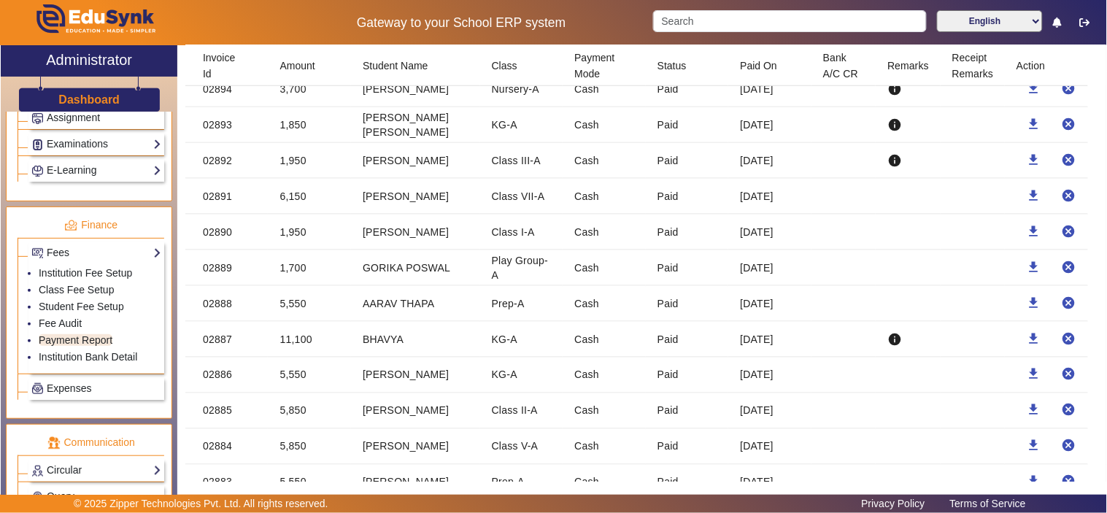
click at [287, 192] on mat-cell "6,150" at bounding box center [309, 197] width 83 height 36
click at [295, 163] on mat-cell "1,950" at bounding box center [309, 161] width 83 height 36
click at [295, 158] on mat-cell "1,950" at bounding box center [309, 161] width 83 height 36
click at [295, 125] on mat-cell "1,850" at bounding box center [309, 125] width 83 height 36
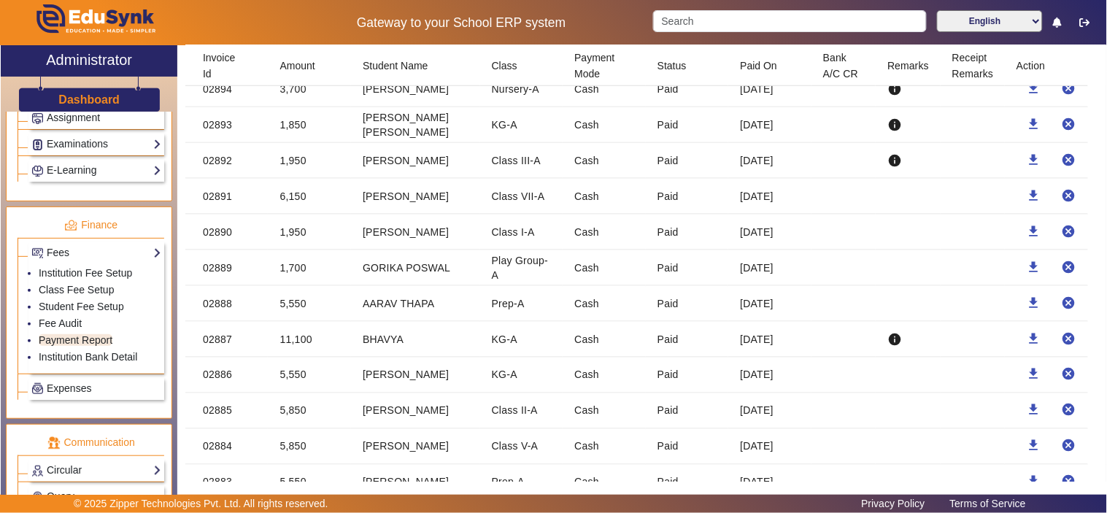
click at [295, 125] on mat-cell "1,850" at bounding box center [309, 125] width 83 height 36
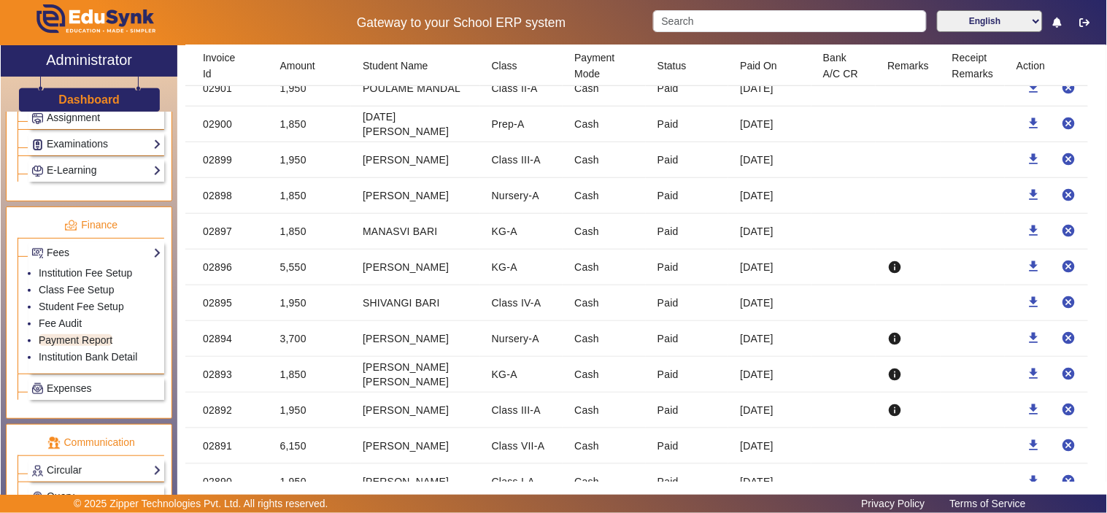
scroll to position [135, 0]
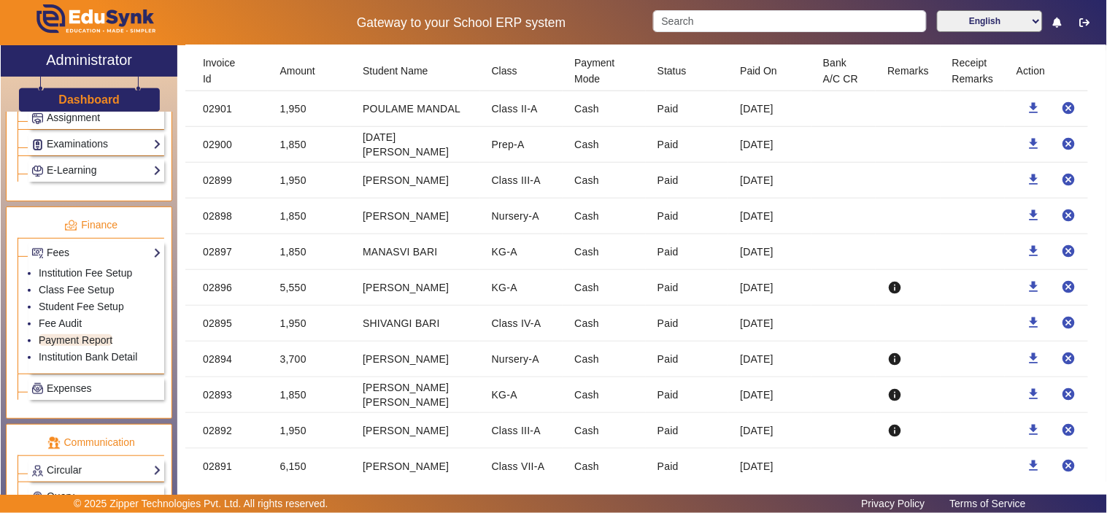
click at [295, 358] on mat-cell "3,700" at bounding box center [309, 359] width 83 height 36
click at [297, 322] on mat-cell "1,950" at bounding box center [309, 324] width 83 height 36
click at [292, 283] on mat-cell "5,550" at bounding box center [309, 288] width 83 height 36
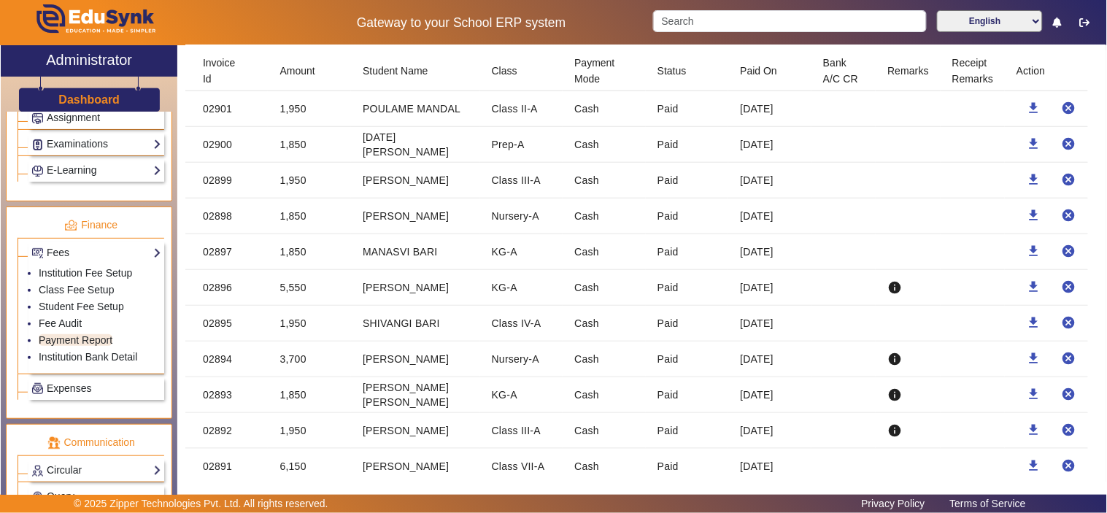
click at [292, 283] on mat-cell "5,550" at bounding box center [309, 288] width 83 height 36
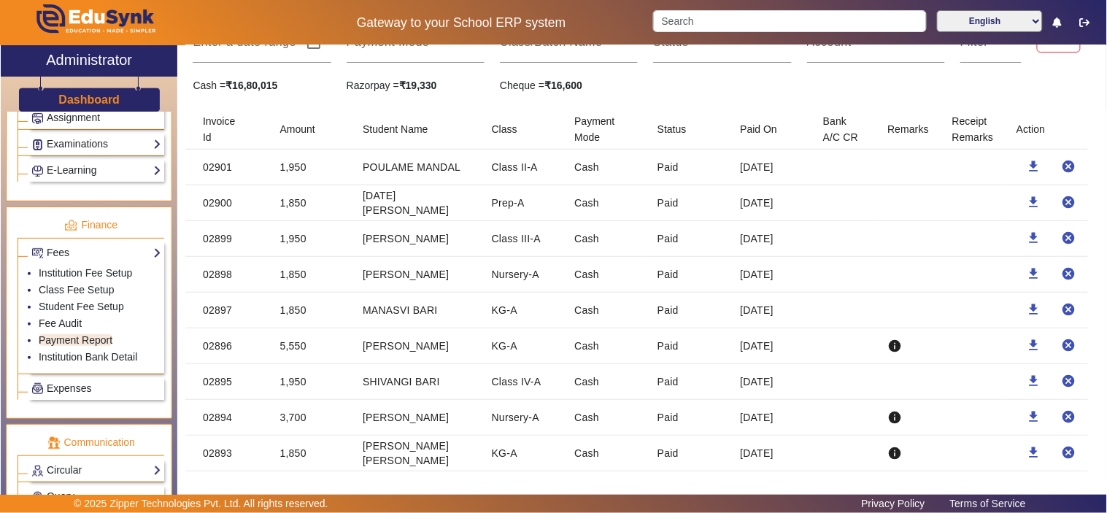
scroll to position [0, 0]
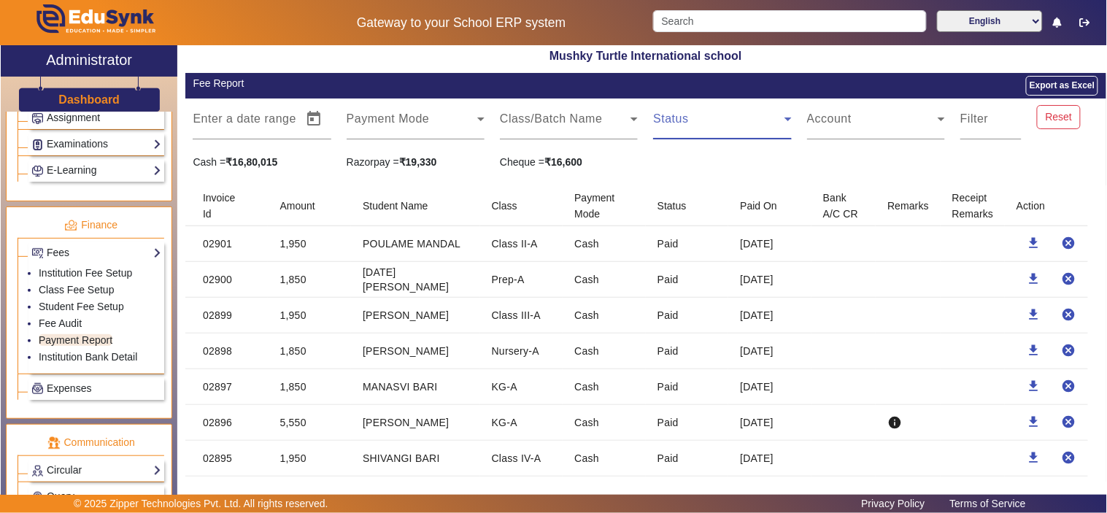
click at [760, 127] on span at bounding box center [718, 125] width 131 height 18
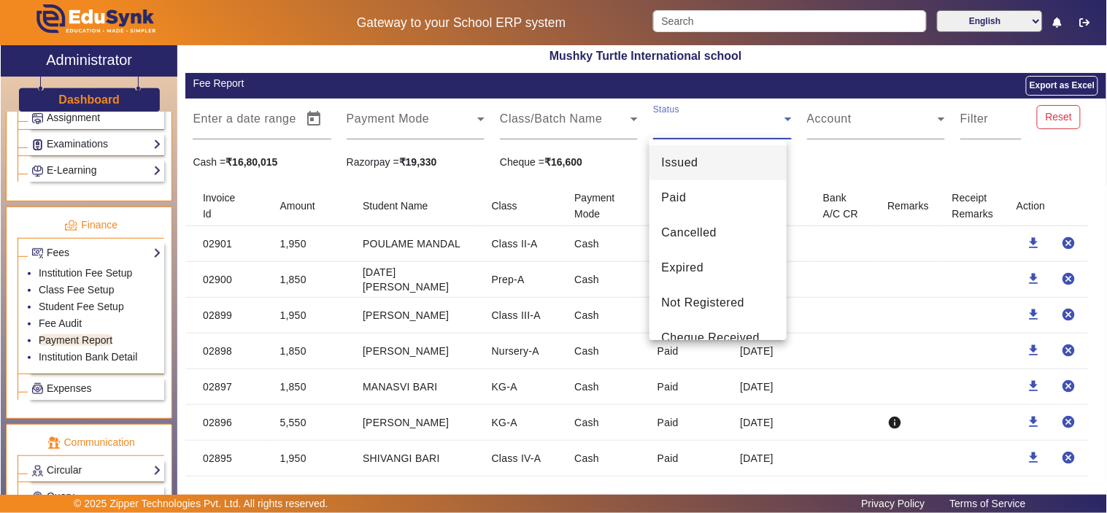
click at [899, 158] on div at bounding box center [553, 256] width 1107 height 513
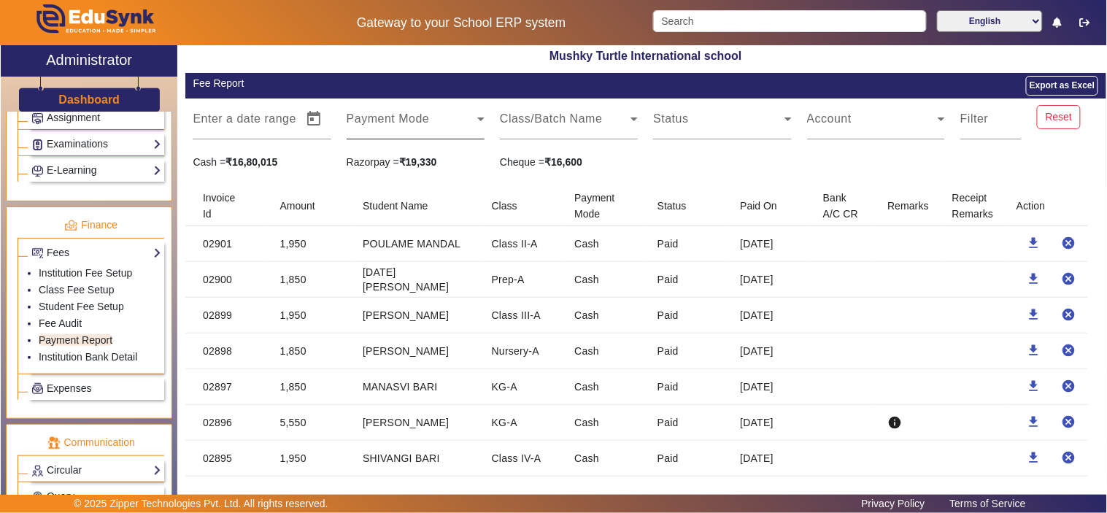
click at [407, 131] on span at bounding box center [411, 125] width 131 height 18
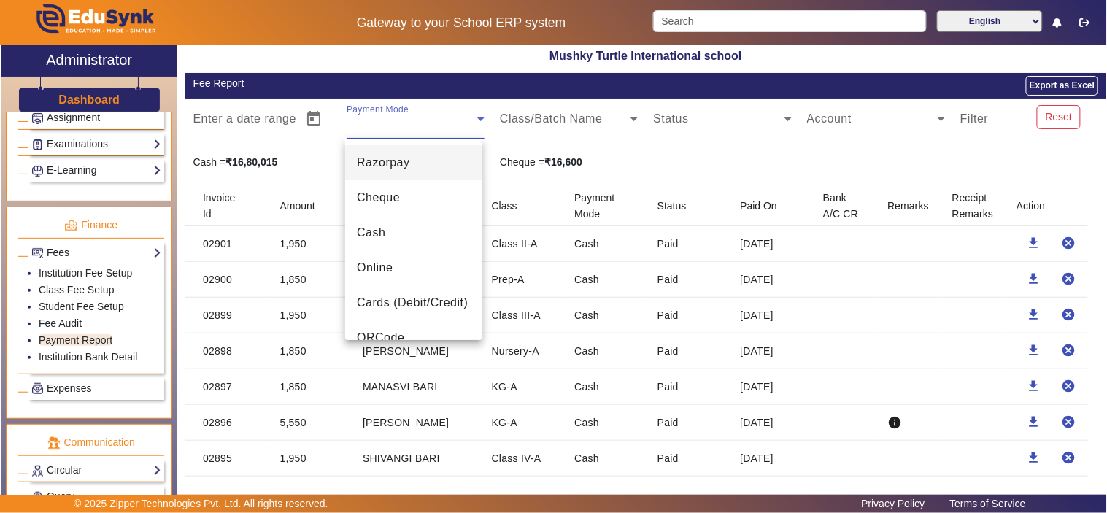
click at [408, 163] on span "Razorpay" at bounding box center [383, 163] width 53 height 18
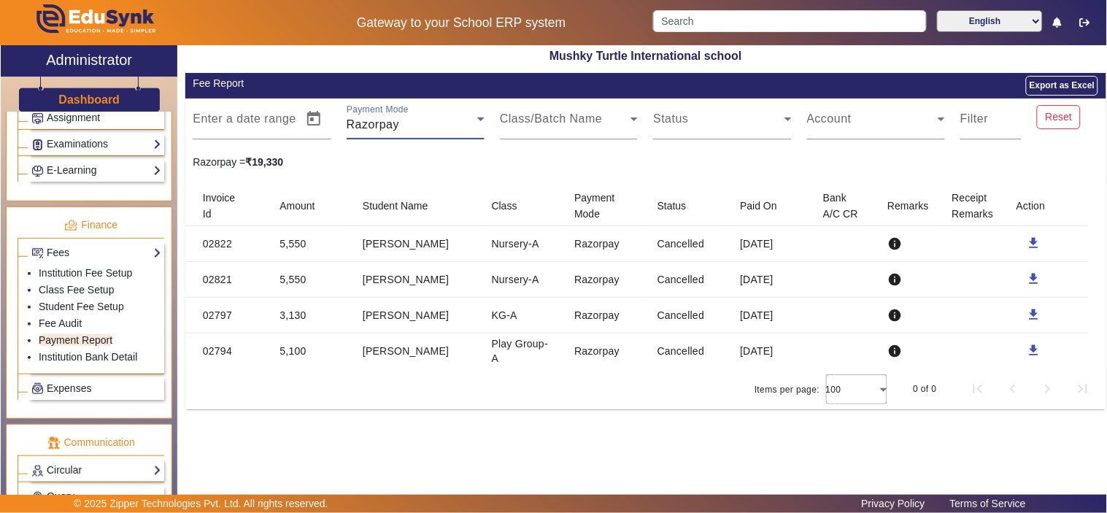
click at [427, 123] on div "Razorpay" at bounding box center [411, 125] width 131 height 18
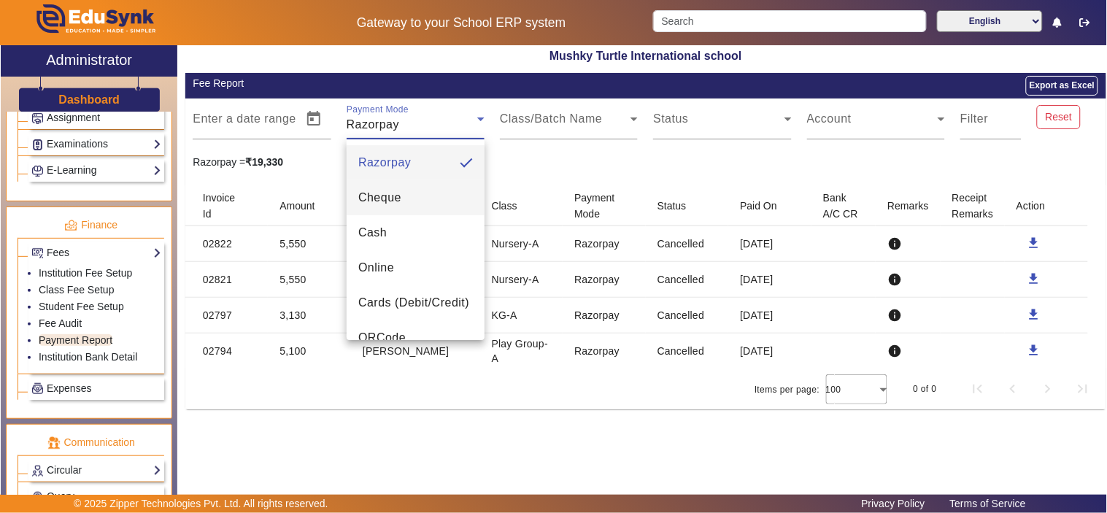
click at [406, 195] on mat-option "Cheque" at bounding box center [415, 197] width 138 height 35
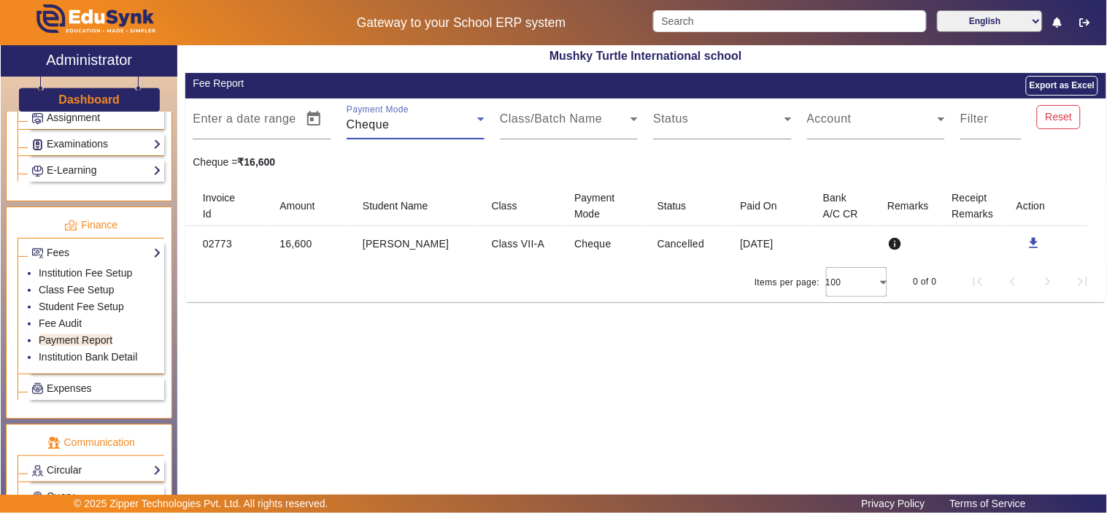
click at [445, 118] on div "Cheque" at bounding box center [411, 125] width 131 height 18
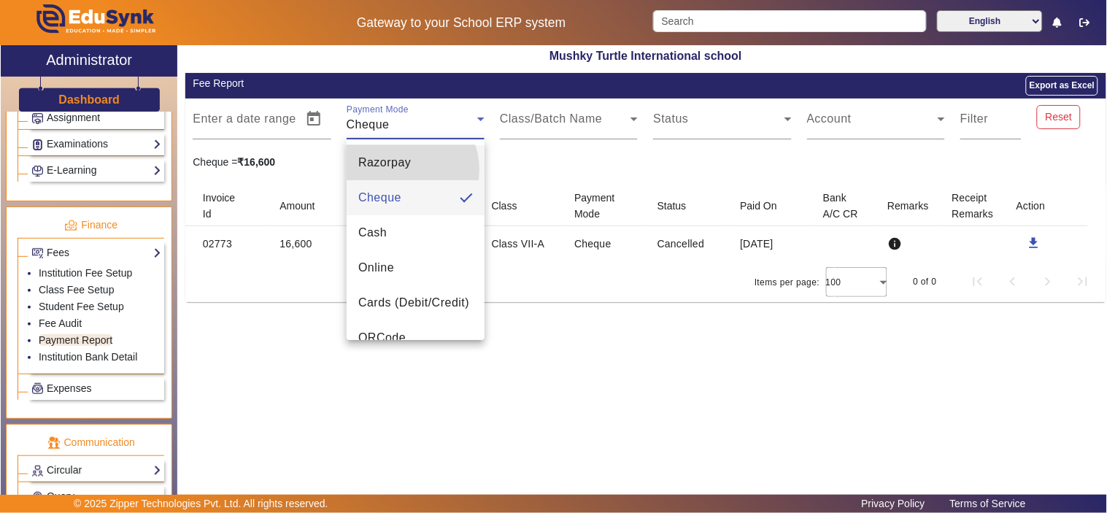
click at [403, 169] on span "Razorpay" at bounding box center [384, 163] width 53 height 18
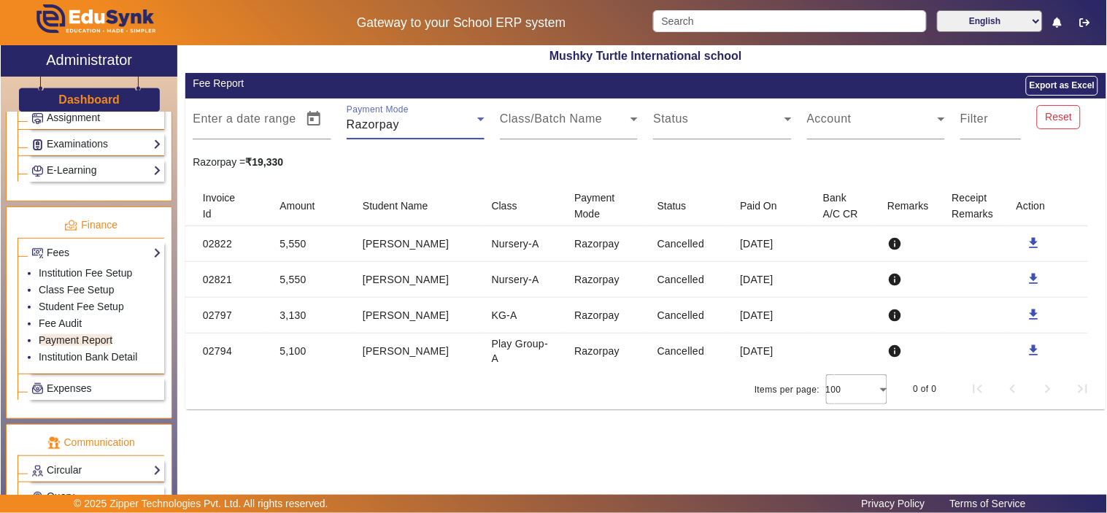
click at [419, 118] on div "Razorpay" at bounding box center [411, 125] width 131 height 18
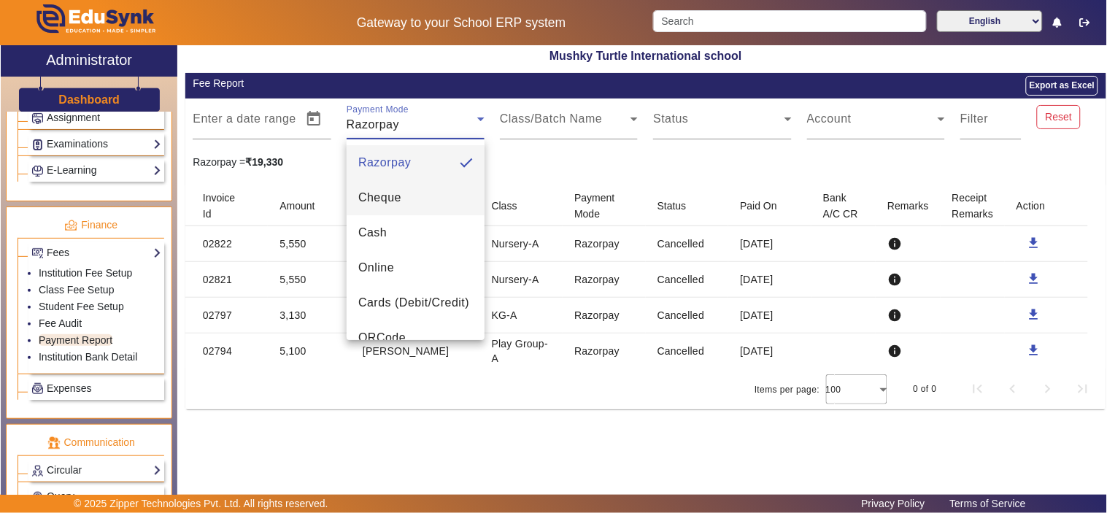
click at [404, 191] on mat-option "Cheque" at bounding box center [415, 197] width 138 height 35
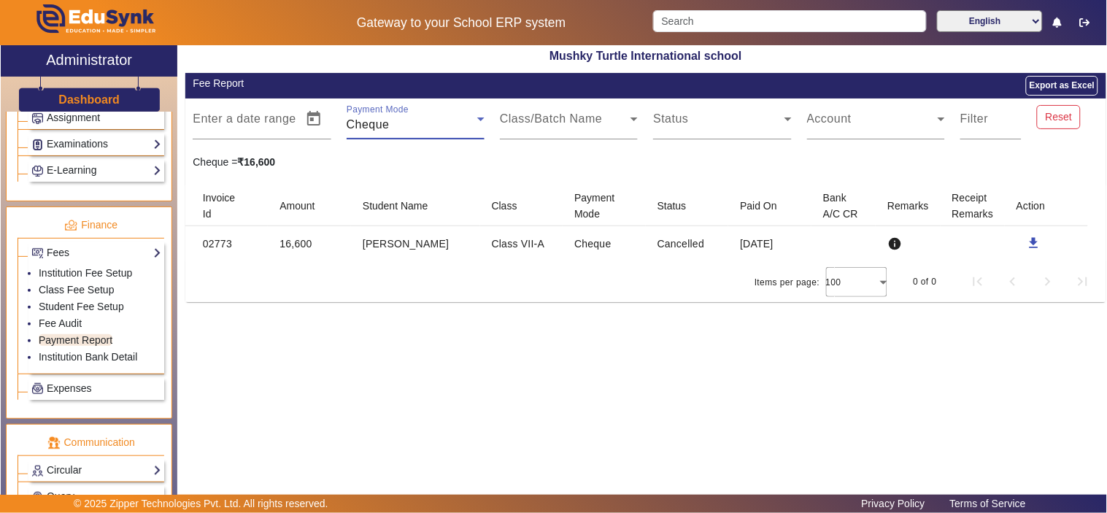
click at [446, 122] on div "Cheque" at bounding box center [411, 125] width 131 height 18
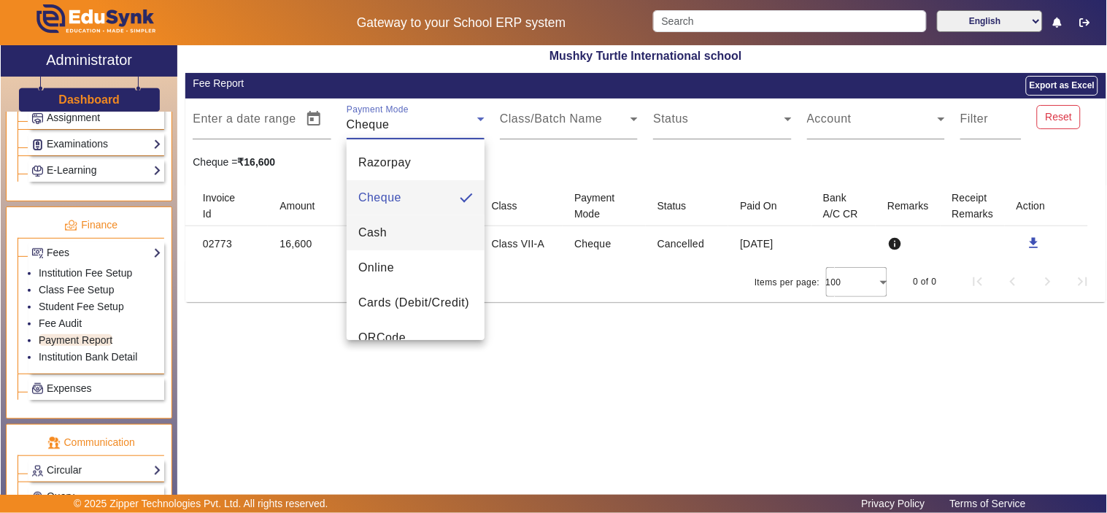
click at [400, 230] on mat-option "Cash" at bounding box center [415, 232] width 138 height 35
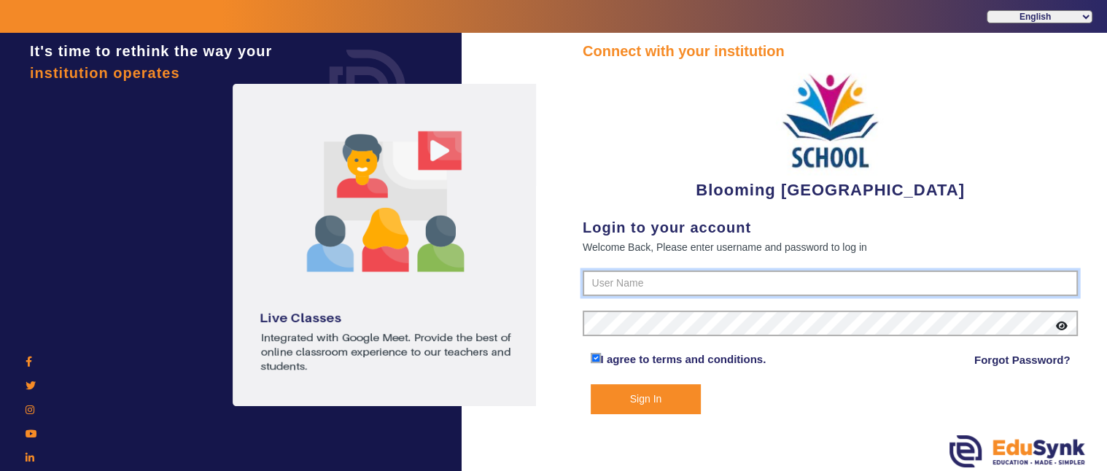
type input "4141419999"
click at [654, 403] on button "Sign In" at bounding box center [646, 399] width 111 height 30
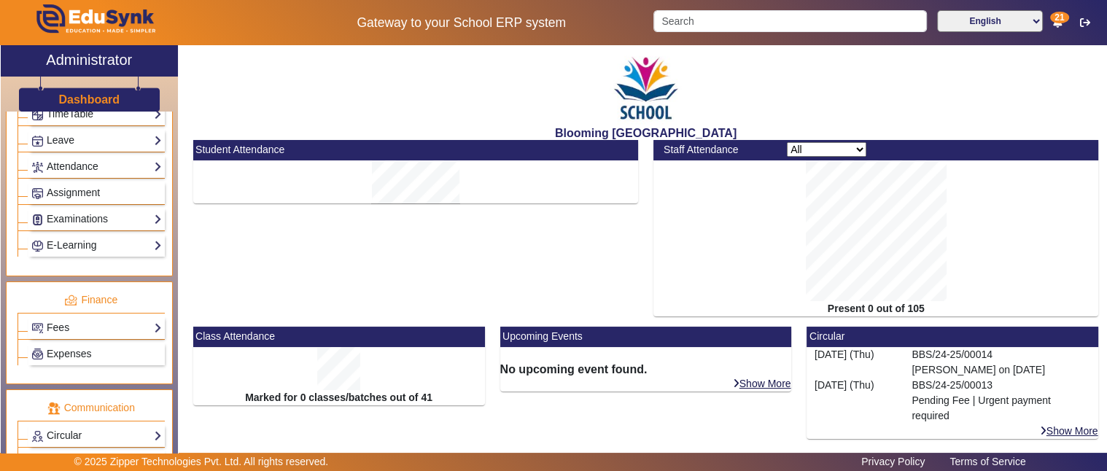
scroll to position [689, 0]
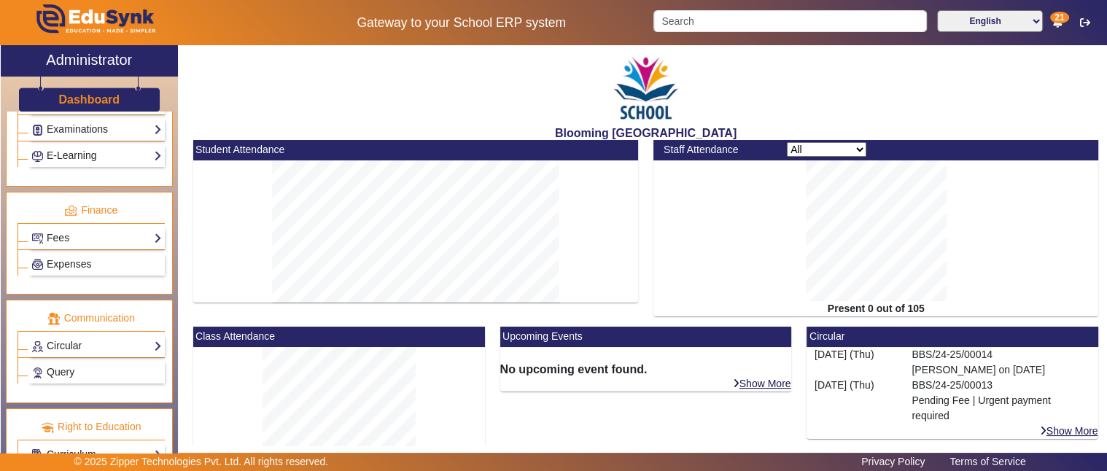
click at [85, 446] on link "Curriculum" at bounding box center [96, 454] width 131 height 17
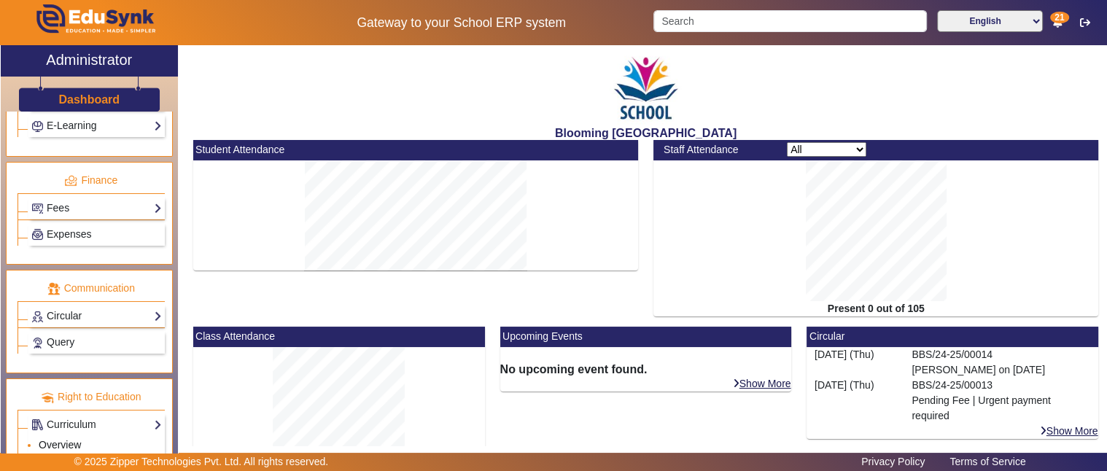
scroll to position [748, 0]
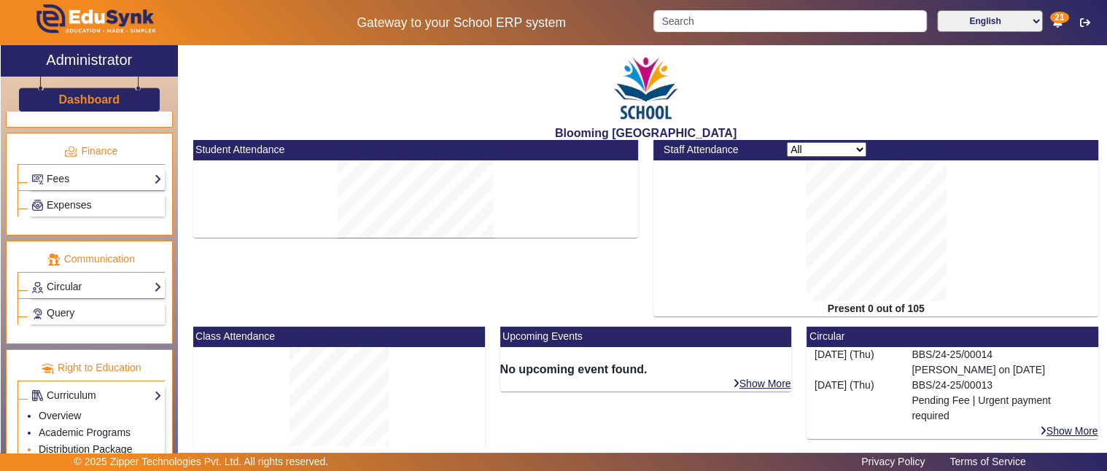
click at [63, 443] on link "Distribution Package" at bounding box center [85, 449] width 93 height 12
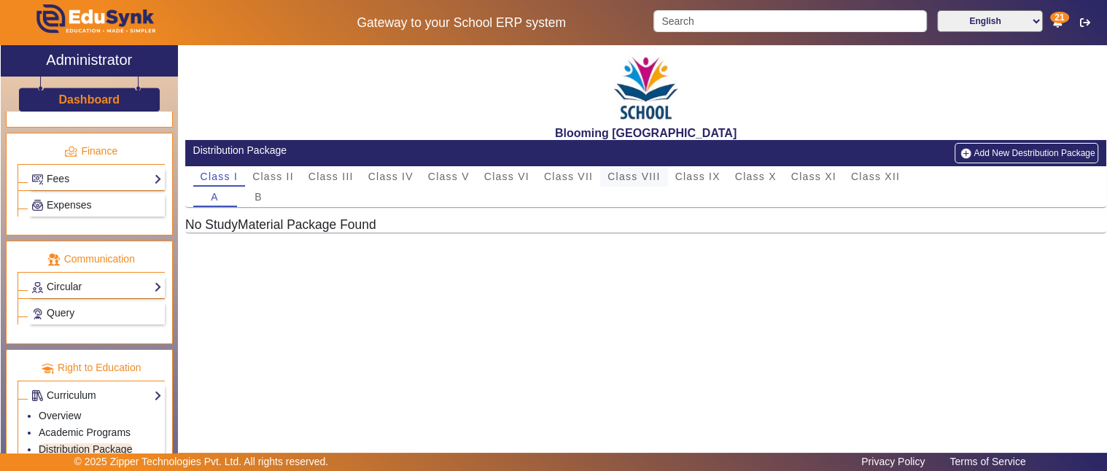
click at [637, 176] on span "Class VIII" at bounding box center [634, 176] width 53 height 10
click at [1063, 150] on button "Add New Destribution Package" at bounding box center [1027, 153] width 144 height 20
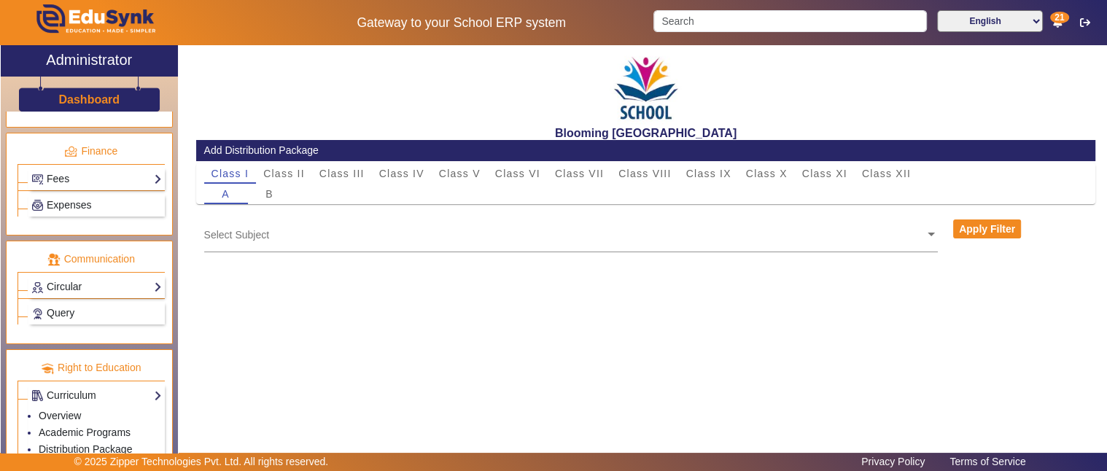
click at [406, 235] on input "text" at bounding box center [564, 235] width 721 height 14
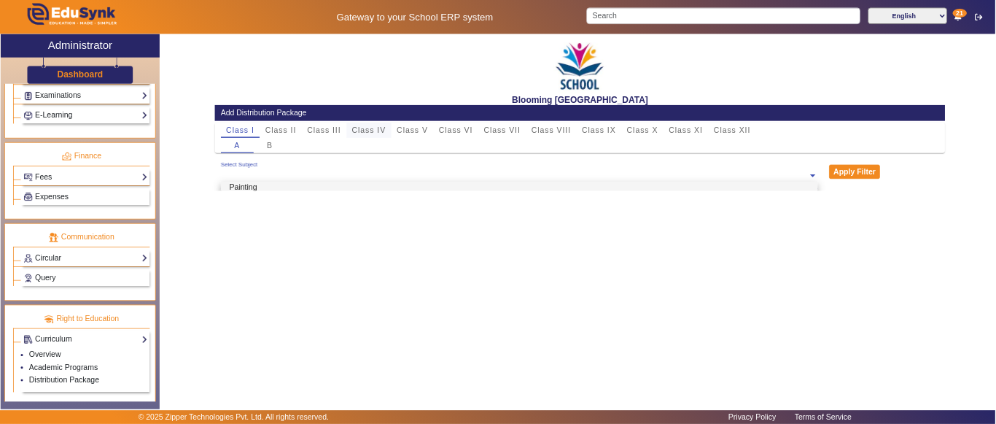
scroll to position [131, 0]
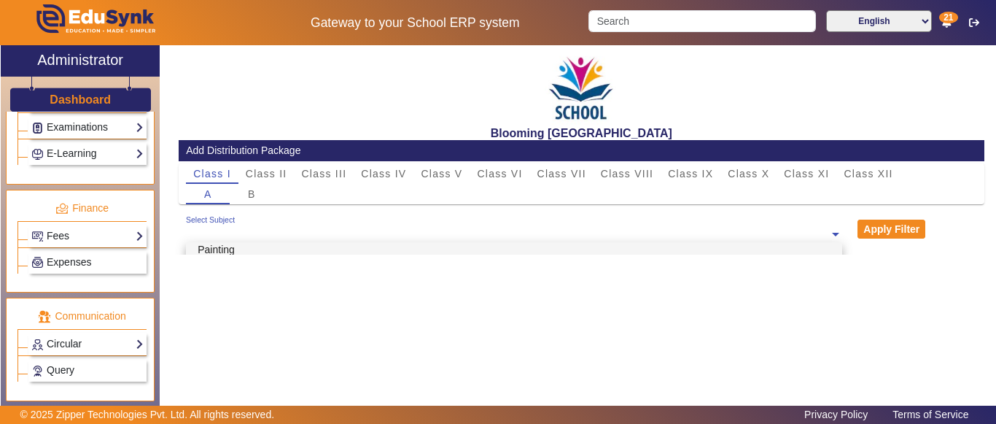
click at [340, 249] on div "Painting" at bounding box center [514, 249] width 656 height 31
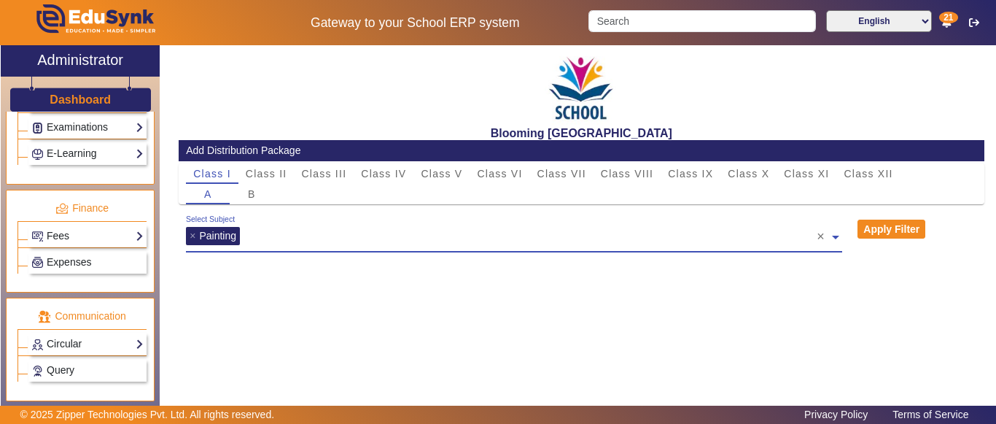
click at [298, 238] on input "text" at bounding box center [530, 234] width 573 height 14
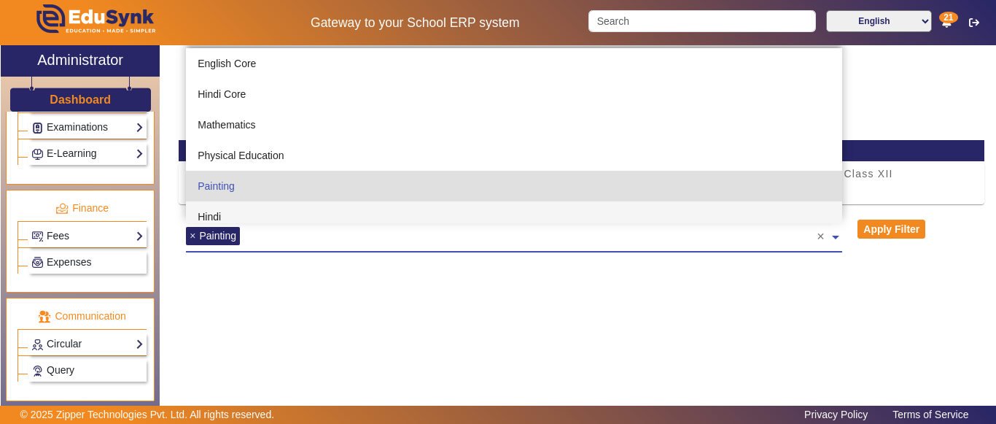
click at [193, 236] on span "×" at bounding box center [194, 236] width 9 height 12
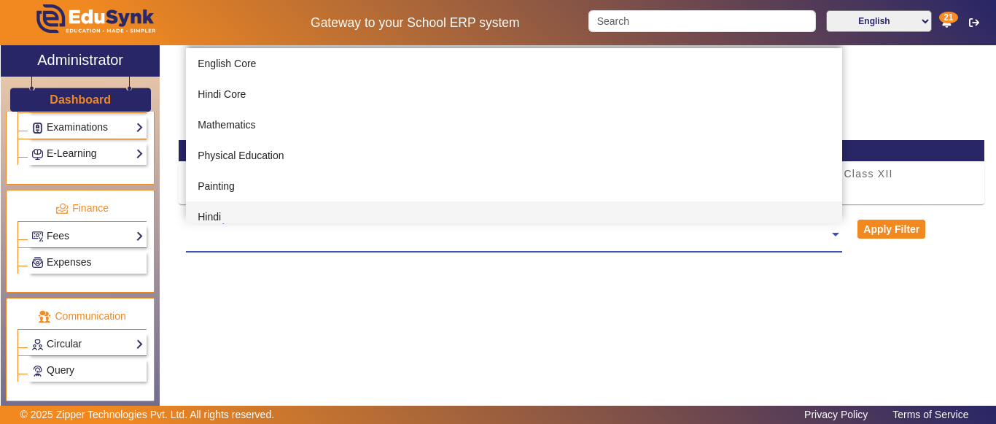
click at [228, 214] on div "Hindi" at bounding box center [514, 216] width 656 height 31
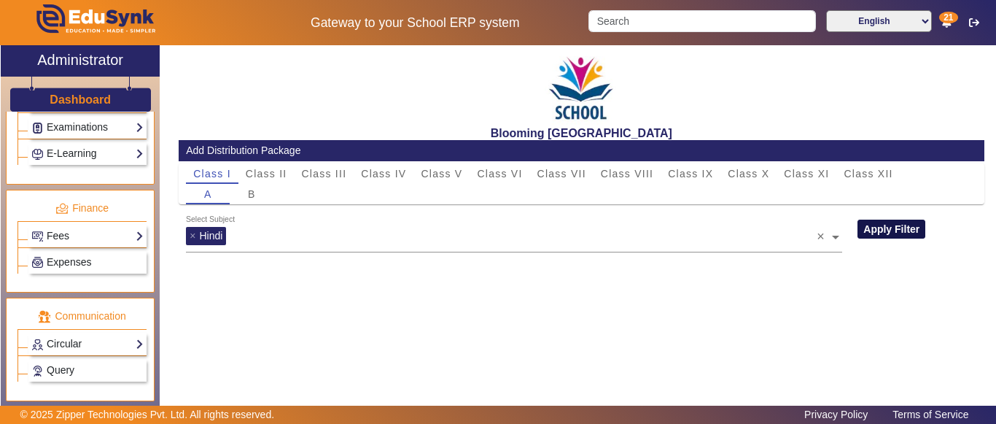
click at [868, 228] on button "Apply Filter" at bounding box center [892, 229] width 68 height 19
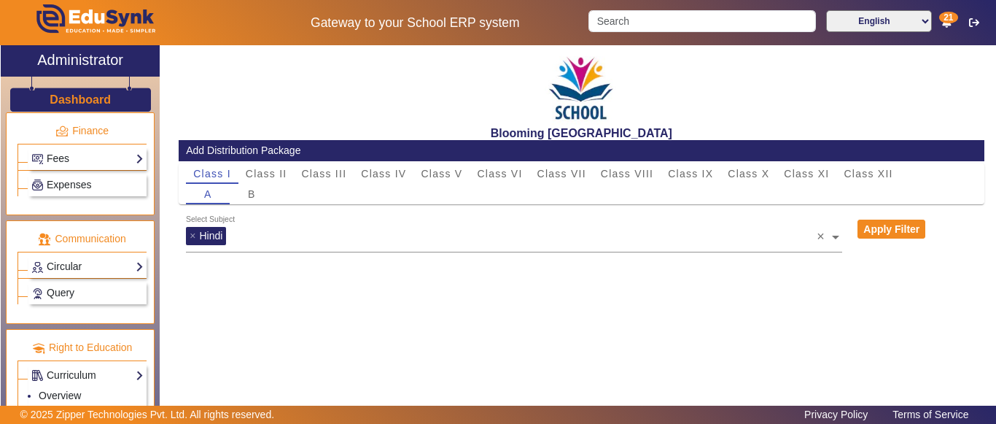
scroll to position [791, 0]
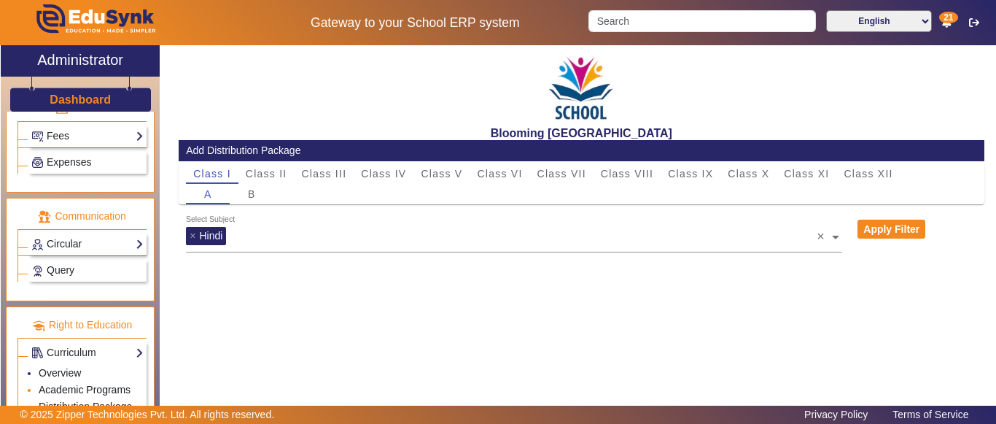
click at [69, 384] on link "Academic Programs" at bounding box center [85, 390] width 92 height 12
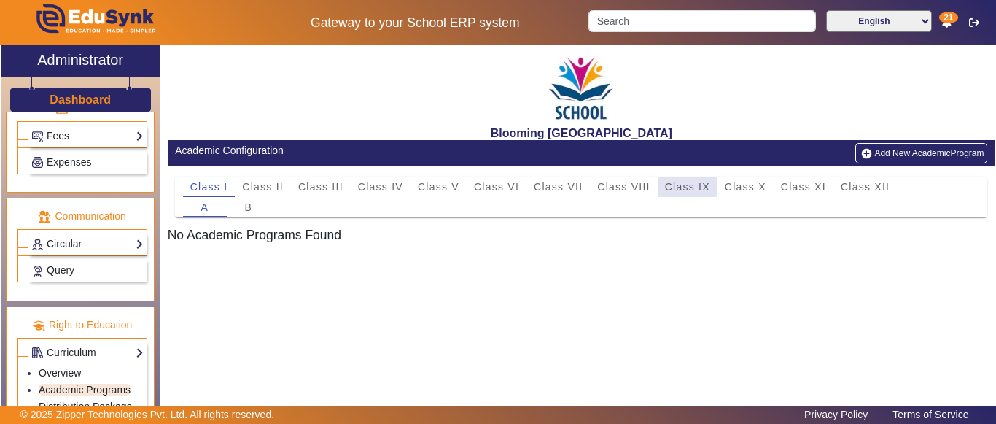
click at [662, 183] on div "Class IX" at bounding box center [688, 187] width 60 height 20
click at [633, 186] on span "Class VIII" at bounding box center [623, 187] width 53 height 10
click at [888, 153] on button "Add New AcademicProgram" at bounding box center [922, 153] width 132 height 20
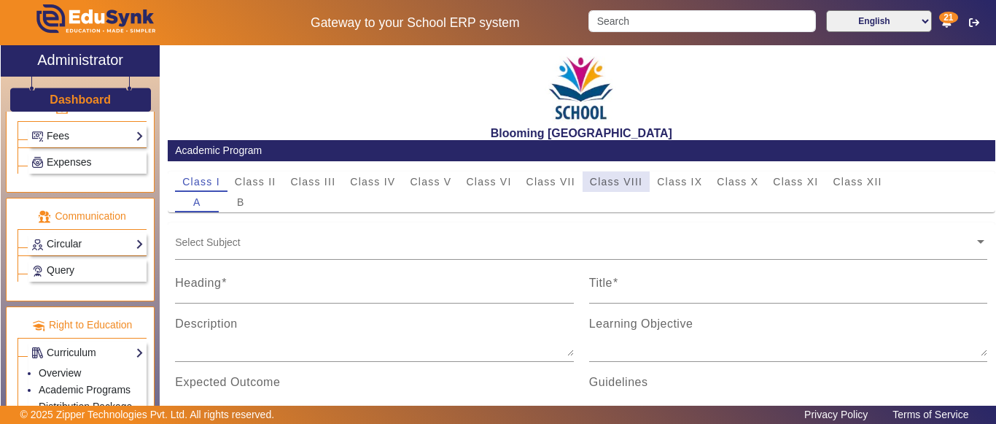
click at [601, 182] on span "Class VIII" at bounding box center [616, 182] width 53 height 10
click at [244, 241] on input "text" at bounding box center [574, 242] width 799 height 14
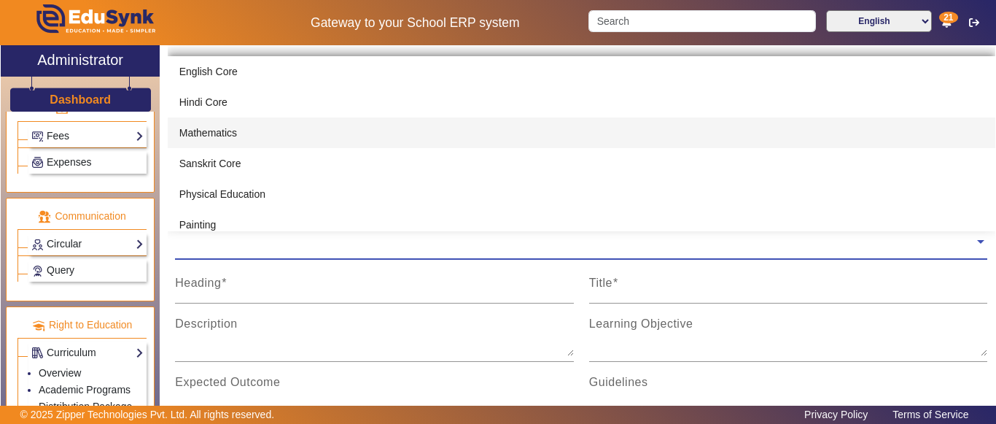
click at [238, 128] on div "Mathematics" at bounding box center [582, 132] width 828 height 31
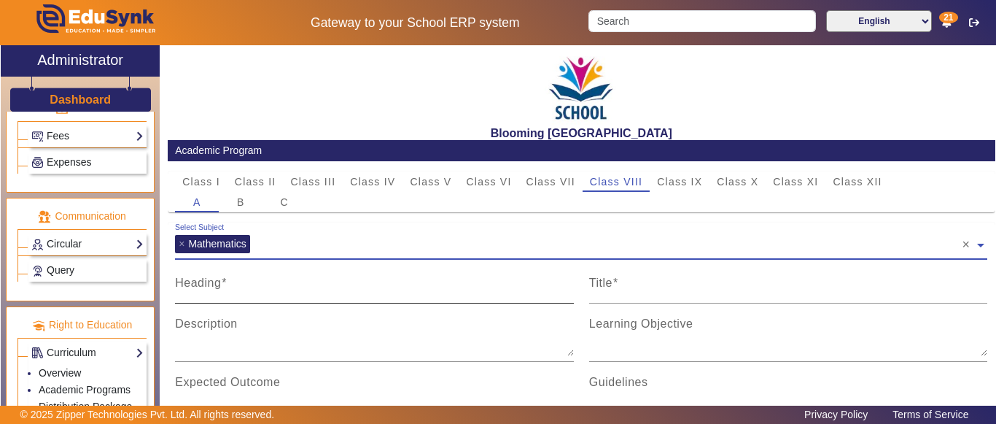
click at [247, 290] on input "Heading" at bounding box center [374, 289] width 399 height 18
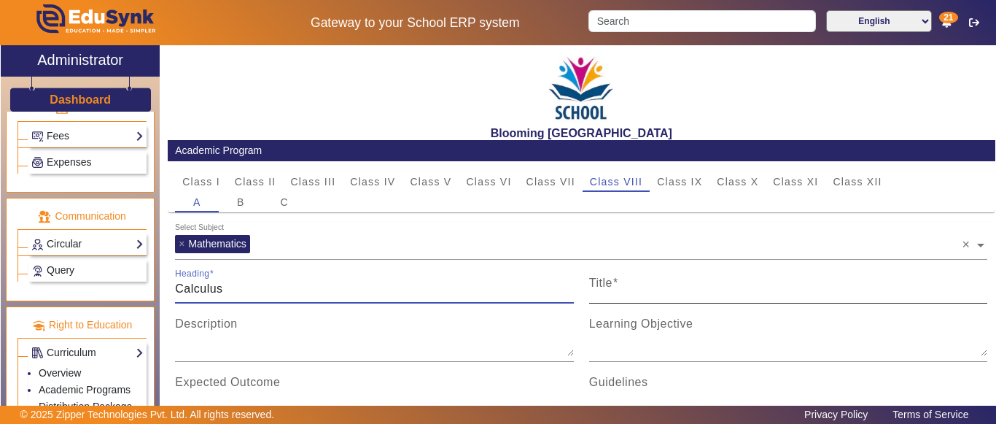
type input "Calculus"
click at [656, 287] on input "Title" at bounding box center [788, 289] width 399 height 18
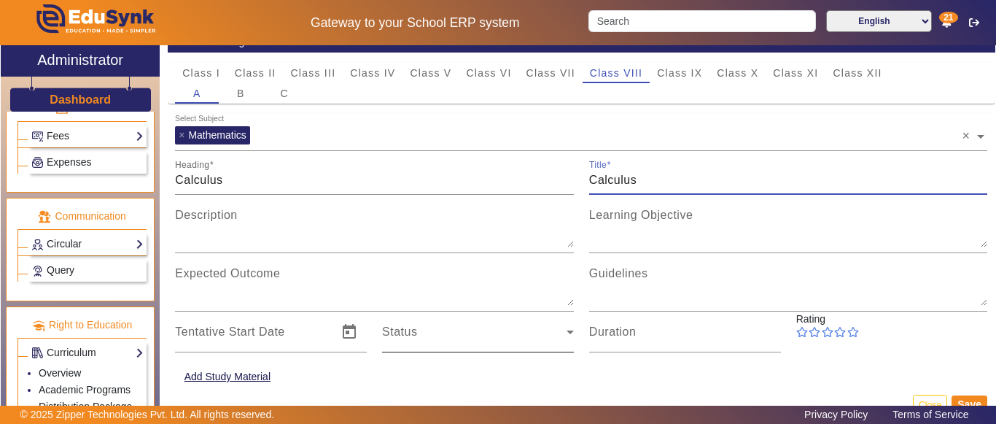
scroll to position [121, 0]
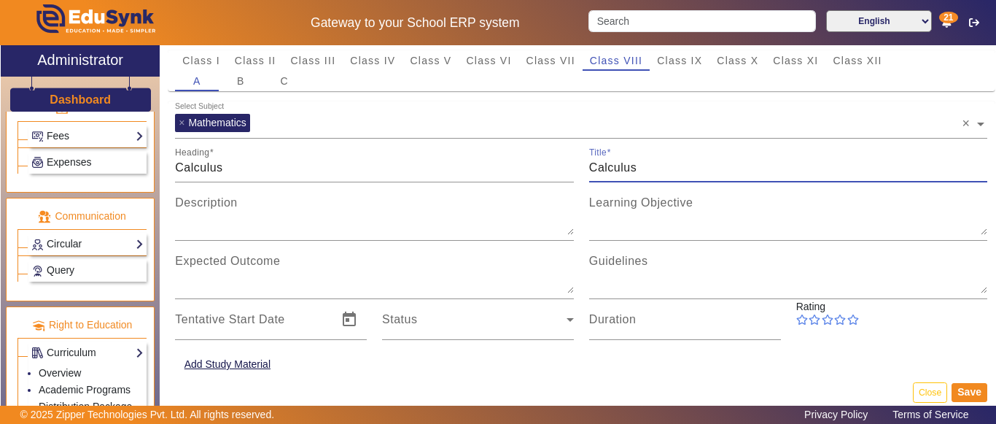
type input "Calculus"
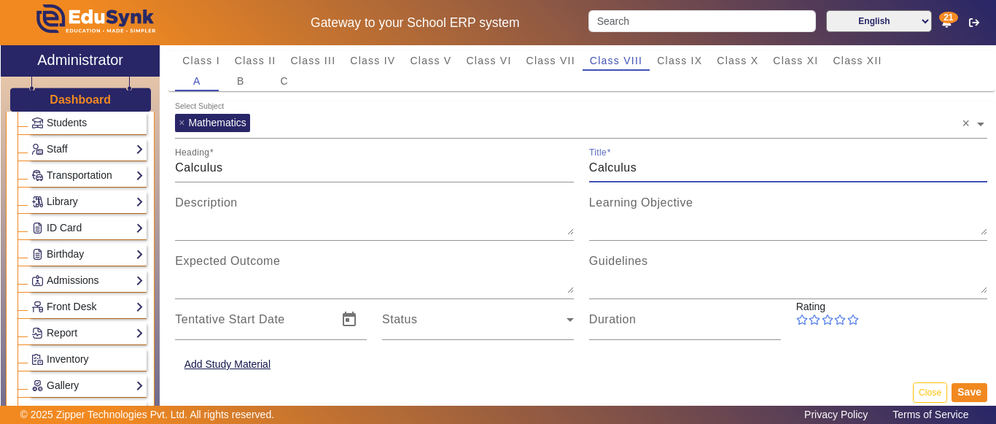
scroll to position [0, 0]
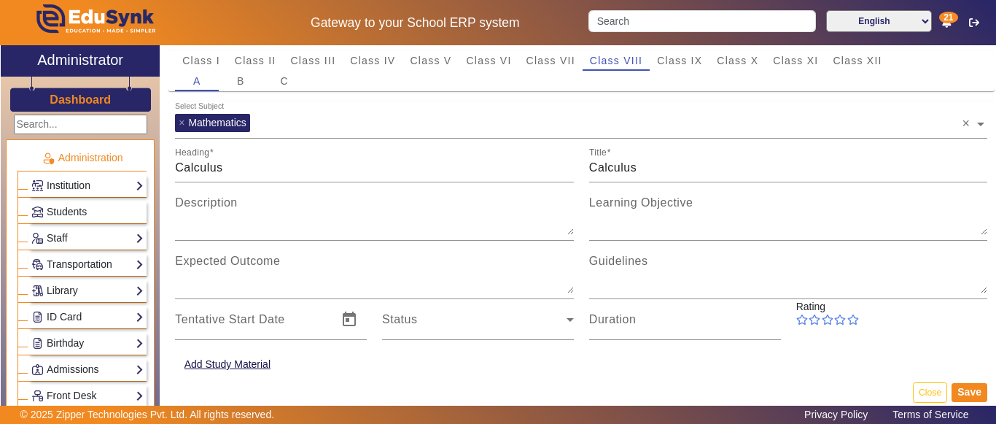
click at [77, 103] on h3 "Dashboard" at bounding box center [80, 100] width 61 height 14
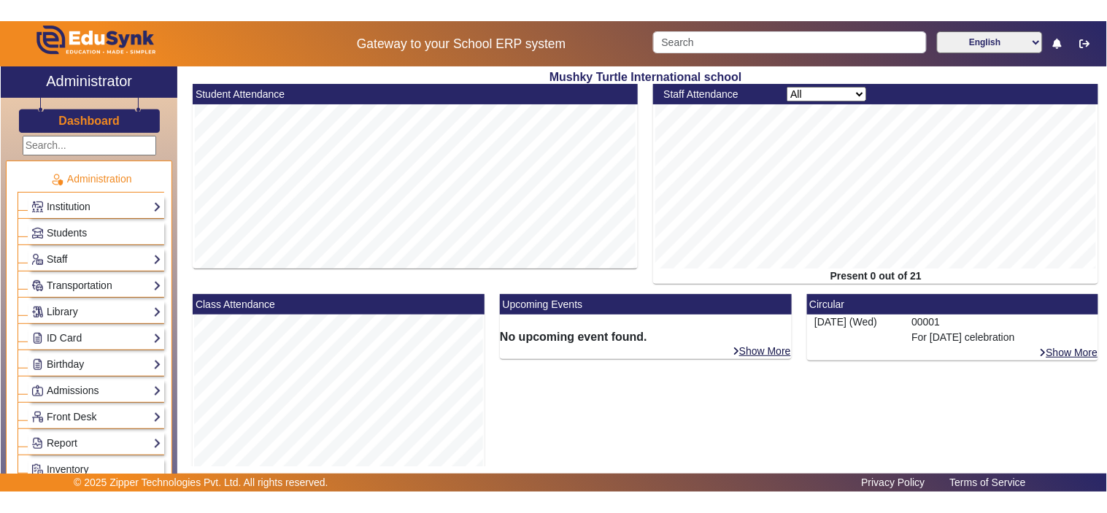
scroll to position [117, 0]
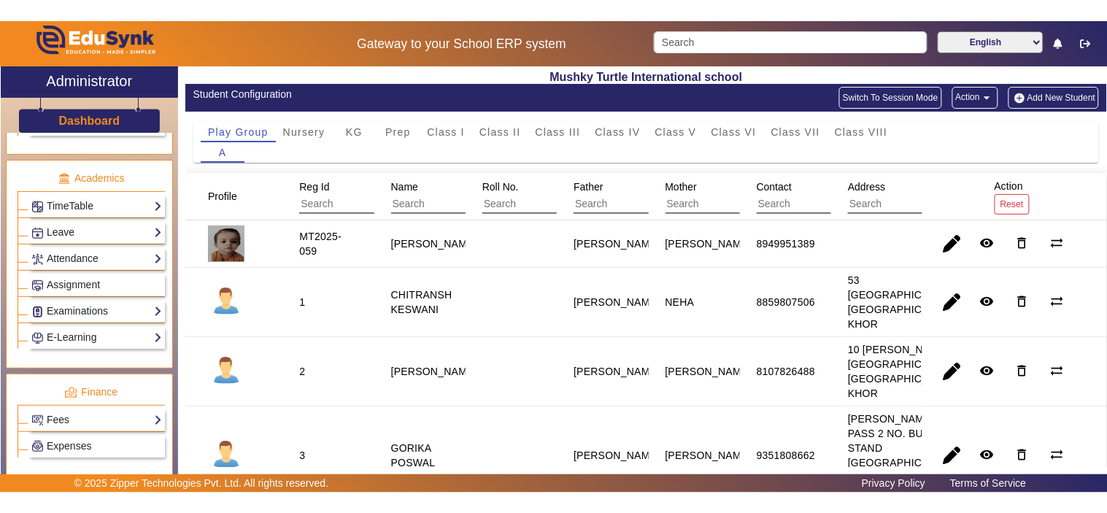
scroll to position [540, 0]
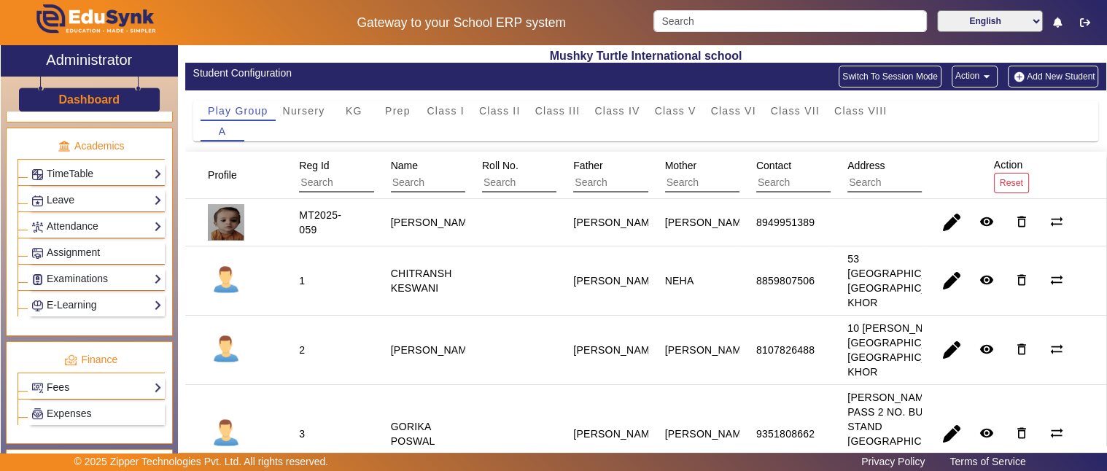
click at [61, 379] on link "Fees" at bounding box center [96, 387] width 131 height 17
click at [83, 402] on link "Institution Fee Setup" at bounding box center [85, 408] width 93 height 12
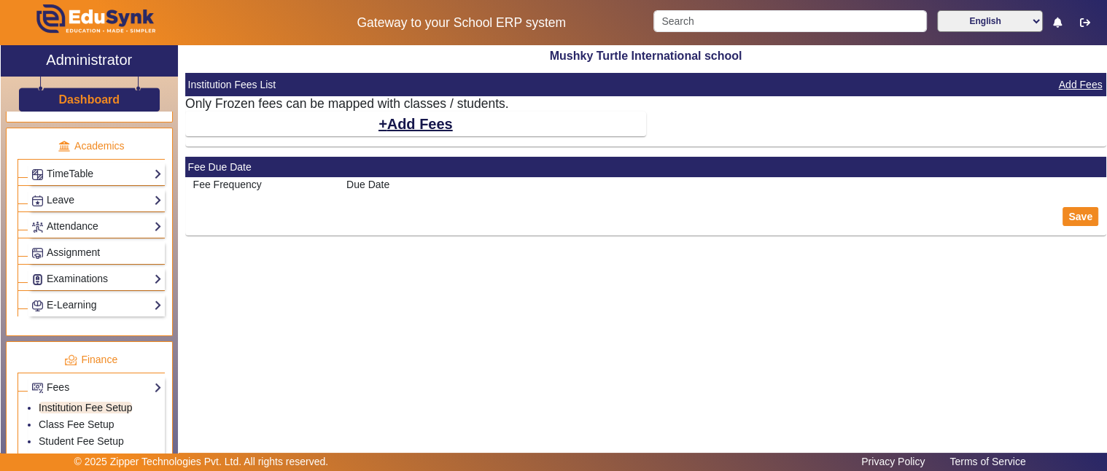
select select "10"
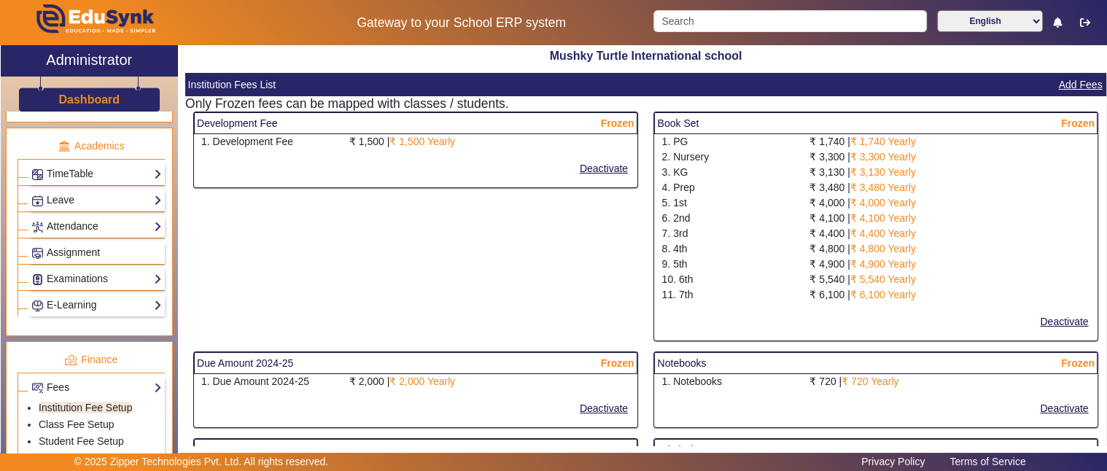
drag, startPoint x: 654, startPoint y: 122, endPoint x: 925, endPoint y: 301, distance: 324.3
click at [925, 301] on mat-card "Book Set Frozen 1. PG ₹ 1,740 | ₹ 1,740 Yearly 2. Nursery ₹ 3,300 | ₹ 3,300 Yea…" at bounding box center [876, 227] width 445 height 230
click at [665, 325] on mat-card-actions "Deactivate" at bounding box center [875, 322] width 443 height 38
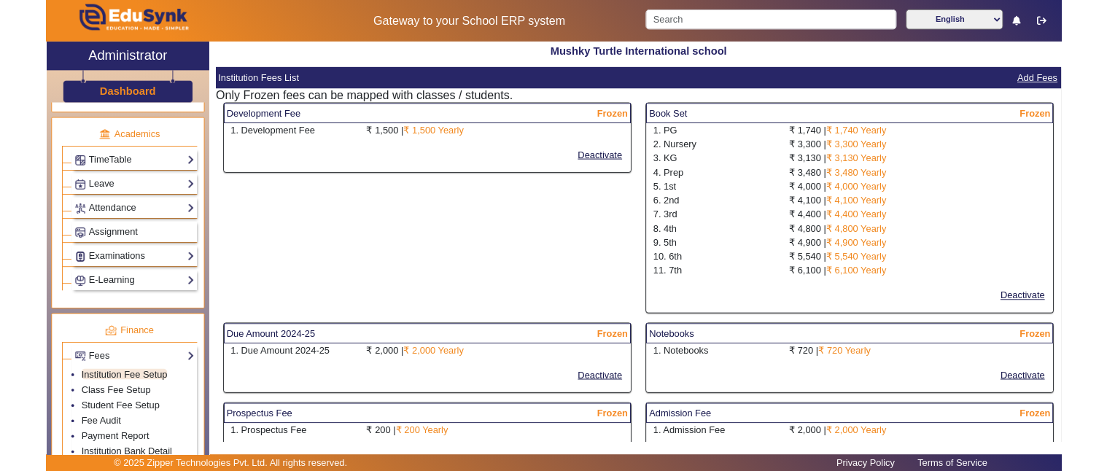
scroll to position [540, 0]
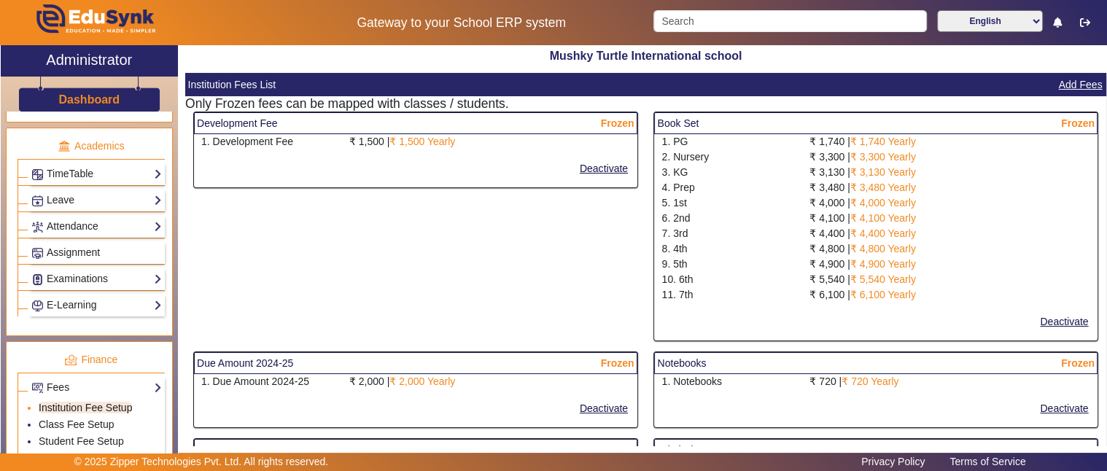
click at [63, 402] on link "Institution Fee Setup" at bounding box center [85, 408] width 93 height 12
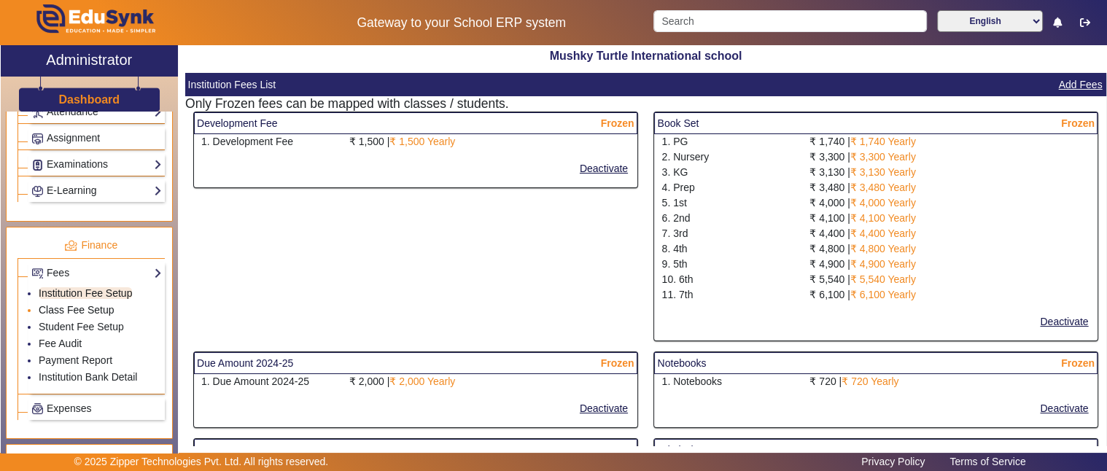
scroll to position [675, 0]
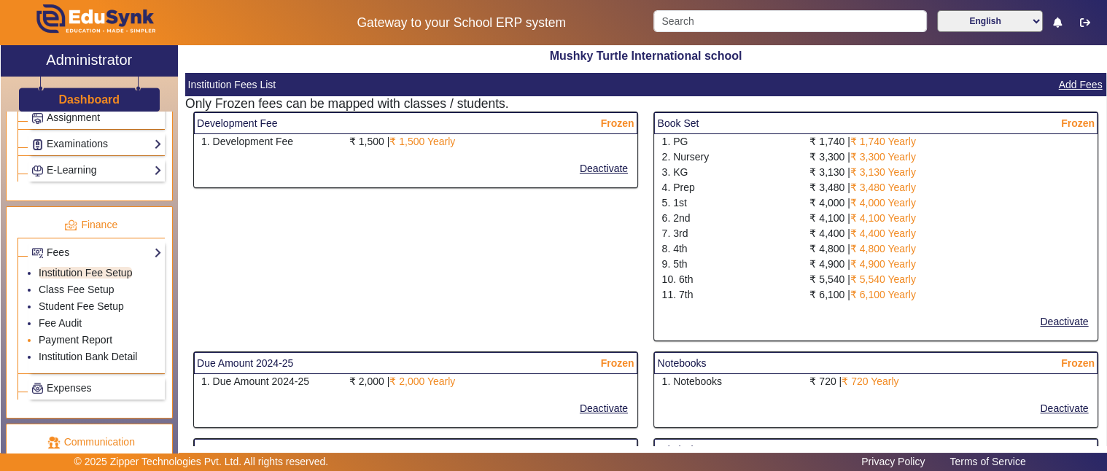
click at [51, 334] on link "Payment Report" at bounding box center [76, 340] width 74 height 12
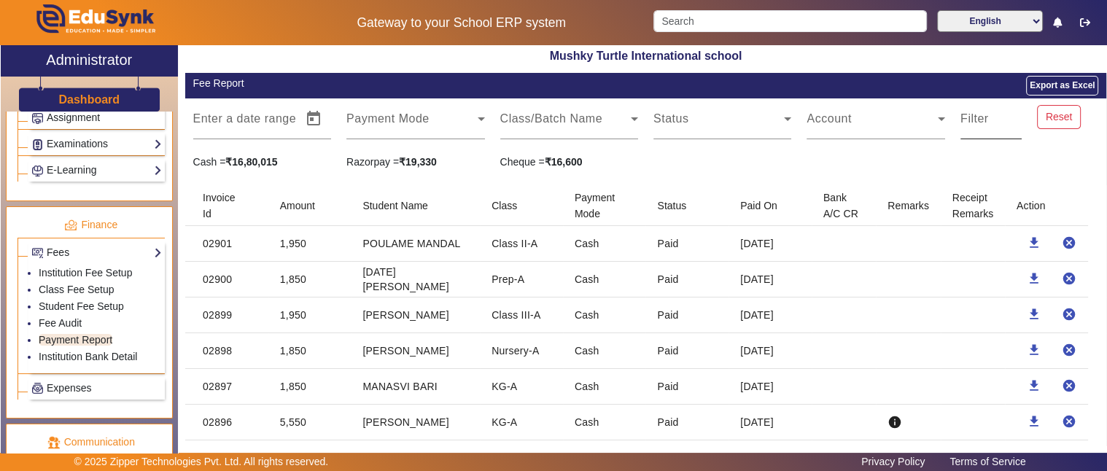
click at [968, 124] on mat-label "Filter" at bounding box center [975, 118] width 28 height 12
click at [968, 124] on input "Filter" at bounding box center [991, 125] width 61 height 18
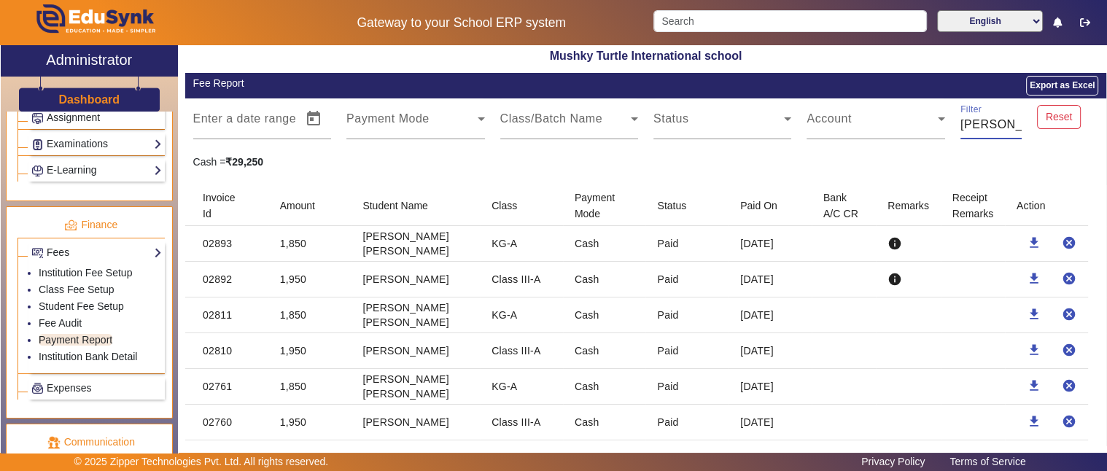
click at [982, 128] on input "darwani" at bounding box center [991, 125] width 61 height 18
type input "darwani"
click at [718, 15] on input "Search" at bounding box center [791, 21] width 274 height 22
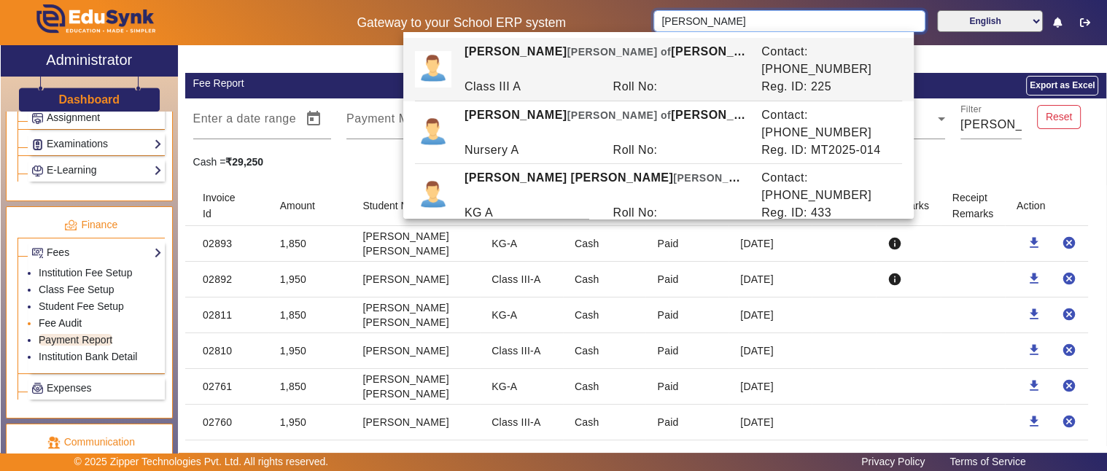
type input "darwani"
click at [63, 317] on link "Fee Audit" at bounding box center [60, 323] width 43 height 12
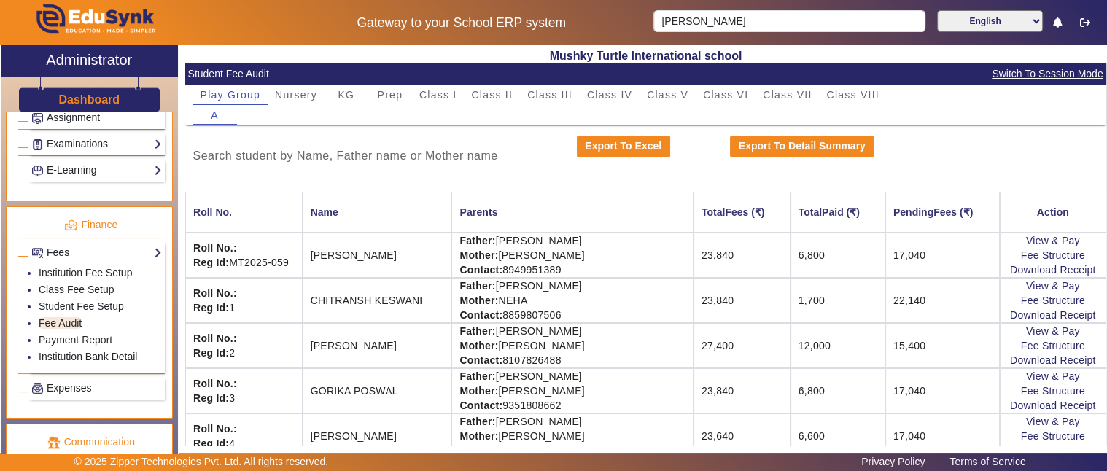
click at [1036, 71] on span "Switch To Session Mode" at bounding box center [1047, 74] width 112 height 17
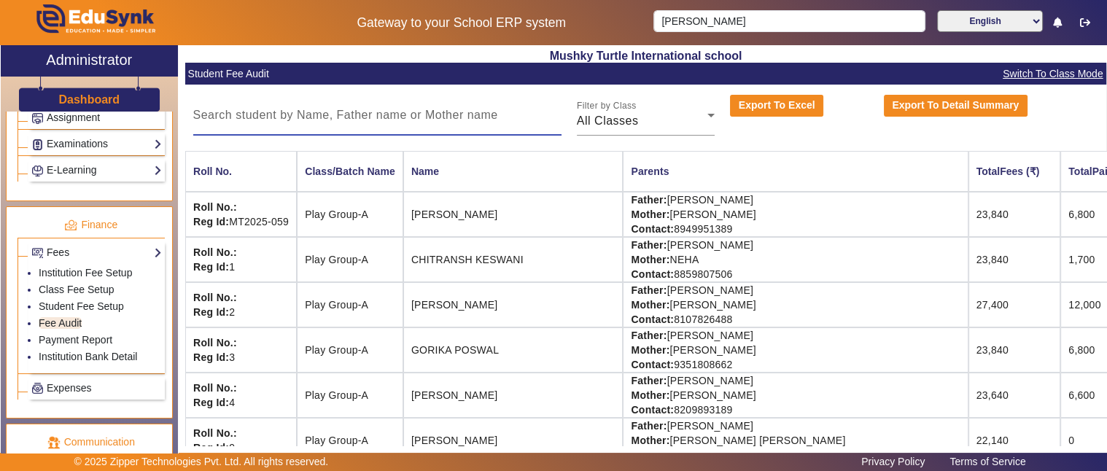
click at [454, 115] on input at bounding box center [377, 115] width 368 height 18
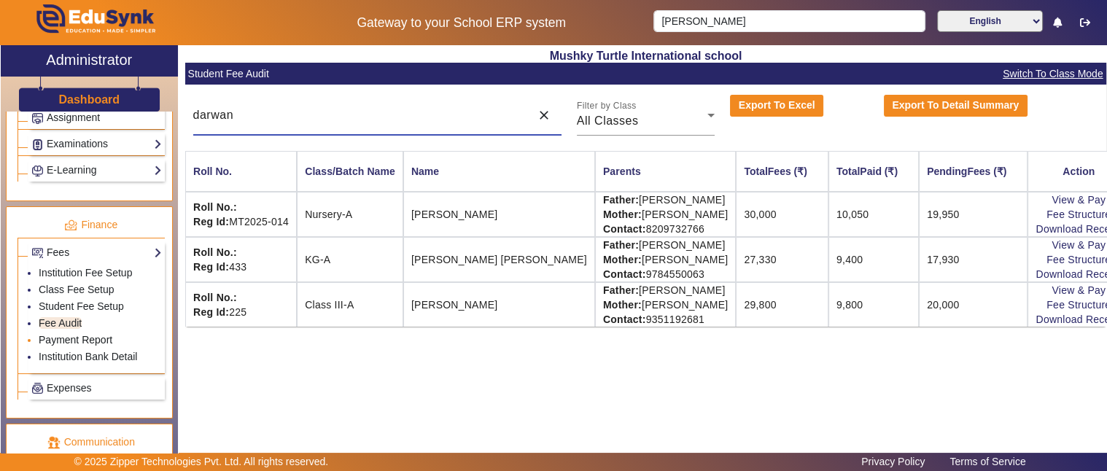
type input "darwan"
click at [73, 334] on link "Payment Report" at bounding box center [76, 340] width 74 height 12
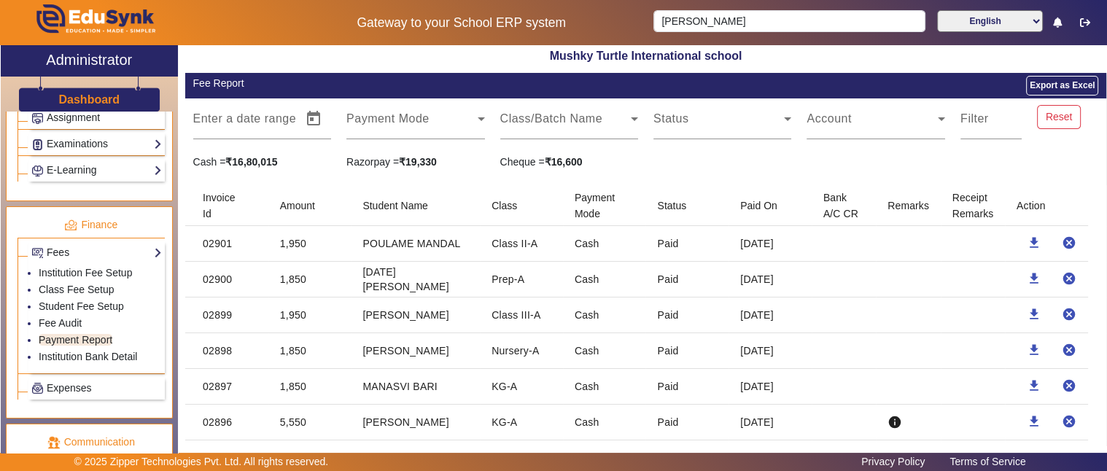
click at [953, 121] on div "Filter" at bounding box center [991, 118] width 77 height 41
click at [990, 120] on input "Filter" at bounding box center [991, 125] width 61 height 18
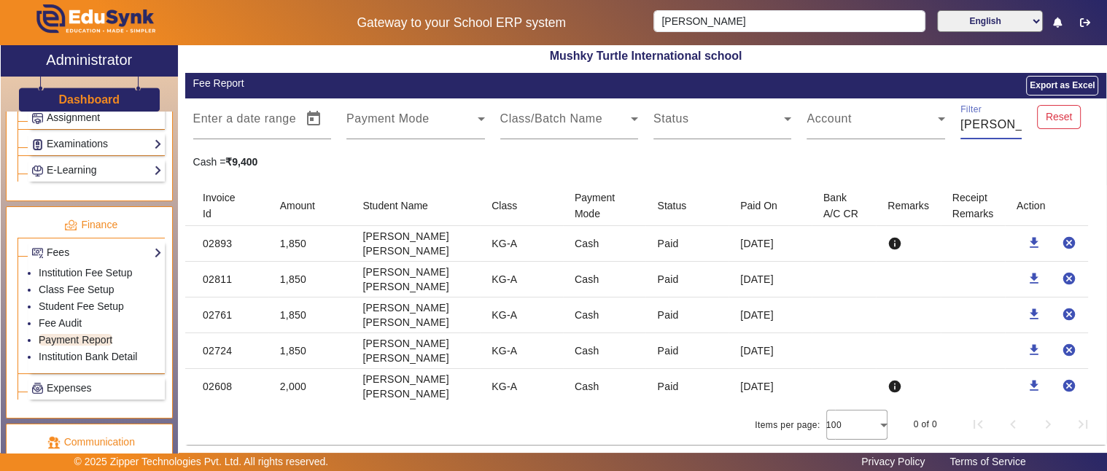
type input "[PERSON_NAME]"
drag, startPoint x: 268, startPoint y: 296, endPoint x: 538, endPoint y: 409, distance: 292.6
click at [538, 409] on mat-card-content "Enter a date range Start Date – End Date Payment Mode Class/Batch Name Status A…" at bounding box center [645, 271] width 921 height 346
click at [625, 406] on div "Items per page: 100 0 of 0" at bounding box center [645, 424] width 921 height 41
drag, startPoint x: 276, startPoint y: 162, endPoint x: 180, endPoint y: 158, distance: 95.6
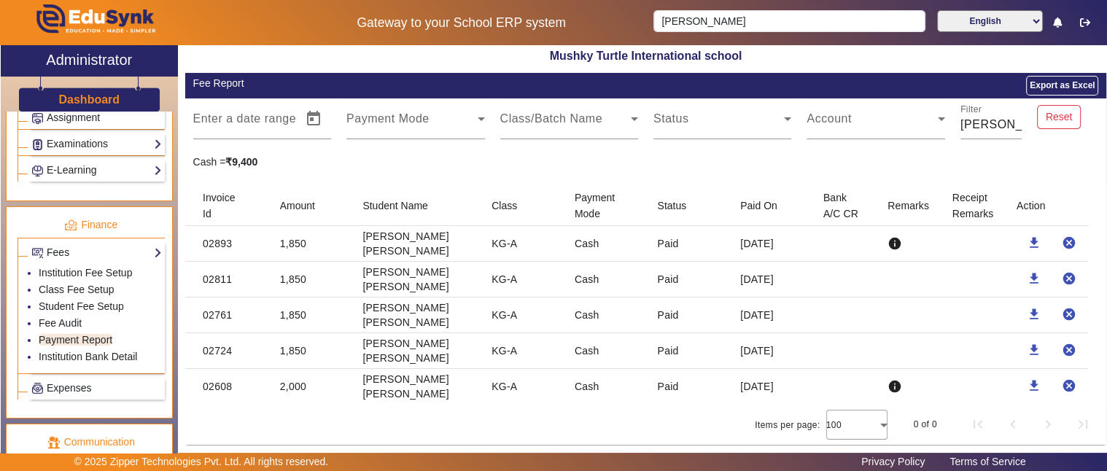
click at [184, 155] on div "Mushky Turtle International school Fee Report Export as Excel Enter a date rang…" at bounding box center [642, 252] width 929 height 415
drag, startPoint x: 735, startPoint y: 235, endPoint x: 784, endPoint y: 391, distance: 163.6
click at [784, 391] on mat-table "Invoice Id Amount Student Name Class Payment Mode Status Paid On Bank A/C CR Re…" at bounding box center [645, 294] width 921 height 219
click at [759, 381] on mat-cell "2 Apr 2025" at bounding box center [770, 386] width 83 height 35
drag, startPoint x: 759, startPoint y: 381, endPoint x: 746, endPoint y: 349, distance: 34.4
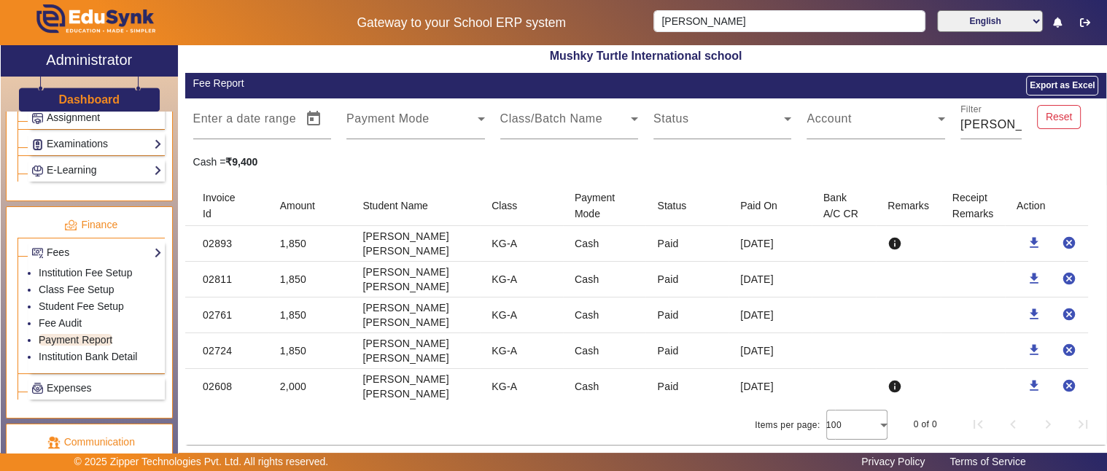
click at [759, 381] on mat-cell "2 Apr 2025" at bounding box center [770, 386] width 83 height 35
click at [746, 343] on mat-cell "8 May 2025" at bounding box center [770, 351] width 83 height 36
click at [752, 305] on mat-cell "19 May 2025" at bounding box center [770, 316] width 83 height 36
click at [753, 271] on mat-cell "8 Jul 2025" at bounding box center [770, 280] width 83 height 36
click at [755, 241] on mat-cell "5 Aug 2025" at bounding box center [770, 244] width 83 height 36
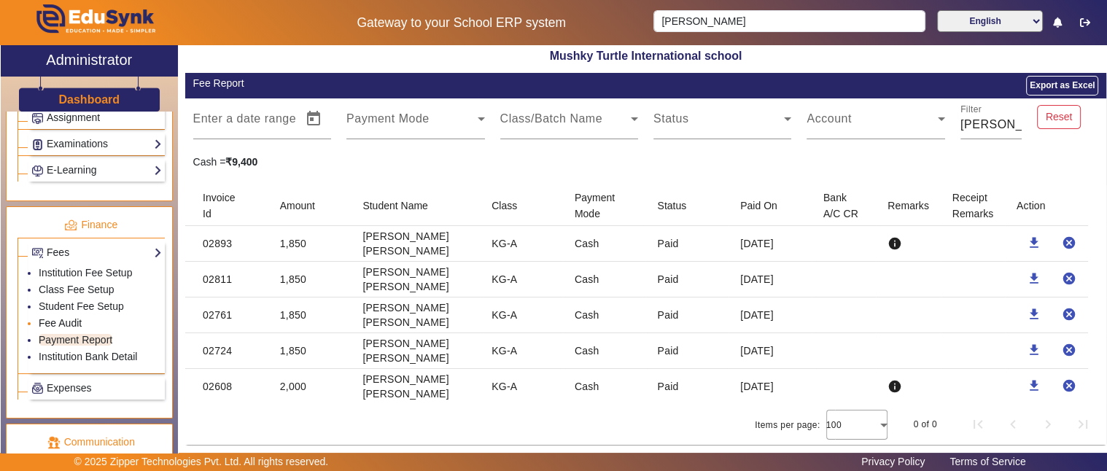
click at [63, 317] on link "Fee Audit" at bounding box center [60, 323] width 43 height 12
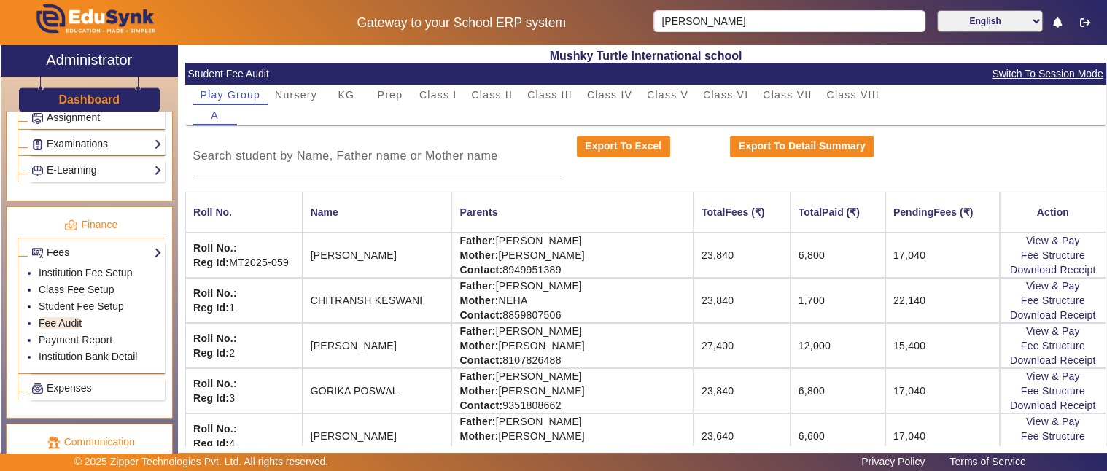
click at [1040, 68] on span "Switch To Session Mode" at bounding box center [1047, 74] width 112 height 17
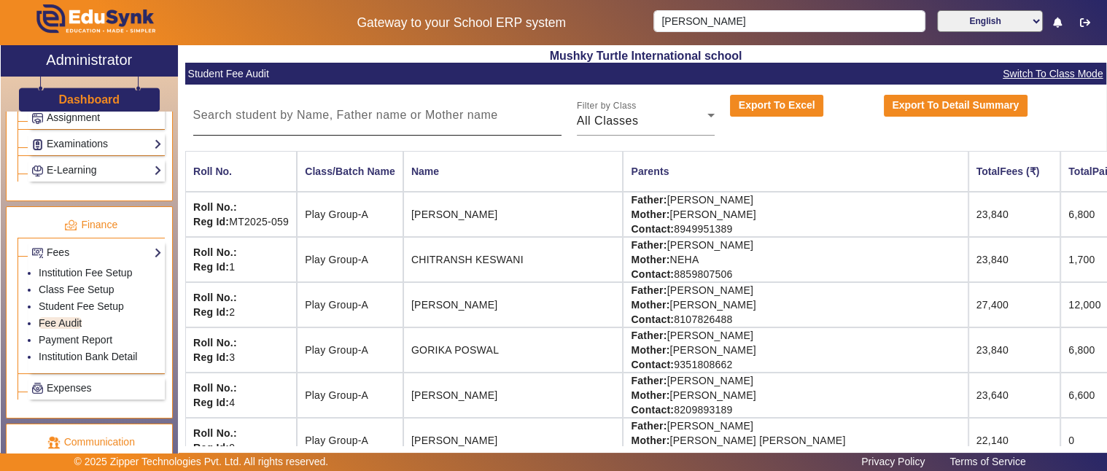
click at [462, 112] on input at bounding box center [377, 115] width 368 height 18
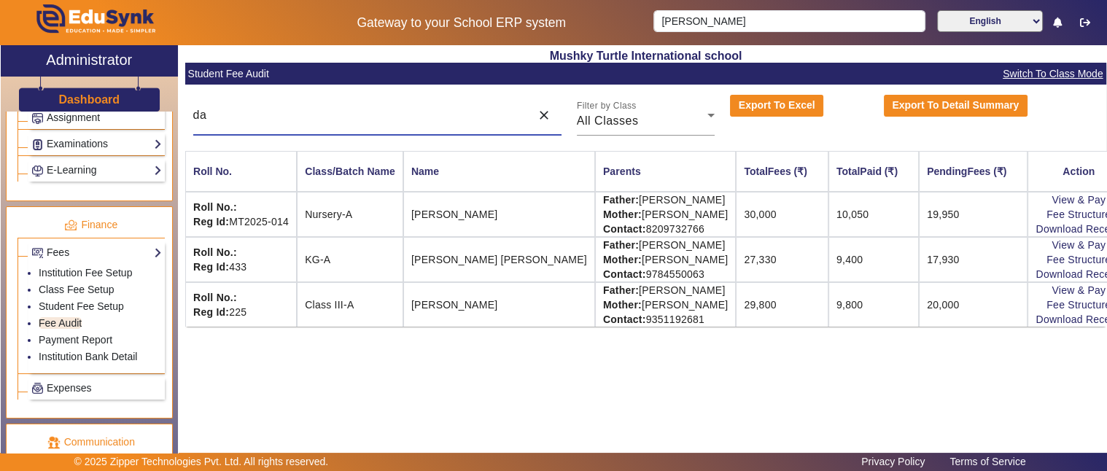
type input "d"
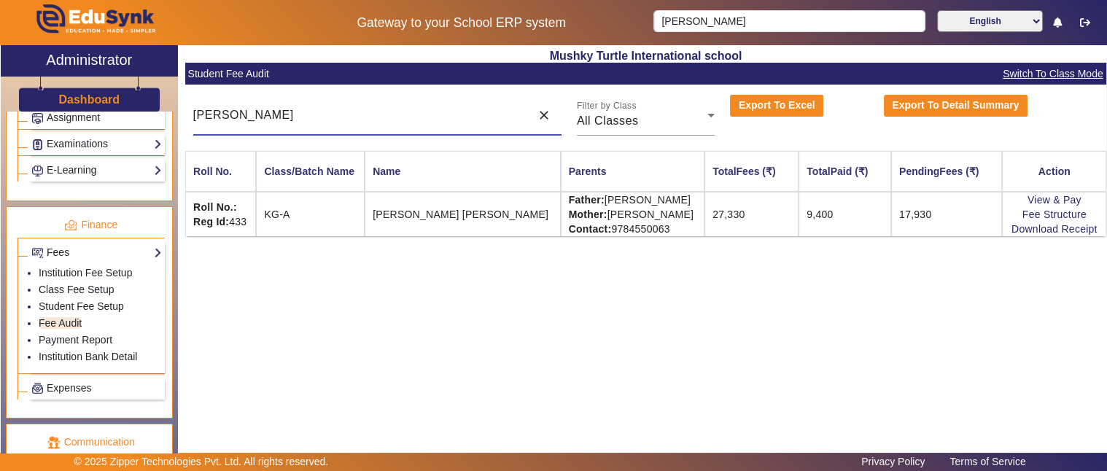
type input "[PERSON_NAME]"
drag, startPoint x: 201, startPoint y: 209, endPoint x: 635, endPoint y: 228, distance: 433.7
click at [635, 228] on tr "Roll No.: Reg Id: 433 KG-A MAHAR DARWANI Father: ASHU DARWANI Mother: MAYRA DAR…" at bounding box center [645, 214] width 921 height 44
click at [705, 212] on td "27,330" at bounding box center [752, 214] width 94 height 44
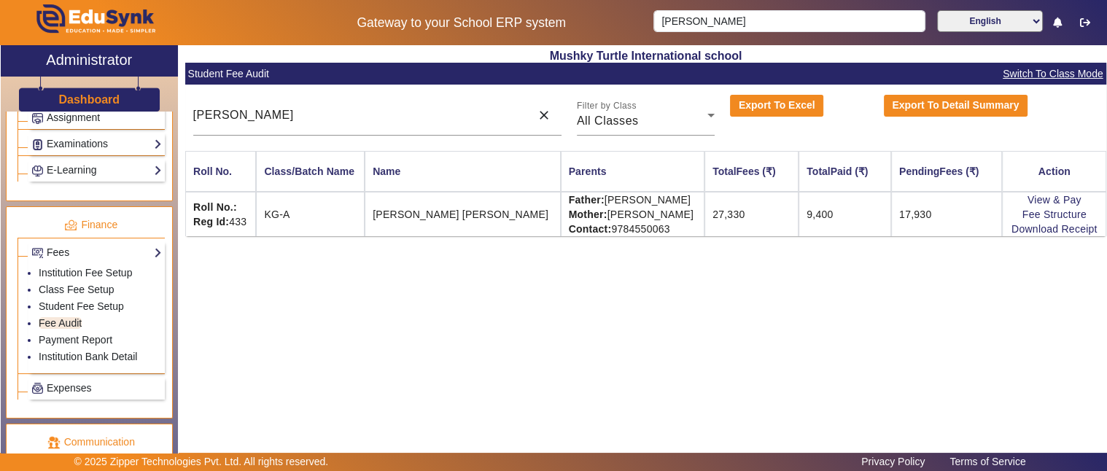
click at [799, 209] on td "9,400" at bounding box center [845, 214] width 93 height 44
click at [899, 214] on td "17,930" at bounding box center [946, 214] width 111 height 44
click at [1067, 227] on link "Download Receipt" at bounding box center [1055, 229] width 86 height 12
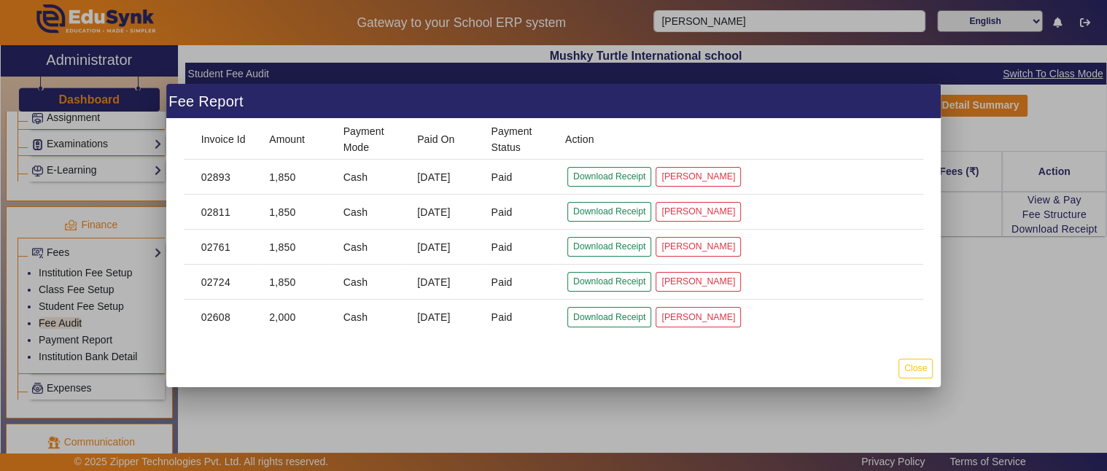
drag, startPoint x: 201, startPoint y: 176, endPoint x: 536, endPoint y: 331, distance: 369.8
click at [536, 331] on mat-table "Invoice Id Amount Payment Mode Paid On Payment Status Action 02893 1,850 Cash 5…" at bounding box center [554, 227] width 740 height 216
click at [805, 356] on mat-dialog-actions "Close" at bounding box center [553, 368] width 775 height 38
drag, startPoint x: 520, startPoint y: 322, endPoint x: 188, endPoint y: 172, distance: 364.0
click at [188, 172] on mat-table "Invoice Id Amount Payment Mode Paid On Payment Status Action 02893 1,850 Cash 5…" at bounding box center [554, 227] width 740 height 216
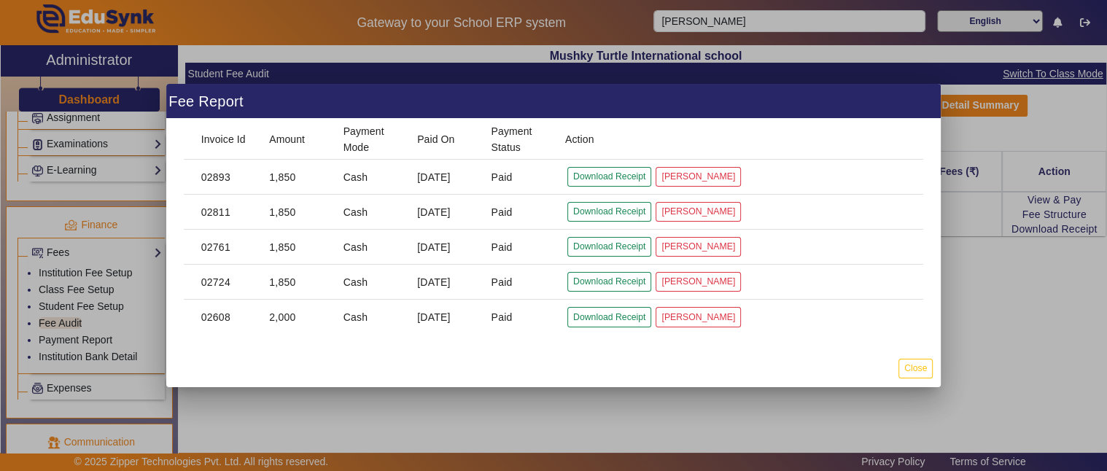
click at [569, 334] on mat-cell "Download Receipt Mark Cancelled" at bounding box center [739, 317] width 370 height 35
click at [916, 368] on button "Close" at bounding box center [916, 369] width 34 height 20
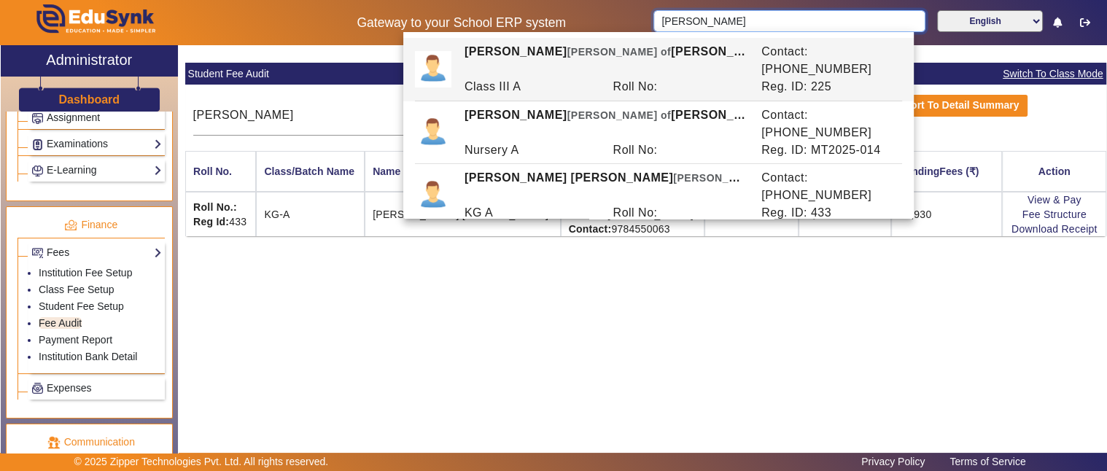
click at [751, 17] on input "darwani" at bounding box center [790, 21] width 272 height 22
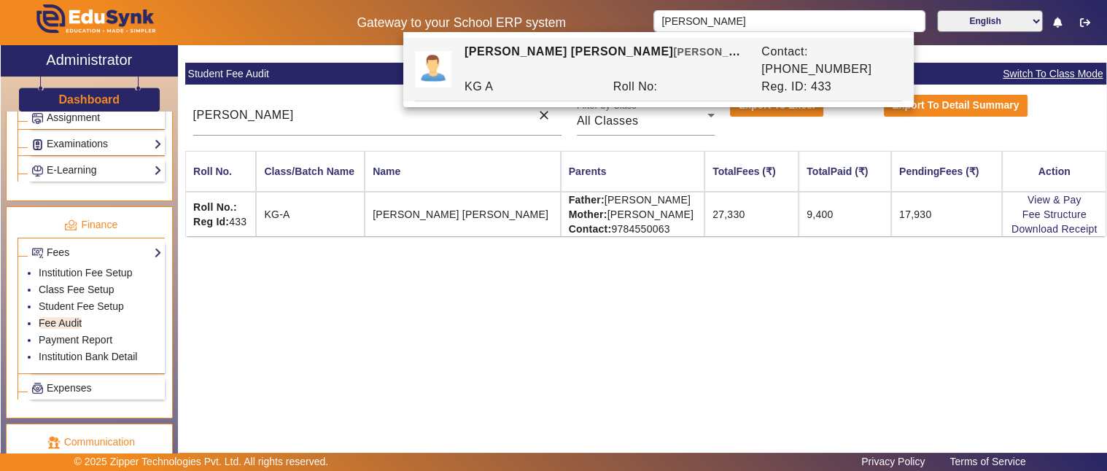
click at [681, 78] on div "Roll No:" at bounding box center [679, 87] width 149 height 18
type input "[PERSON_NAME] [PERSON_NAME]"
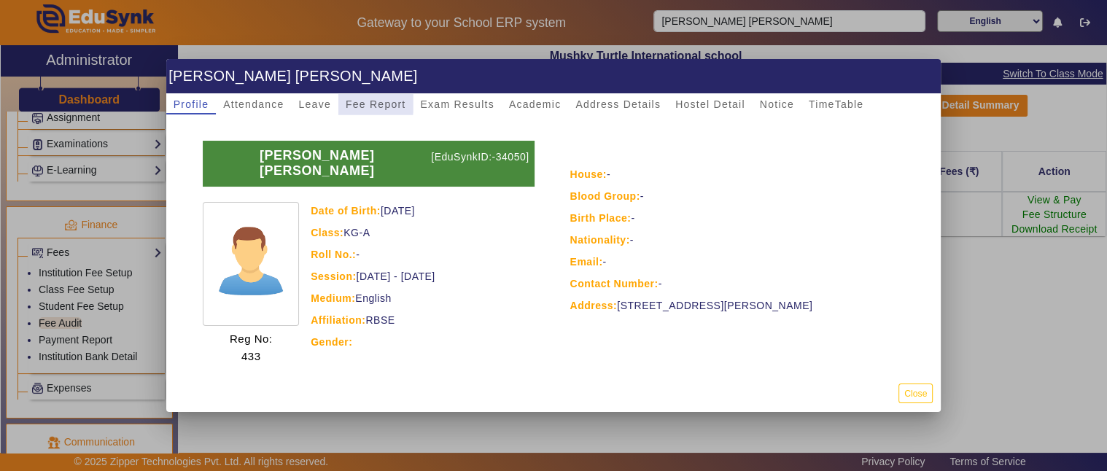
click at [344, 102] on div "Fee Report" at bounding box center [375, 104] width 75 height 20
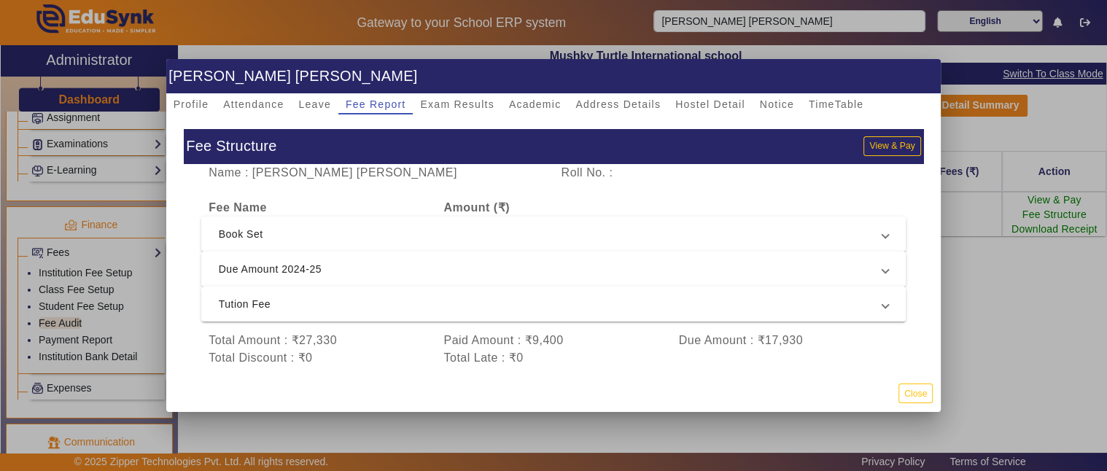
click at [292, 268] on span "Due Amount 2024-25" at bounding box center [551, 269] width 664 height 18
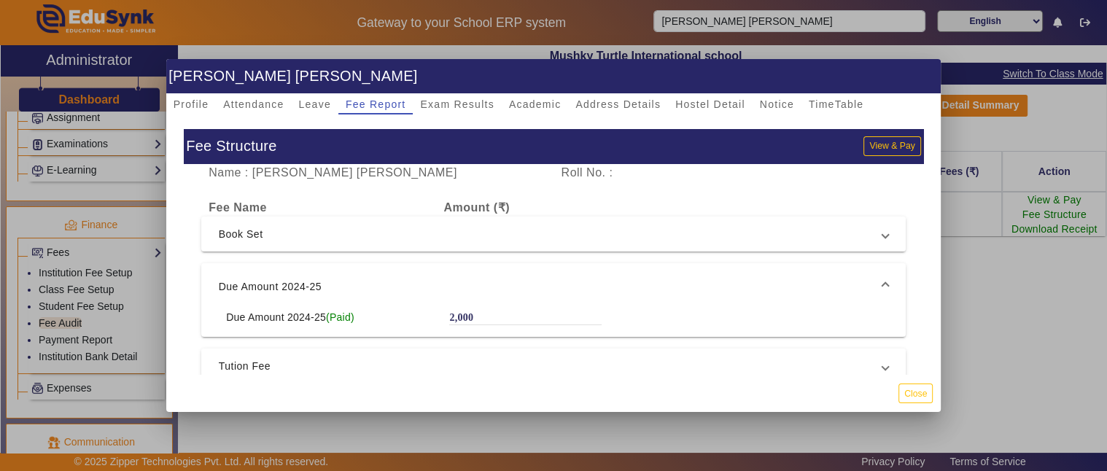
click at [319, 349] on mat-expansion-panel-header "Tution Fee" at bounding box center [553, 366] width 705 height 35
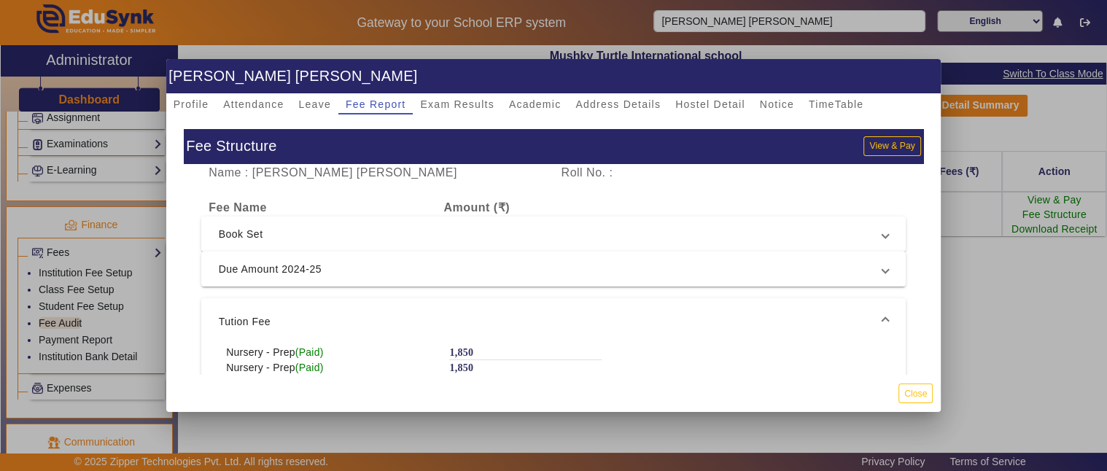
click at [426, 236] on span "Book Set" at bounding box center [551, 234] width 664 height 18
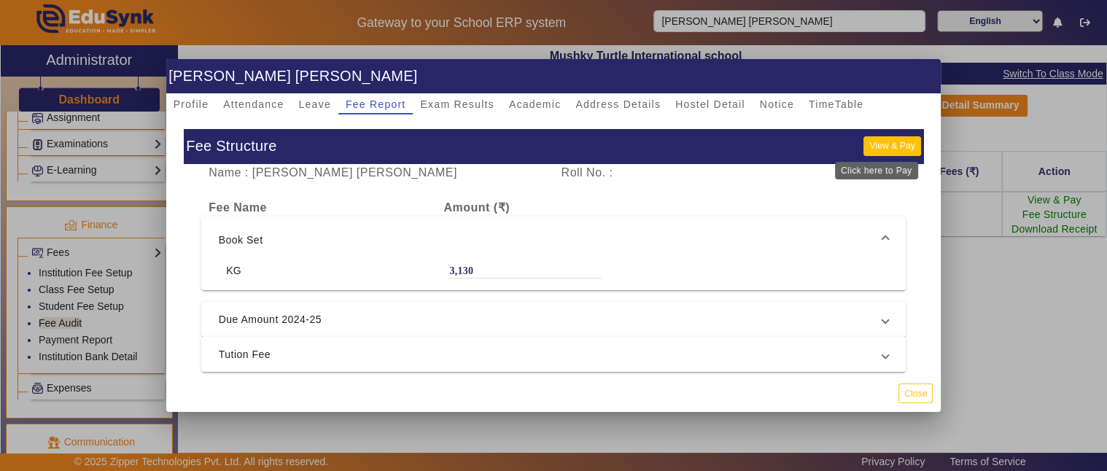
click at [888, 136] on button "View & Pay" at bounding box center [892, 146] width 57 height 20
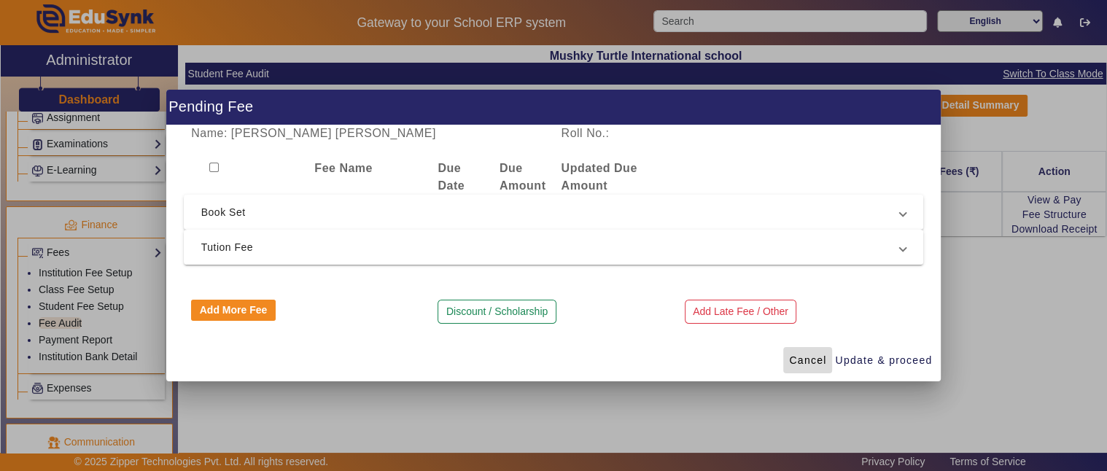
click at [802, 357] on span "Cancel" at bounding box center [807, 360] width 37 height 15
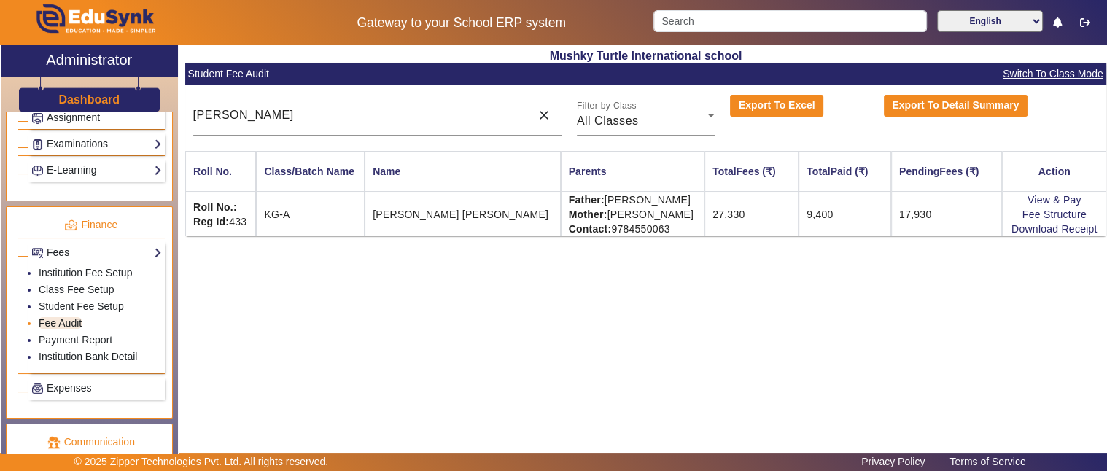
click at [54, 317] on link "Fee Audit" at bounding box center [60, 323] width 43 height 12
click at [543, 112] on mat-icon "close" at bounding box center [544, 115] width 15 height 15
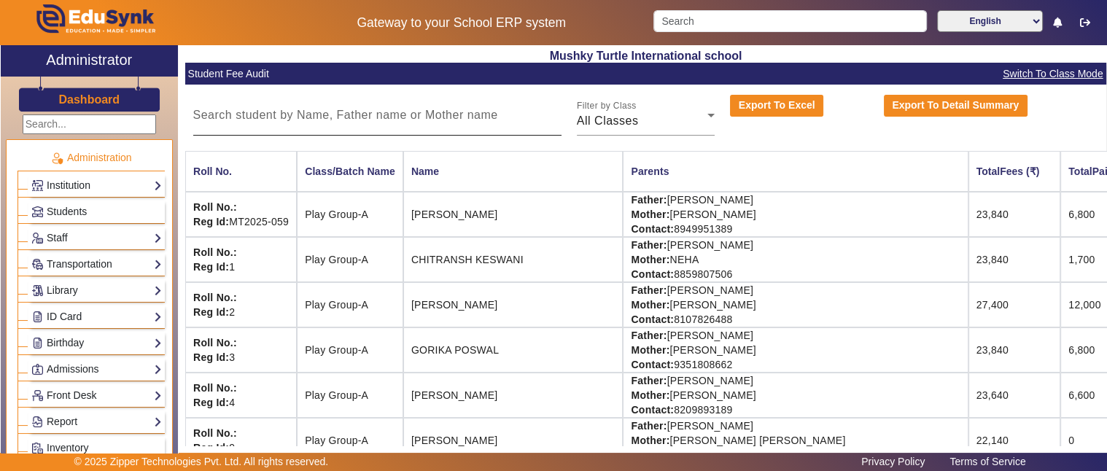
click at [82, 95] on h3 "Dashboard" at bounding box center [88, 100] width 61 height 14
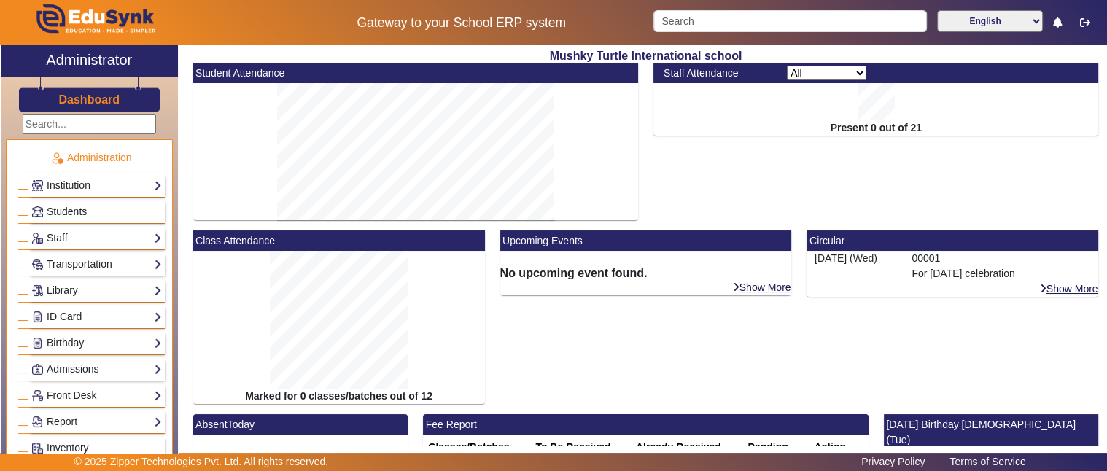
drag, startPoint x: 419, startPoint y: 424, endPoint x: 506, endPoint y: 424, distance: 86.8
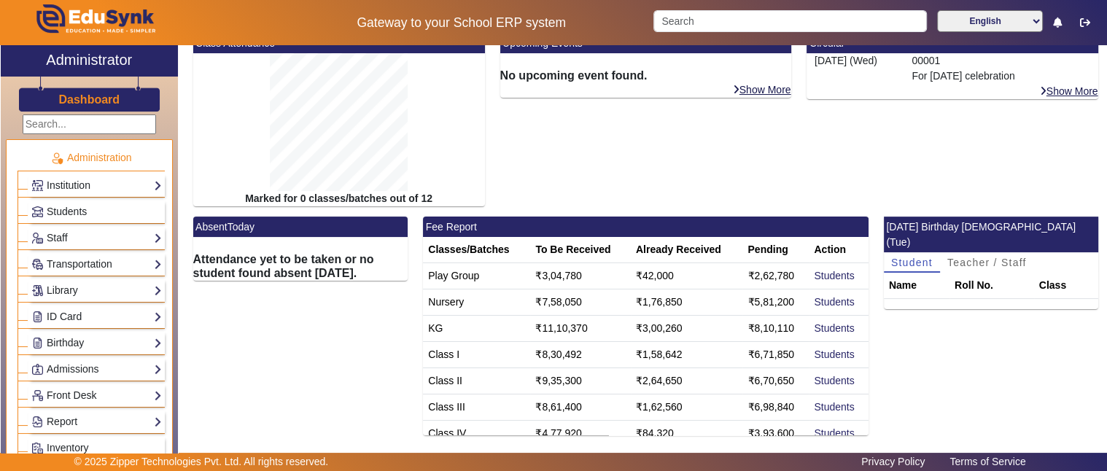
click at [749, 271] on td "₹2,62,780" at bounding box center [776, 276] width 66 height 26
click at [753, 303] on td "₹5,81,200" at bounding box center [776, 303] width 66 height 26
click at [823, 276] on link "Students" at bounding box center [834, 276] width 40 height 12
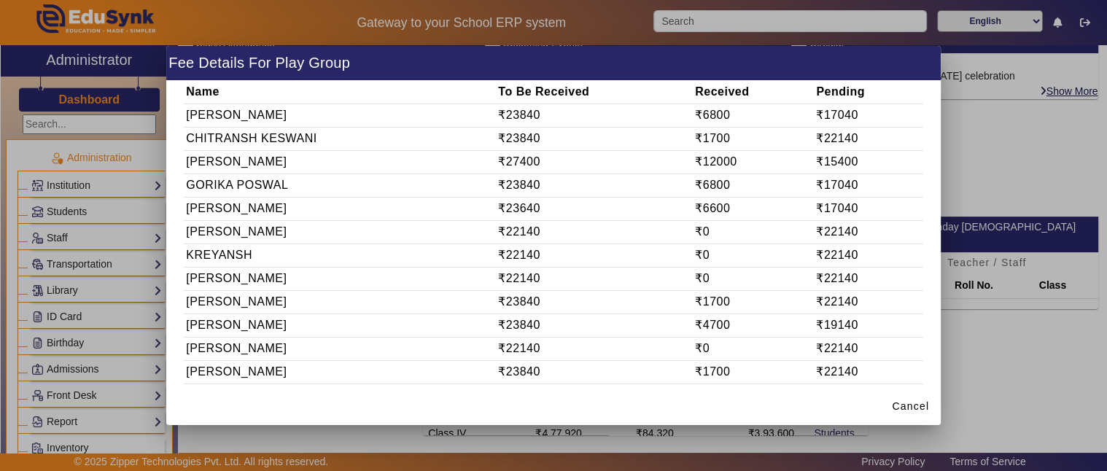
drag, startPoint x: 272, startPoint y: 117, endPoint x: 772, endPoint y: 369, distance: 559.4
click at [771, 369] on tbody "ATHARVA THATHERA ₹23840 ₹6800 ₹17040 CHITRANSH KESWANI ₹23840 ₹1700 ₹22140 EKAN…" at bounding box center [554, 255] width 740 height 303
click at [917, 406] on span "Cancel" at bounding box center [910, 406] width 37 height 15
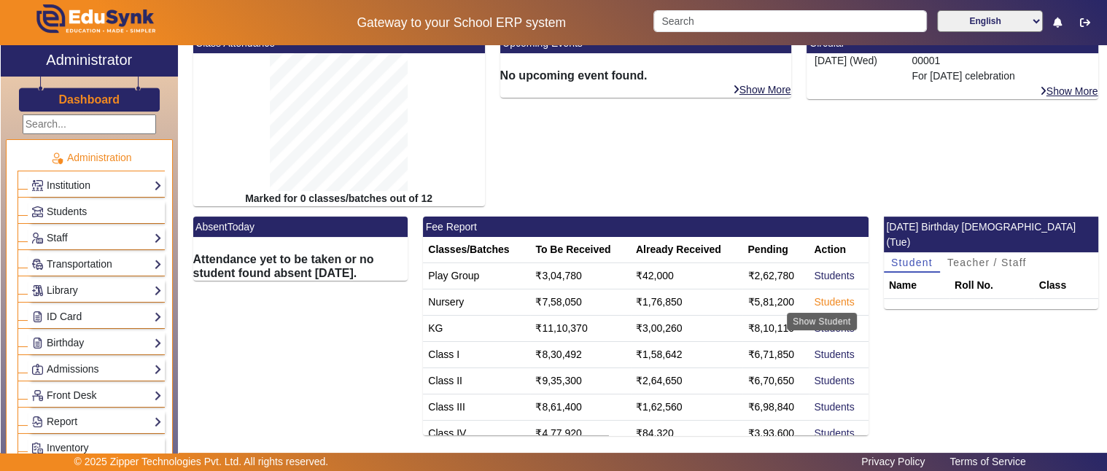
click at [818, 303] on link "Students" at bounding box center [834, 302] width 40 height 12
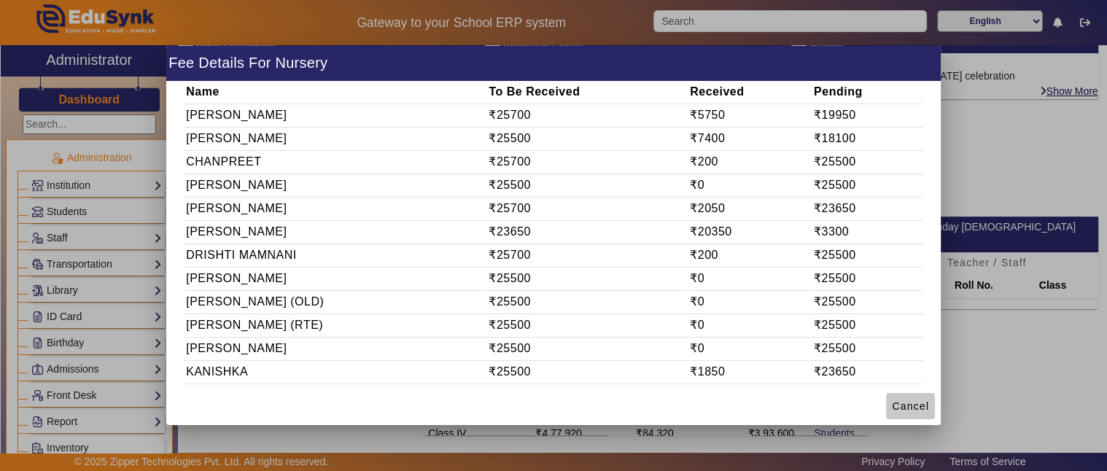
click at [909, 404] on span "Cancel" at bounding box center [910, 406] width 37 height 15
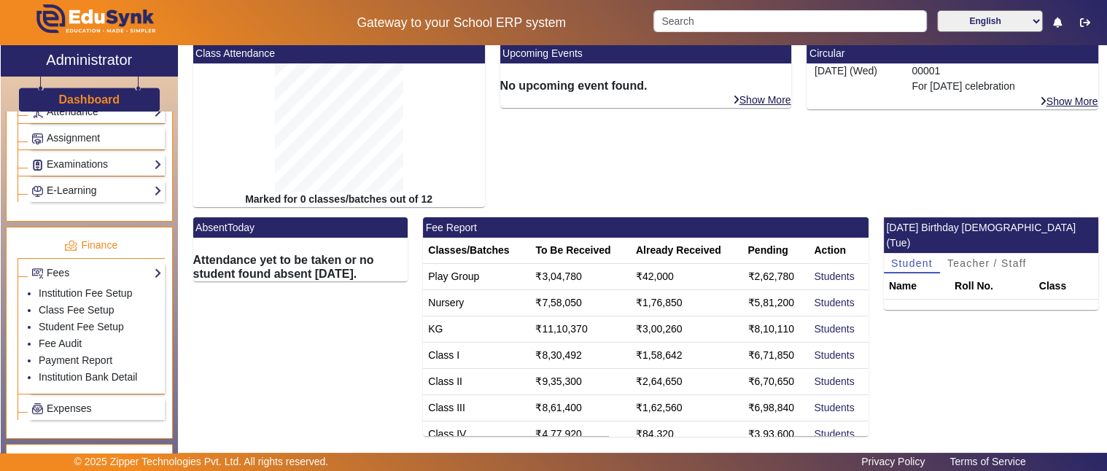
scroll to position [675, 0]
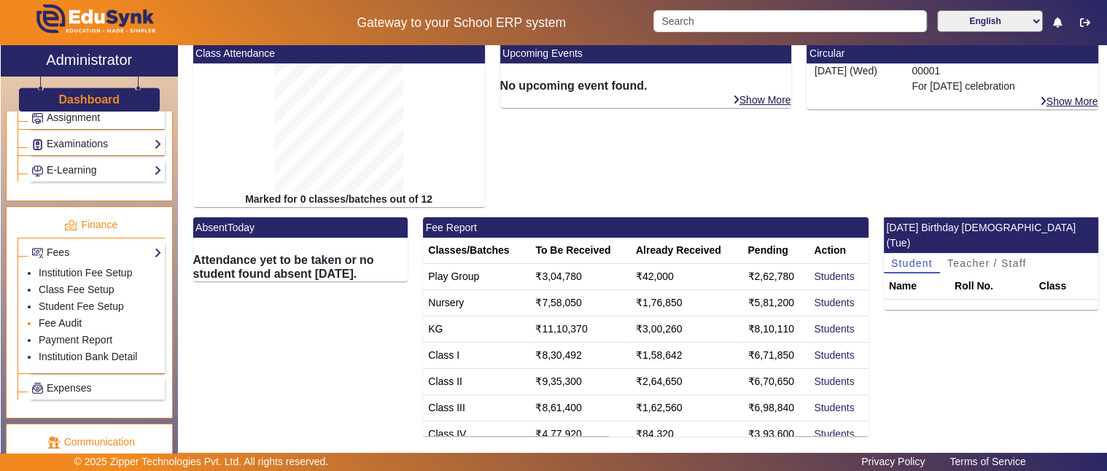
click at [71, 317] on link "Fee Audit" at bounding box center [60, 323] width 43 height 12
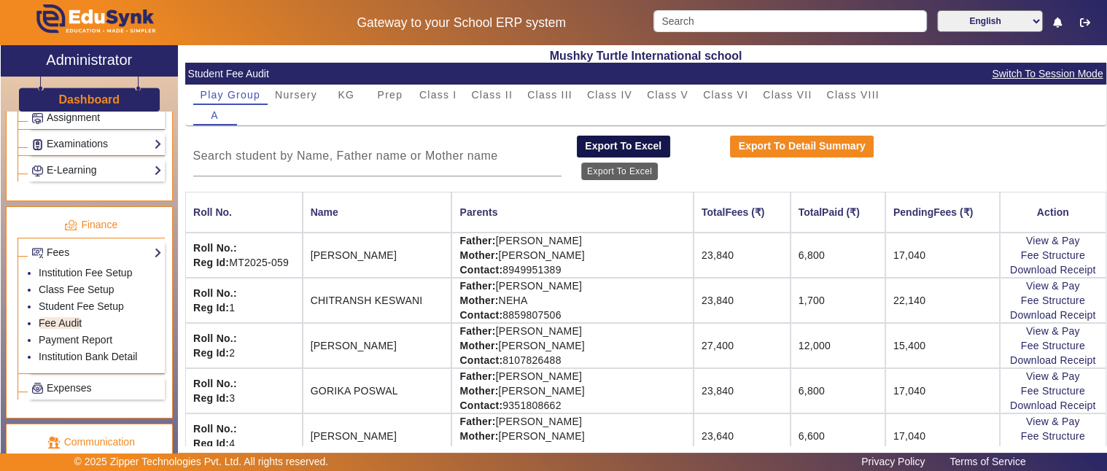
click at [606, 144] on button "Export To Excel" at bounding box center [623, 147] width 93 height 22
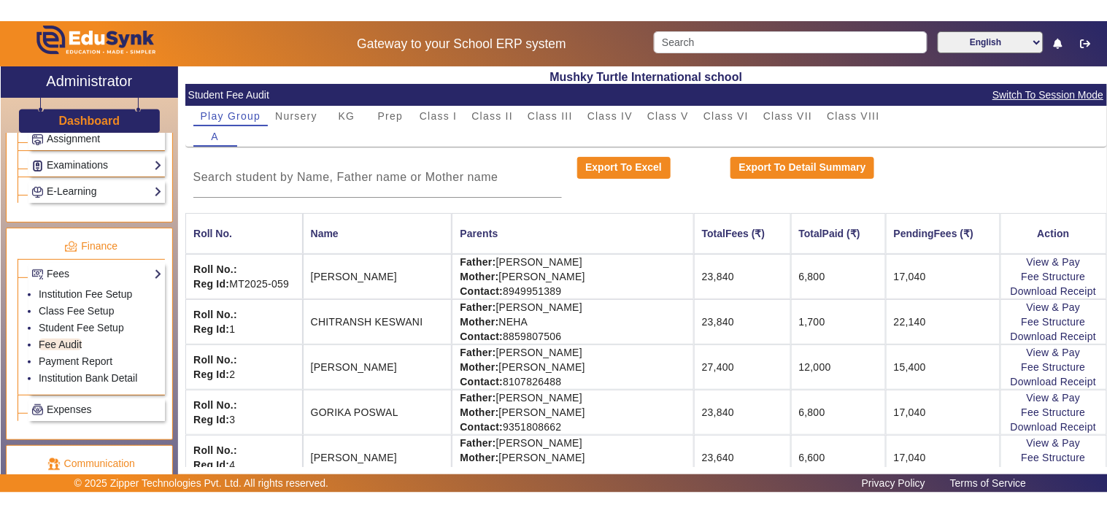
scroll to position [675, 0]
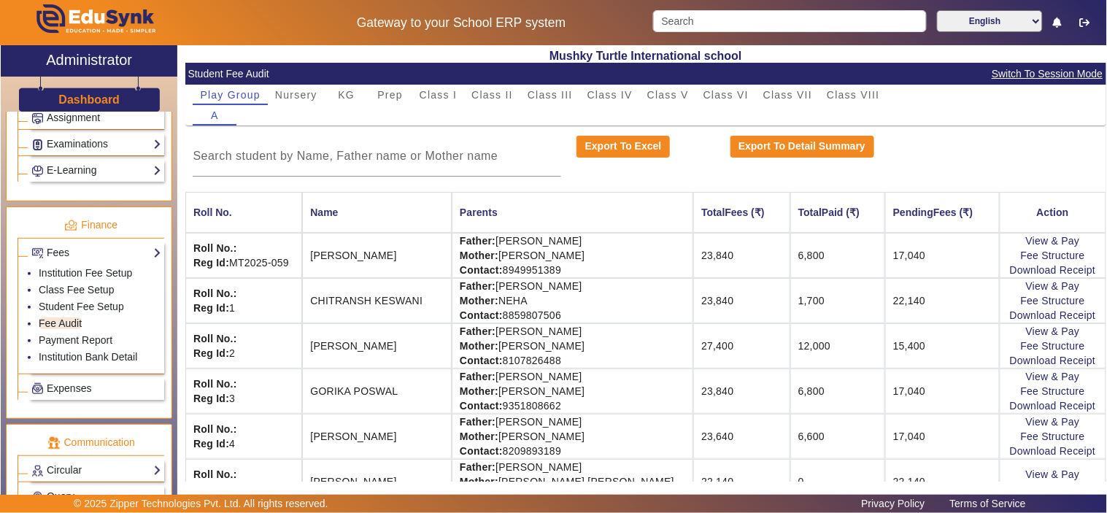
click at [1045, 71] on span "Switch To Session Mode" at bounding box center [1047, 74] width 112 height 17
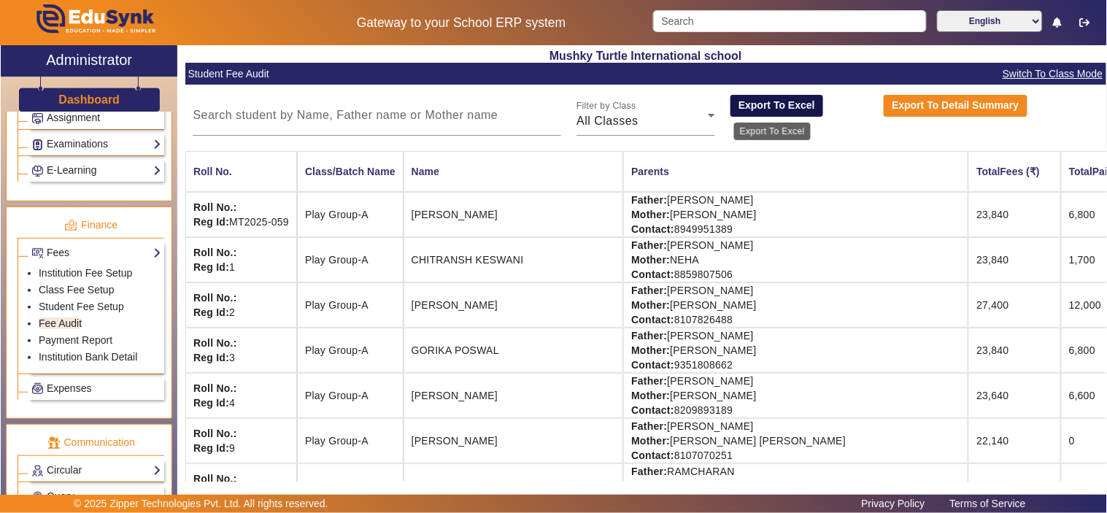
click at [745, 98] on button "Export To Excel" at bounding box center [776, 106] width 93 height 22
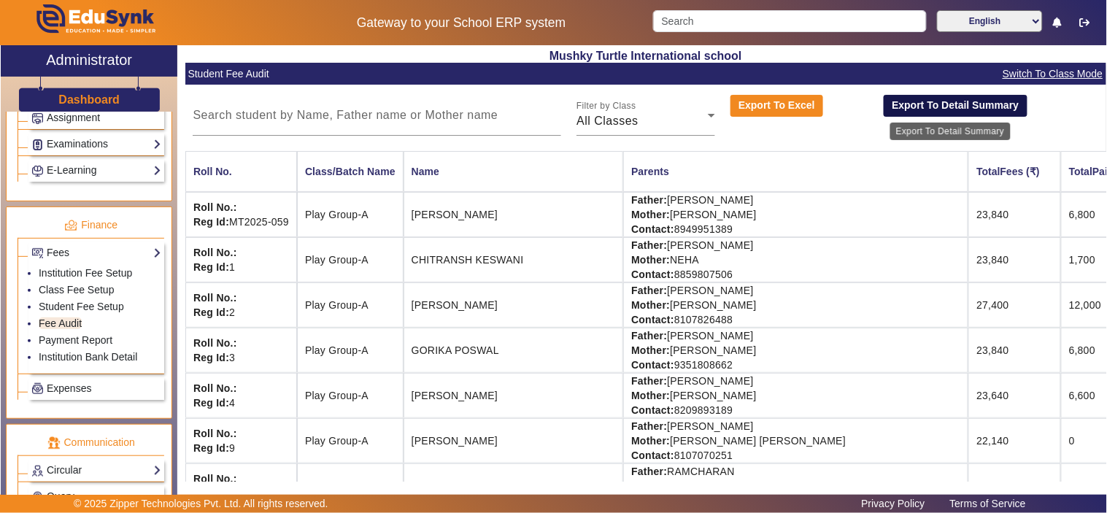
click at [956, 104] on button "Export To Detail Summary" at bounding box center [955, 106] width 144 height 22
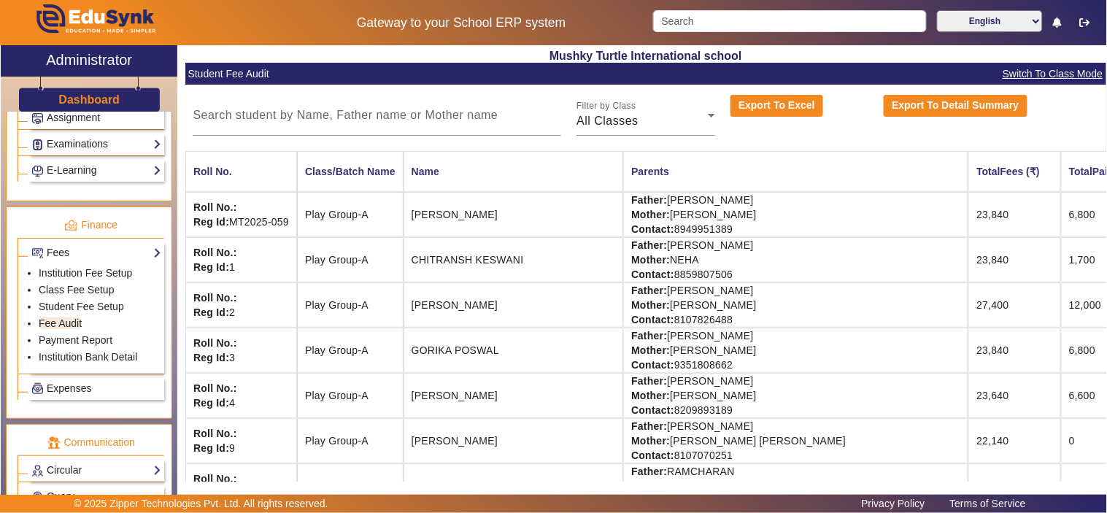
click at [1060, 69] on span "Switch To Class Mode" at bounding box center [1051, 74] width 101 height 17
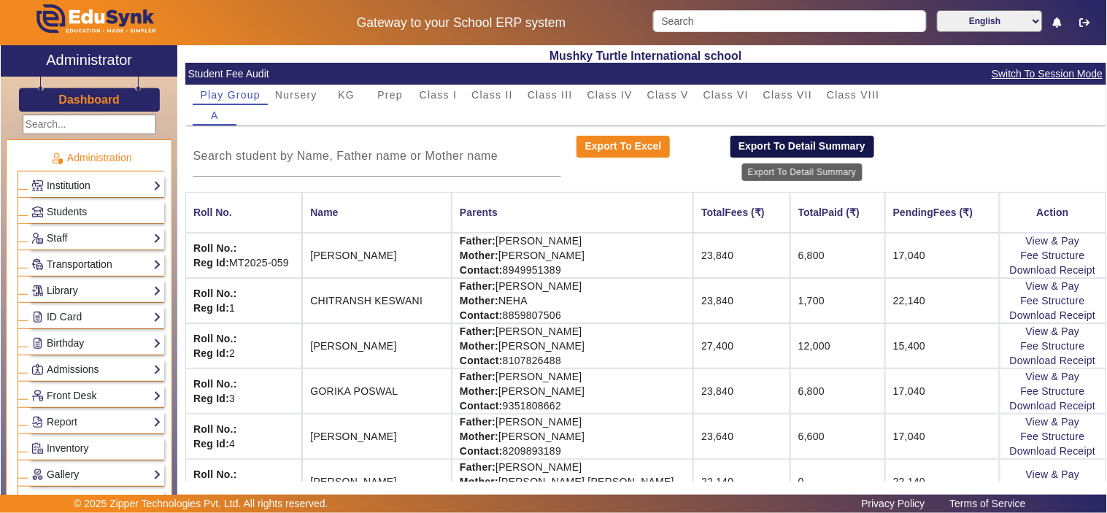
click at [815, 144] on button "Export To Detail Summary" at bounding box center [802, 147] width 144 height 22
click at [536, 266] on td "Father: [PERSON_NAME] Mother: [PERSON_NAME] Contact: [PHONE_NUMBER]" at bounding box center [572, 255] width 241 height 45
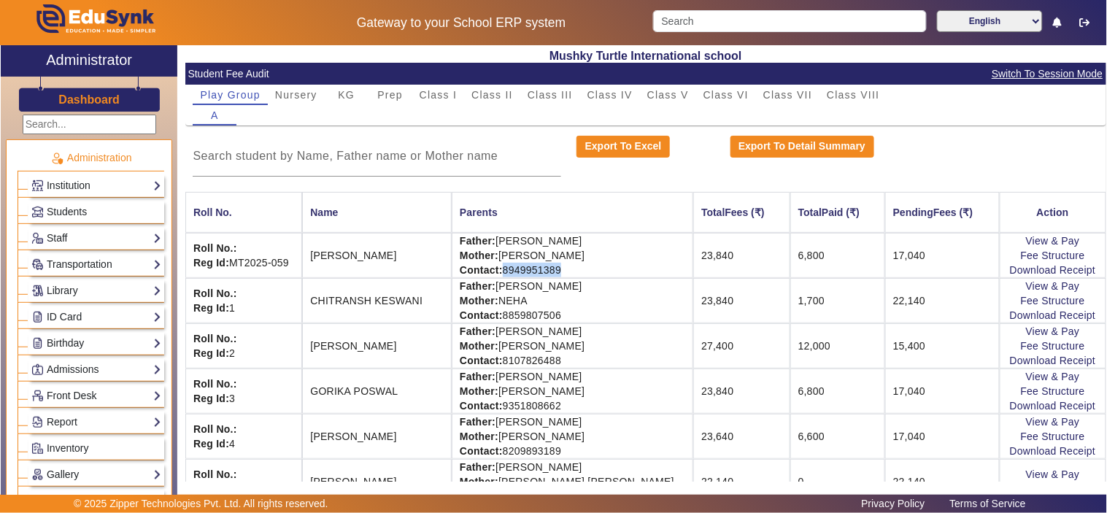
click at [536, 266] on td "Father: [PERSON_NAME] Mother: [PERSON_NAME] Contact: [PHONE_NUMBER]" at bounding box center [572, 255] width 241 height 45
click at [535, 311] on td "Father: [PERSON_NAME] Mother: NEHA Contact: [PHONE_NUMBER]" at bounding box center [572, 300] width 241 height 45
click at [526, 360] on td "Father: [PERSON_NAME] Mother: [PERSON_NAME] Contact: [PHONE_NUMBER]" at bounding box center [572, 345] width 241 height 45
click at [527, 360] on td "Father: [PERSON_NAME] Mother: [PERSON_NAME] Contact: [PHONE_NUMBER]" at bounding box center [572, 345] width 241 height 45
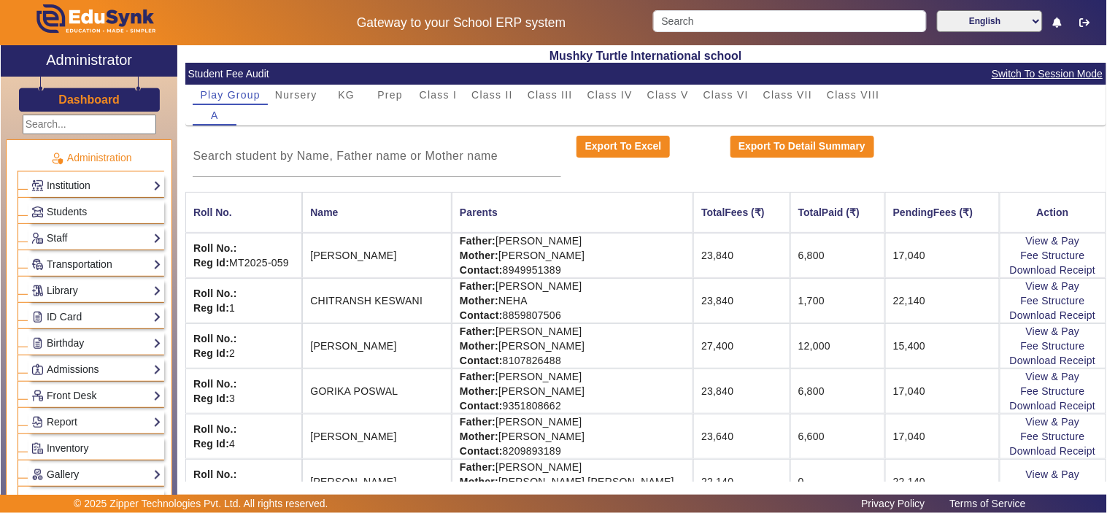
click at [530, 404] on td "Father: [PERSON_NAME] Mother: [PERSON_NAME] Contact: [PHONE_NUMBER]" at bounding box center [572, 390] width 241 height 45
click at [751, 12] on input "Search" at bounding box center [789, 21] width 273 height 22
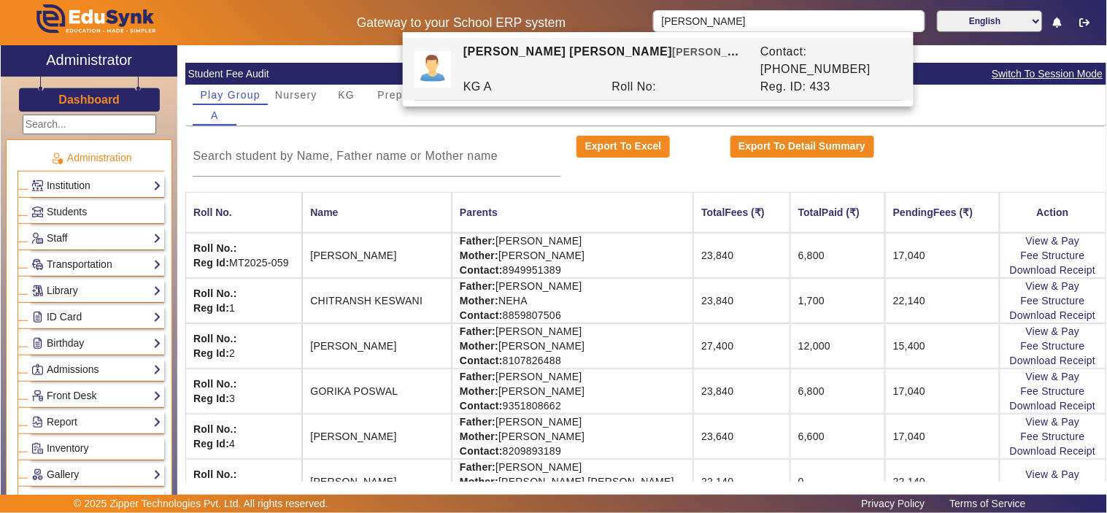
click at [660, 78] on div "Roll No:" at bounding box center [678, 87] width 149 height 18
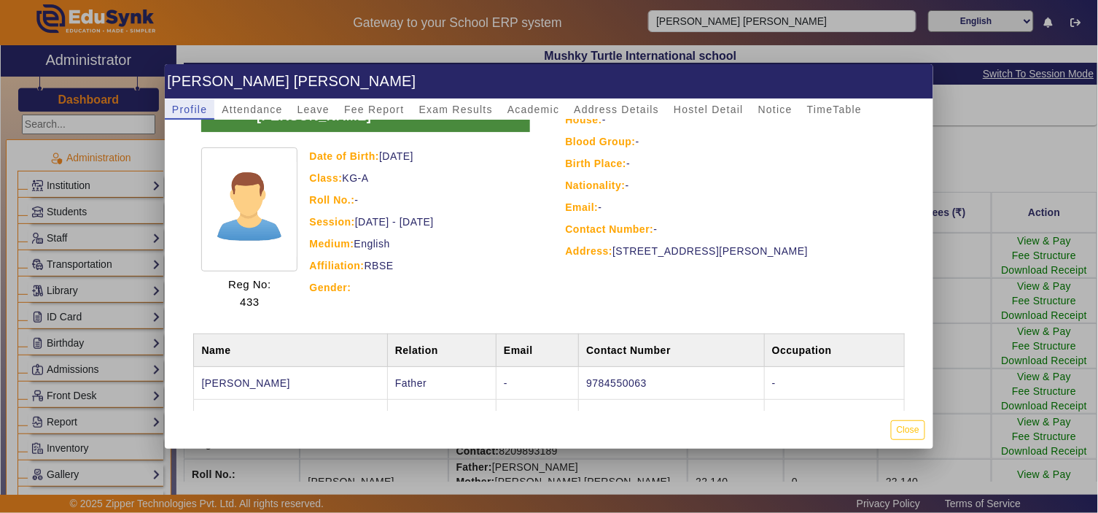
scroll to position [93, 0]
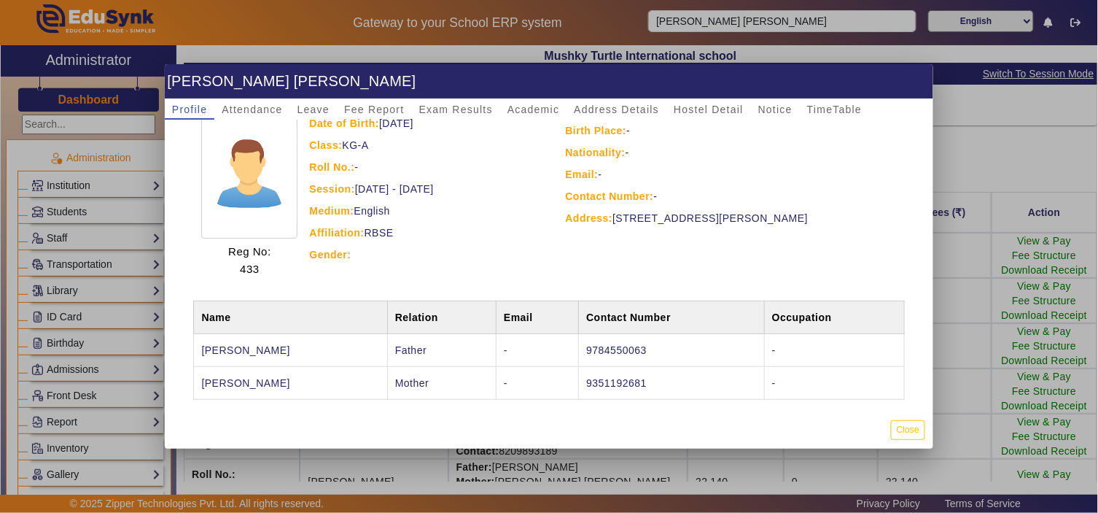
click at [607, 334] on td "9784550063" at bounding box center [672, 350] width 186 height 33
click at [616, 369] on td "9351192681" at bounding box center [672, 383] width 186 height 33
drag, startPoint x: 619, startPoint y: 328, endPoint x: 618, endPoint y: 355, distance: 27.0
click at [619, 337] on td "9784550063" at bounding box center [672, 350] width 186 height 33
click at [618, 368] on td "9351192681" at bounding box center [672, 383] width 186 height 33
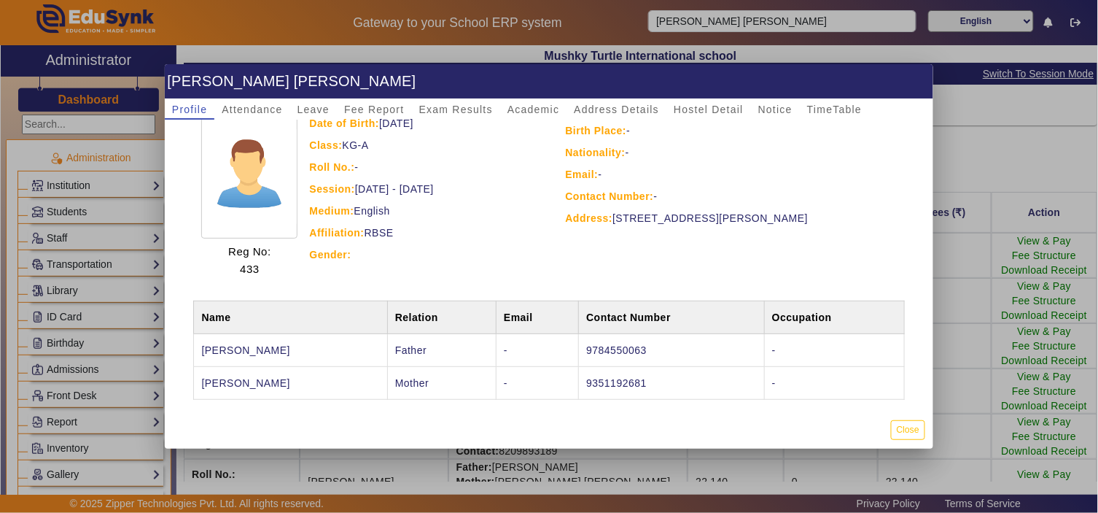
click at [618, 334] on td "9784550063" at bounding box center [672, 350] width 186 height 33
drag, startPoint x: 613, startPoint y: 369, endPoint x: 613, endPoint y: 310, distance: 59.1
click at [613, 368] on td "9351192681" at bounding box center [672, 383] width 186 height 33
click at [611, 338] on td "9784550063" at bounding box center [672, 350] width 186 height 33
drag, startPoint x: 613, startPoint y: 365, endPoint x: 621, endPoint y: 341, distance: 25.4
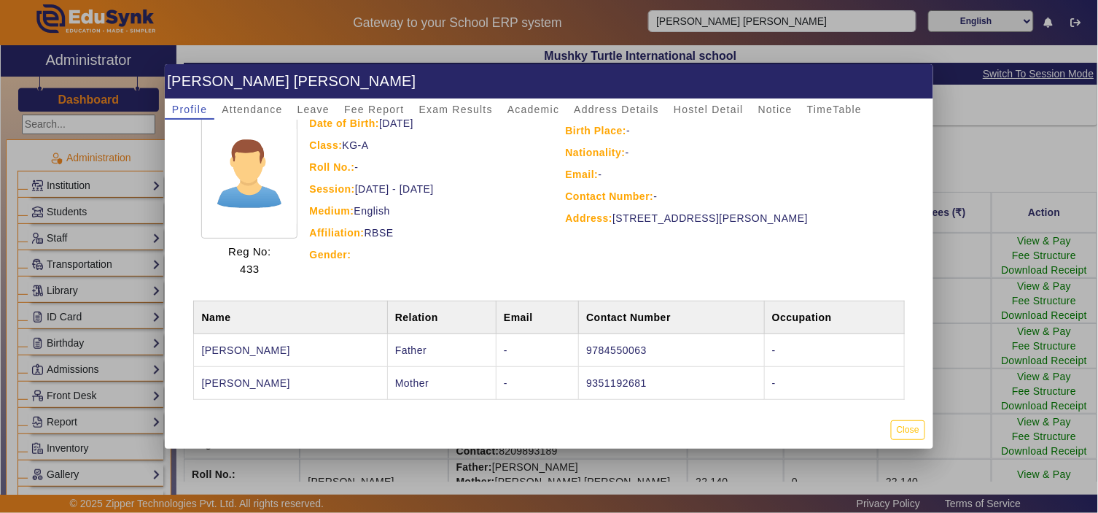
click at [616, 367] on td "9351192681" at bounding box center [672, 383] width 186 height 33
click at [767, 22] on div at bounding box center [549, 256] width 1098 height 513
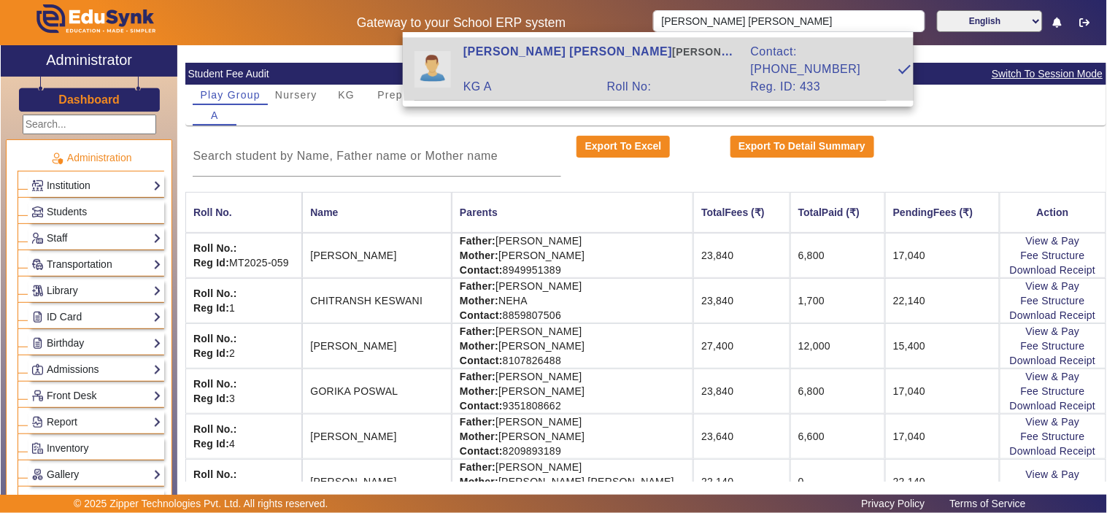
drag, startPoint x: 792, startPoint y: 53, endPoint x: 857, endPoint y: 50, distance: 65.0
click at [857, 50] on div "Contact: [PHONE_NUMBER]" at bounding box center [815, 60] width 144 height 35
type input "[PERSON_NAME] [PERSON_NAME]"
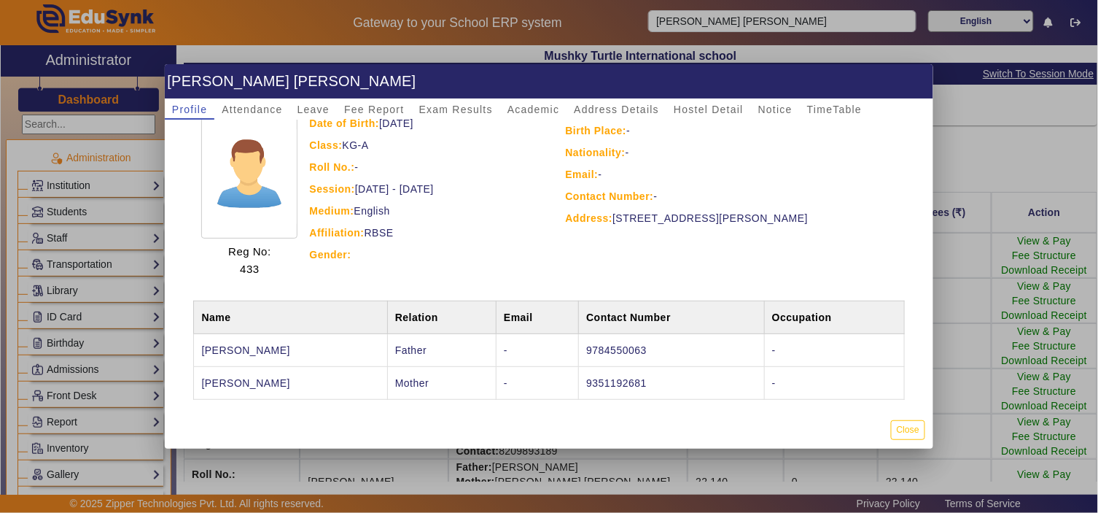
click at [603, 334] on td "9784550063" at bounding box center [672, 350] width 186 height 33
click at [607, 367] on td "9351192681" at bounding box center [672, 383] width 186 height 33
click at [608, 334] on td "9784550063" at bounding box center [672, 350] width 186 height 33
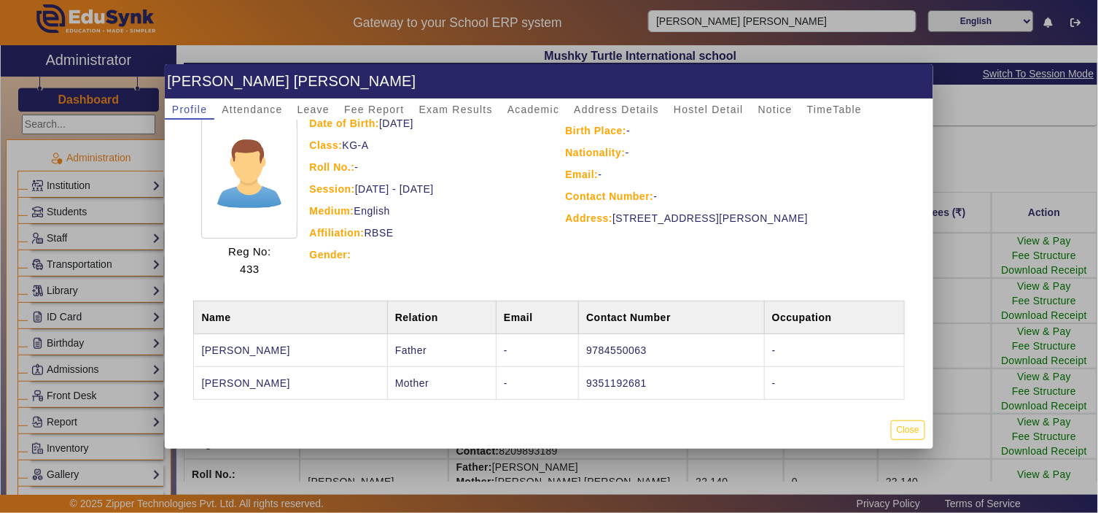
click at [608, 334] on td "9784550063" at bounding box center [672, 350] width 186 height 33
click at [618, 367] on td "9351192681" at bounding box center [672, 383] width 186 height 33
click at [617, 367] on td "9351192681" at bounding box center [672, 383] width 186 height 33
click at [620, 334] on td "9784550063" at bounding box center [672, 350] width 186 height 33
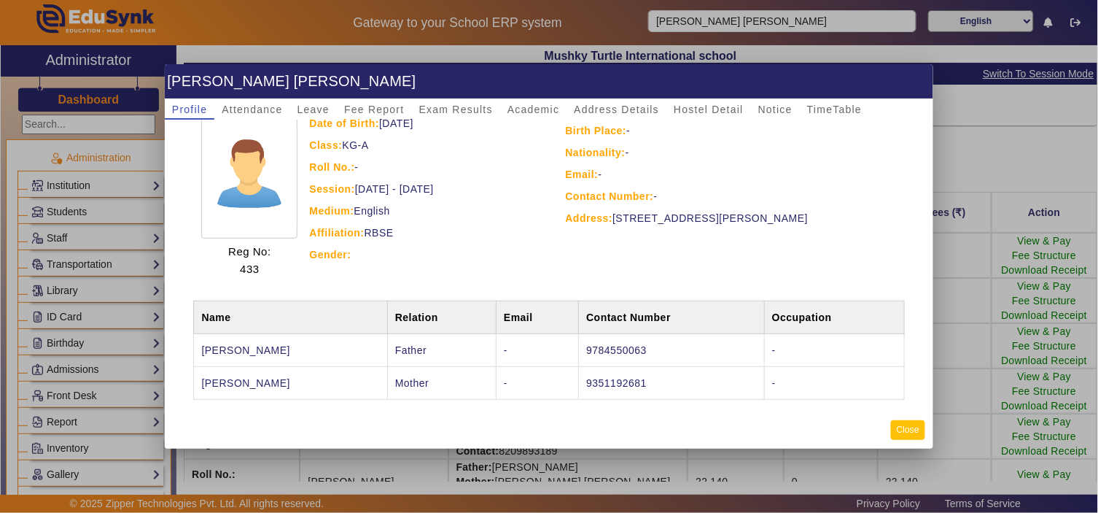
click at [909, 428] on button "Close" at bounding box center [908, 430] width 34 height 20
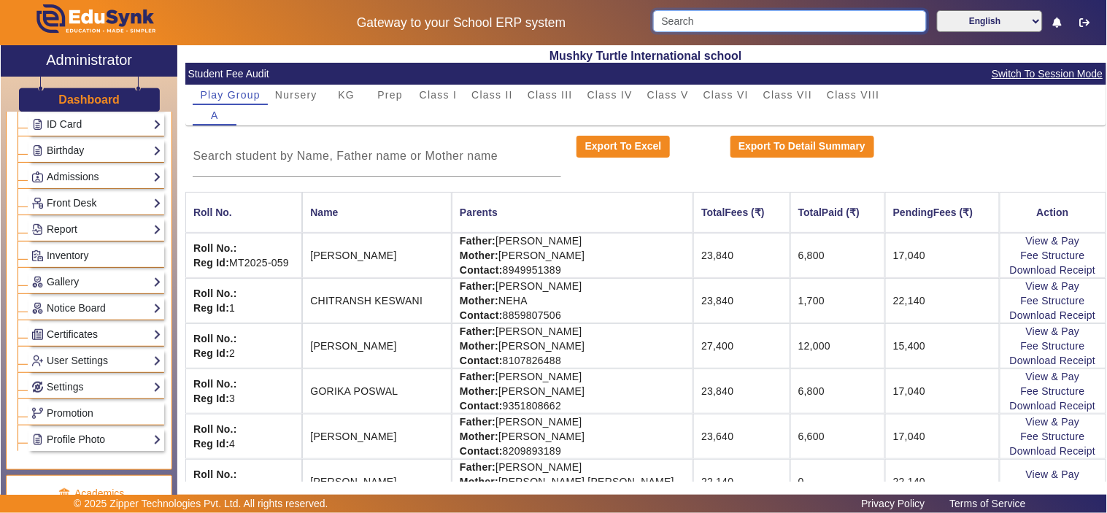
scroll to position [135, 0]
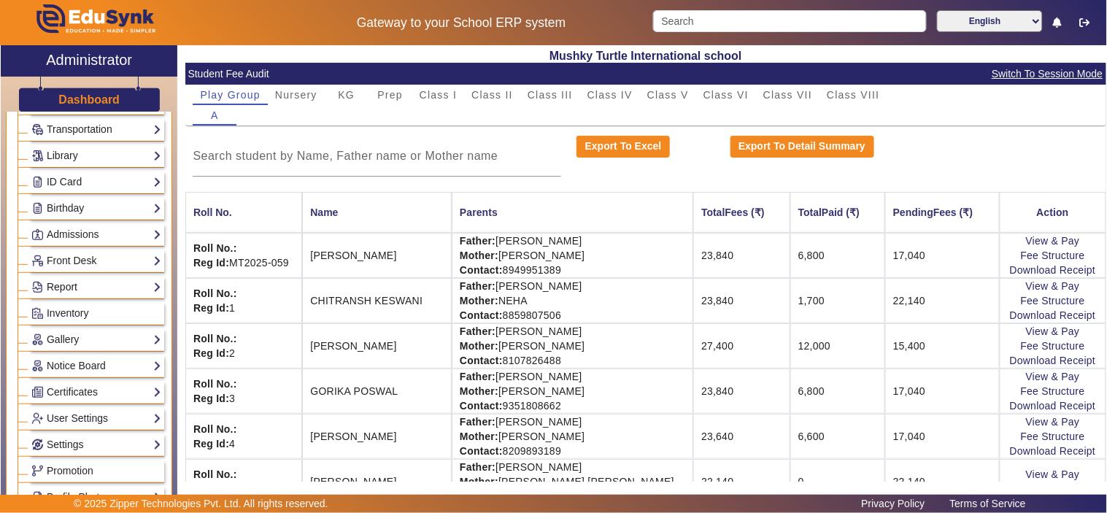
click at [69, 286] on link "Report" at bounding box center [96, 287] width 130 height 17
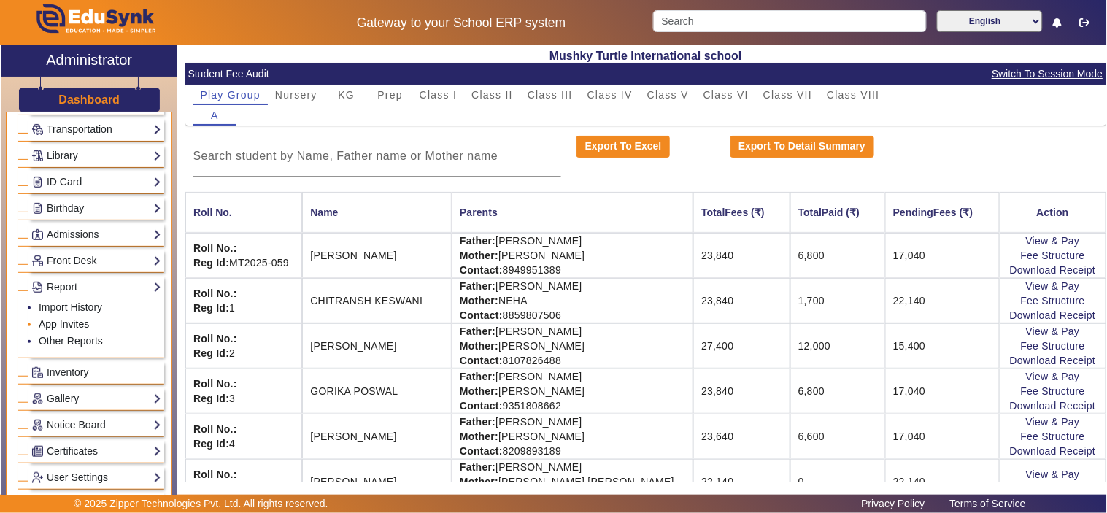
click at [73, 325] on link "App Invites" at bounding box center [64, 324] width 50 height 12
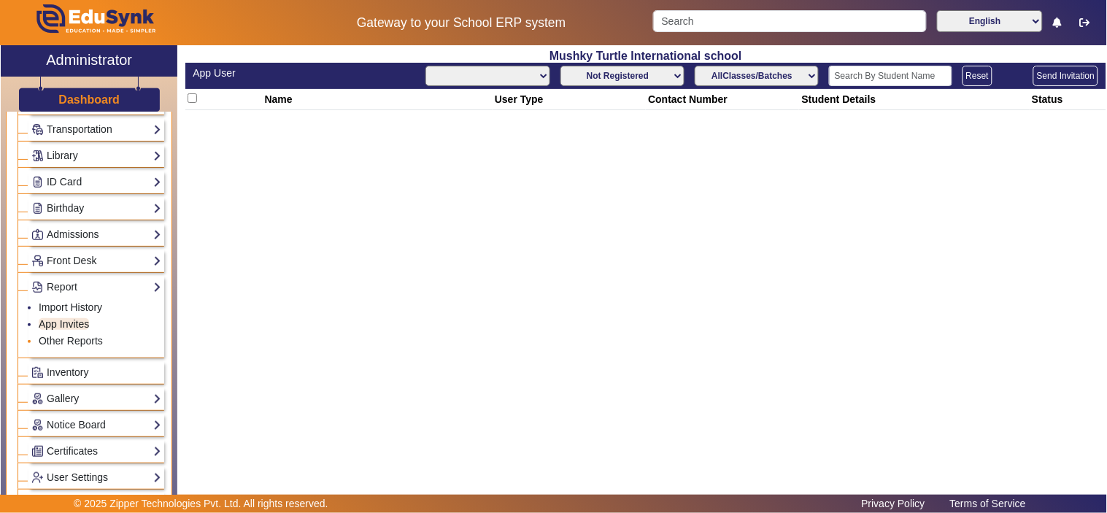
select select "All"
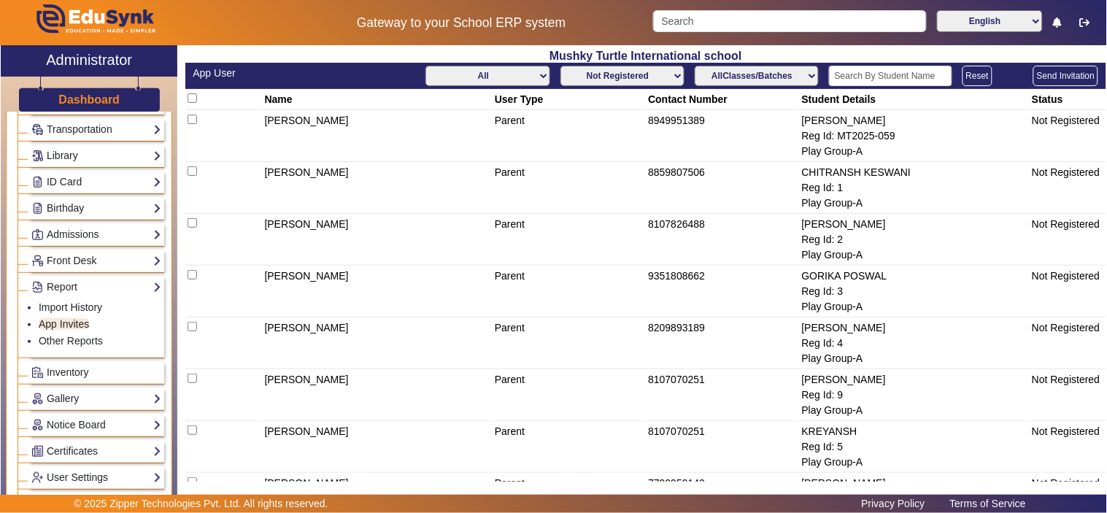
click at [194, 96] on input "checkbox" at bounding box center [191, 97] width 9 height 9
checkbox input "true"
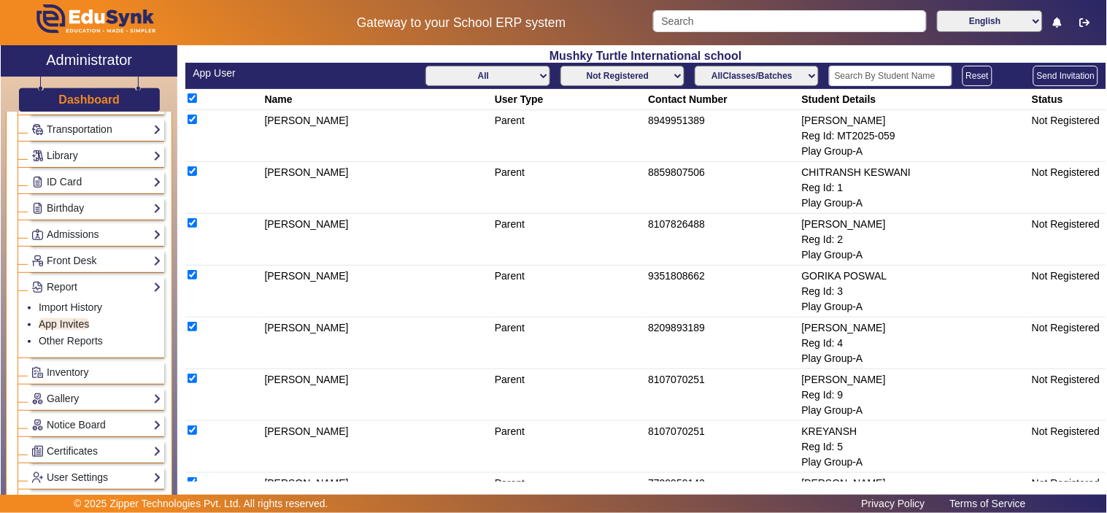
checkbox input "true"
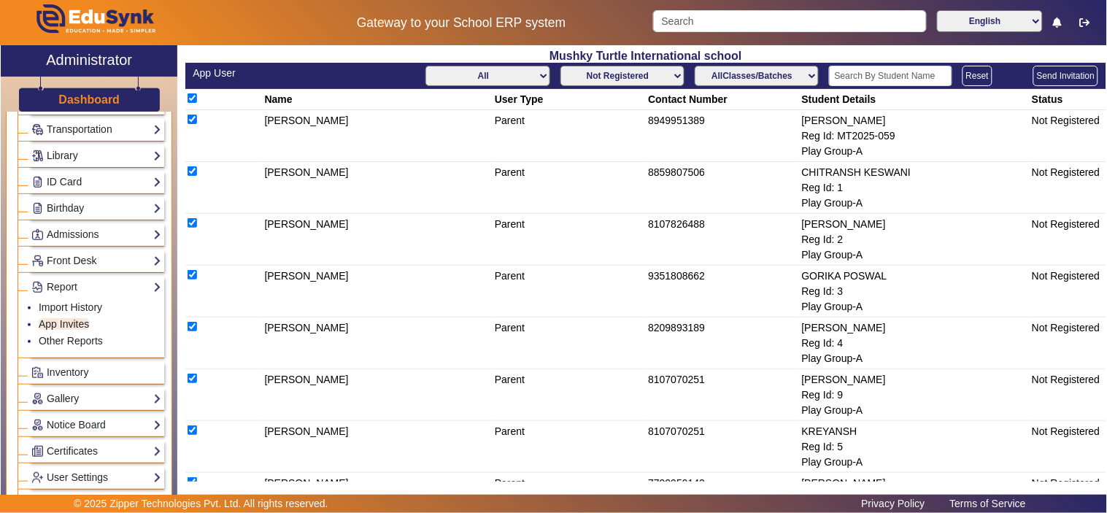
checkbox input "true"
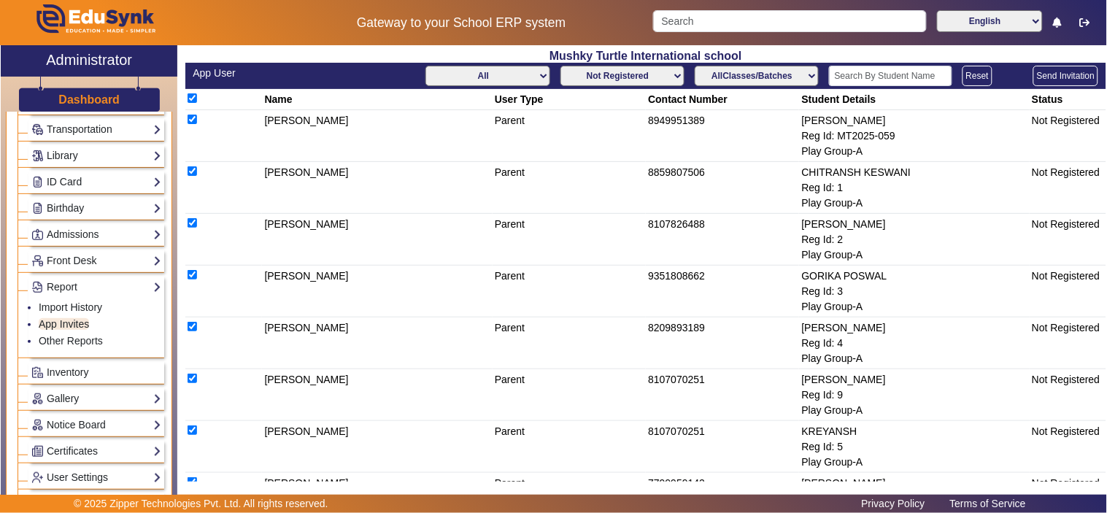
checkbox input "true"
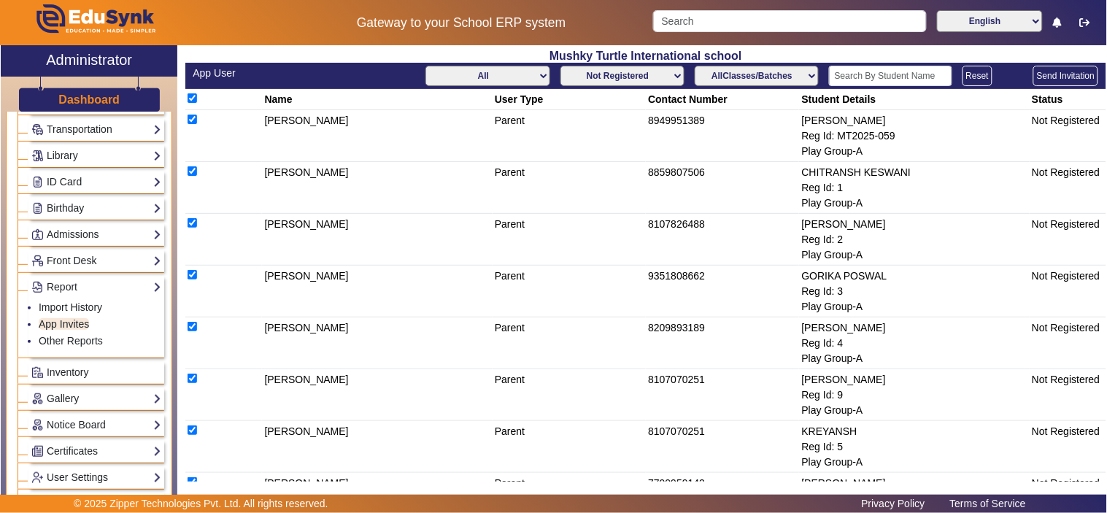
checkbox input "true"
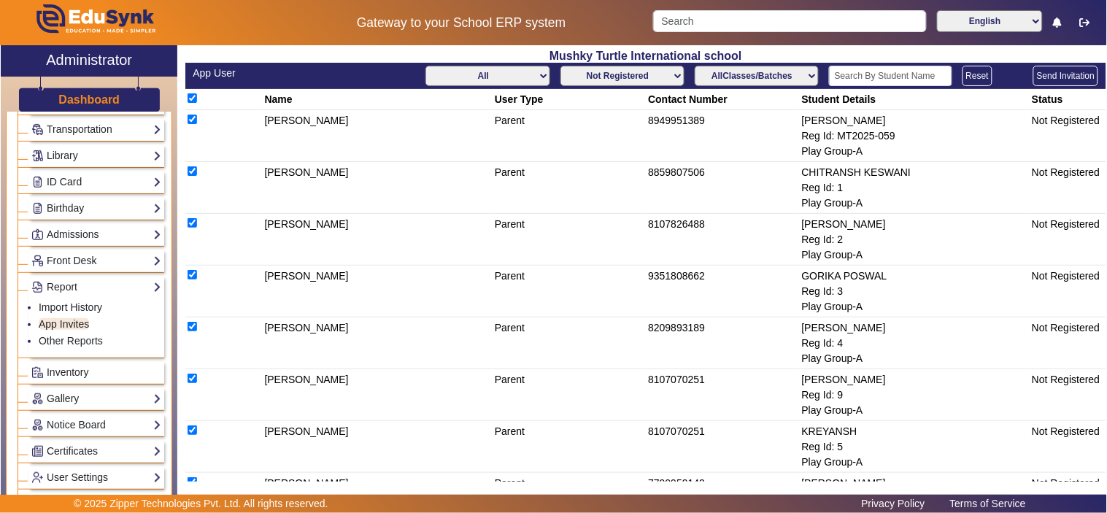
checkbox input "true"
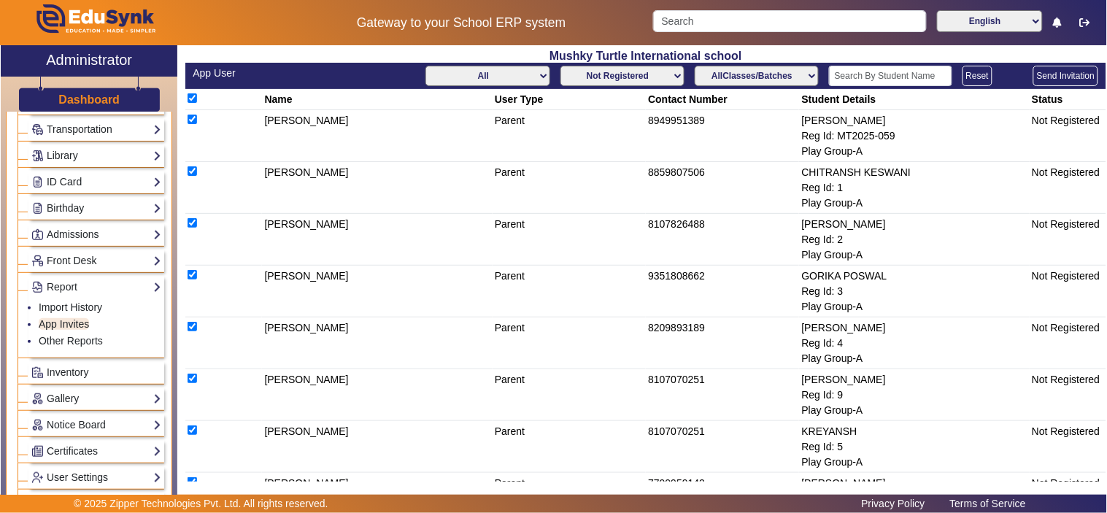
checkbox input "true"
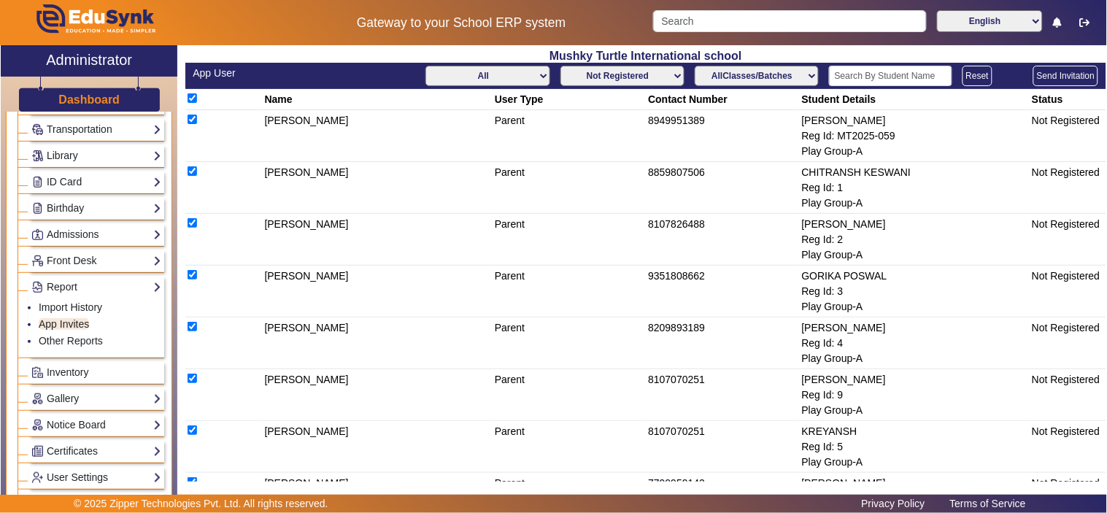
checkbox input "true"
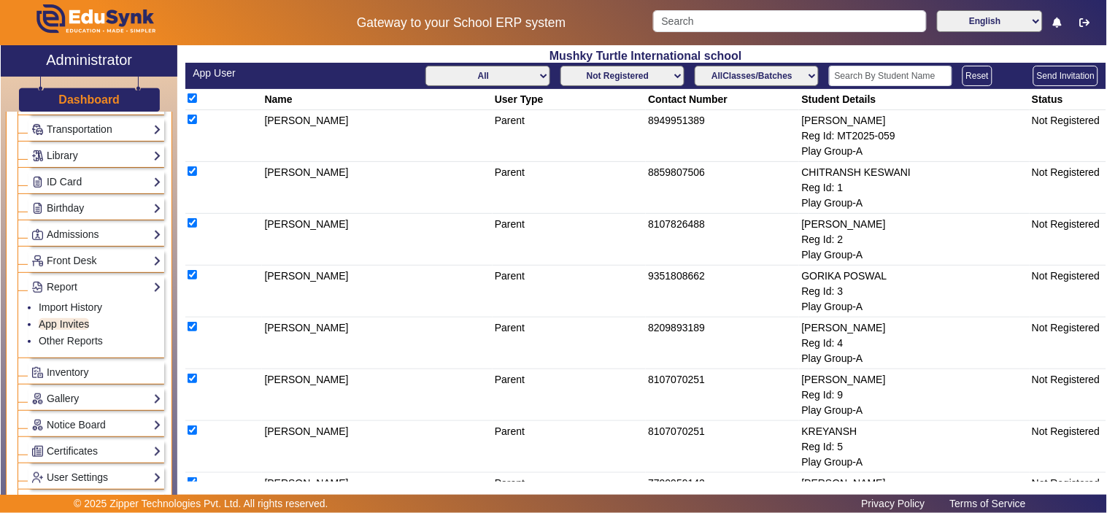
checkbox input "true"
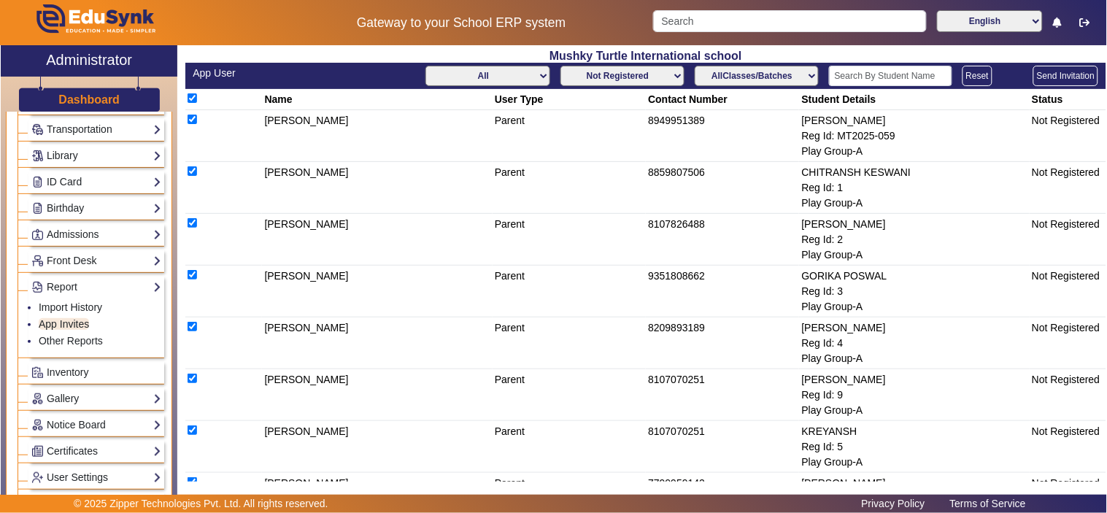
checkbox input "true"
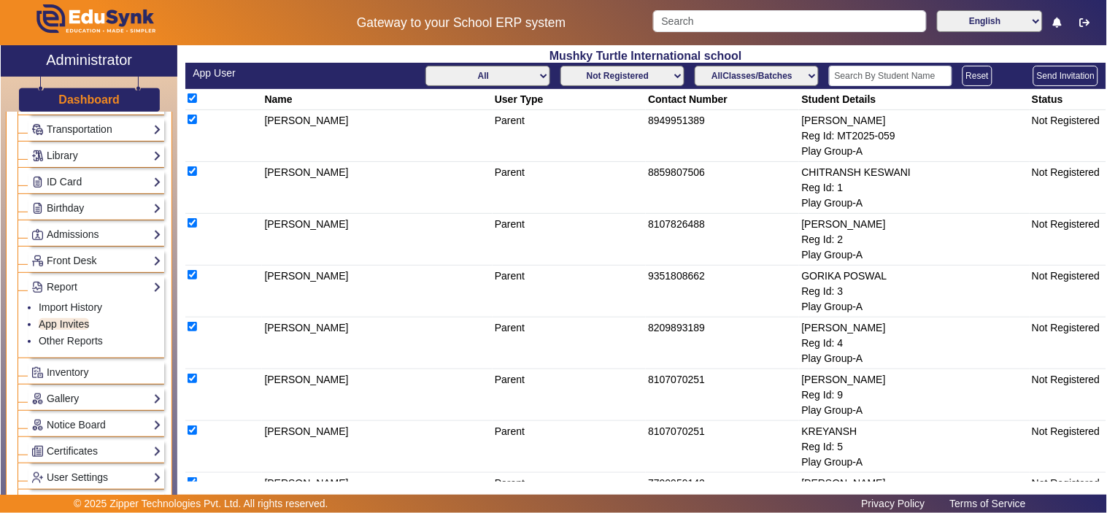
checkbox input "true"
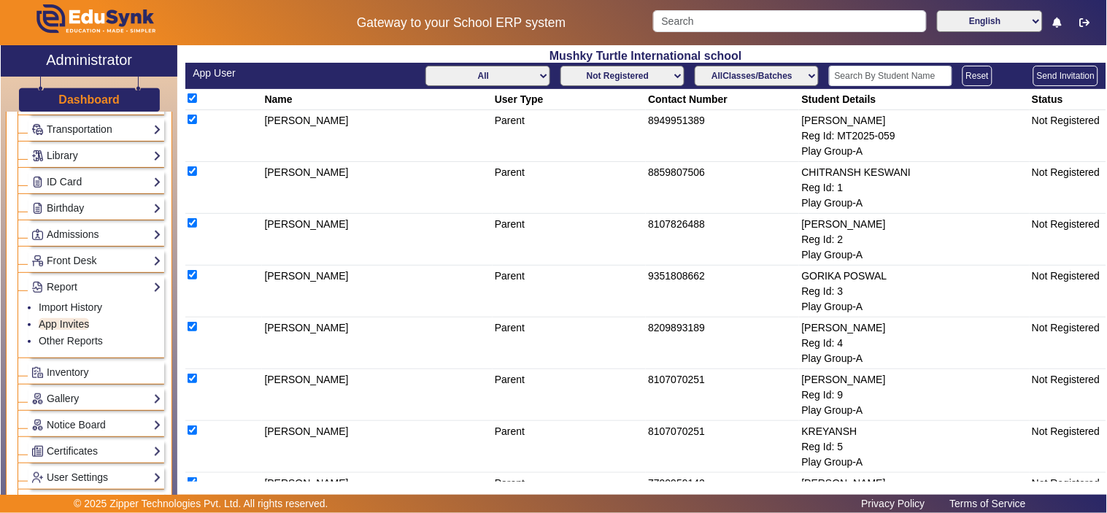
checkbox input "true"
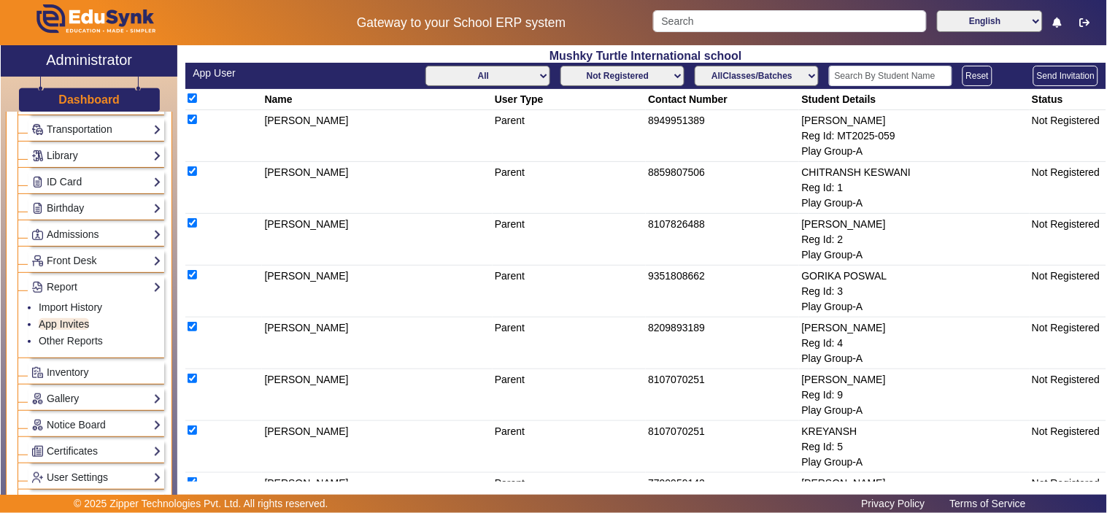
checkbox input "true"
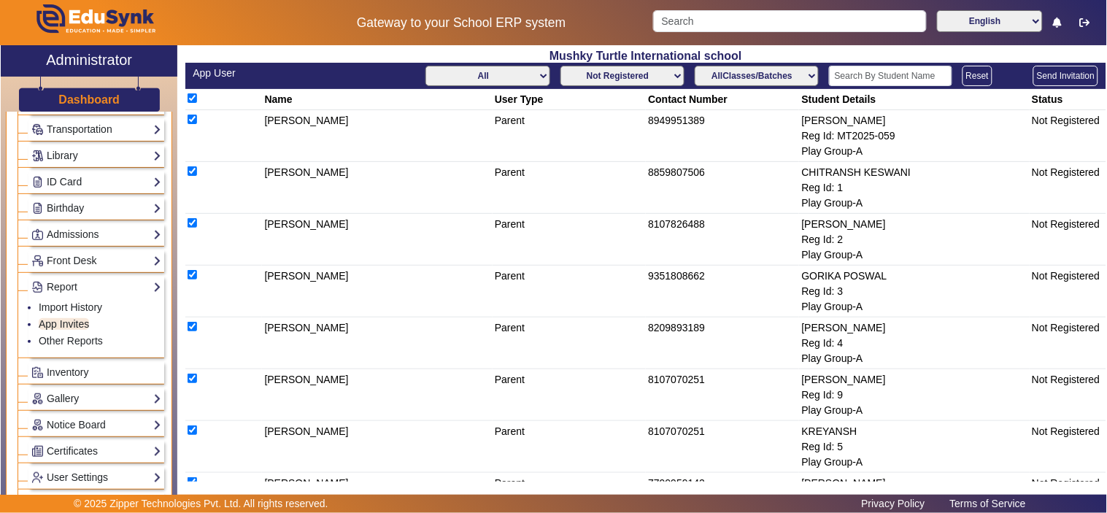
checkbox input "true"
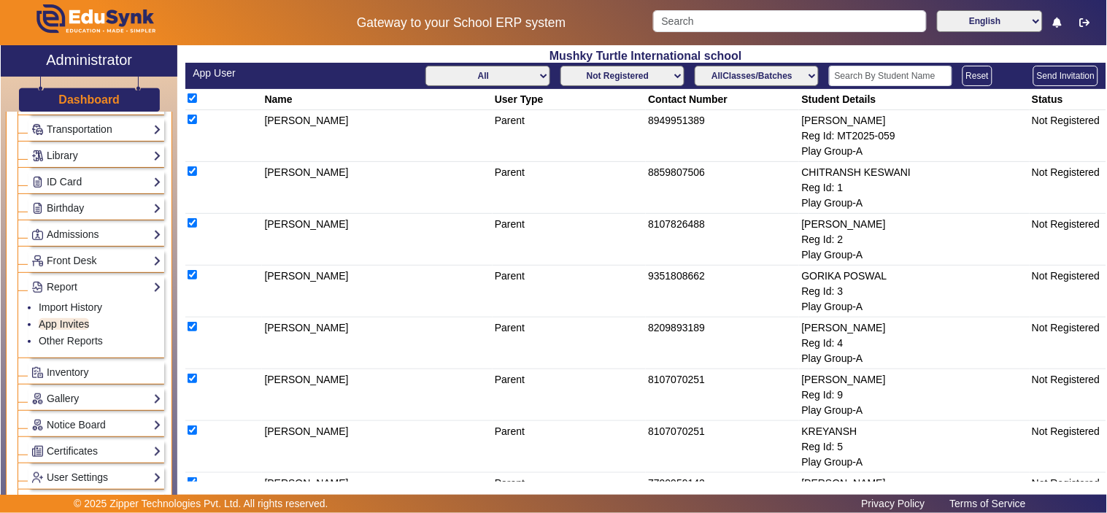
checkbox input "true"
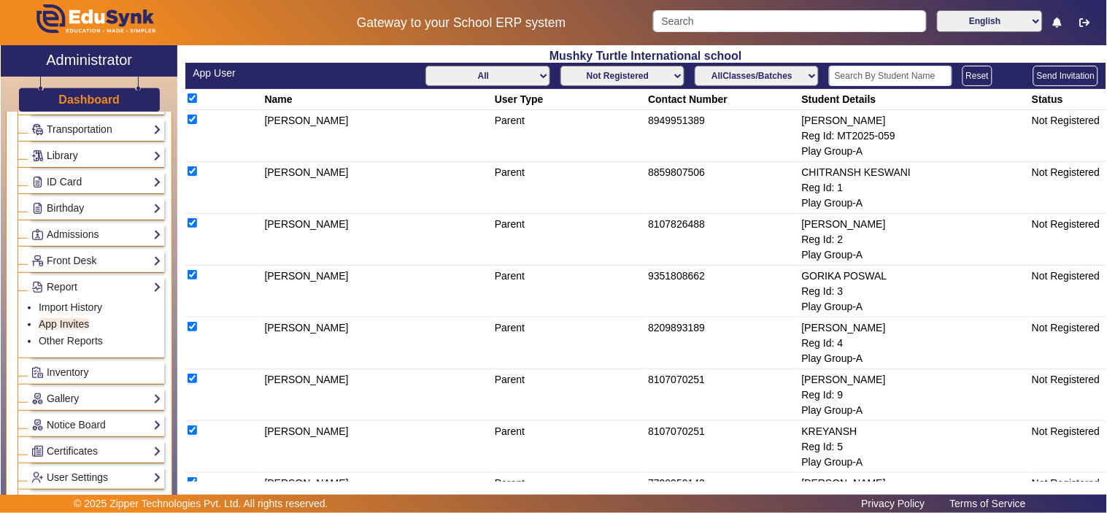
checkbox input "true"
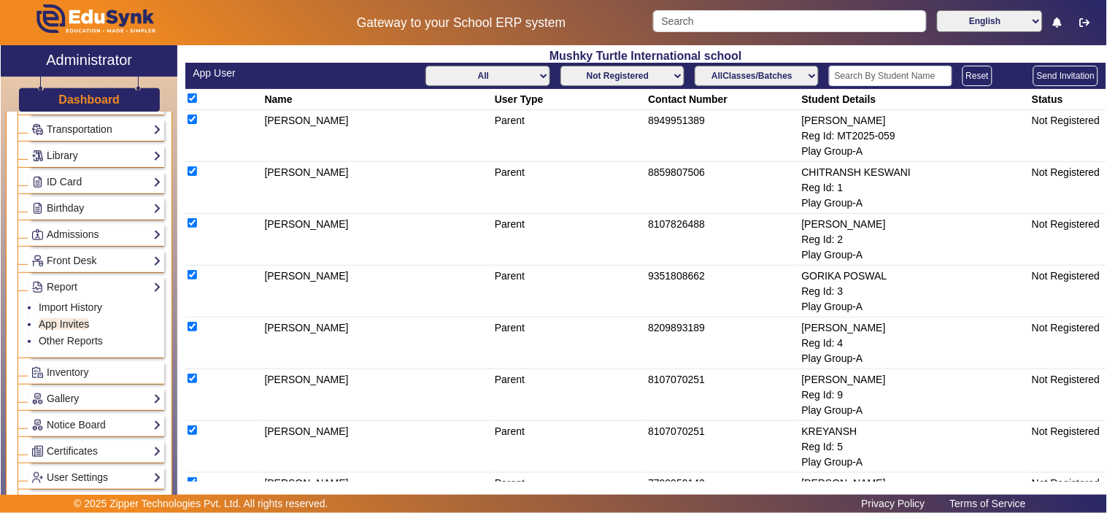
checkbox input "true"
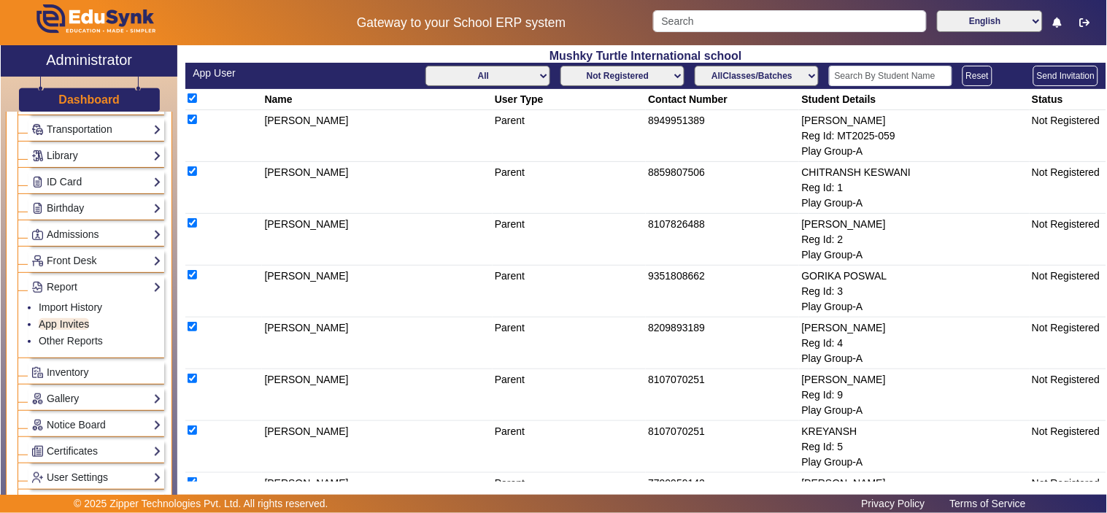
checkbox input "true"
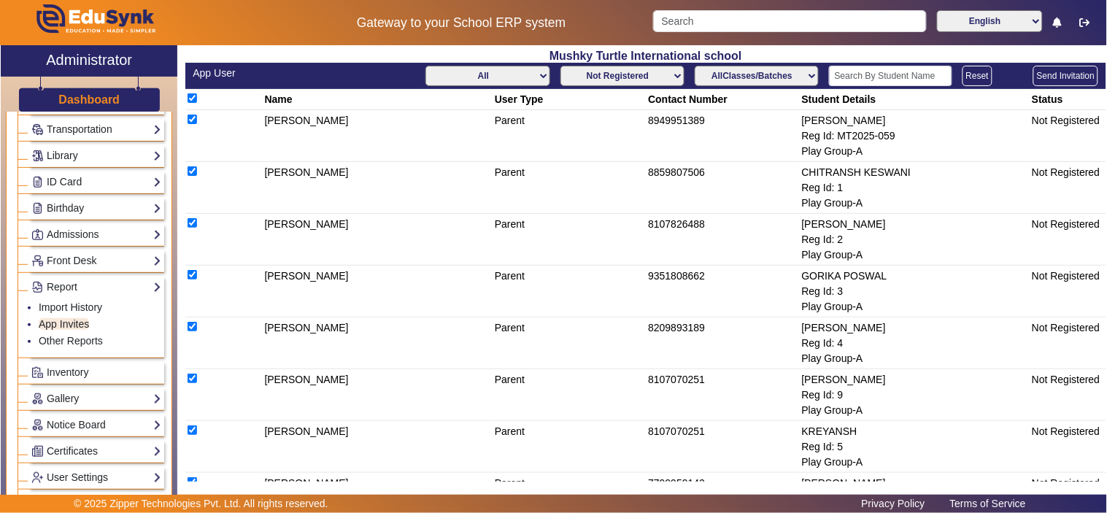
checkbox input "true"
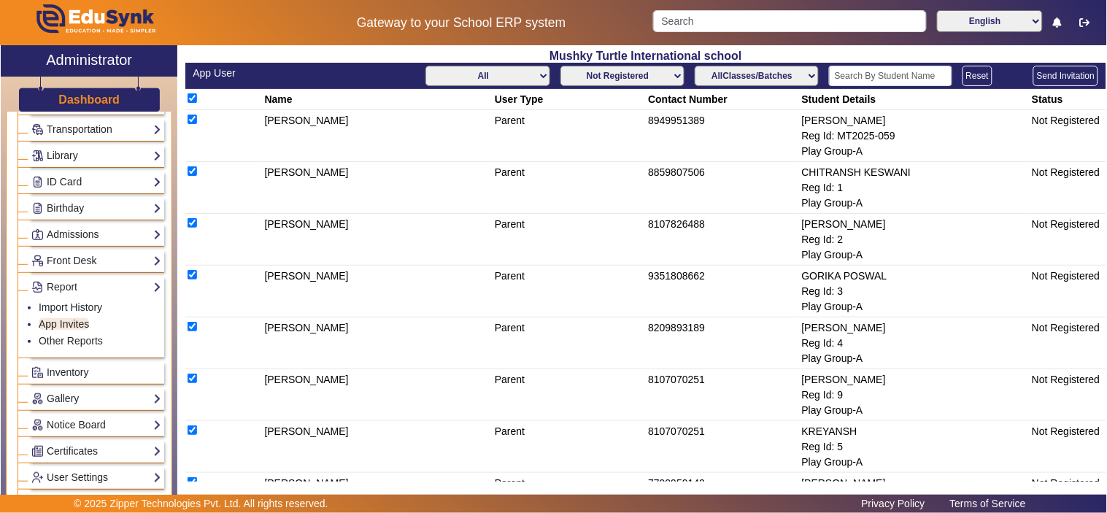
checkbox input "true"
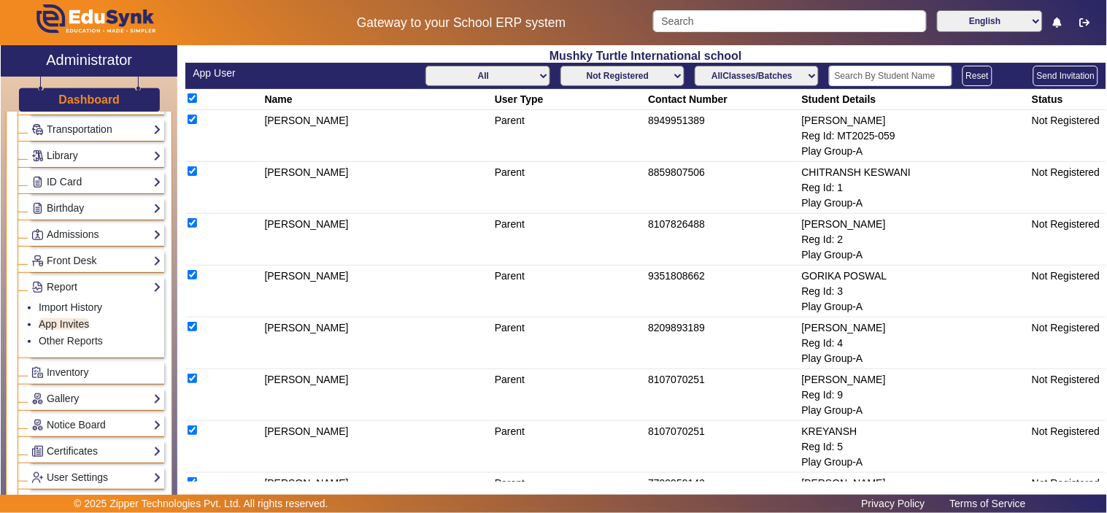
checkbox input "true"
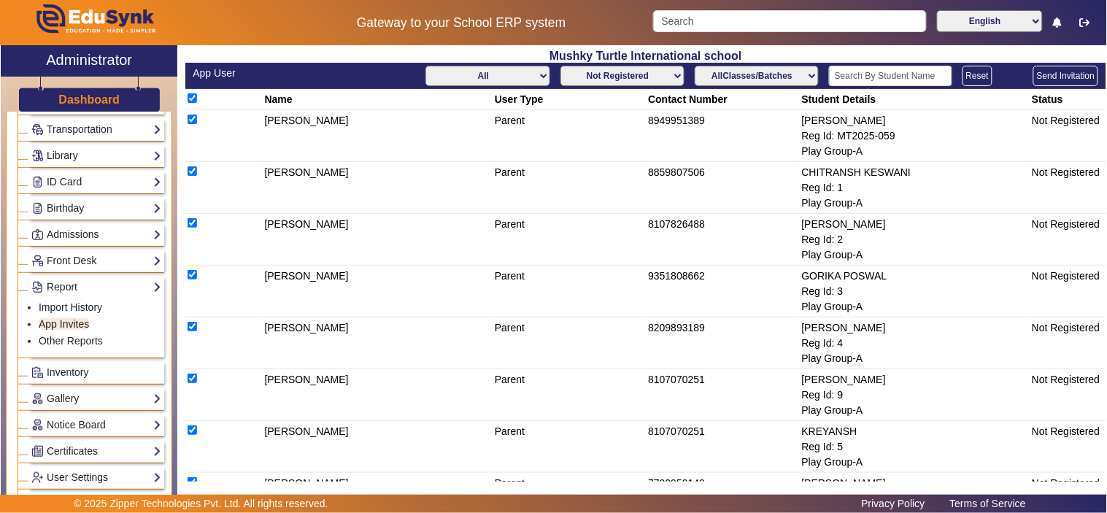
checkbox input "true"
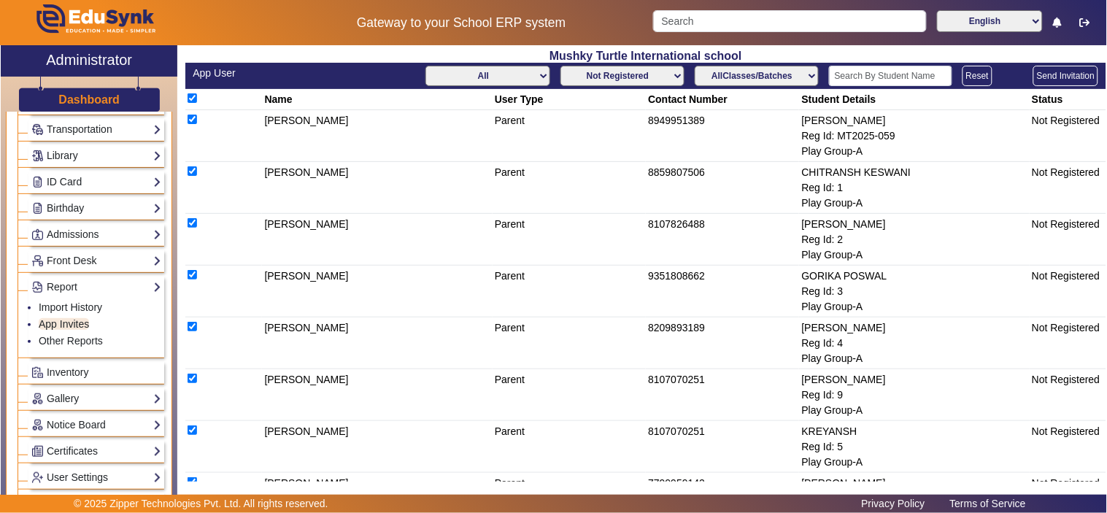
checkbox input "true"
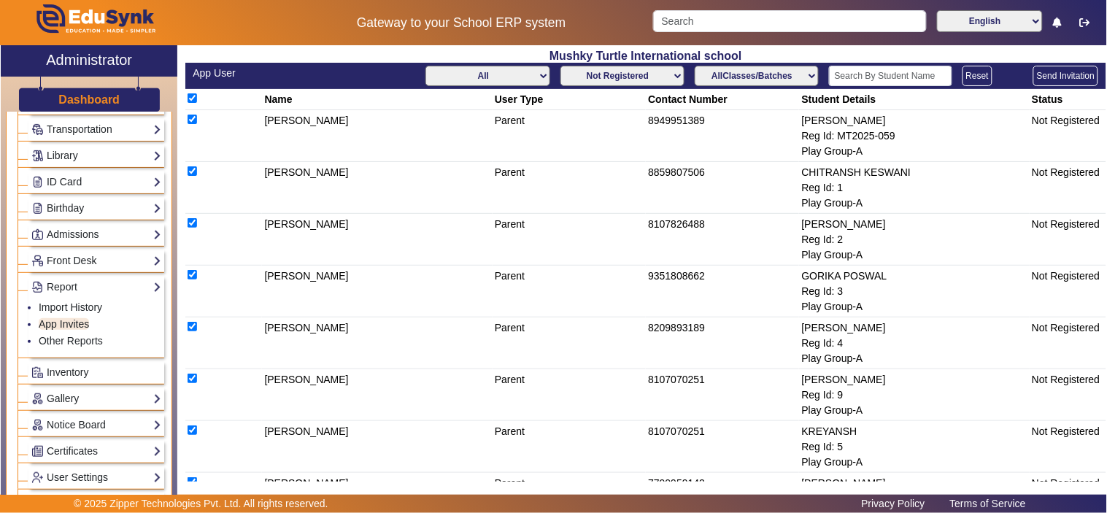
checkbox input "true"
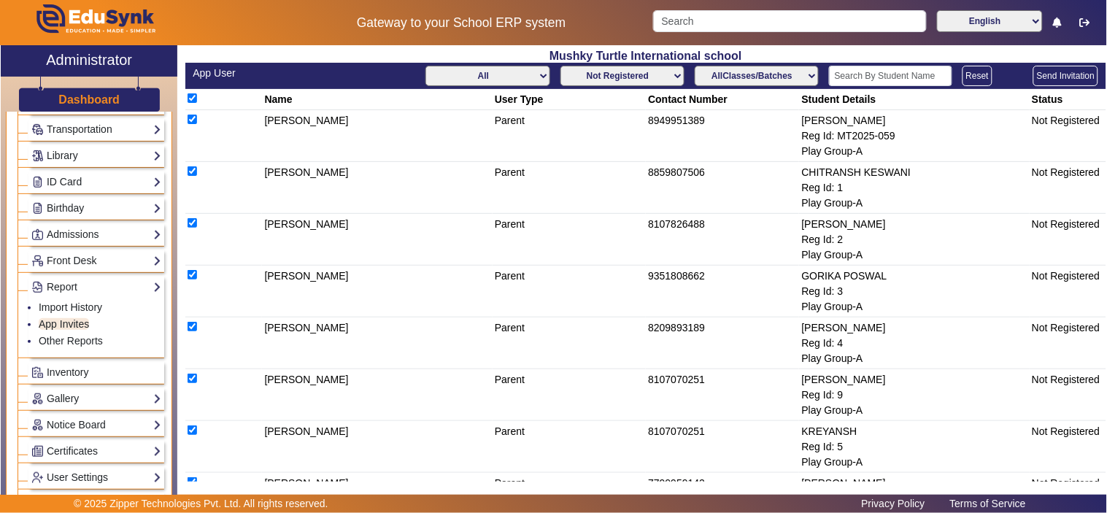
checkbox input "true"
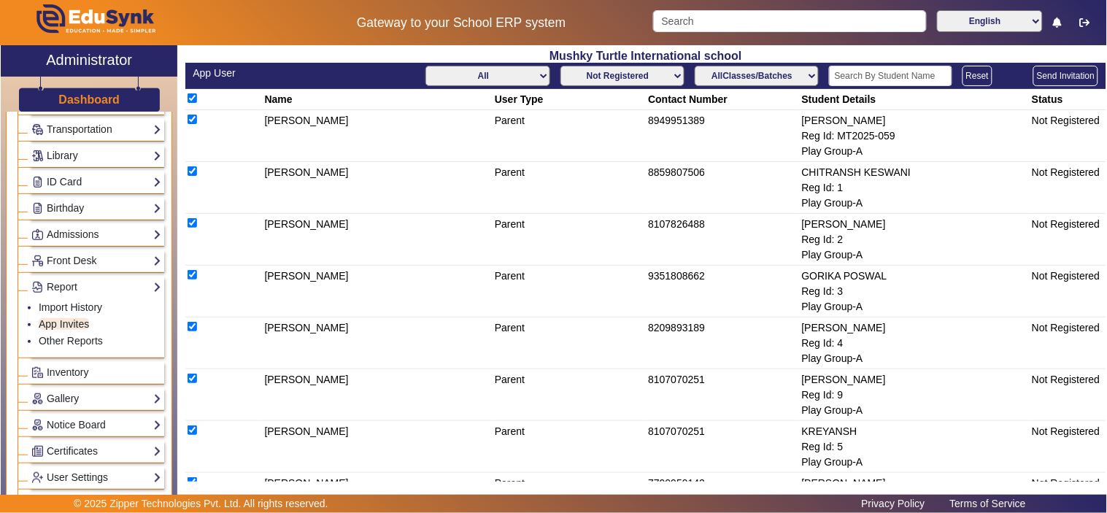
checkbox input "true"
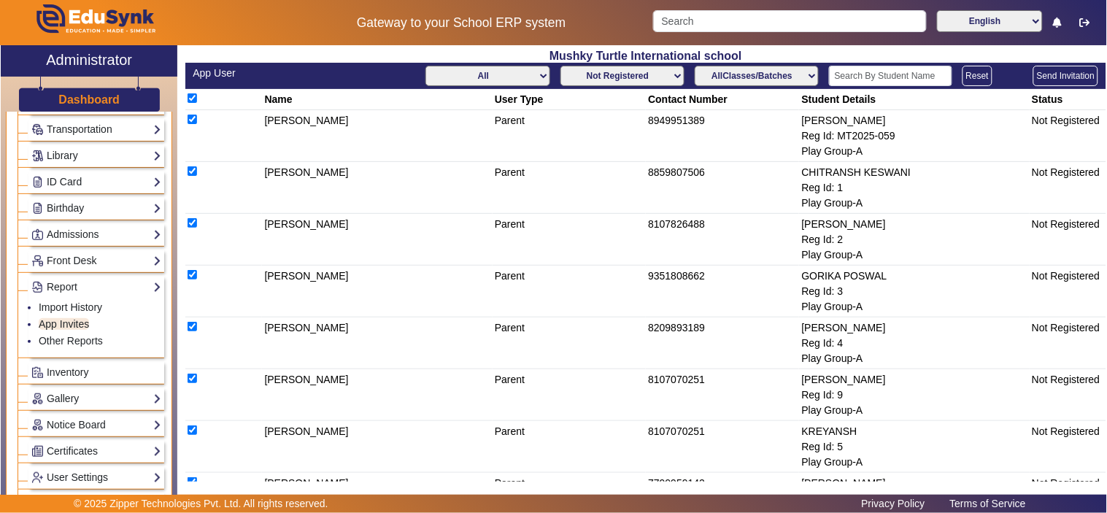
checkbox input "true"
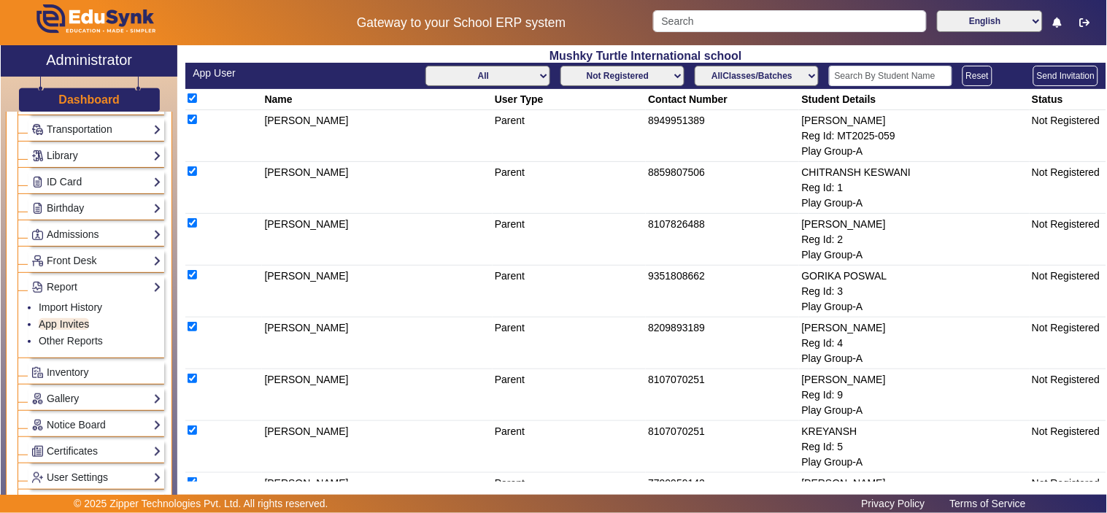
checkbox input "true"
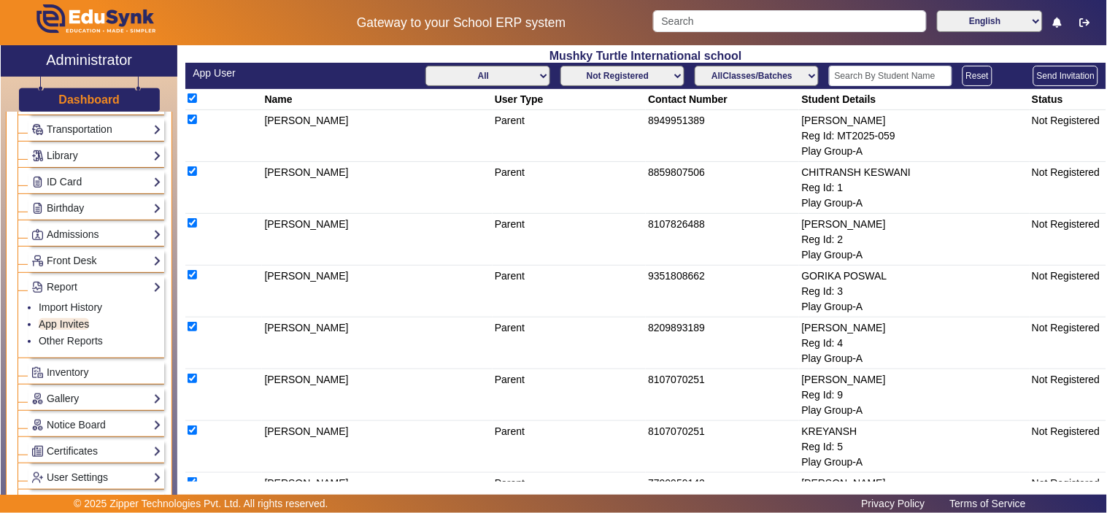
checkbox input "true"
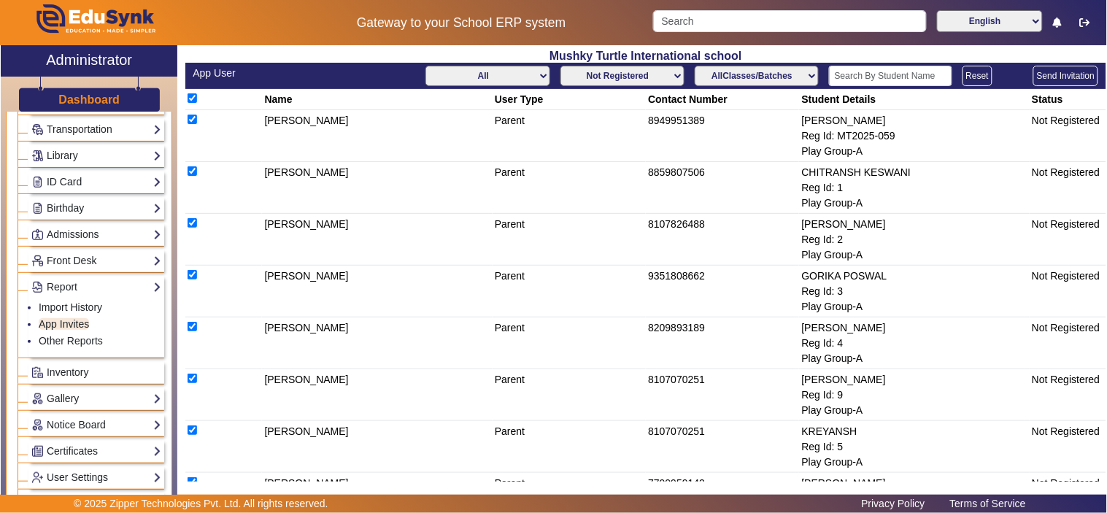
checkbox input "true"
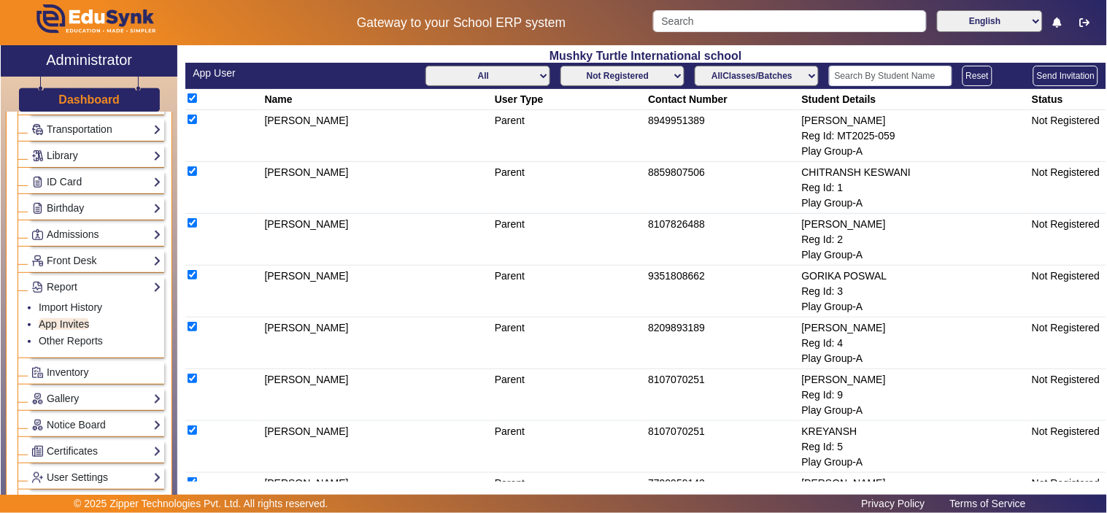
checkbox input "true"
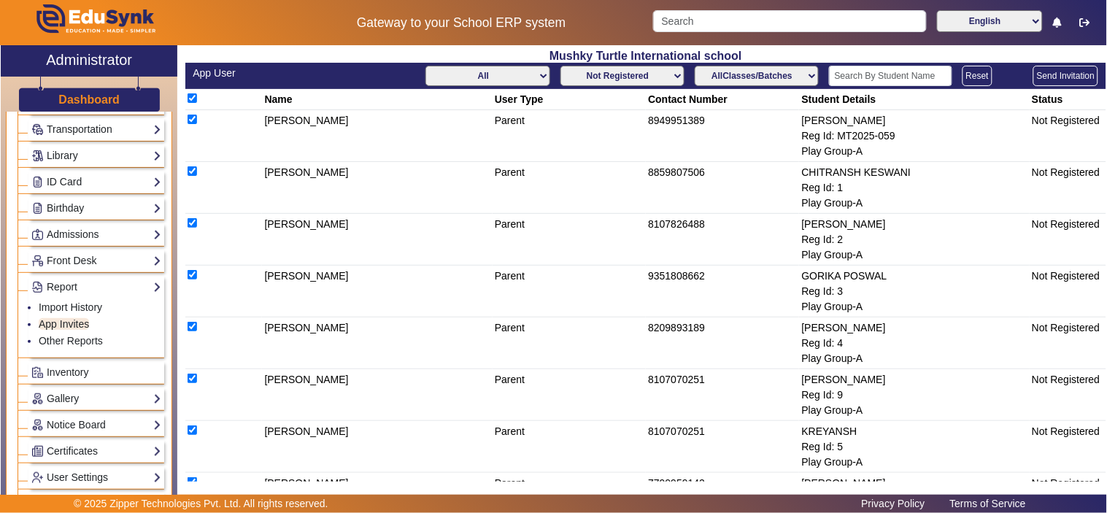
checkbox input "true"
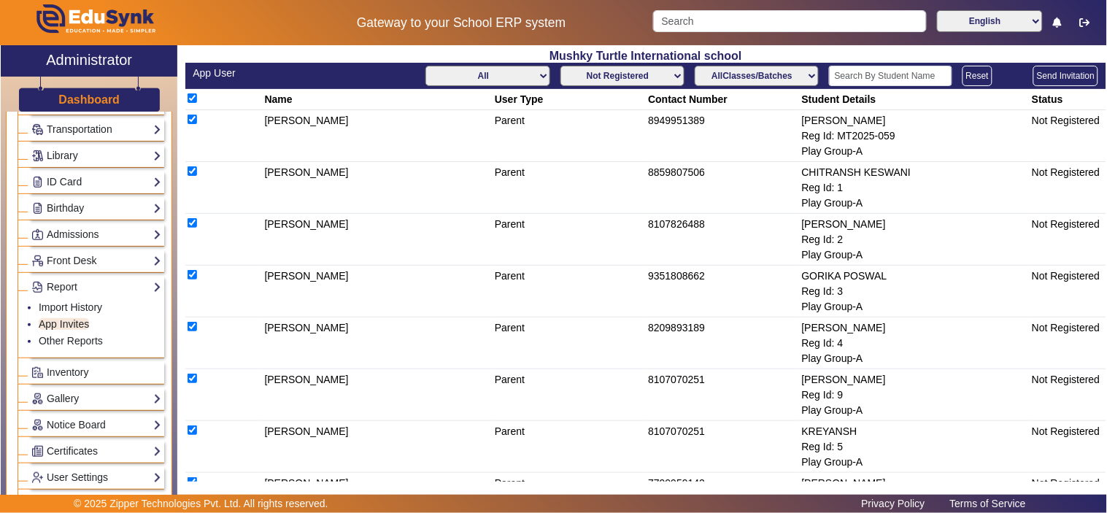
checkbox input "true"
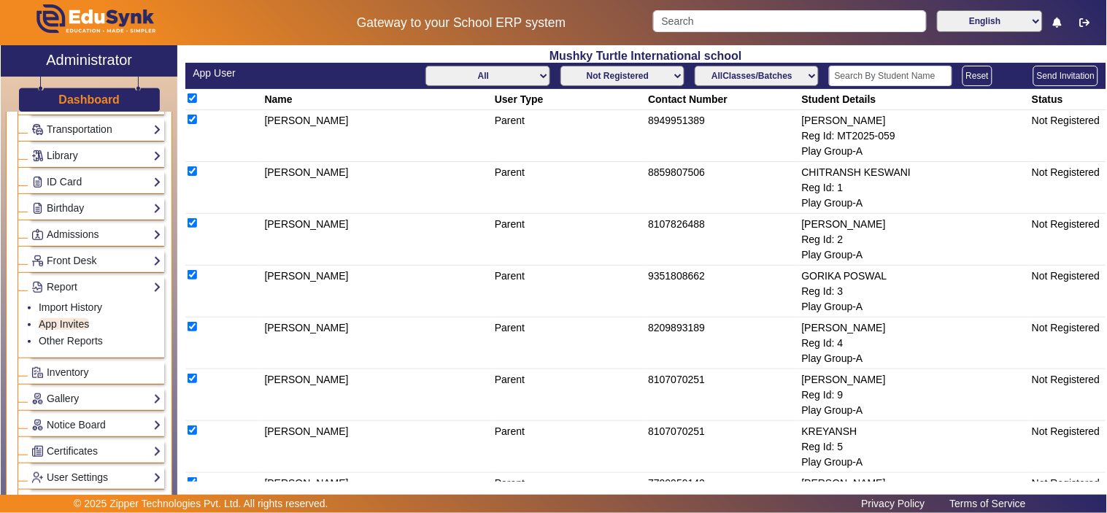
checkbox input "true"
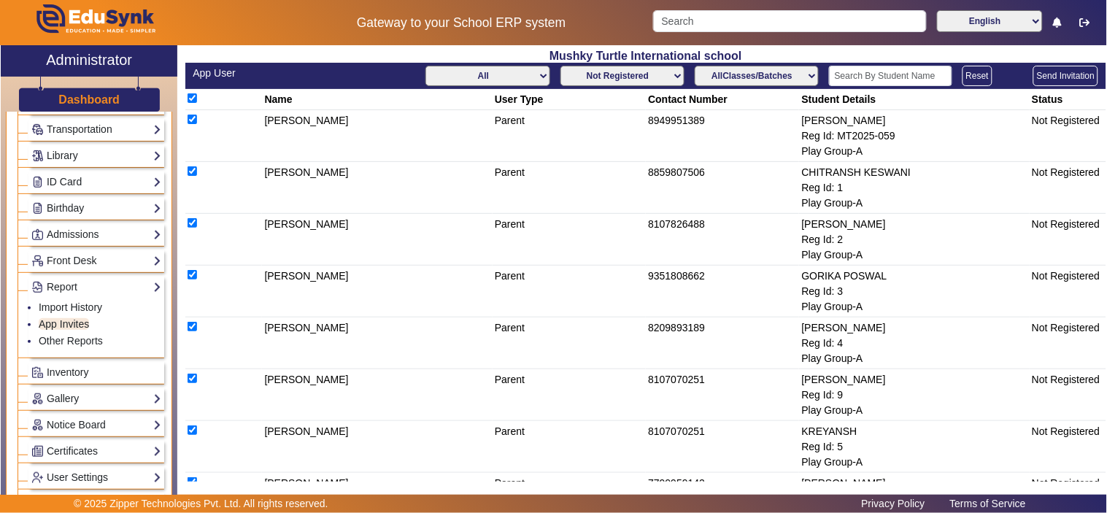
checkbox input "true"
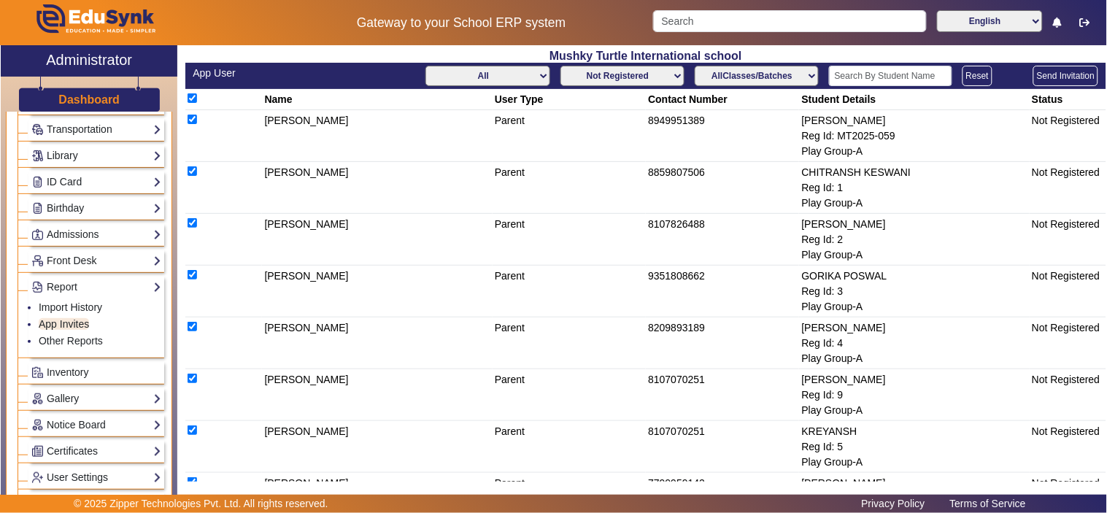
checkbox input "true"
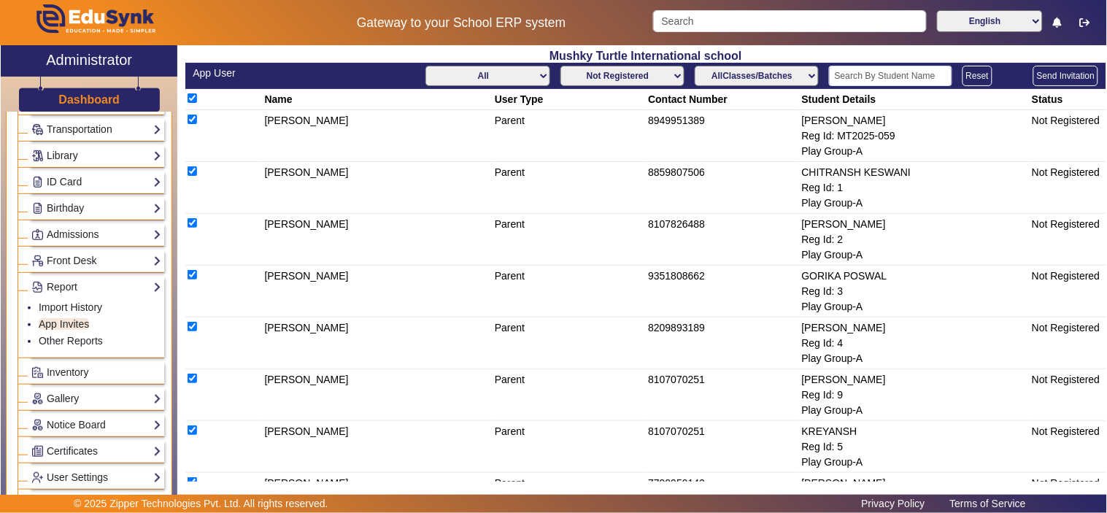
checkbox input "true"
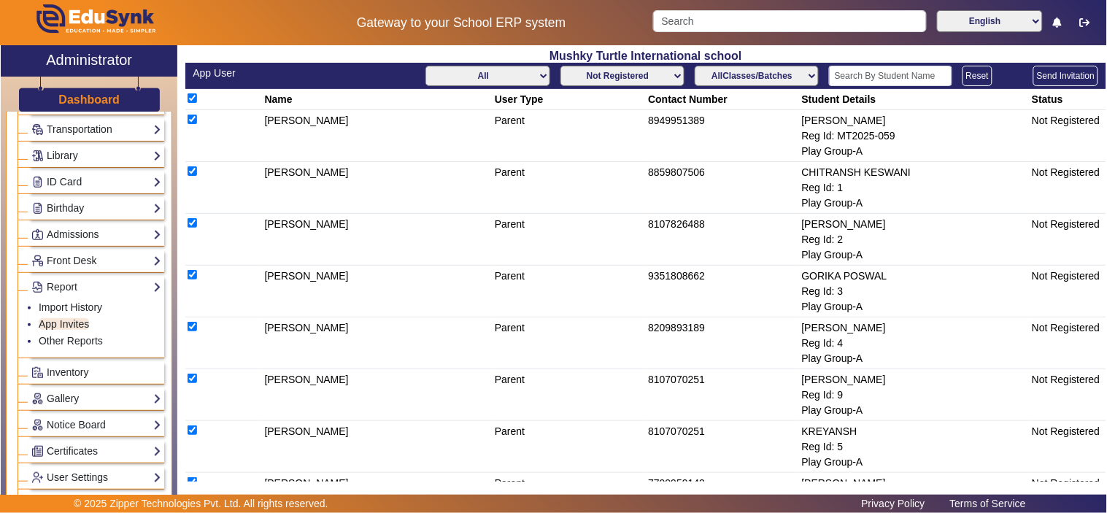
checkbox input "true"
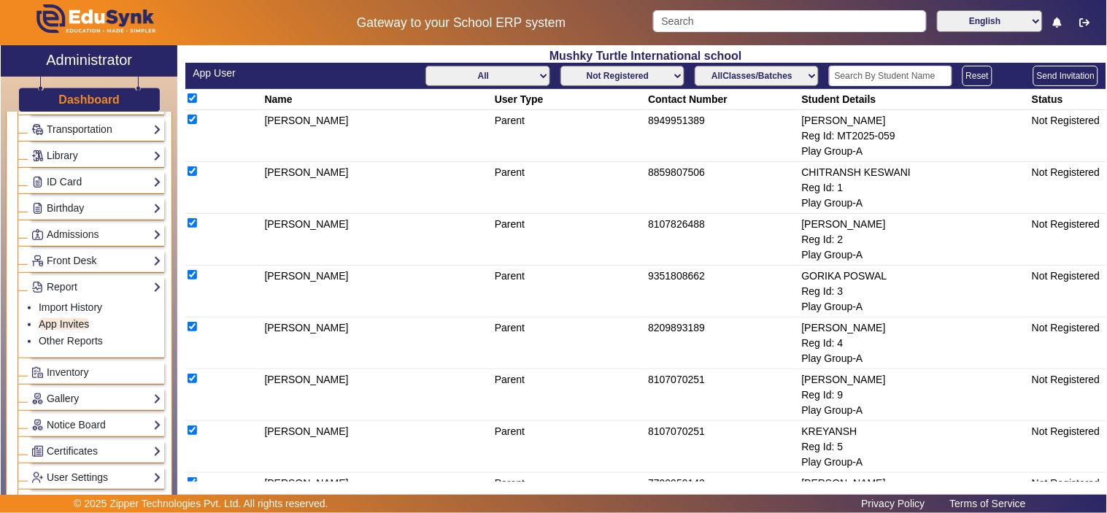
checkbox input "true"
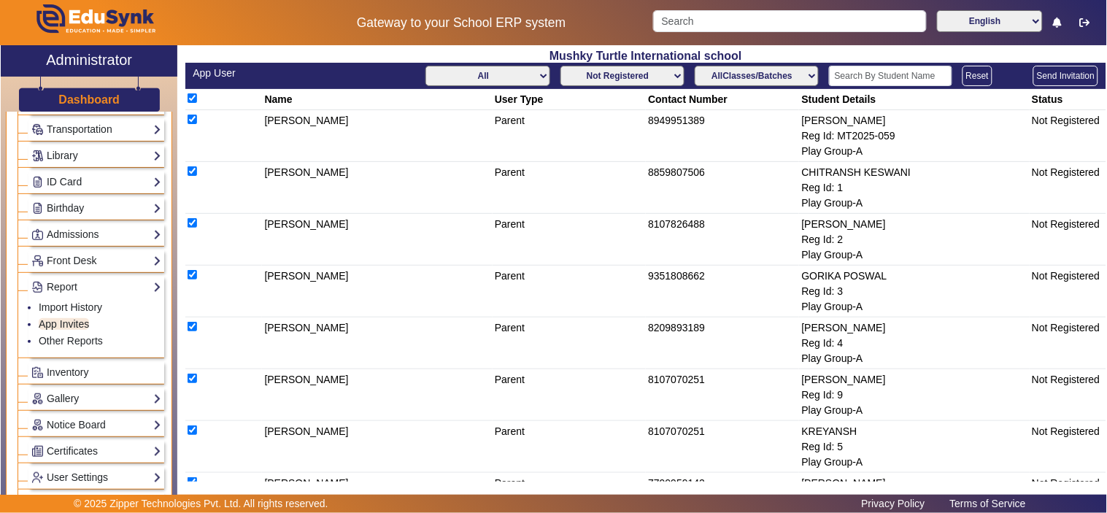
checkbox input "true"
click at [694, 168] on td "8859807506" at bounding box center [722, 188] width 153 height 52
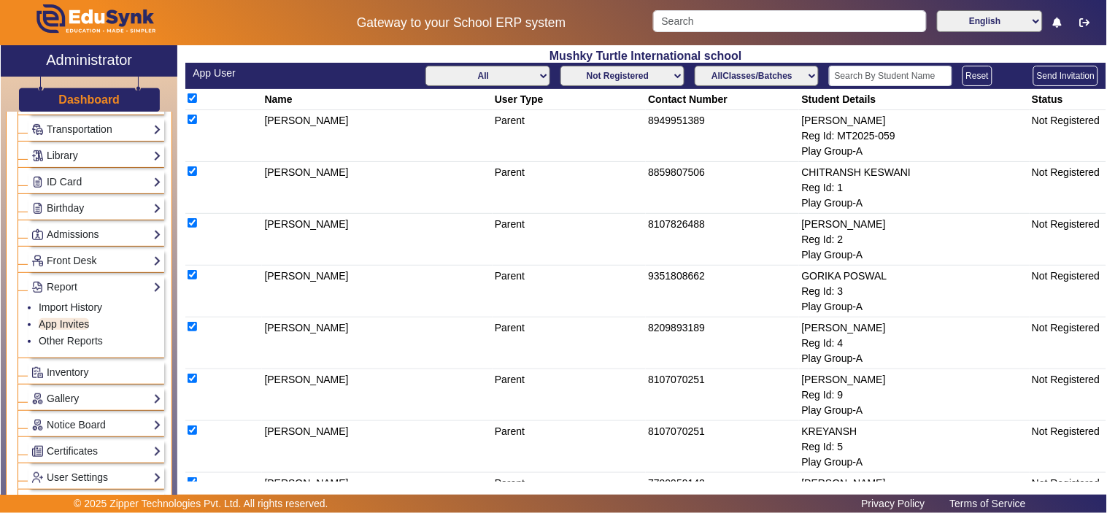
click at [690, 222] on td "8107826488" at bounding box center [722, 240] width 153 height 52
click at [683, 280] on td "9351808662" at bounding box center [722, 292] width 153 height 52
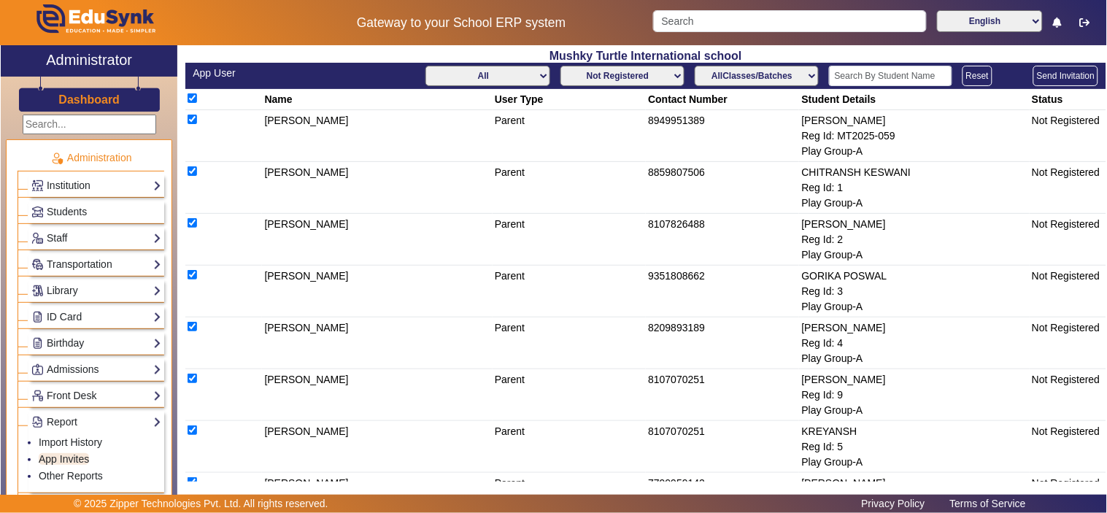
click at [102, 92] on link "Dashboard" at bounding box center [89, 99] width 63 height 15
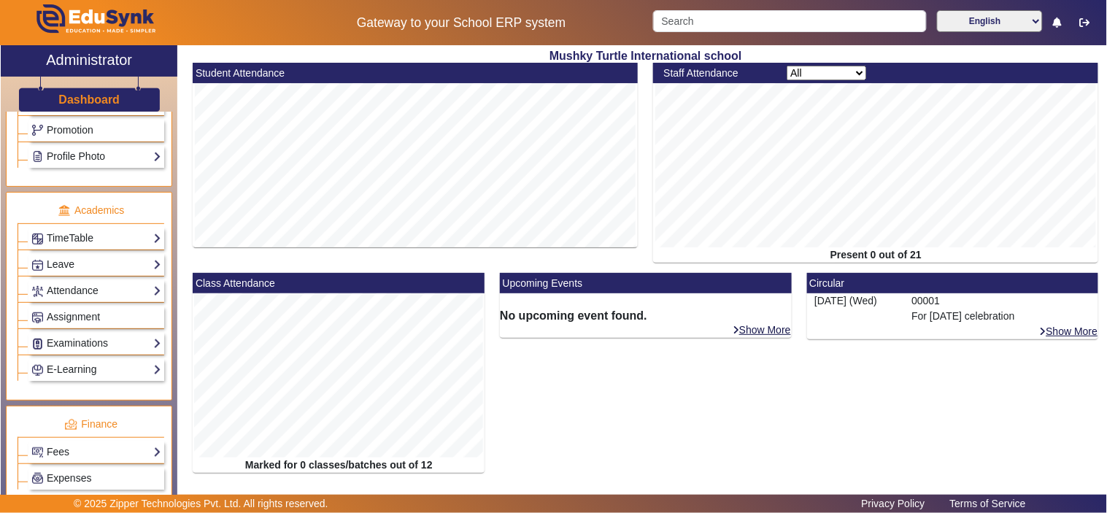
scroll to position [540, 0]
